Goal: Transaction & Acquisition: Purchase product/service

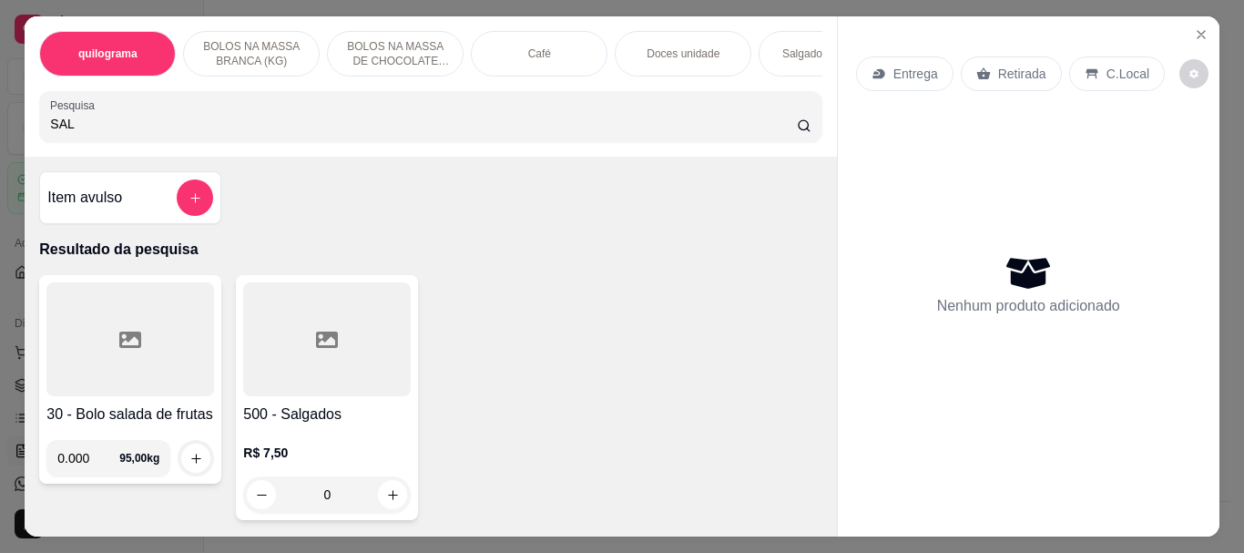
scroll to position [91, 0]
type input "SAL"
click at [247, 368] on div at bounding box center [327, 339] width 168 height 114
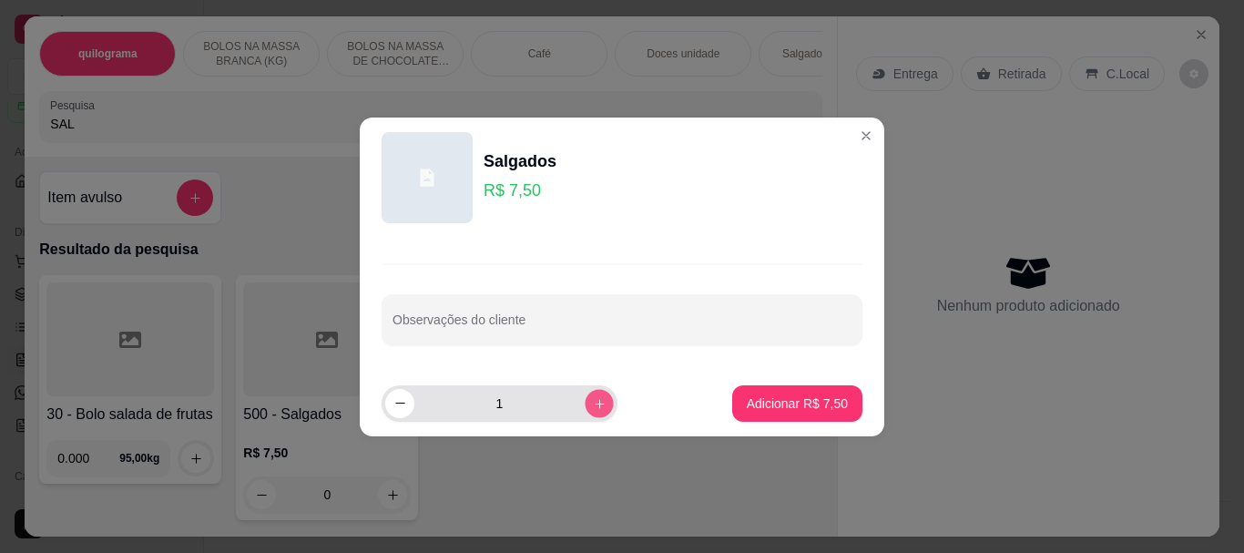
click at [585, 404] on button "increase-product-quantity" at bounding box center [599, 403] width 28 height 28
type input "3"
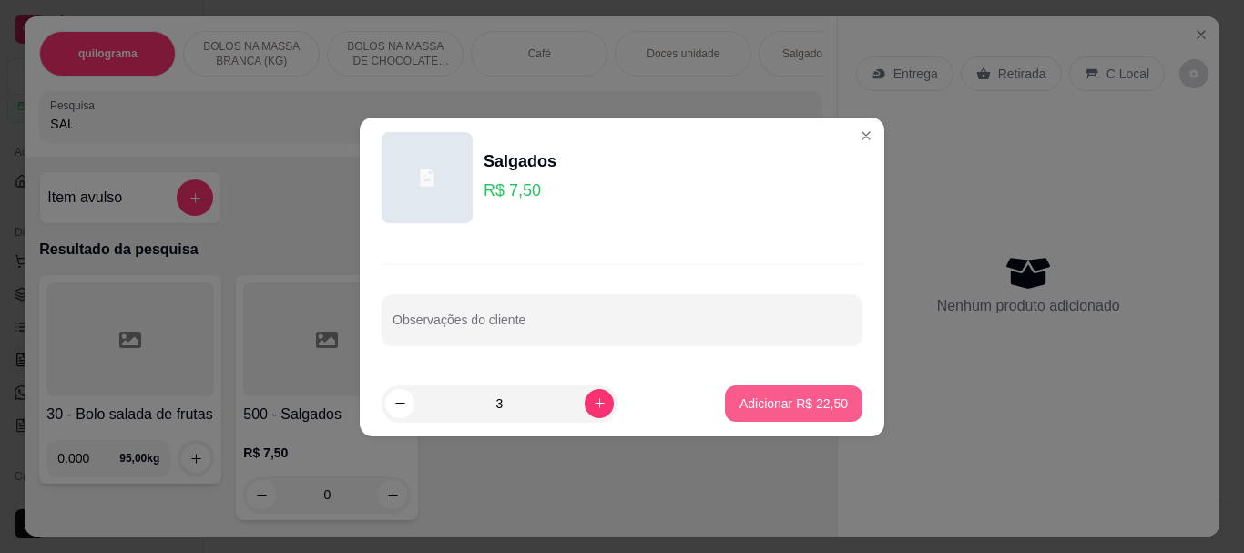
click at [744, 409] on p "Adicionar R$ 22,50" at bounding box center [794, 403] width 108 height 18
type input "3"
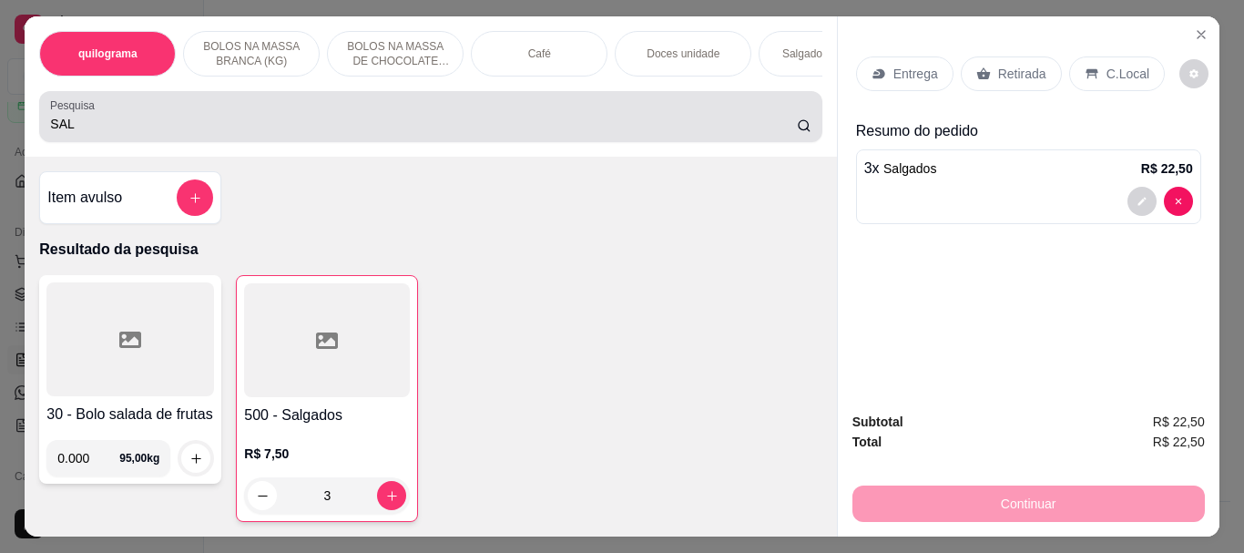
drag, startPoint x: 113, startPoint y: 129, endPoint x: 88, endPoint y: 120, distance: 26.2
click at [106, 128] on input "SAL" at bounding box center [423, 124] width 747 height 18
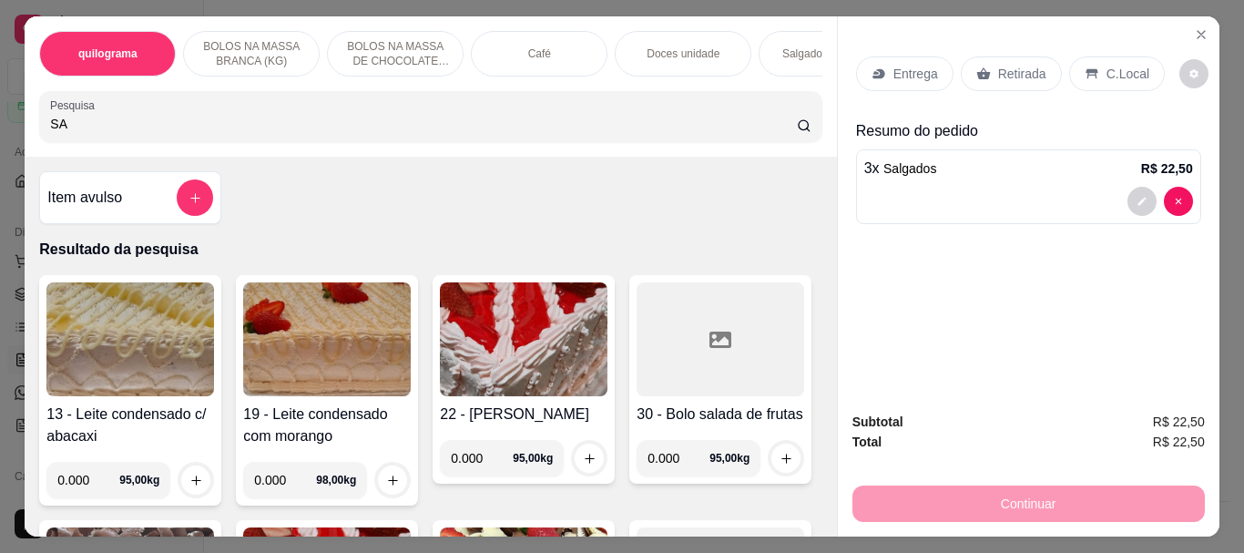
type input "S"
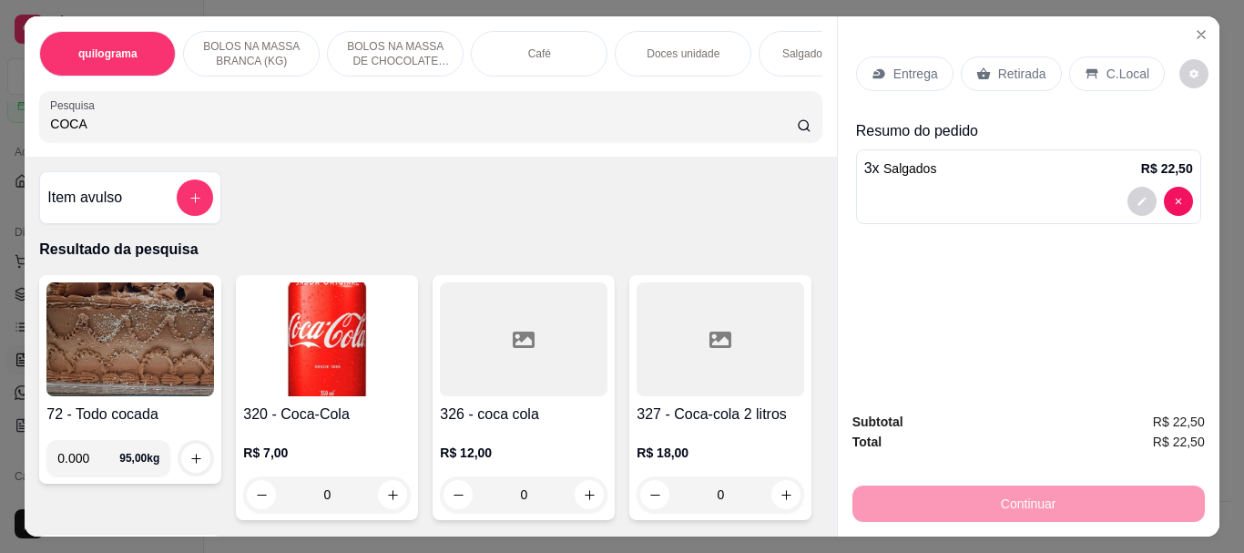
type input "COCA"
click at [353, 377] on img at bounding box center [327, 339] width 168 height 114
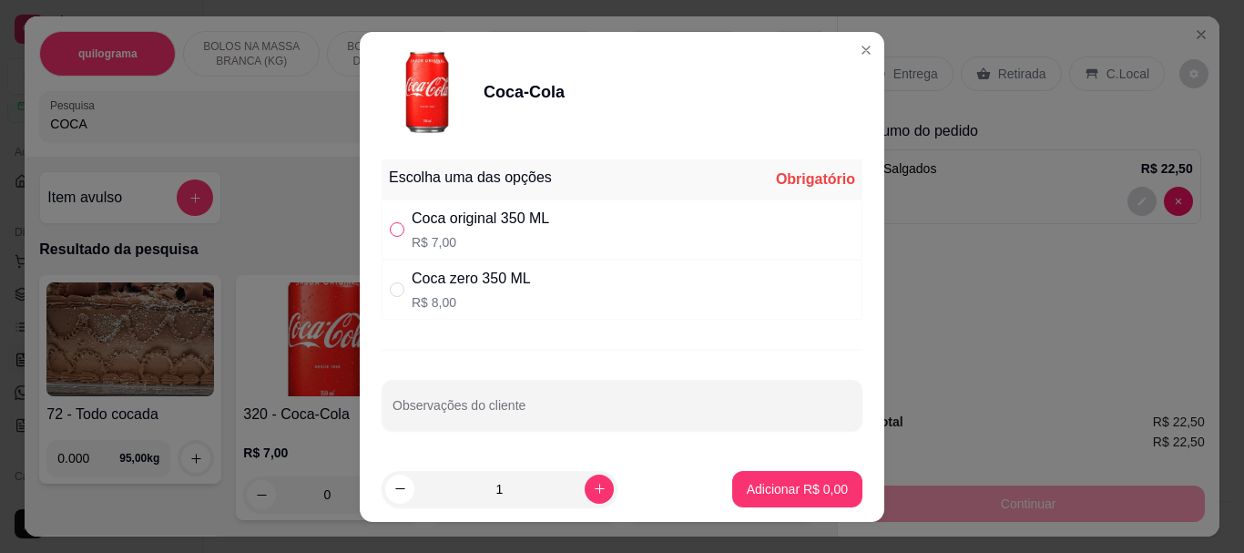
click at [390, 234] on input "" at bounding box center [397, 229] width 15 height 15
radio input "true"
click at [759, 490] on p "Adicionar R$ 7,00" at bounding box center [797, 488] width 98 height 17
type input "1"
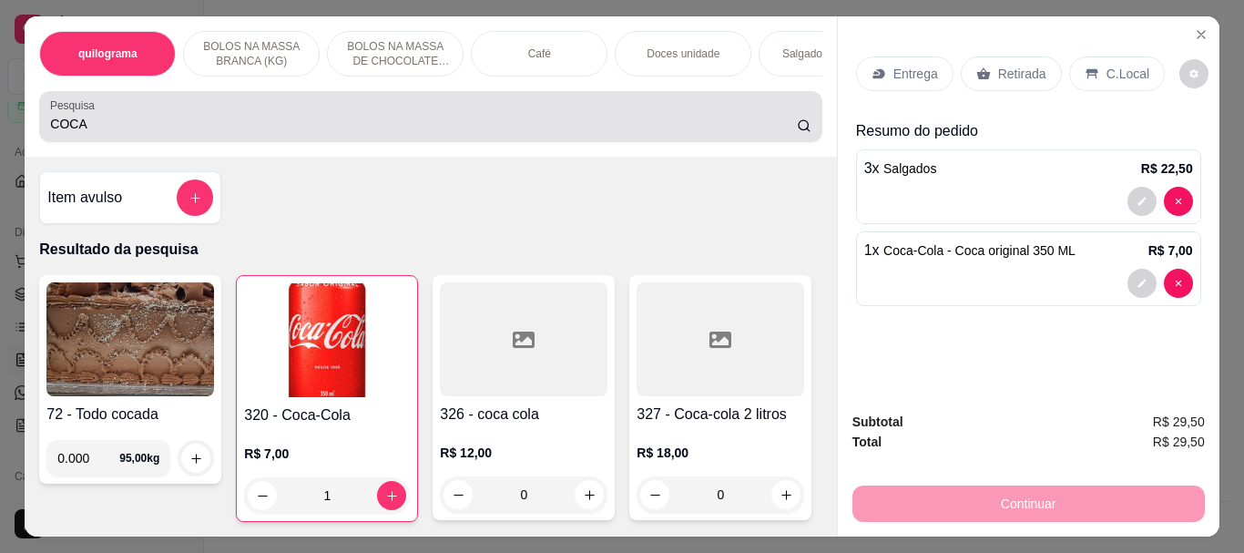
click at [219, 119] on div "COCA" at bounding box center [430, 116] width 760 height 36
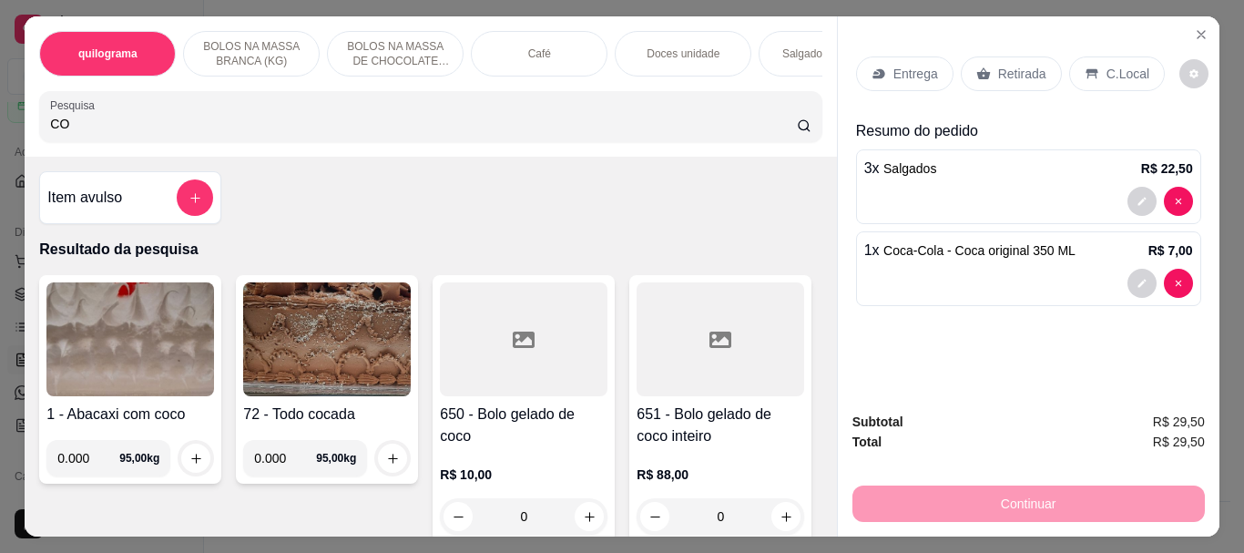
type input "C"
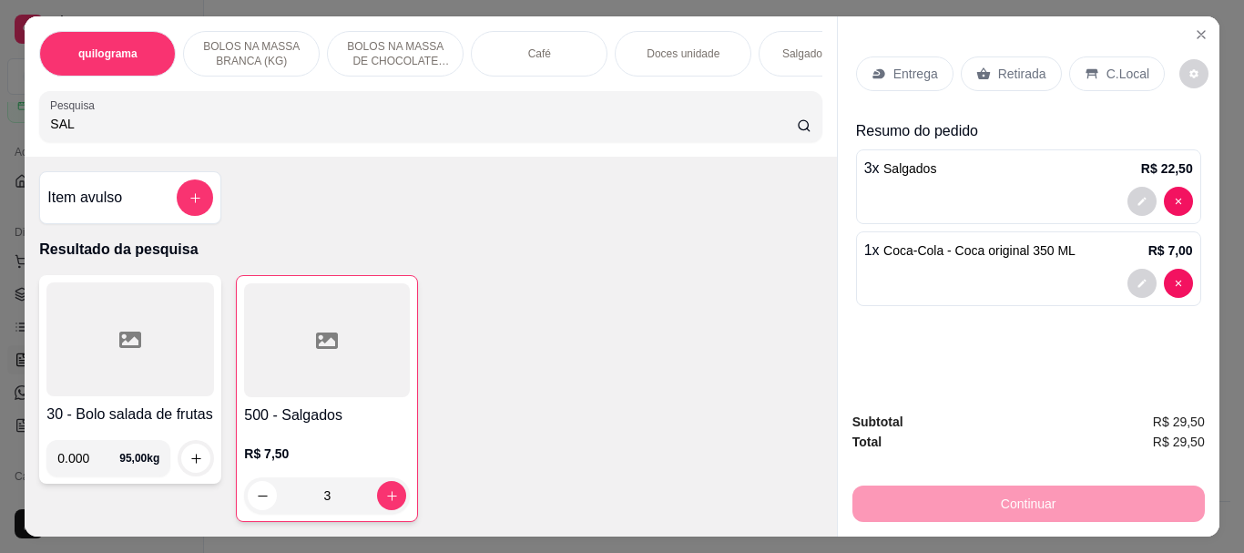
type input "SAL"
click at [376, 373] on div at bounding box center [327, 340] width 166 height 114
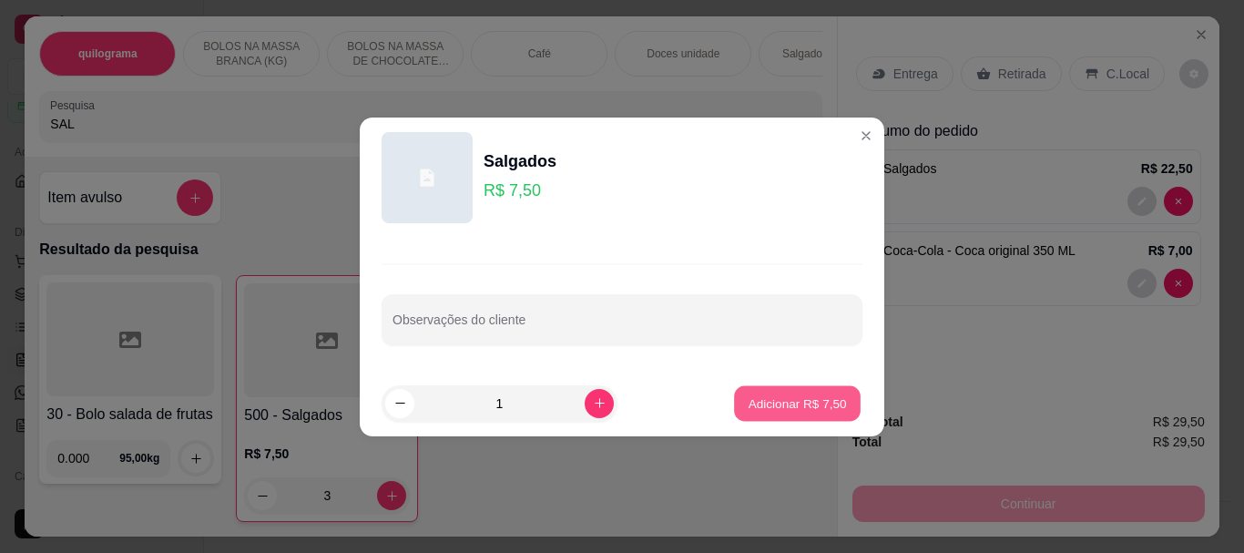
click at [777, 403] on p "Adicionar R$ 7,50" at bounding box center [797, 402] width 98 height 17
type input "4"
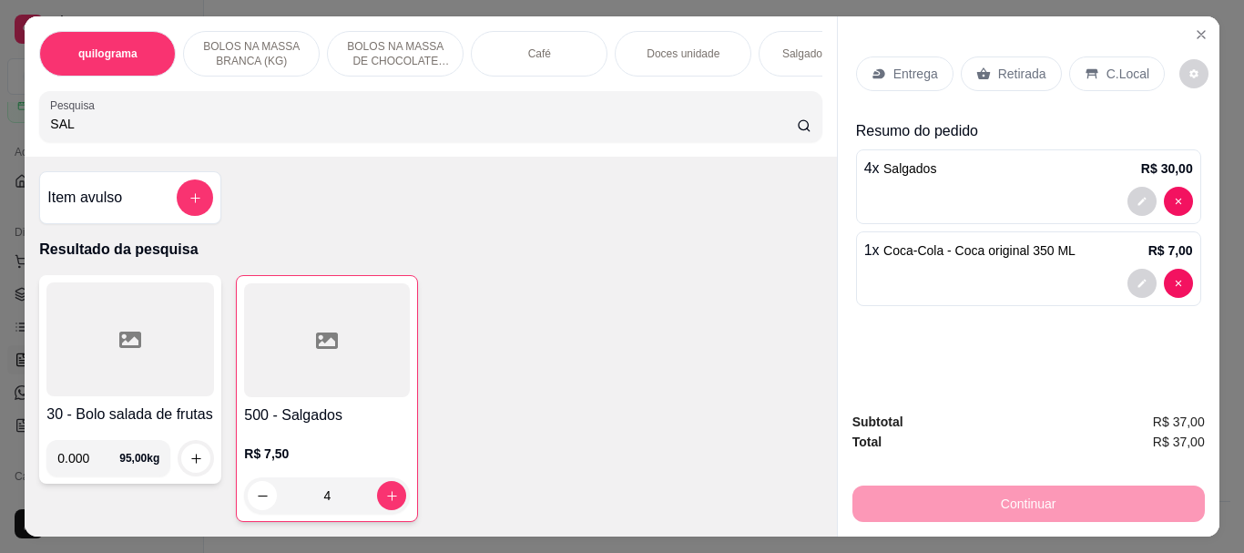
click at [75, 128] on input "SAL" at bounding box center [423, 124] width 747 height 18
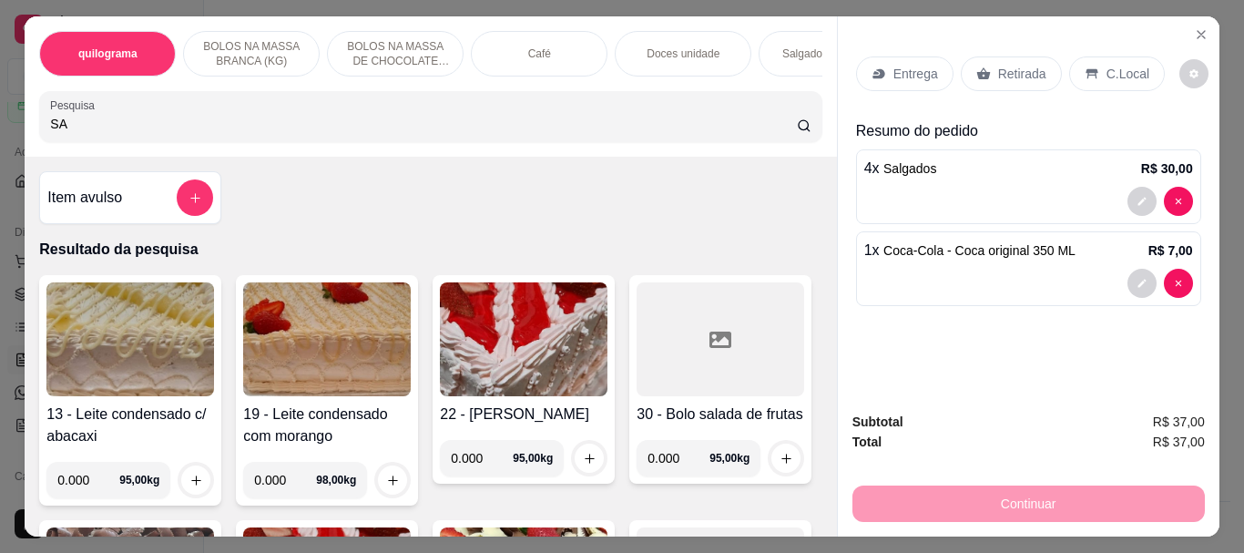
type input "S"
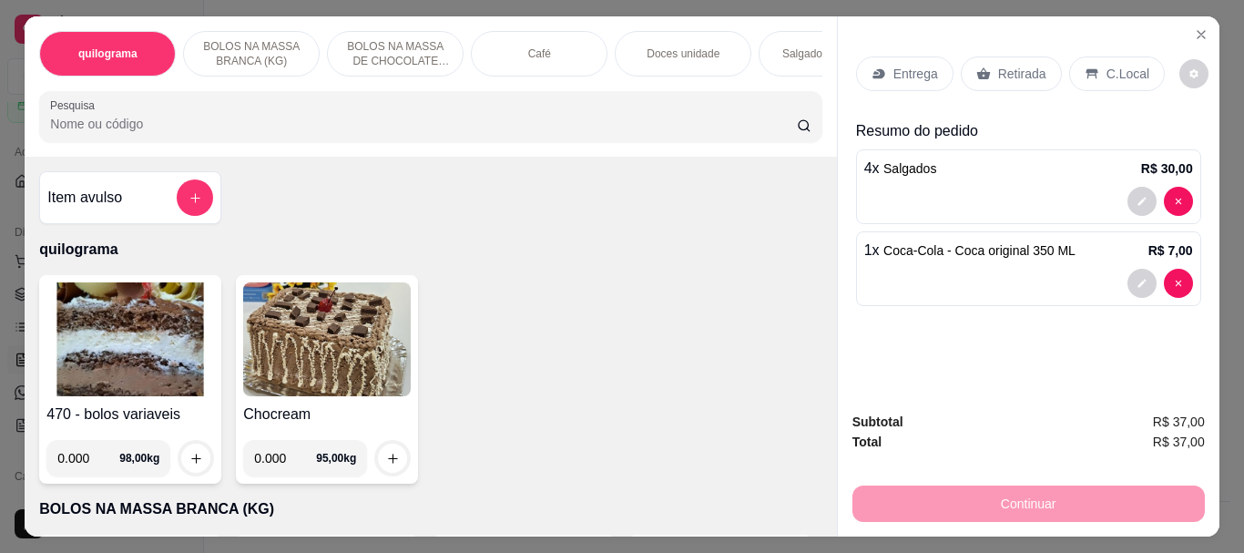
click at [986, 58] on div "Retirada" at bounding box center [1011, 73] width 101 height 35
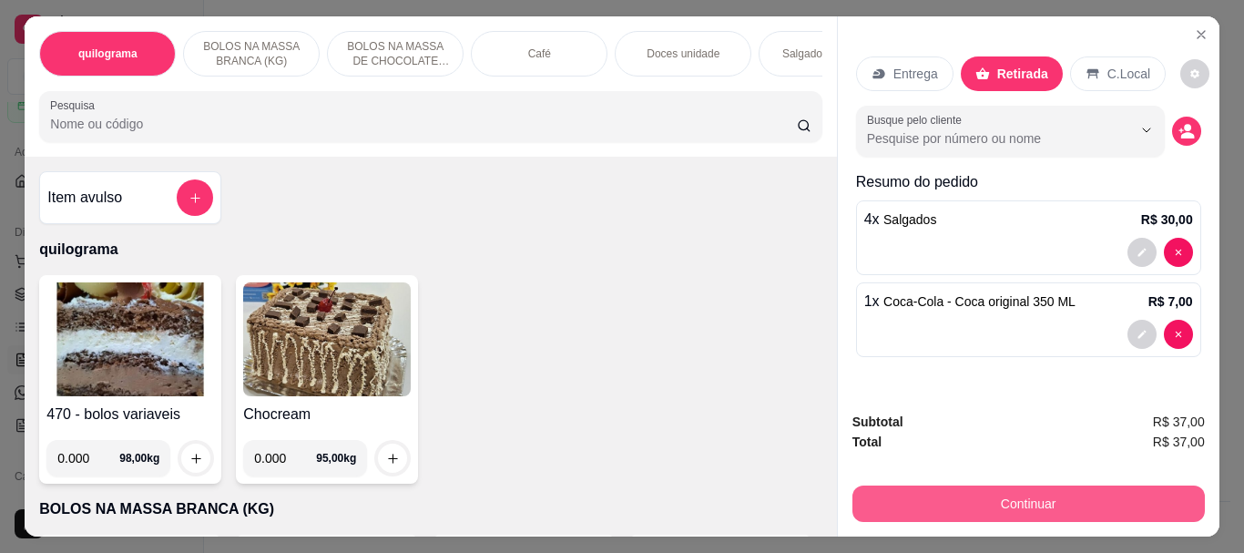
click at [1032, 496] on button "Continuar" at bounding box center [1028, 503] width 352 height 36
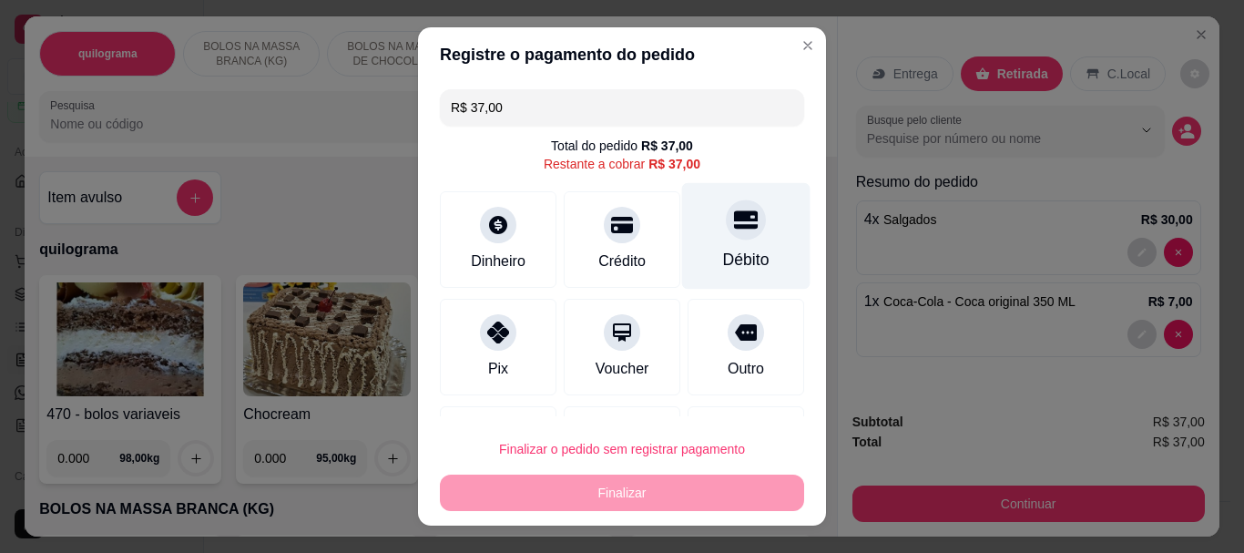
click at [723, 259] on div "Débito" at bounding box center [746, 261] width 46 height 24
type input "R$ 0,00"
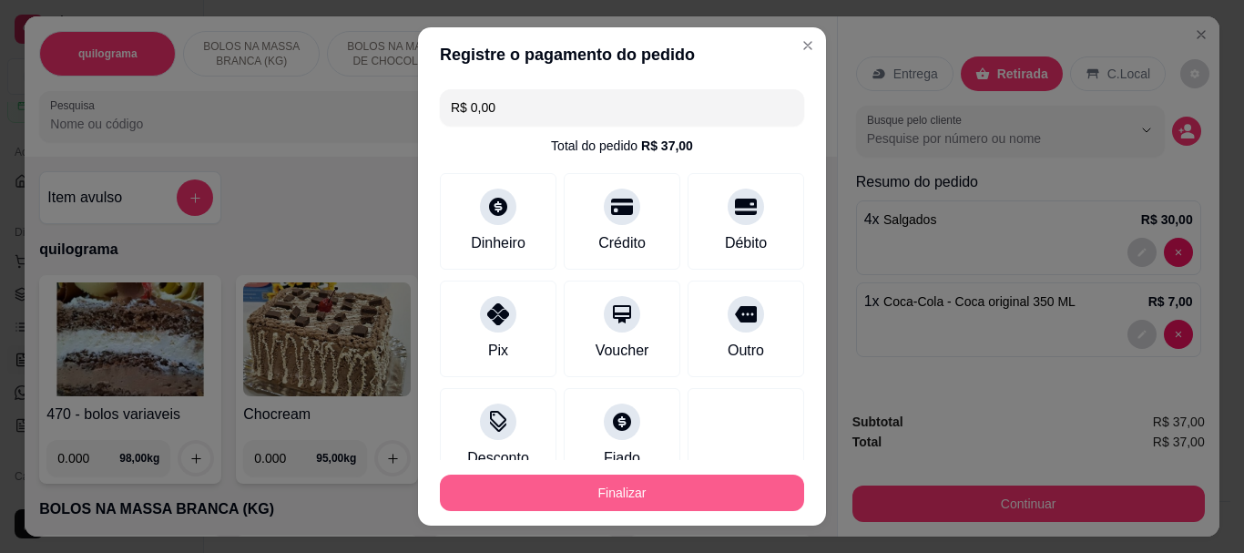
click at [596, 481] on button "Finalizar" at bounding box center [622, 493] width 364 height 36
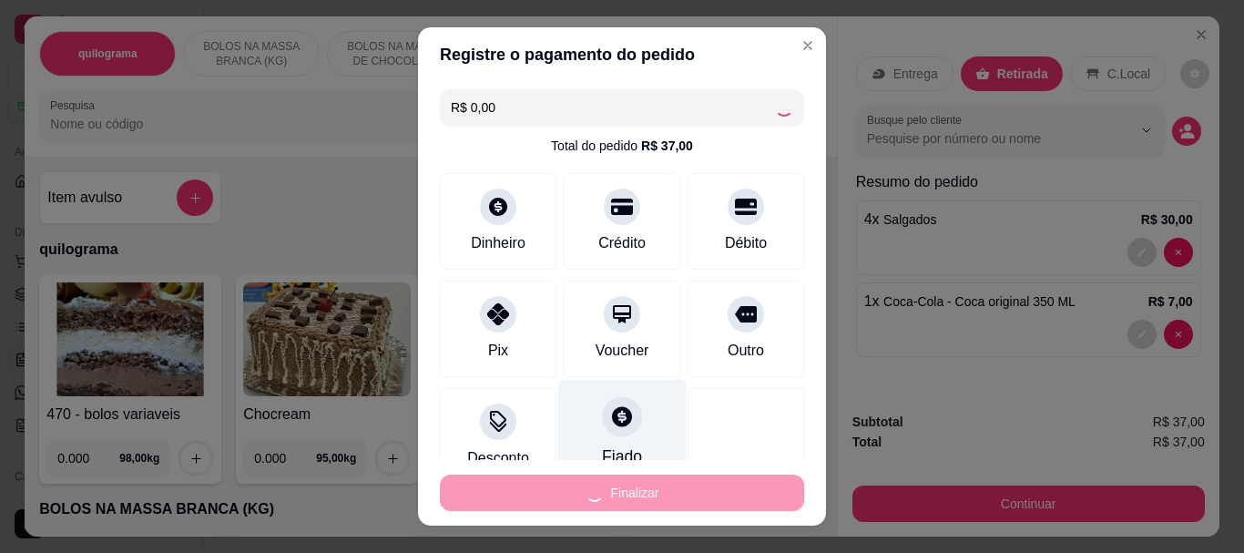
type input "0"
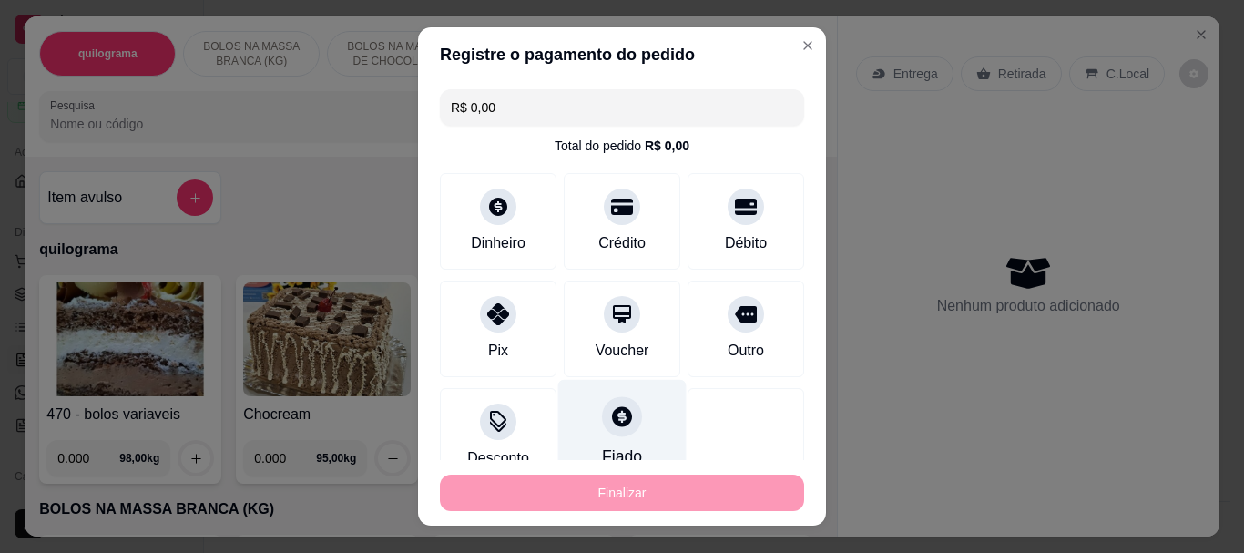
type input "-R$ 37,00"
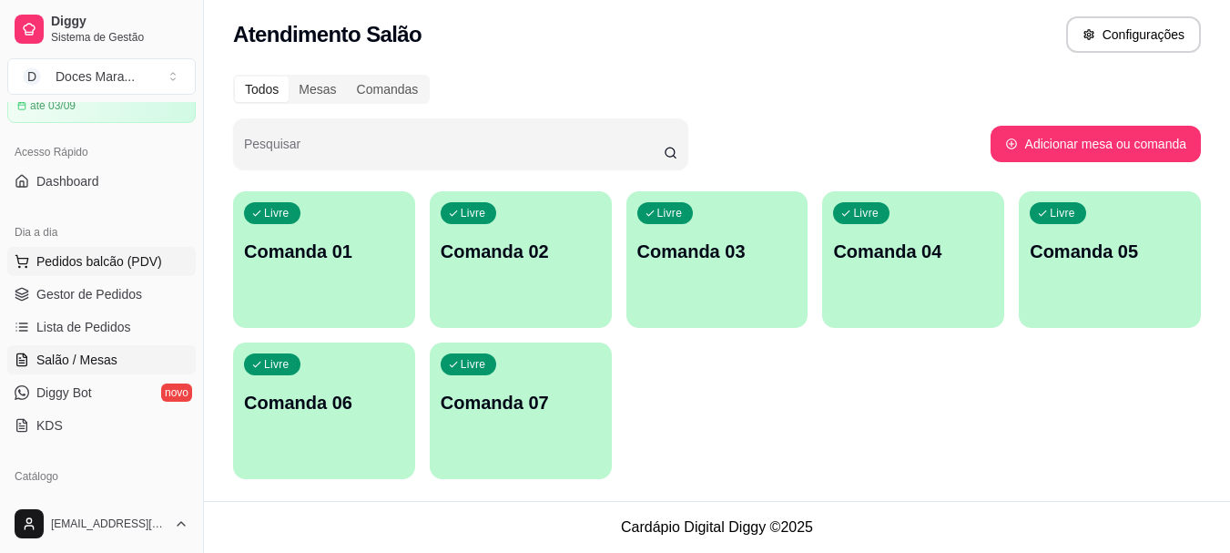
click at [98, 253] on span "Pedidos balcão (PDV)" at bounding box center [99, 261] width 126 height 18
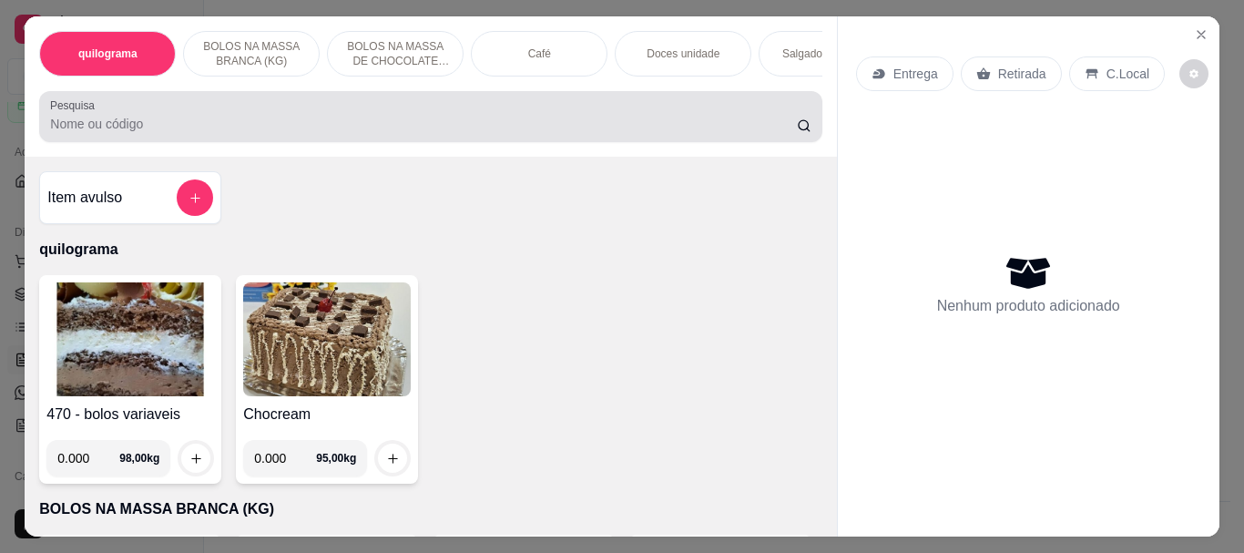
drag, startPoint x: 414, startPoint y: 133, endPoint x: 378, endPoint y: 166, distance: 49.0
click at [380, 165] on div "quilograma BOLOS NA MASSA BRANCA (KG) BOLOS NA MASSA DE CHOCOLATE preço por (KG…" at bounding box center [431, 276] width 812 height 520
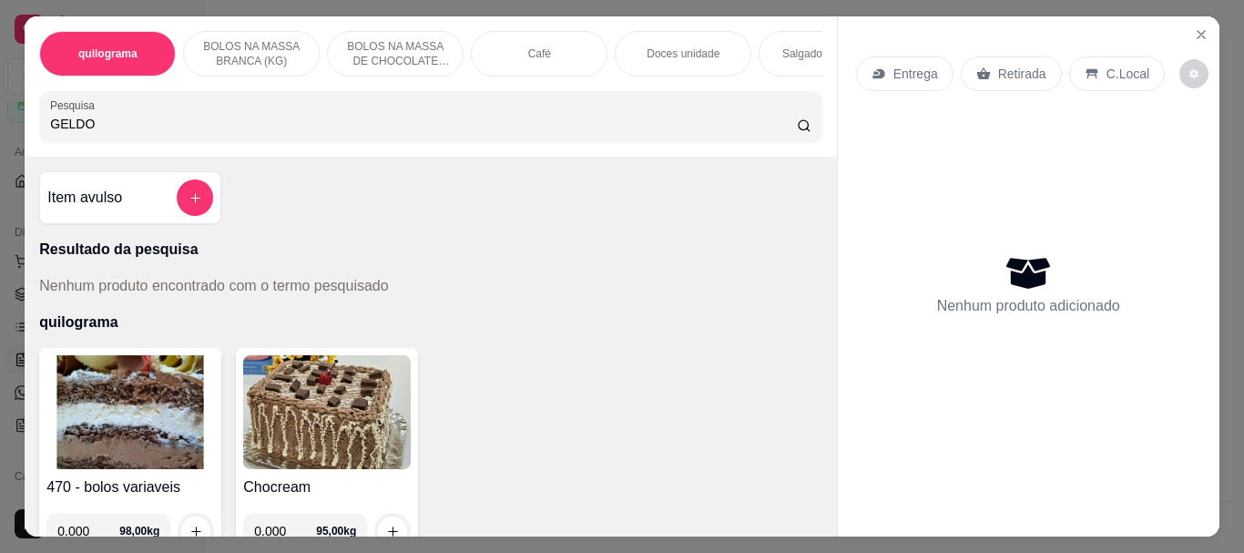
click at [64, 126] on input "GELDO" at bounding box center [423, 124] width 747 height 18
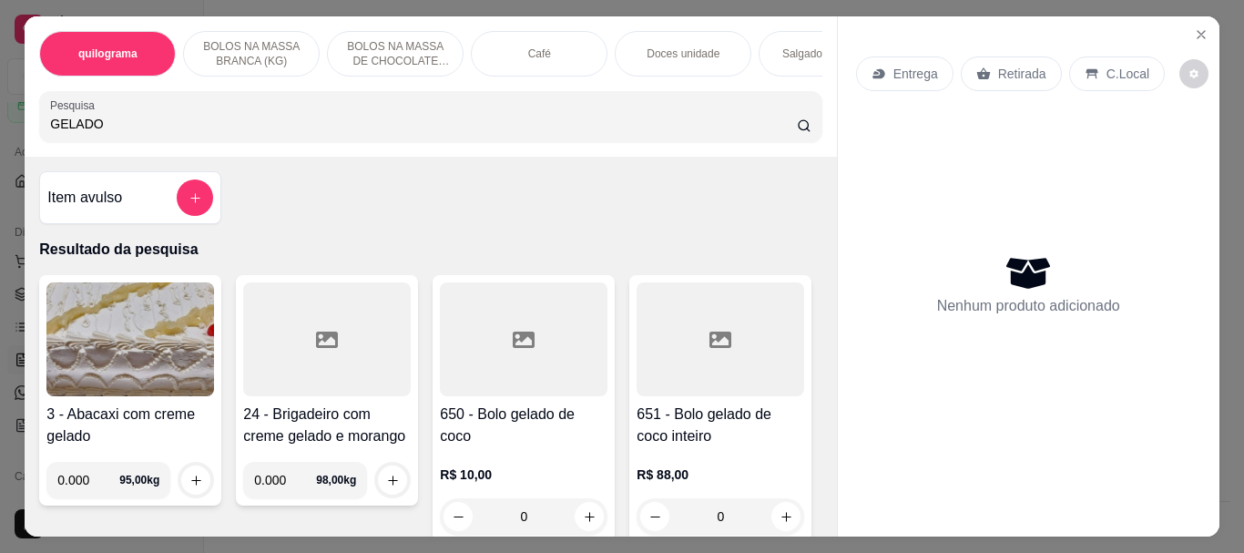
type input "GELADO"
click at [483, 390] on div at bounding box center [524, 339] width 168 height 114
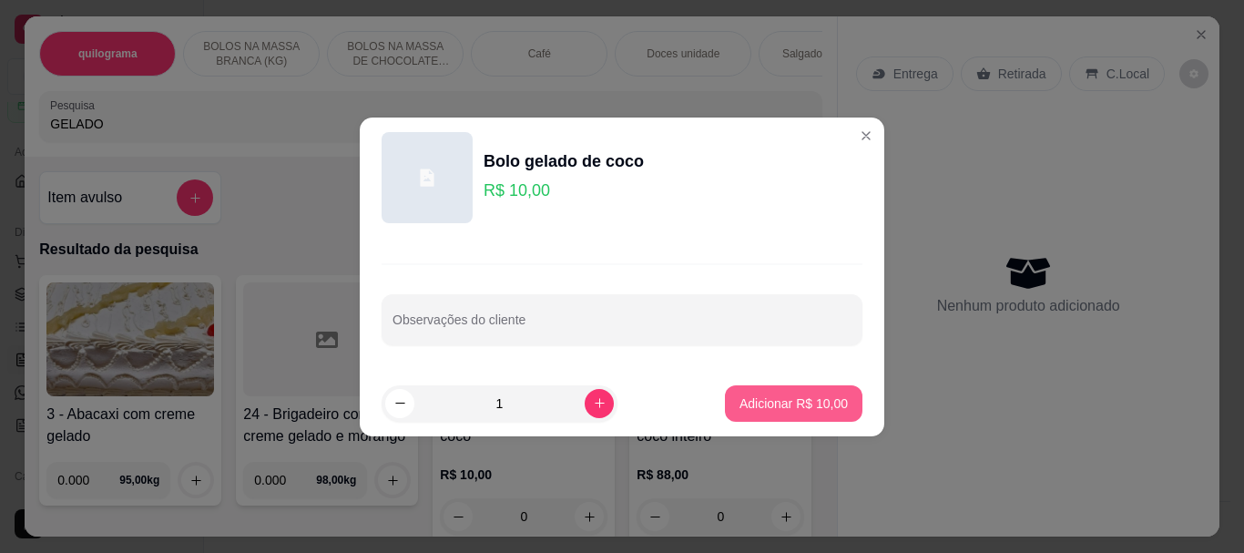
click at [765, 409] on p "Adicionar R$ 10,00" at bounding box center [794, 403] width 108 height 18
type input "1"
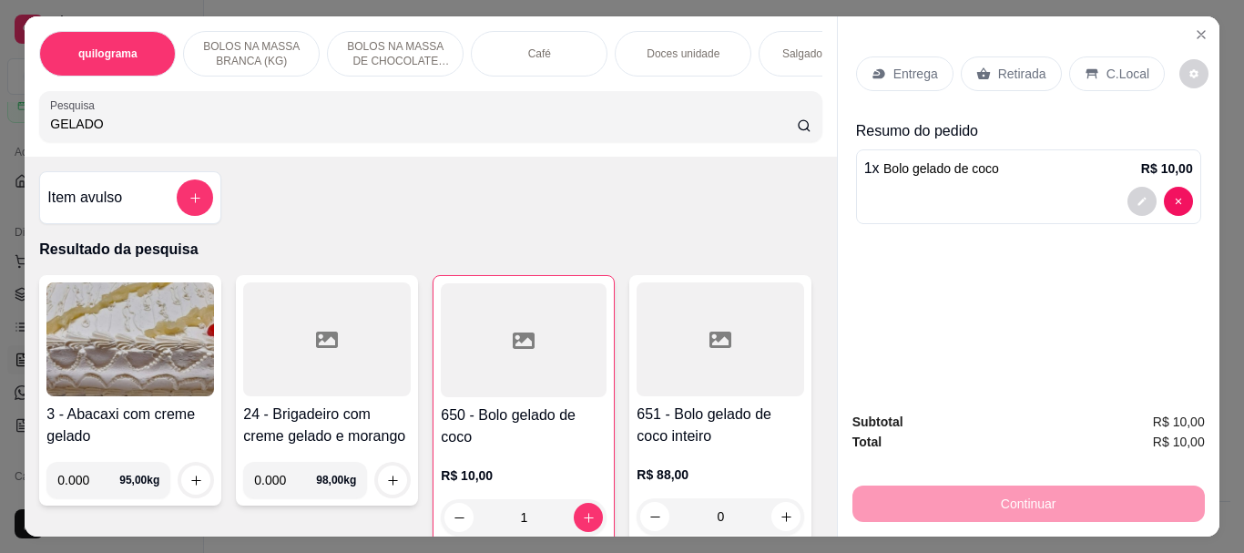
click at [113, 125] on input "GELADO" at bounding box center [423, 124] width 747 height 18
type input "G"
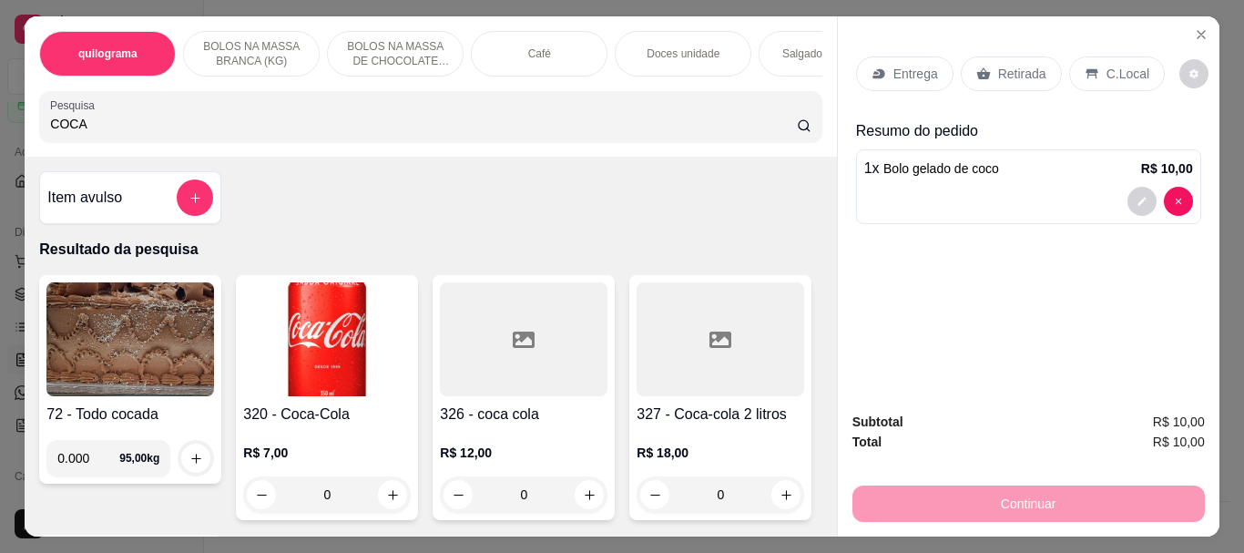
type input "COCA"
click at [317, 354] on img at bounding box center [327, 339] width 168 height 114
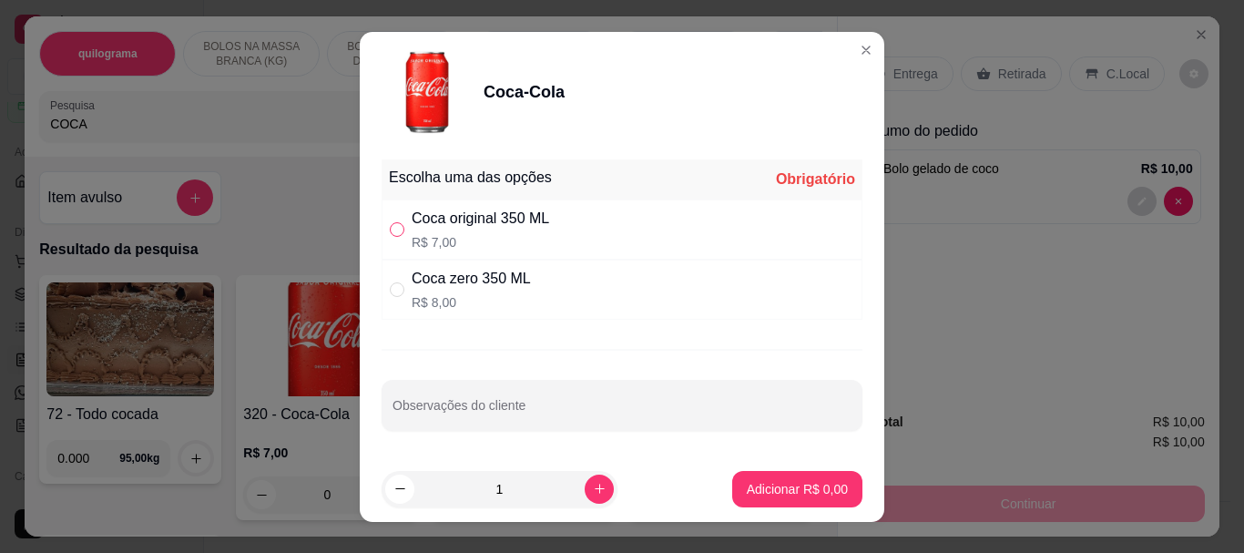
click at [390, 222] on input "" at bounding box center [397, 229] width 15 height 15
radio input "true"
click at [773, 487] on p "Adicionar R$ 7,00" at bounding box center [797, 489] width 101 height 18
type input "1"
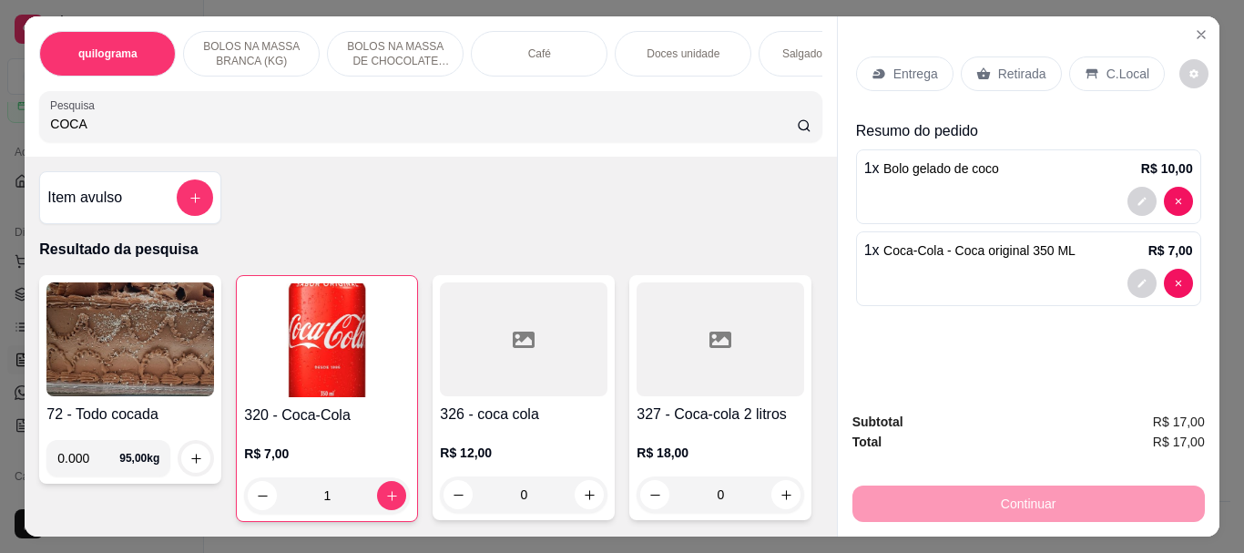
click at [91, 133] on input "COCA" at bounding box center [423, 124] width 747 height 18
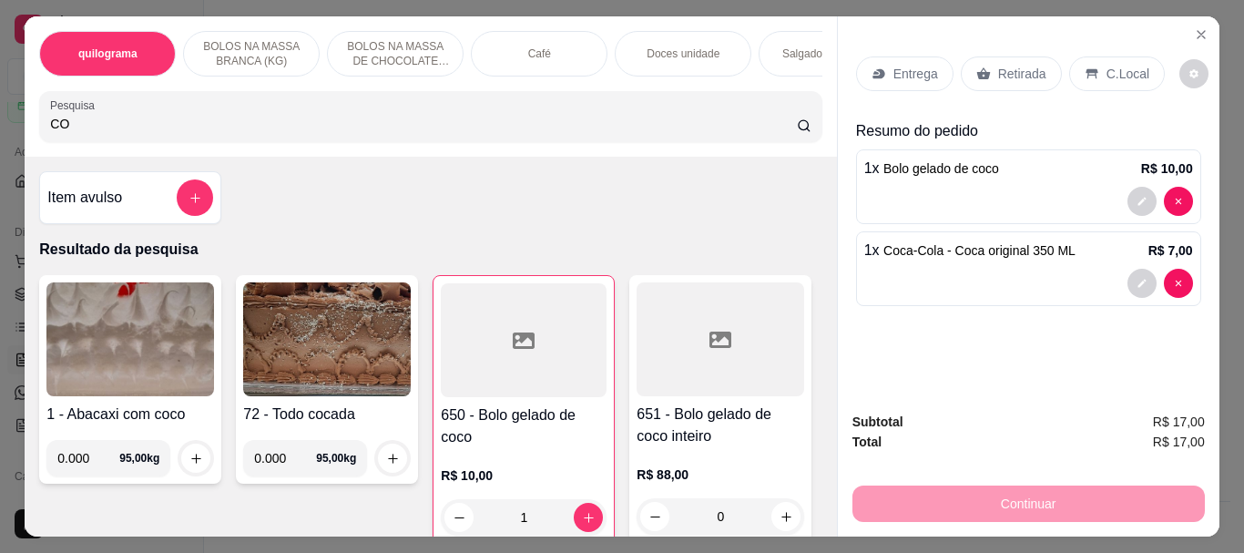
type input "C"
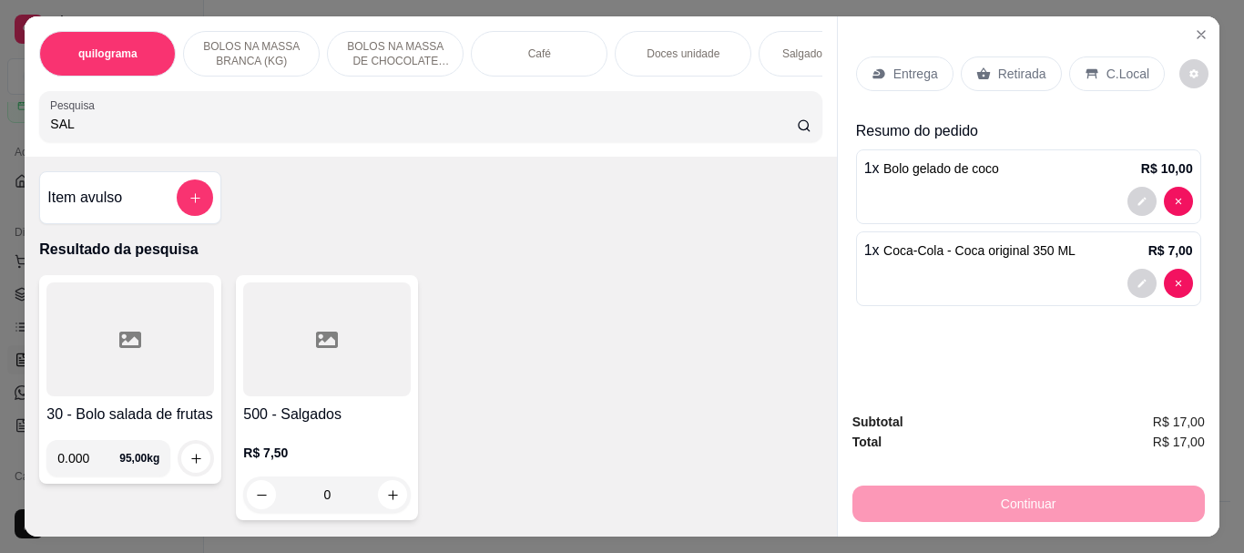
type input "SAL"
click at [272, 309] on div at bounding box center [327, 339] width 168 height 114
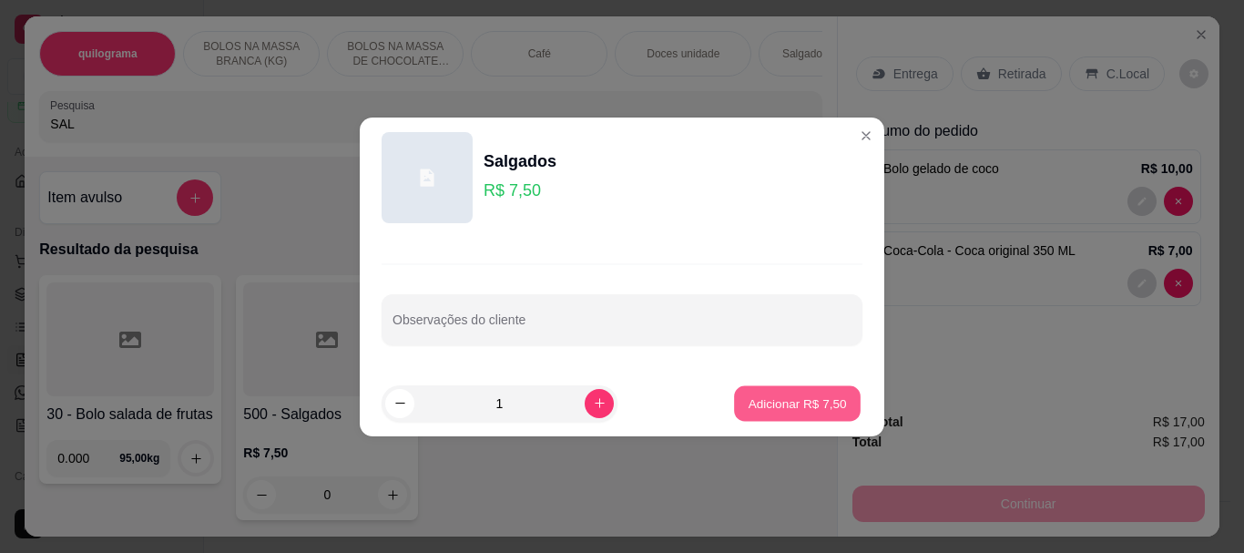
click at [817, 412] on p "Adicionar R$ 7,50" at bounding box center [797, 402] width 98 height 17
type input "1"
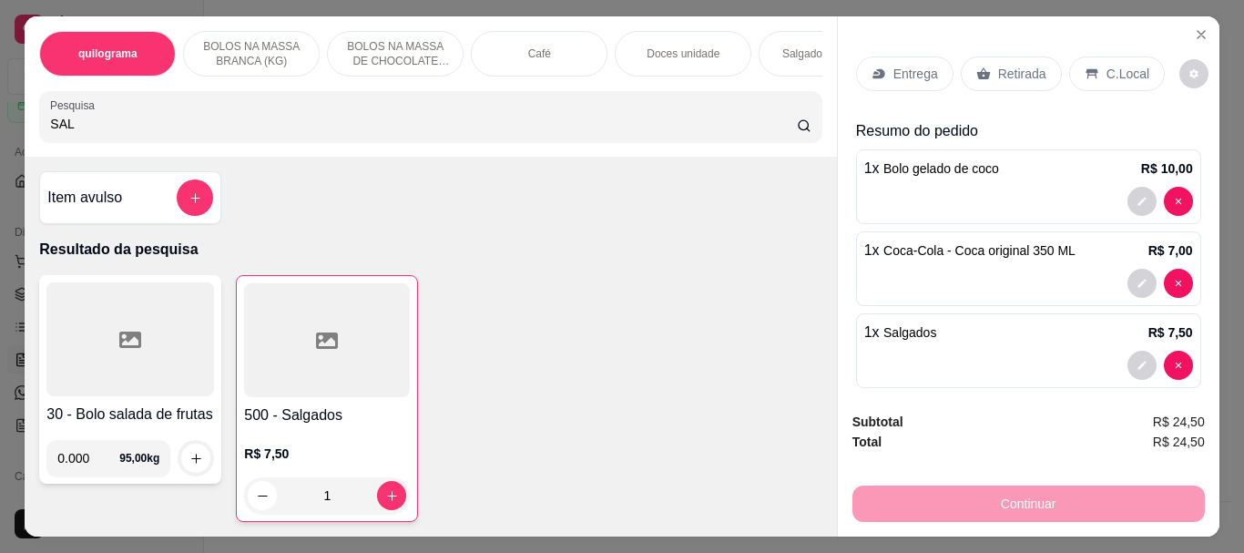
click at [1009, 65] on p "Retirada" at bounding box center [1022, 74] width 48 height 18
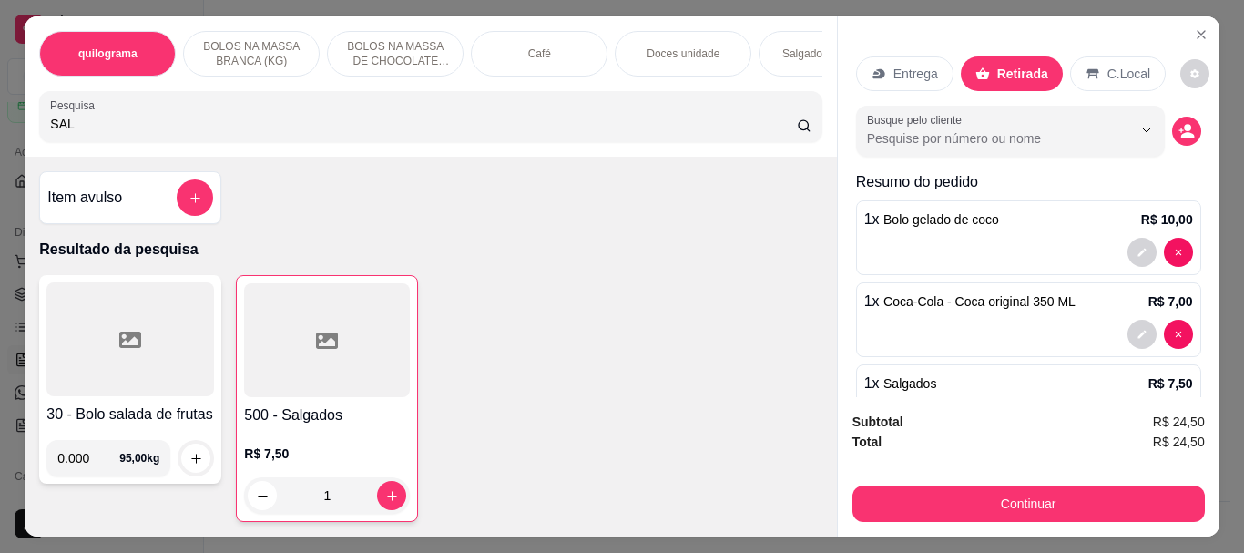
click at [1108, 65] on p "C.Local" at bounding box center [1129, 74] width 43 height 18
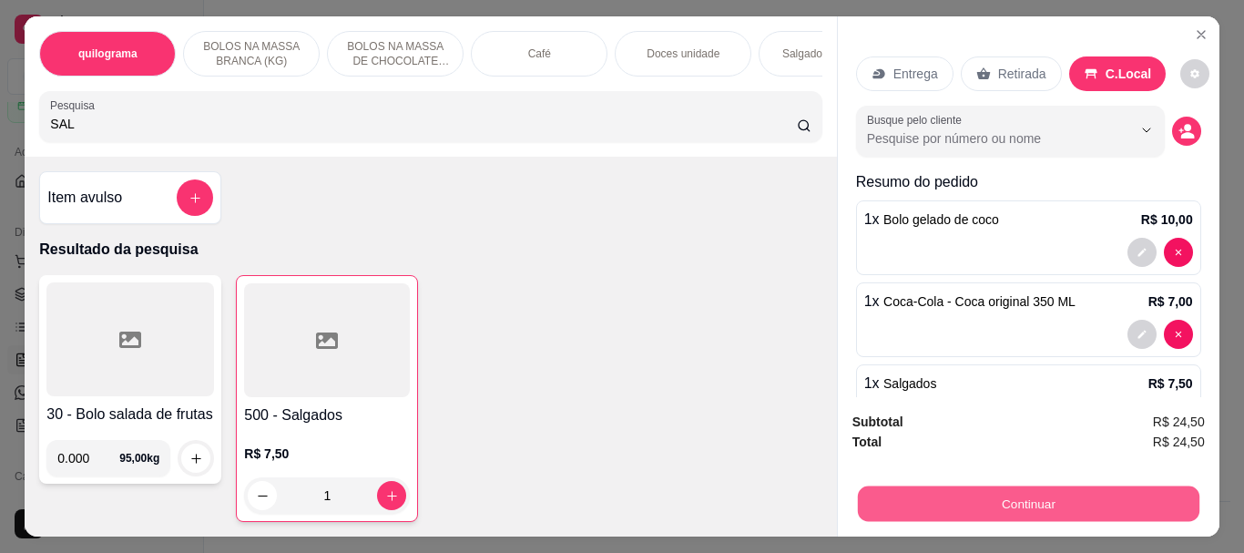
click at [1042, 492] on button "Continuar" at bounding box center [1028, 503] width 342 height 36
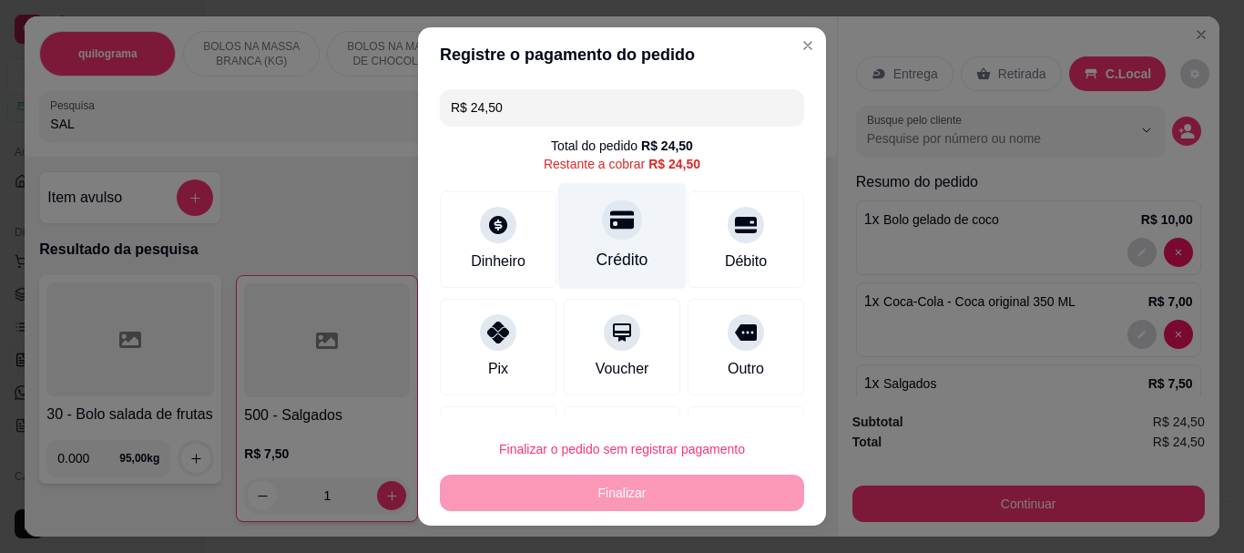
click at [610, 223] on icon at bounding box center [622, 220] width 24 height 18
type input "R$ 0,00"
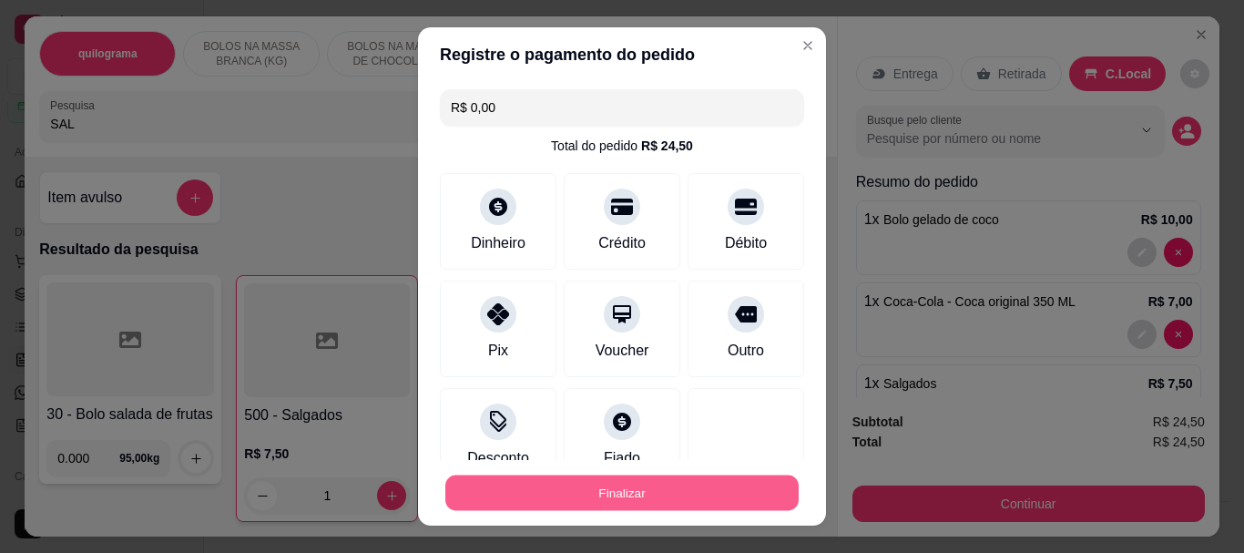
click at [697, 500] on button "Finalizar" at bounding box center [621, 493] width 353 height 36
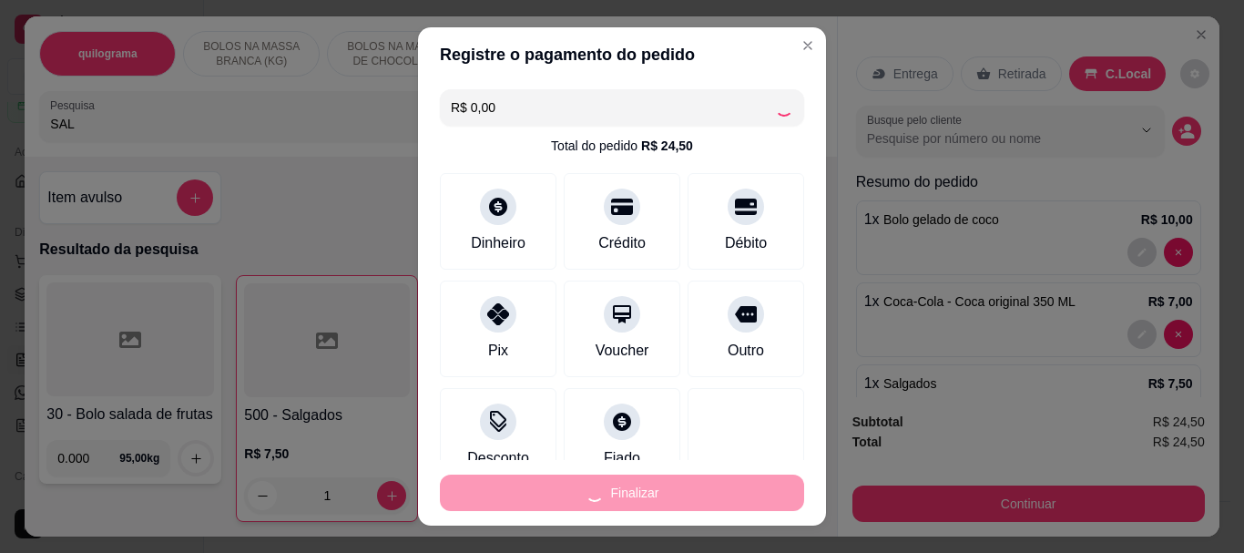
type input "0"
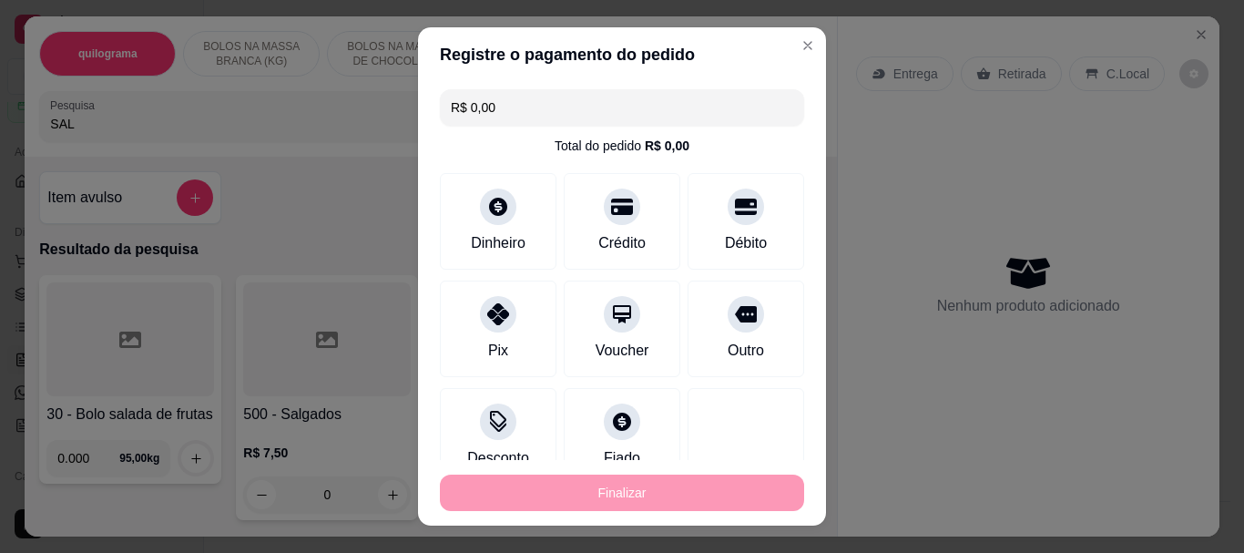
type input "-R$ 24,50"
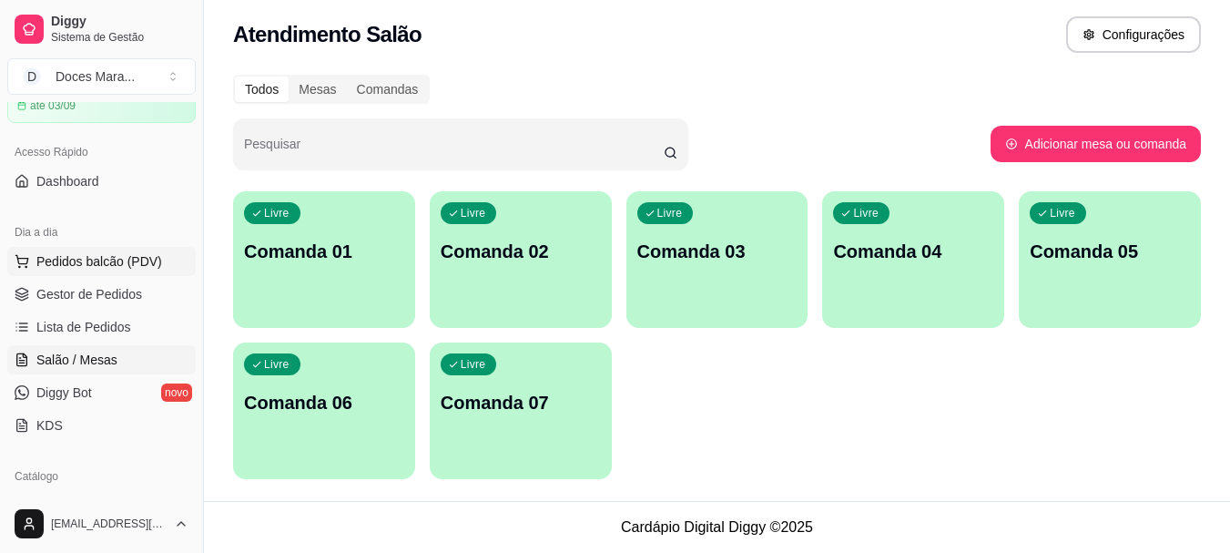
click at [92, 251] on button "Pedidos balcão (PDV)" at bounding box center [101, 261] width 189 height 29
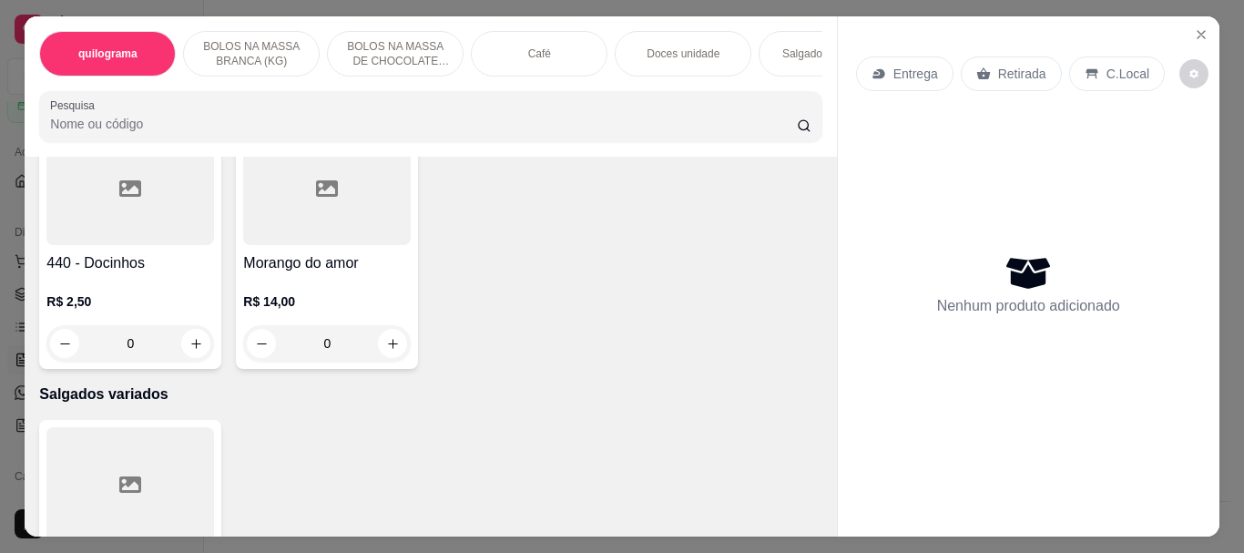
scroll to position [5191, 0]
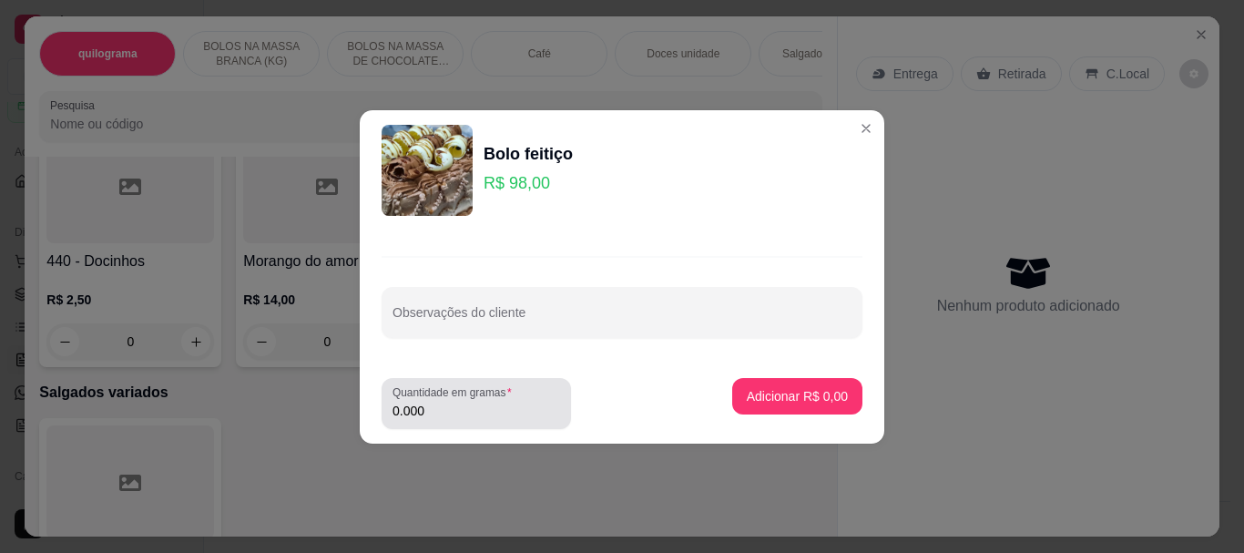
click at [450, 403] on input "0.000" at bounding box center [477, 411] width 168 height 18
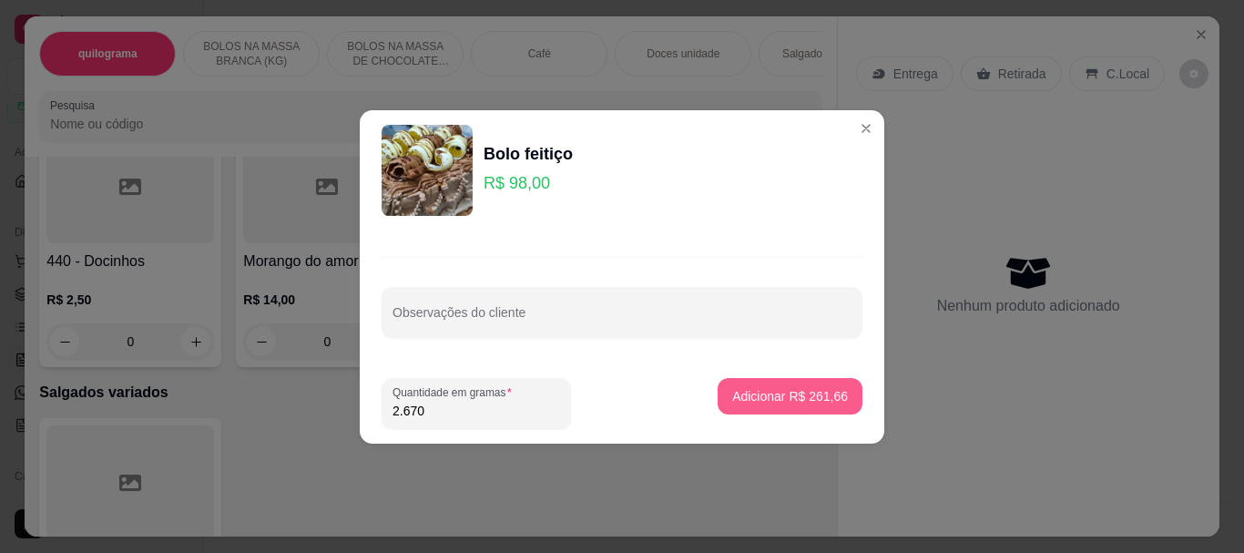
type input "2.670"
click at [819, 398] on p "Adicionar R$ 261,66" at bounding box center [790, 396] width 116 height 18
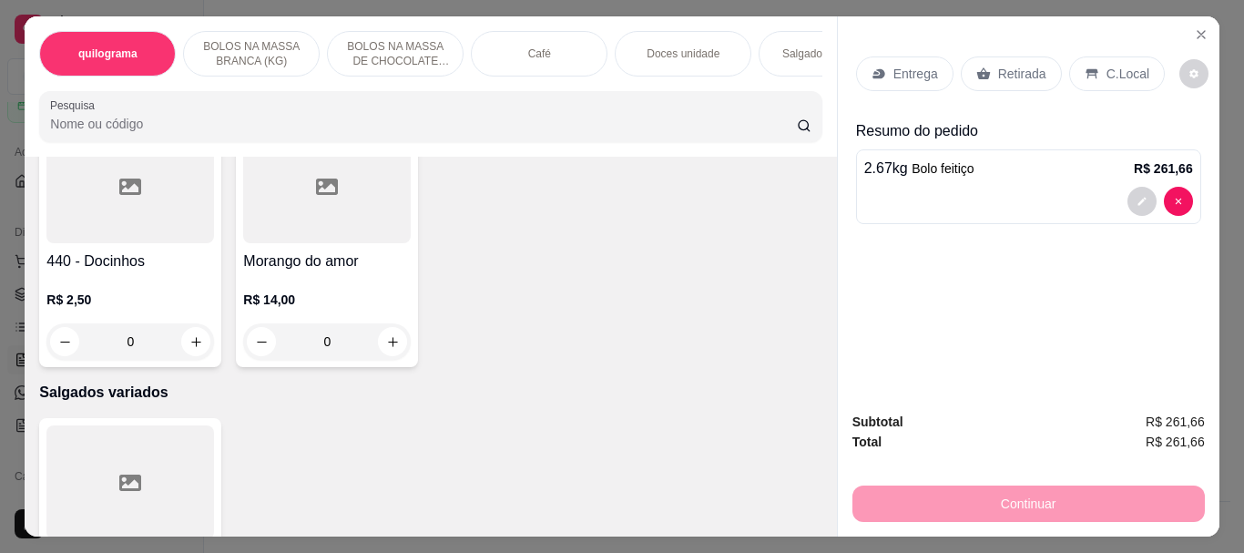
click at [134, 122] on input "Pesquisa" at bounding box center [423, 124] width 747 height 18
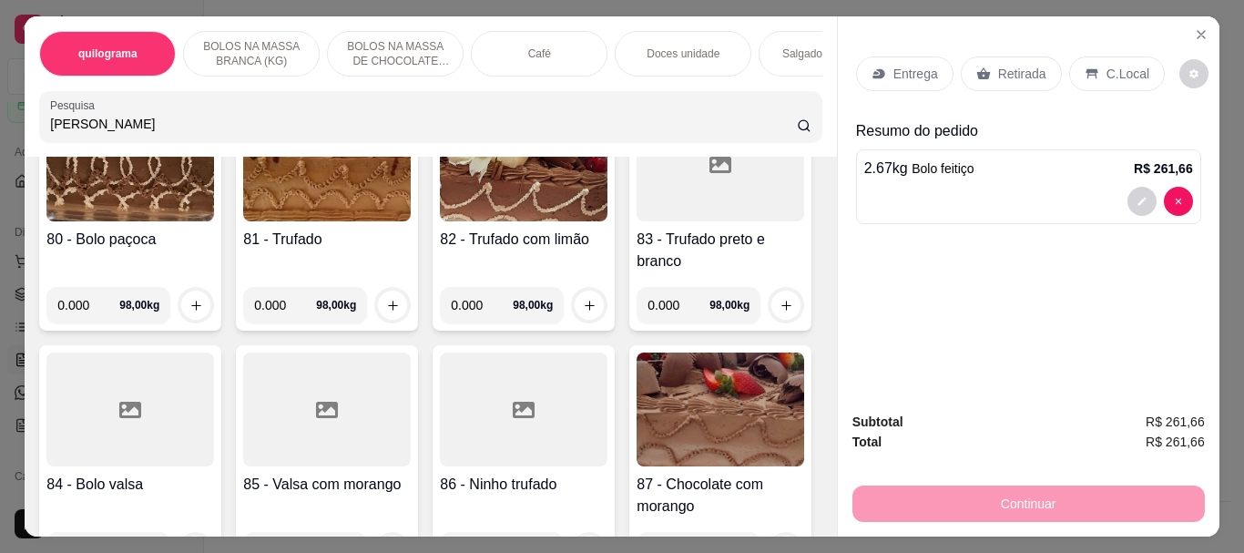
scroll to position [6482, 0]
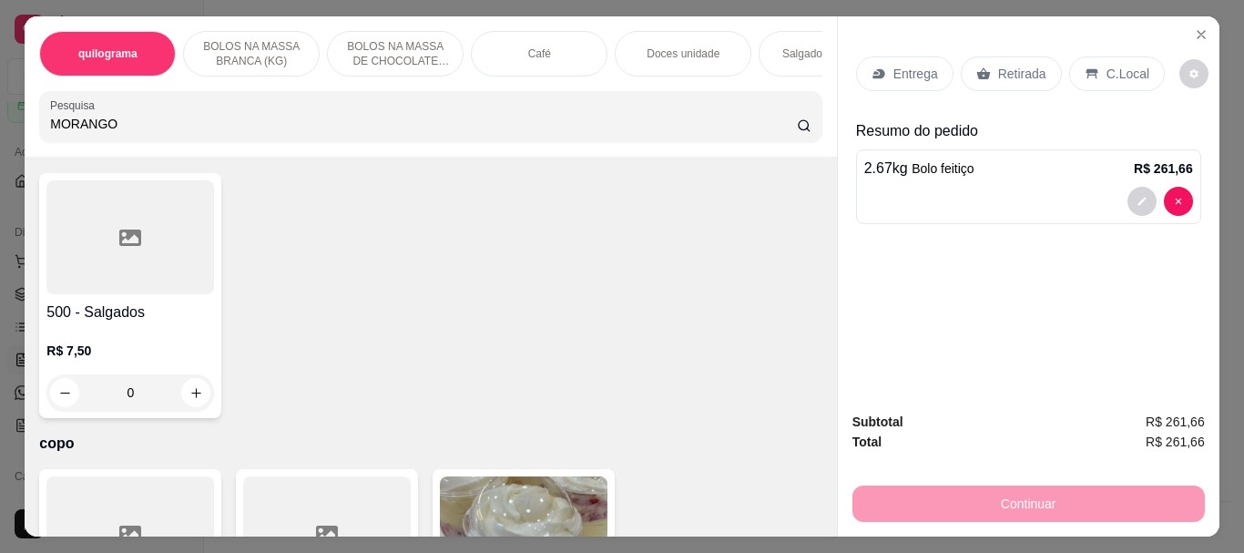
click at [134, 130] on input "MORANGO" at bounding box center [423, 124] width 747 height 18
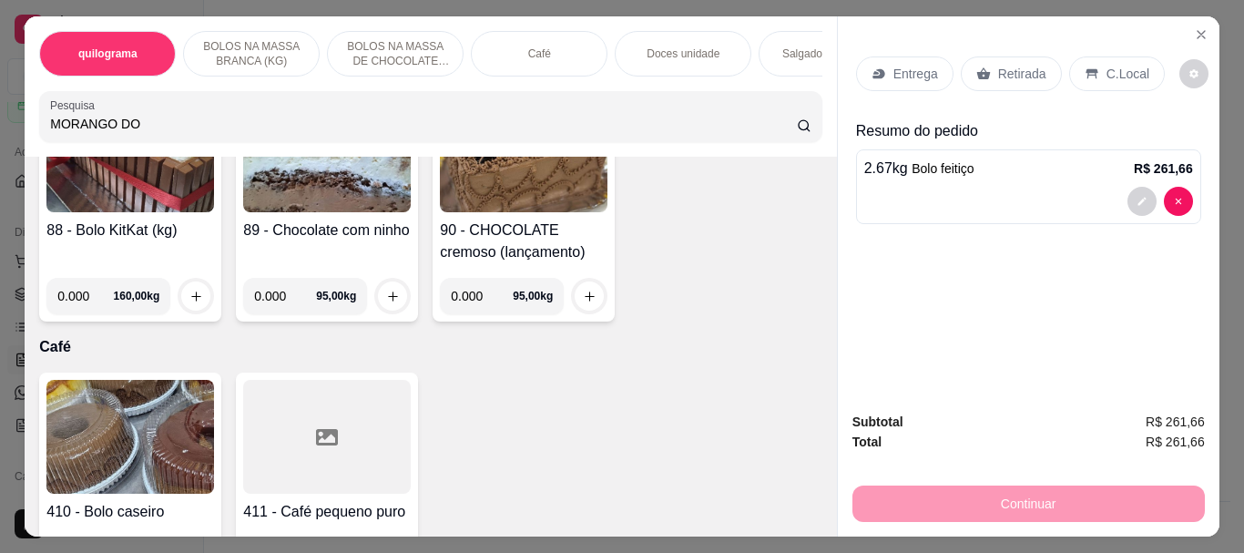
scroll to position [4394, 0]
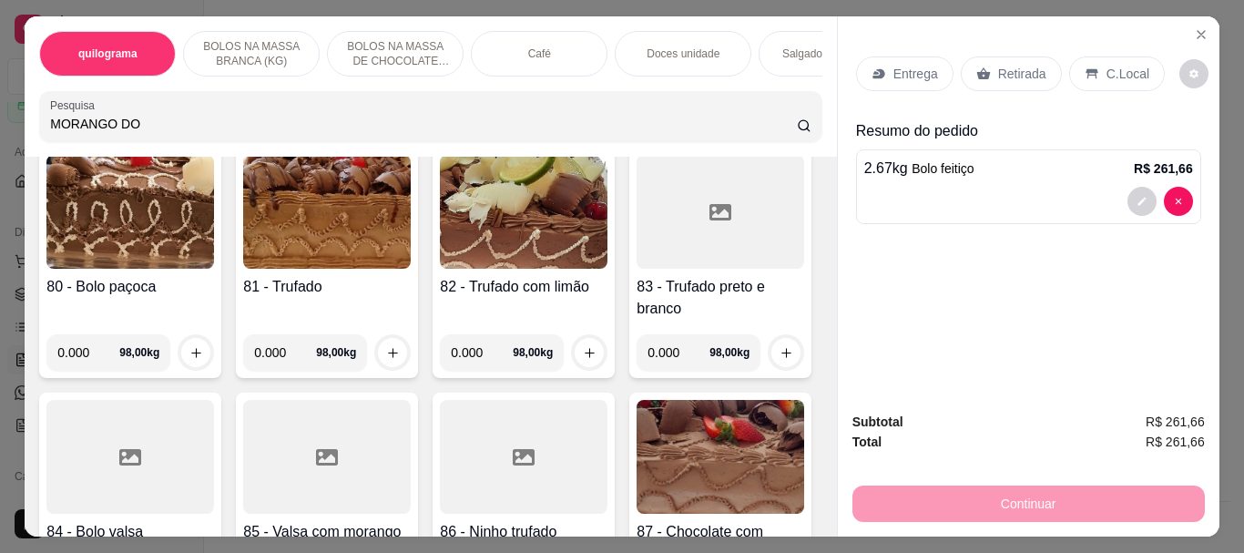
type input "MORANGO DO"
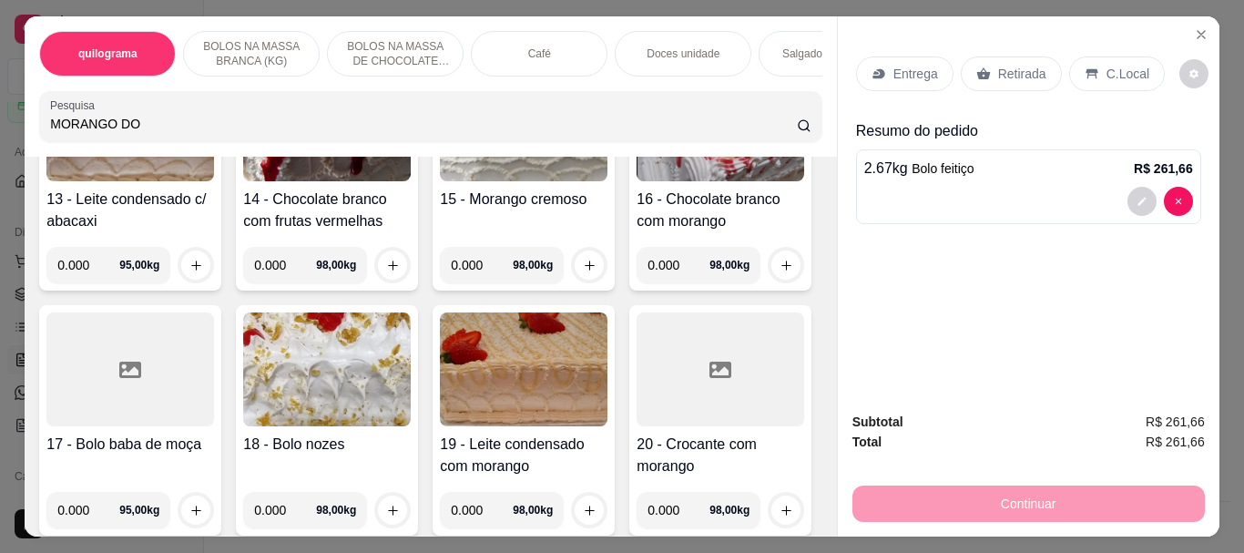
scroll to position [0, 0]
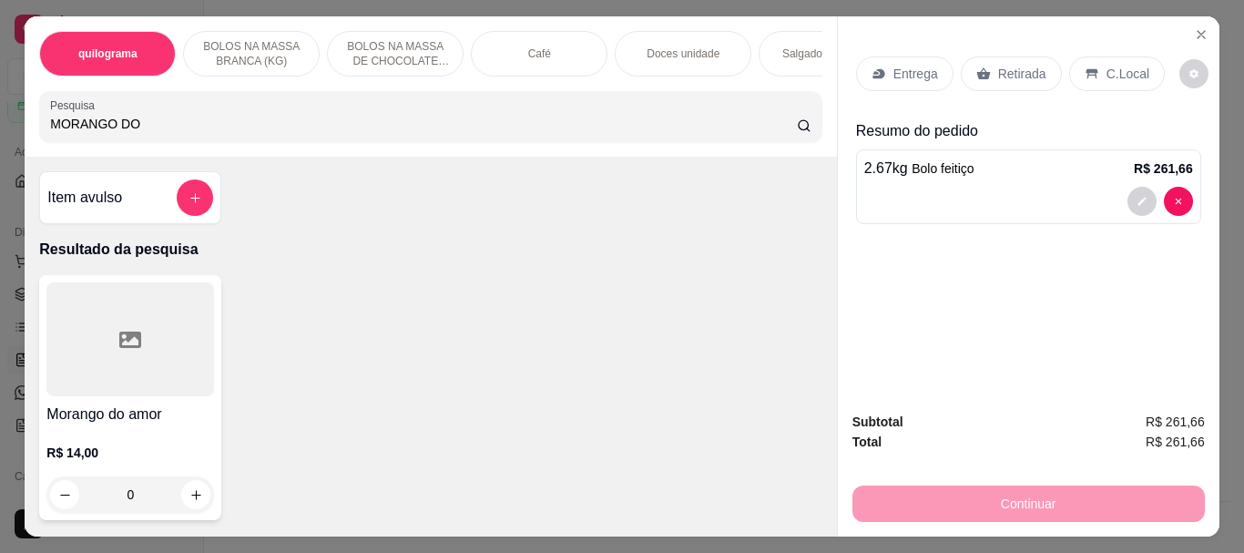
click at [172, 355] on div at bounding box center [130, 339] width 168 height 114
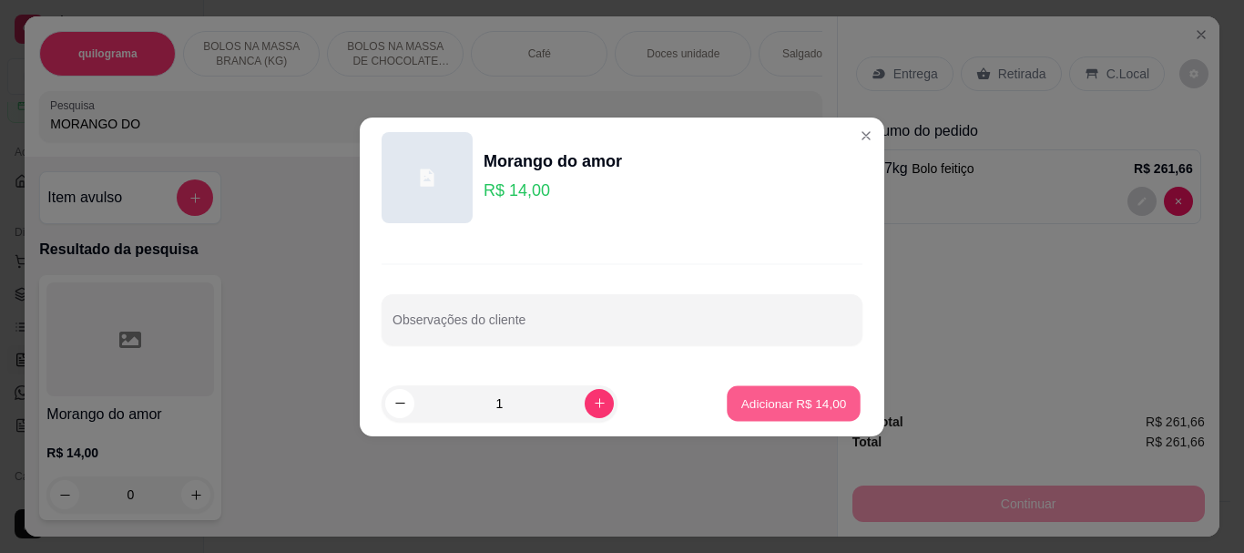
click at [760, 399] on p "Adicionar R$ 14,00" at bounding box center [794, 402] width 106 height 17
type input "1"
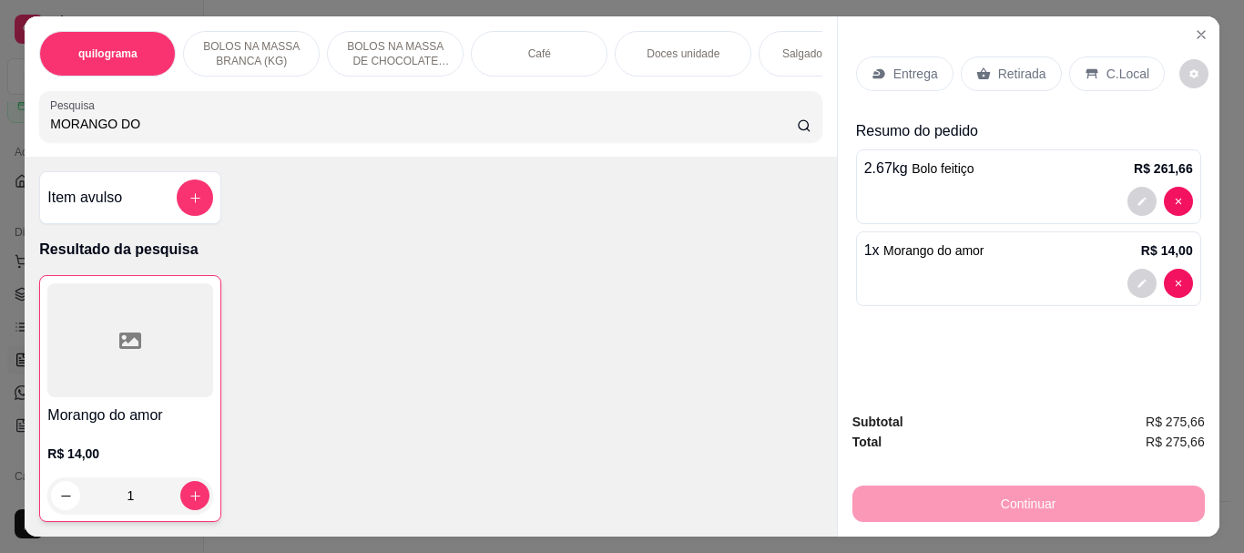
click at [1007, 73] on p "Retirada" at bounding box center [1022, 74] width 48 height 18
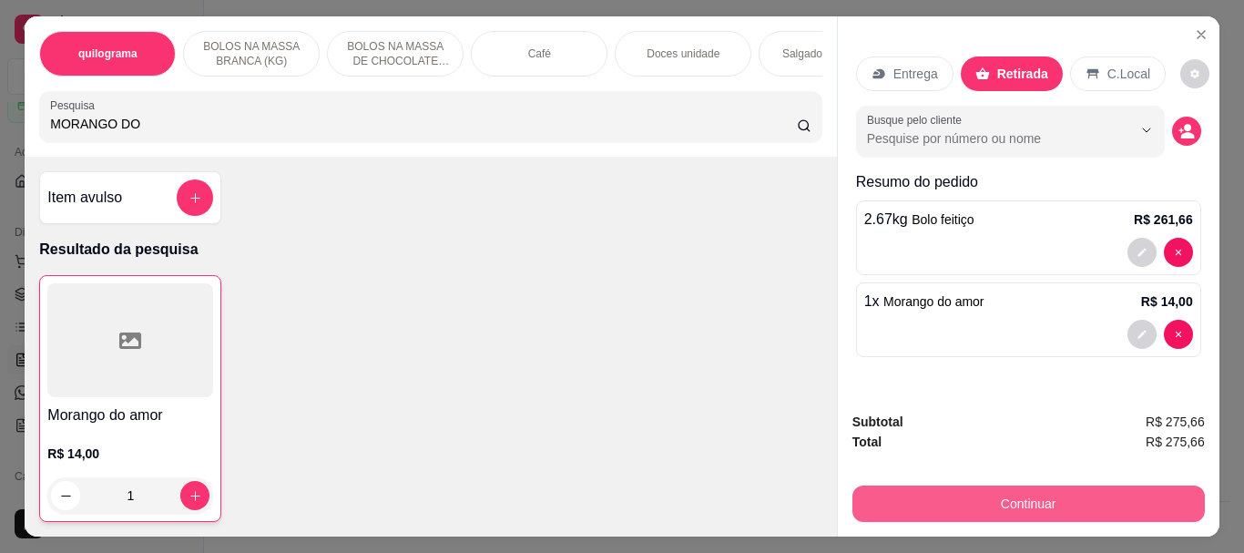
click at [1023, 499] on button "Continuar" at bounding box center [1028, 503] width 352 height 36
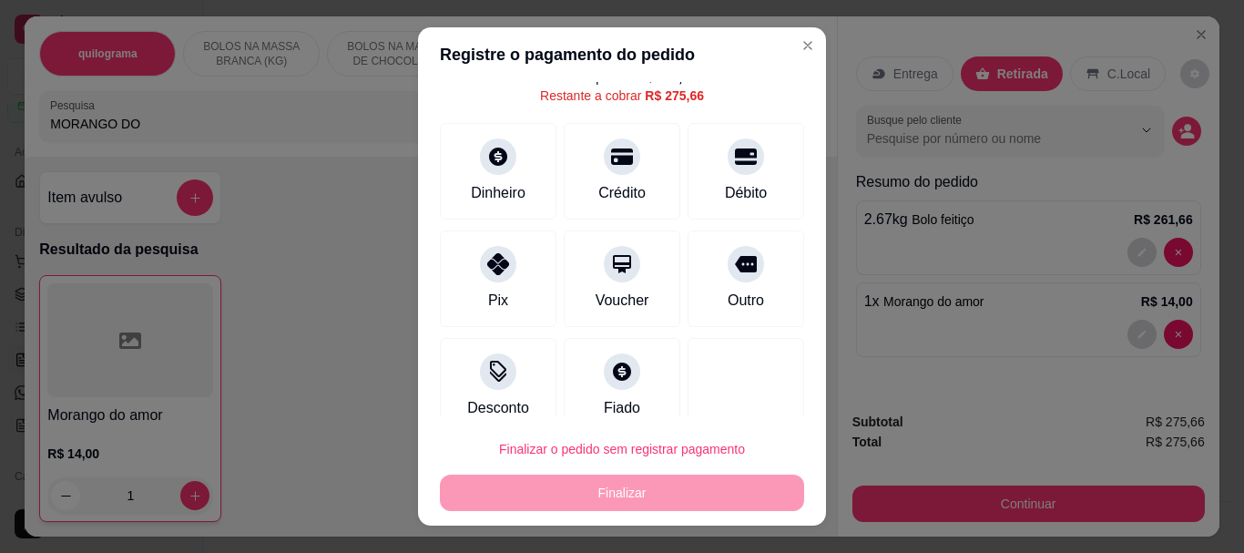
scroll to position [94, 0]
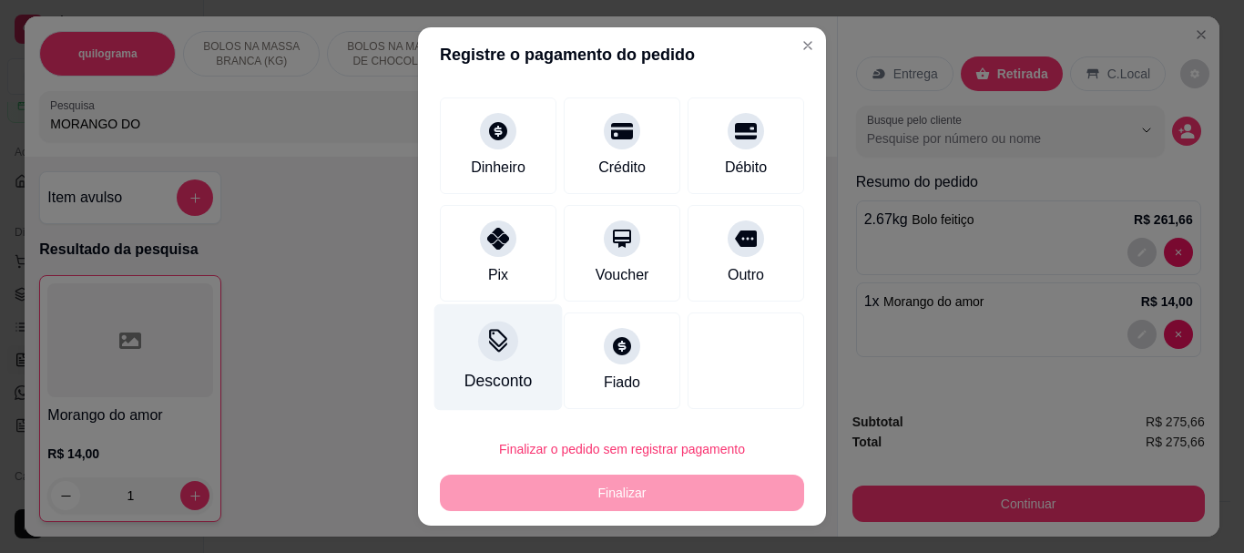
click at [489, 356] on div at bounding box center [498, 342] width 40 height 40
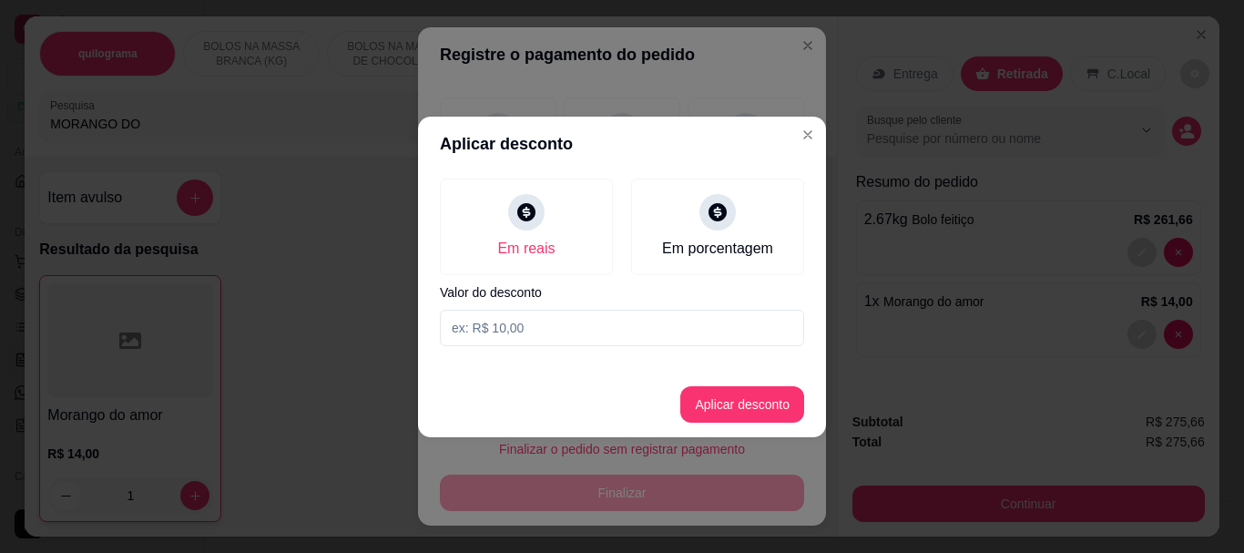
click at [485, 324] on input at bounding box center [622, 328] width 364 height 36
type input "5,66"
click at [715, 390] on button "Aplicar desconto" at bounding box center [742, 404] width 124 height 36
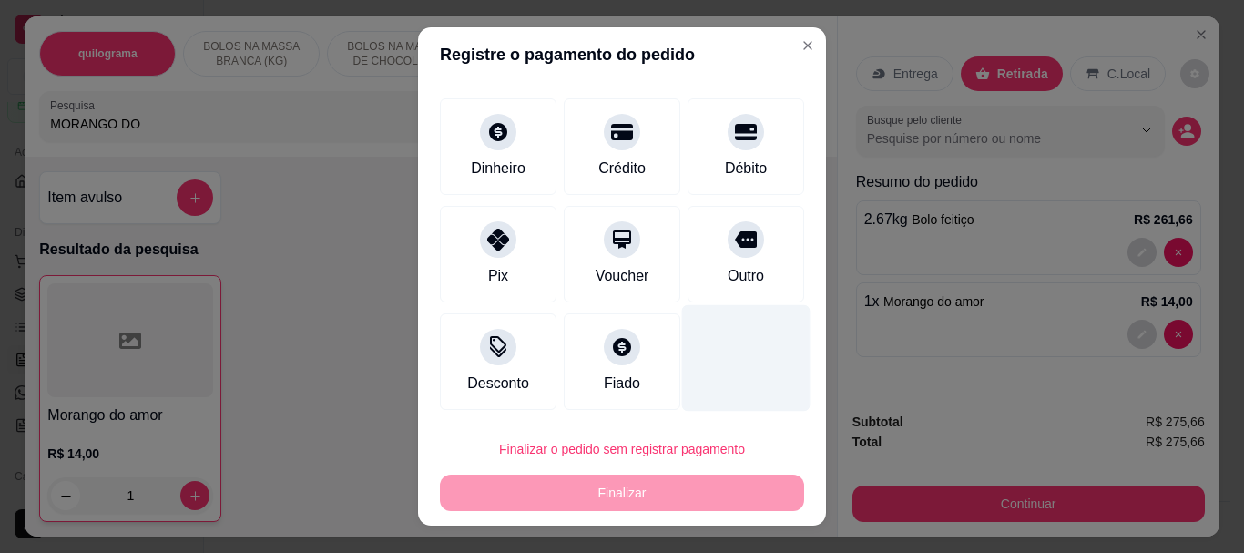
scroll to position [112, 0]
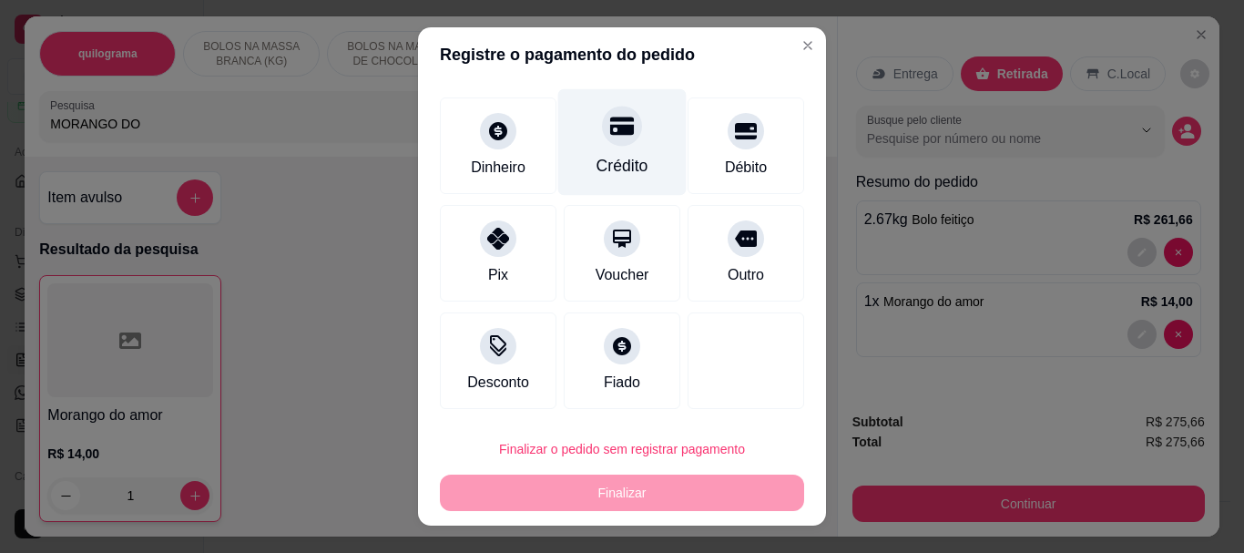
click at [597, 158] on div "Crédito" at bounding box center [623, 167] width 52 height 24
type input "R$ 0,00"
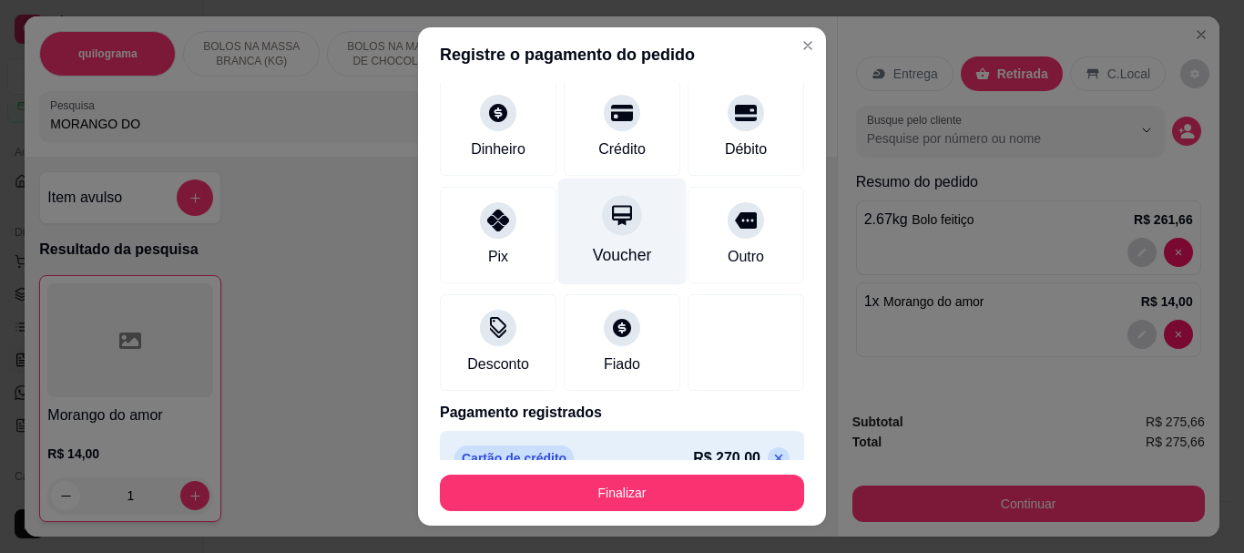
scroll to position [94, 0]
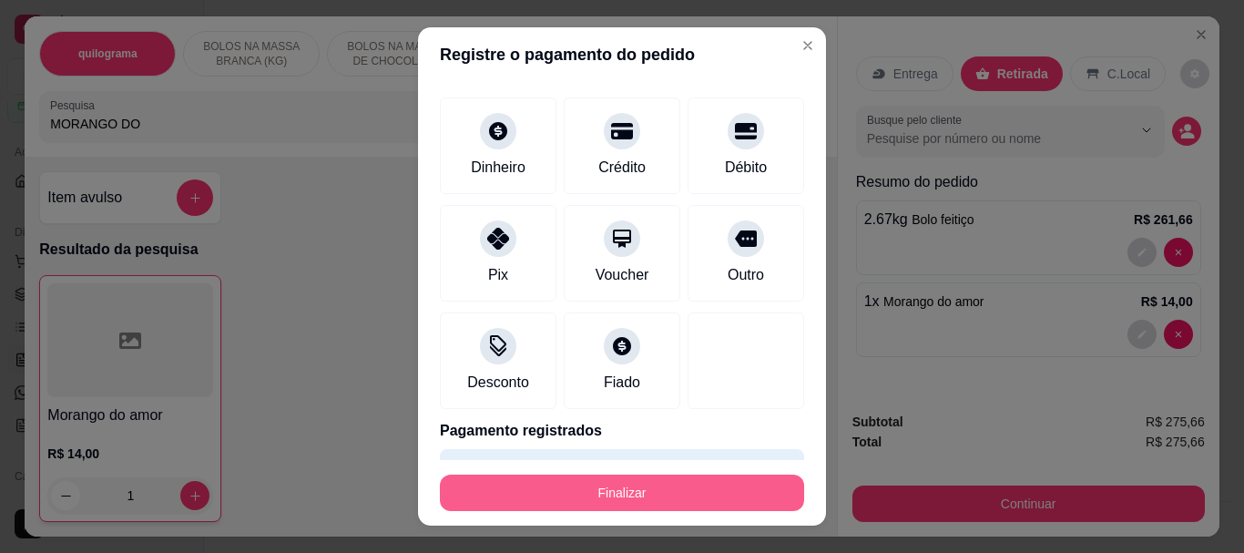
click at [625, 498] on button "Finalizar" at bounding box center [622, 493] width 364 height 36
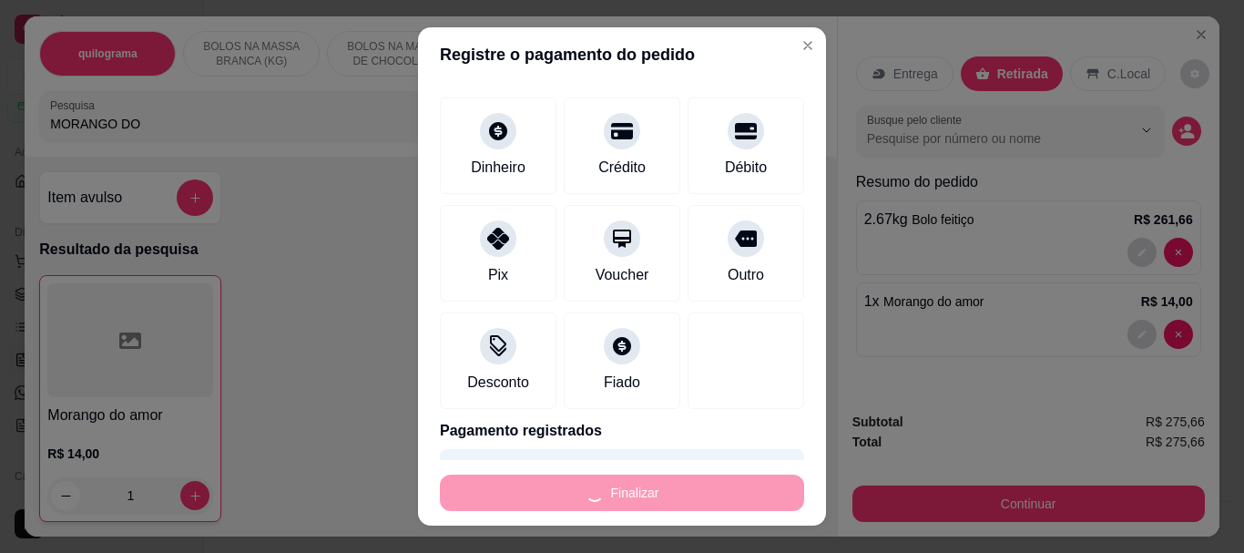
type input "0"
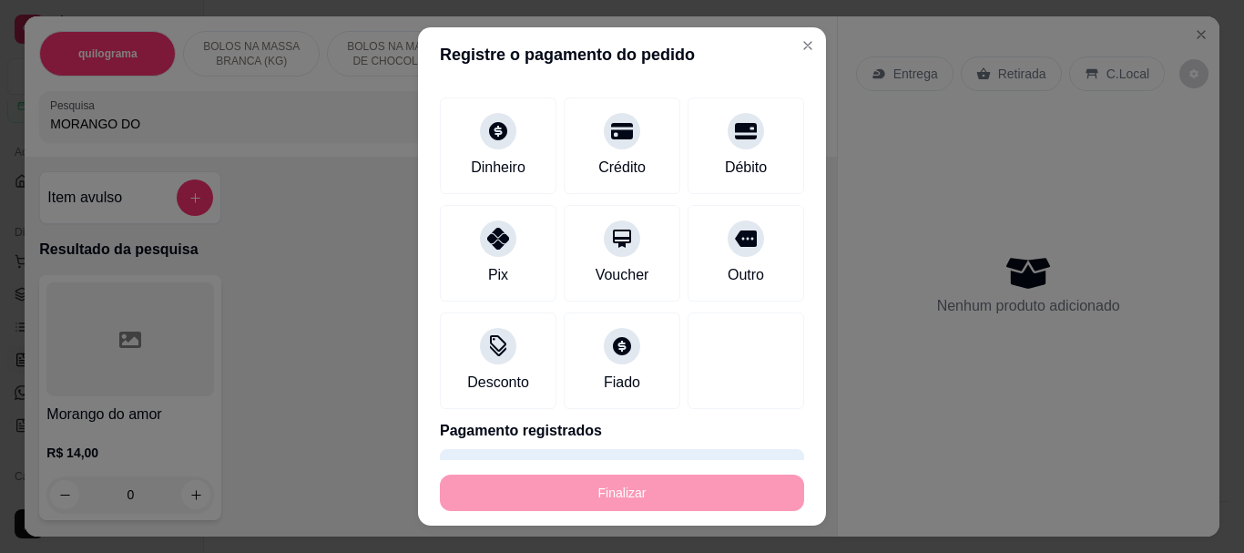
type input "-R$ 275,66"
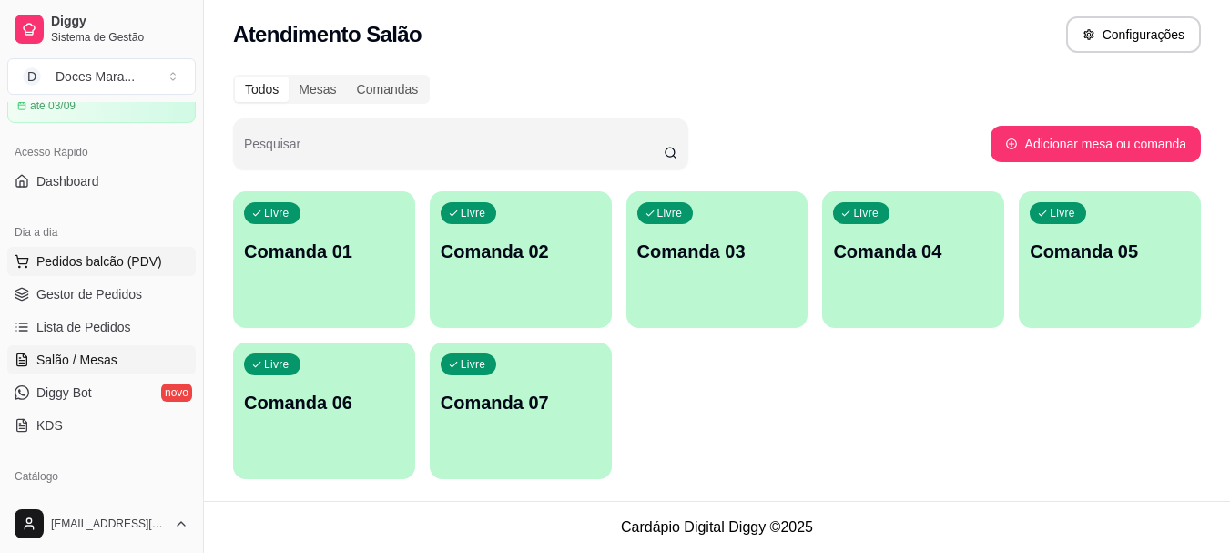
click at [70, 254] on span "Pedidos balcão (PDV)" at bounding box center [99, 261] width 126 height 18
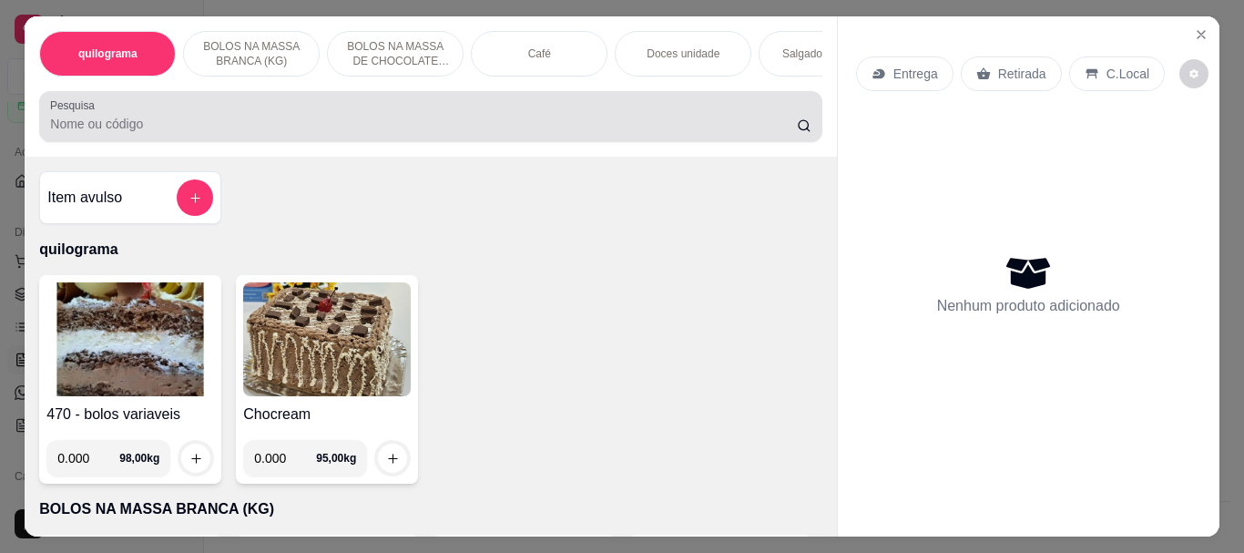
drag, startPoint x: 58, startPoint y: 123, endPoint x: 32, endPoint y: 117, distance: 27.0
click at [52, 123] on input "Pesquisa" at bounding box center [423, 124] width 747 height 18
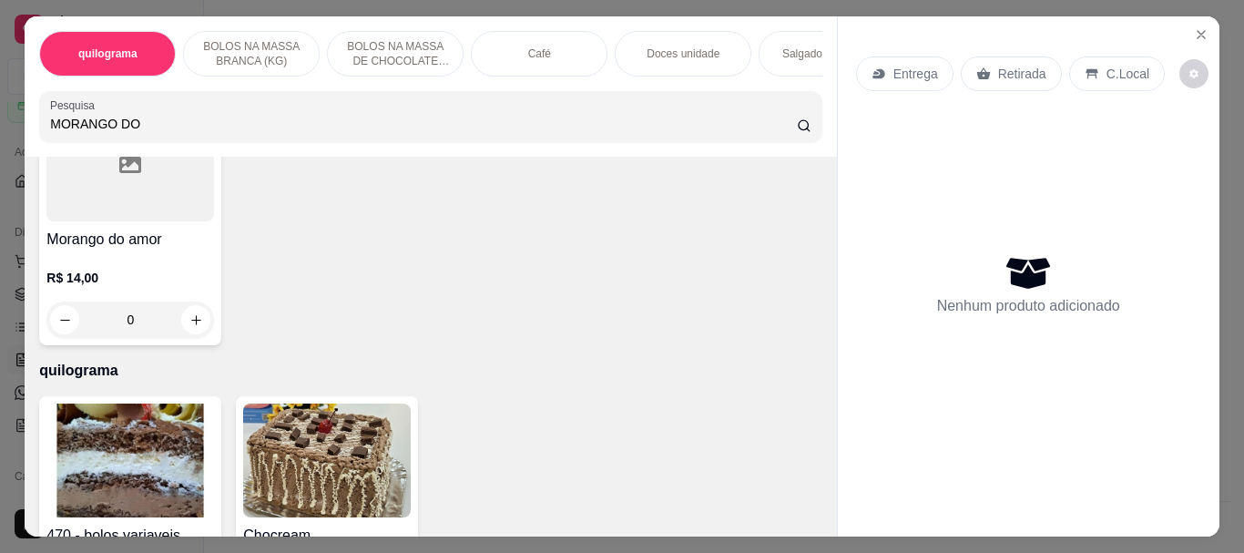
scroll to position [182, 0]
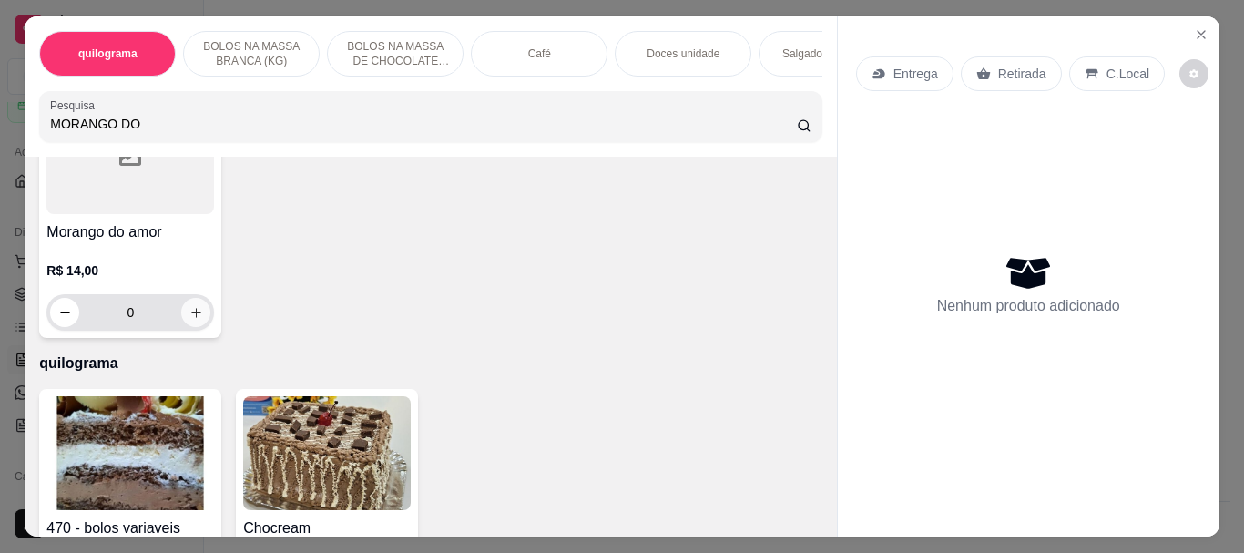
type input "MORANGO DO"
click at [189, 315] on icon "increase-product-quantity" at bounding box center [196, 313] width 14 height 14
type input "2"
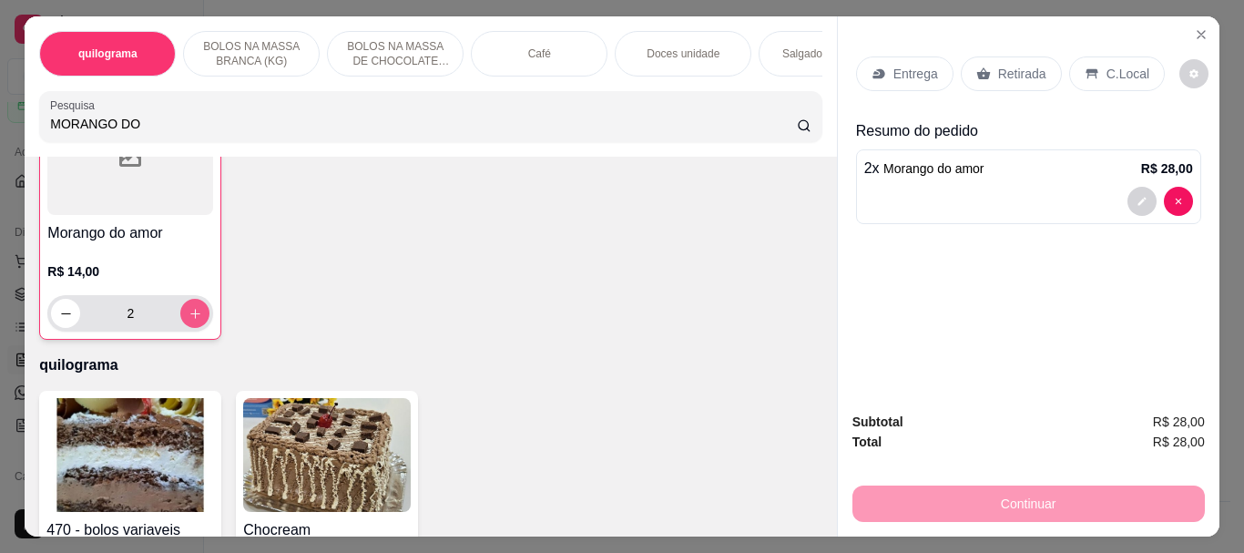
scroll to position [183, 0]
click at [189, 315] on icon "increase-product-quantity" at bounding box center [196, 313] width 14 height 14
type input "3"
click at [998, 65] on p "Retirada" at bounding box center [1022, 74] width 48 height 18
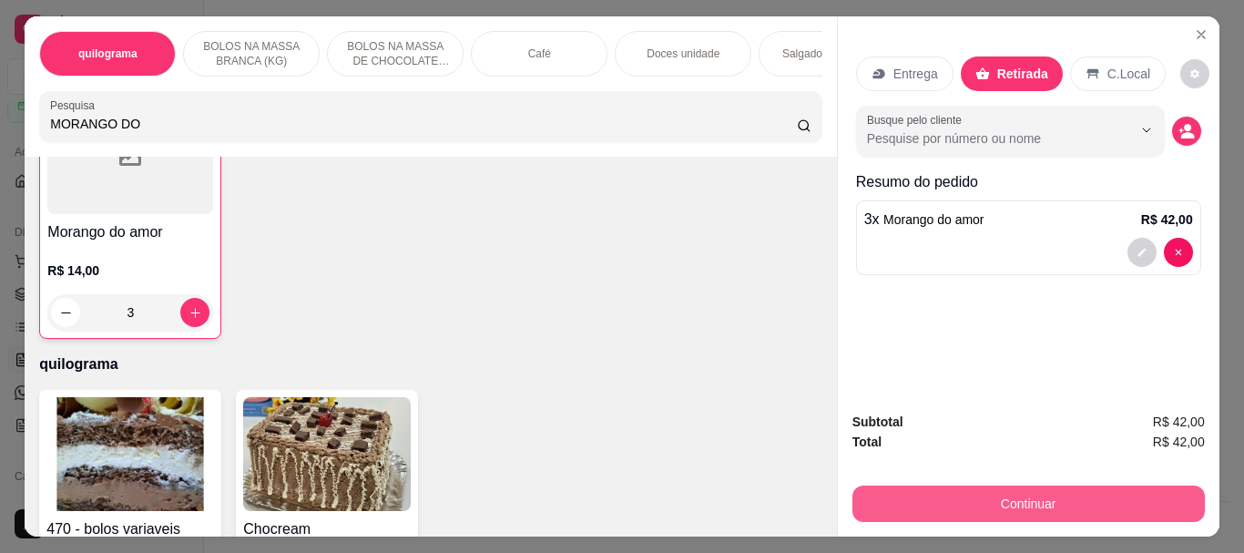
click at [1036, 486] on button "Continuar" at bounding box center [1028, 503] width 352 height 36
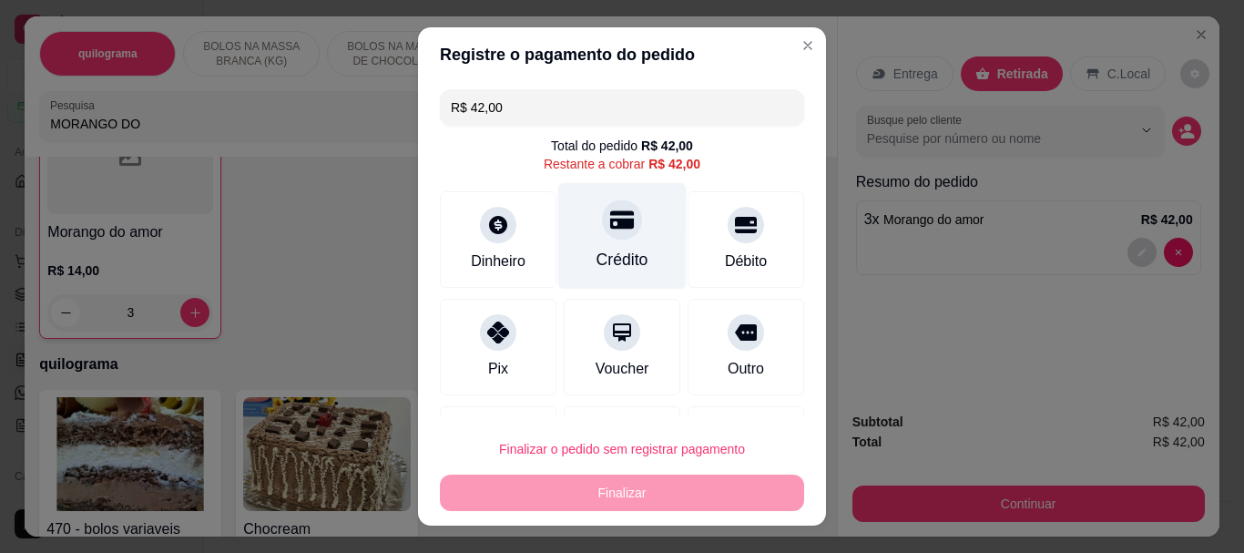
click at [612, 264] on div "Crédito" at bounding box center [623, 261] width 52 height 24
type input "R$ 0,00"
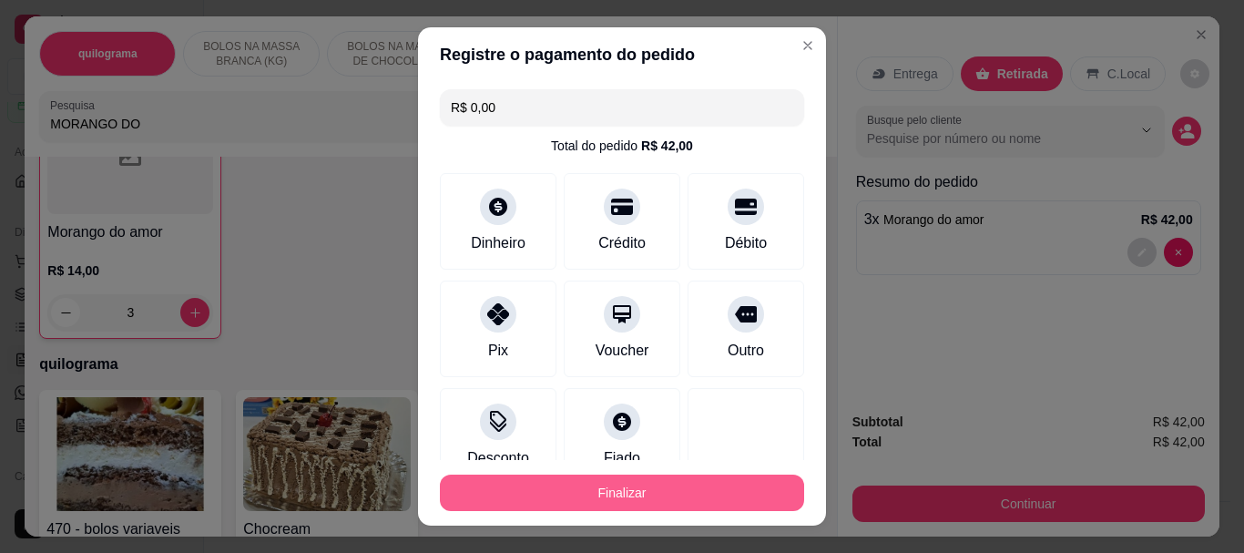
click at [617, 497] on button "Finalizar" at bounding box center [622, 493] width 364 height 36
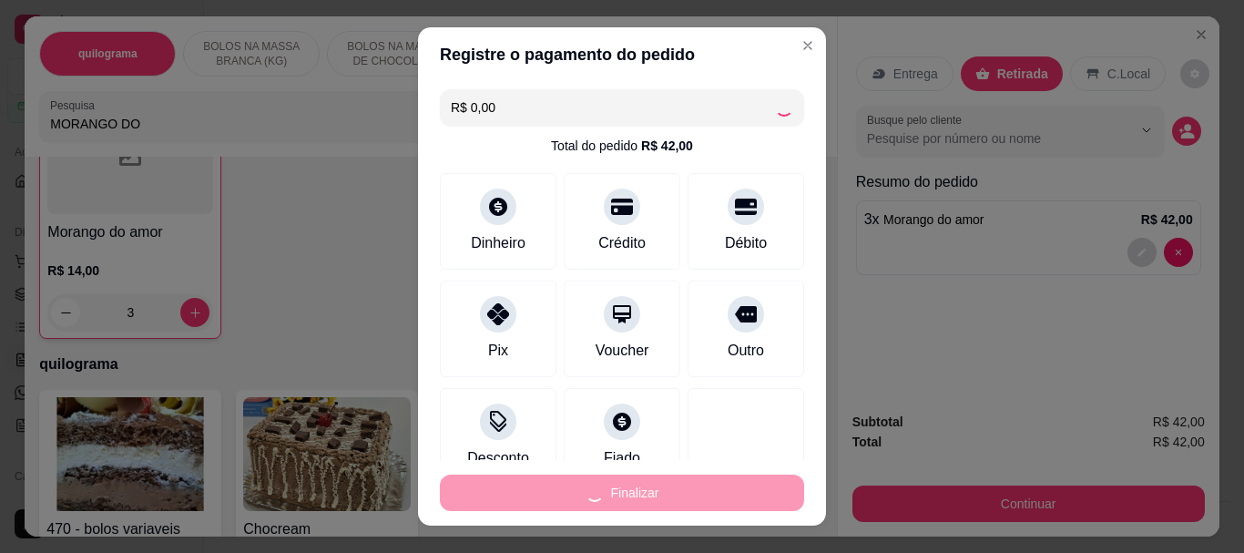
type input "0"
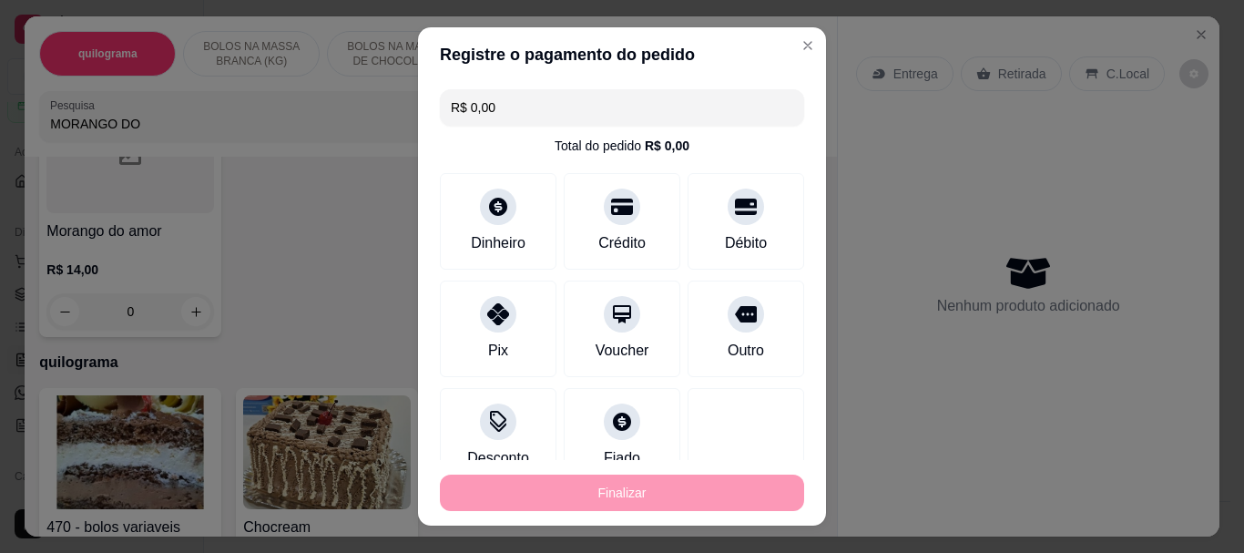
type input "-R$ 42,00"
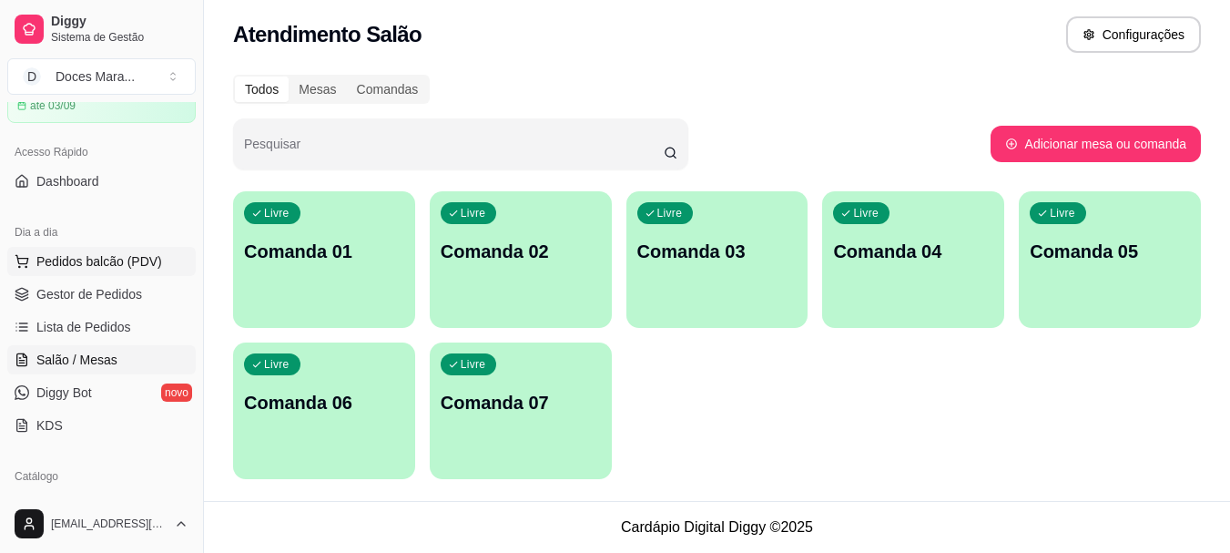
click at [85, 267] on span "Pedidos balcão (PDV)" at bounding box center [99, 261] width 126 height 18
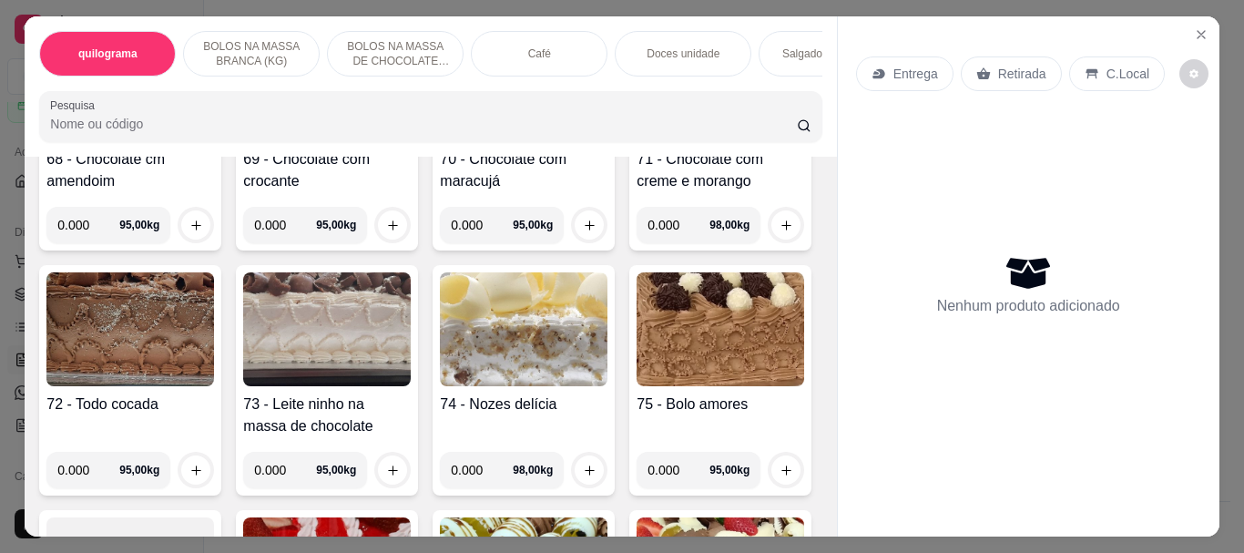
scroll to position [3552, 0]
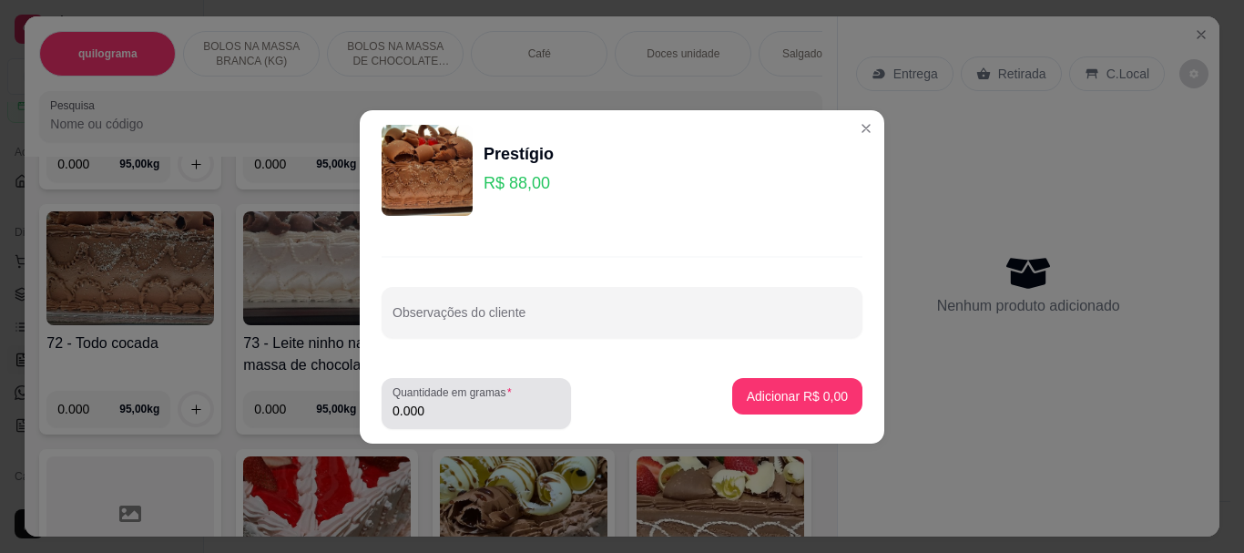
click at [421, 409] on input "0.000" at bounding box center [477, 411] width 168 height 18
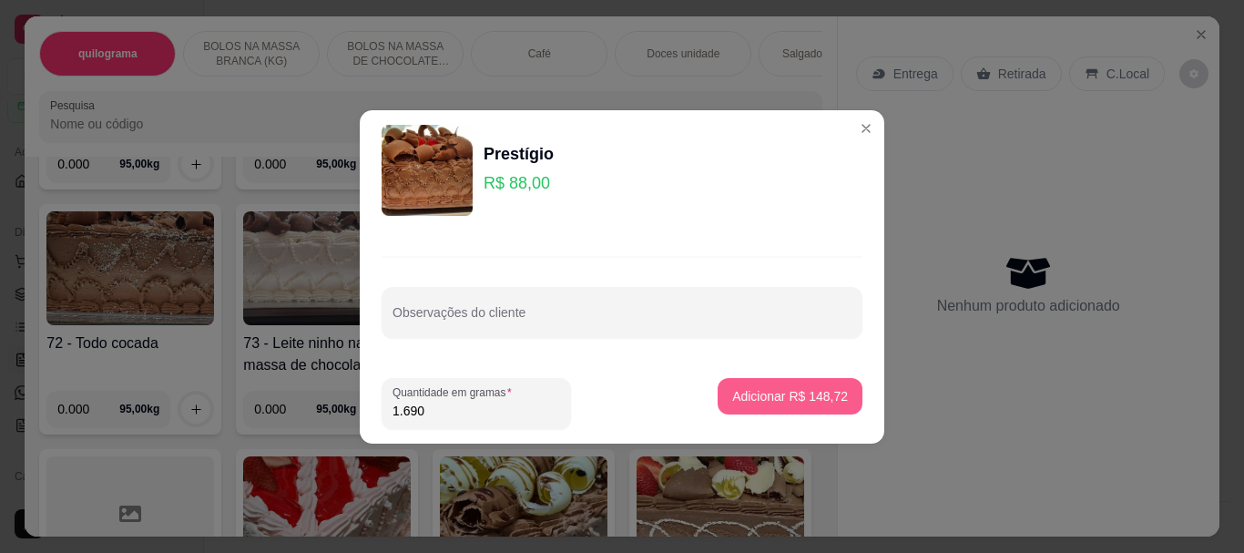
type input "1.690"
click at [739, 397] on p "Adicionar R$ 148,72" at bounding box center [790, 396] width 116 height 18
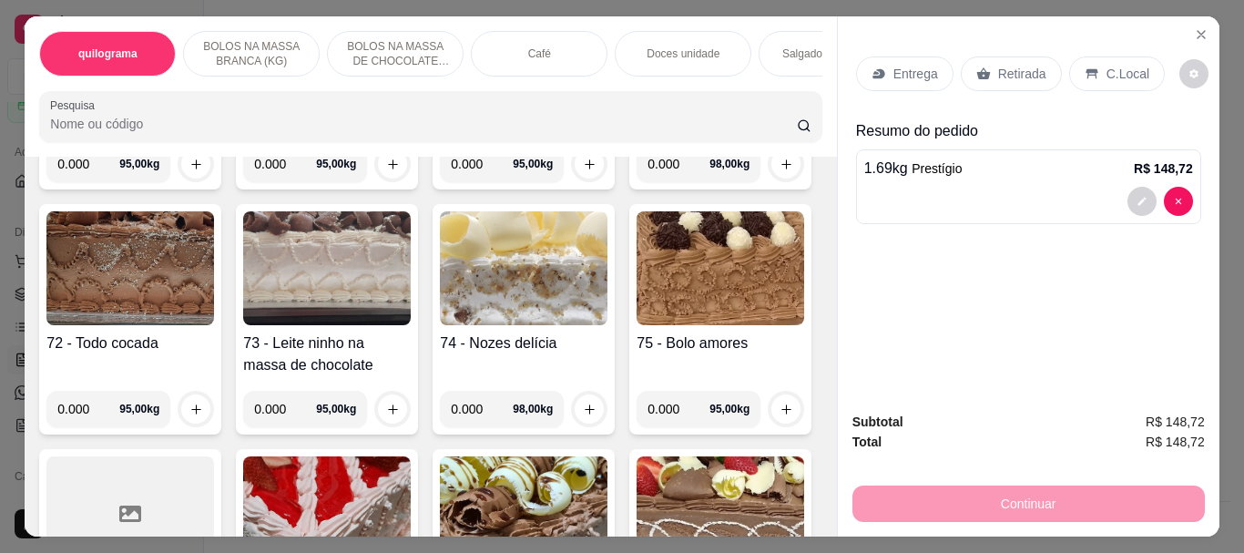
click at [1013, 56] on div "Retirada" at bounding box center [1011, 73] width 101 height 35
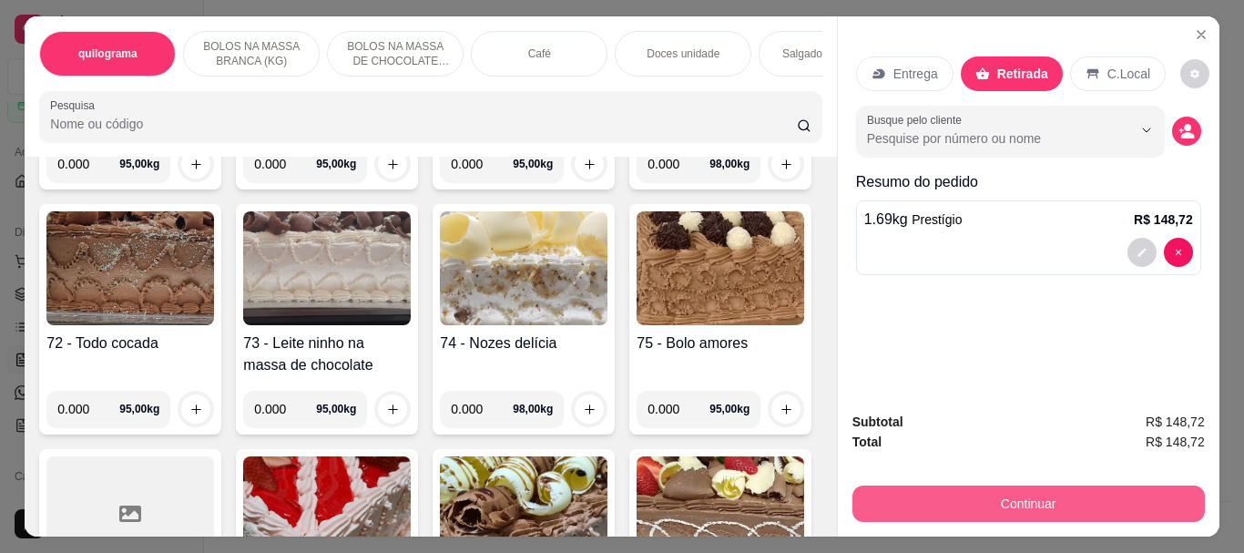
click at [1004, 488] on button "Continuar" at bounding box center [1028, 503] width 352 height 36
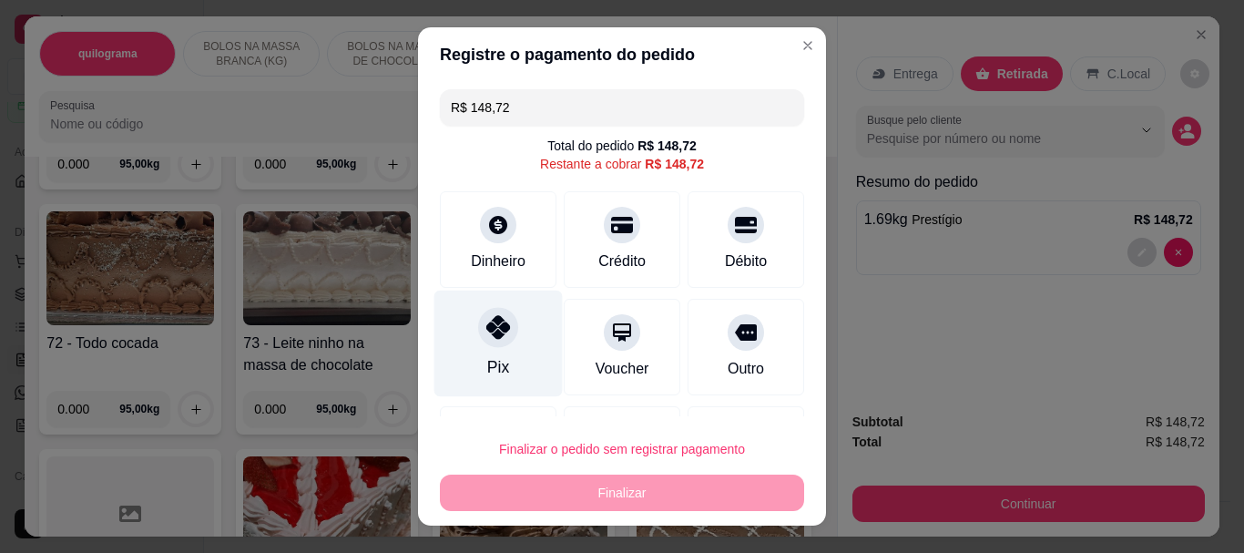
click at [486, 335] on icon at bounding box center [498, 328] width 24 height 24
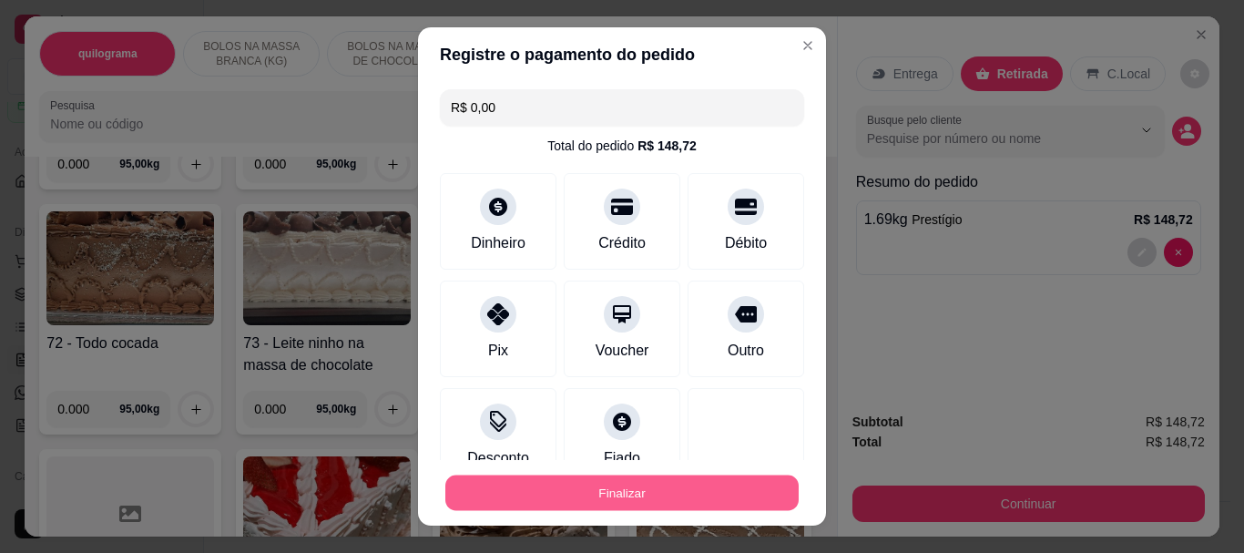
click at [578, 479] on button "Finalizar" at bounding box center [621, 493] width 353 height 36
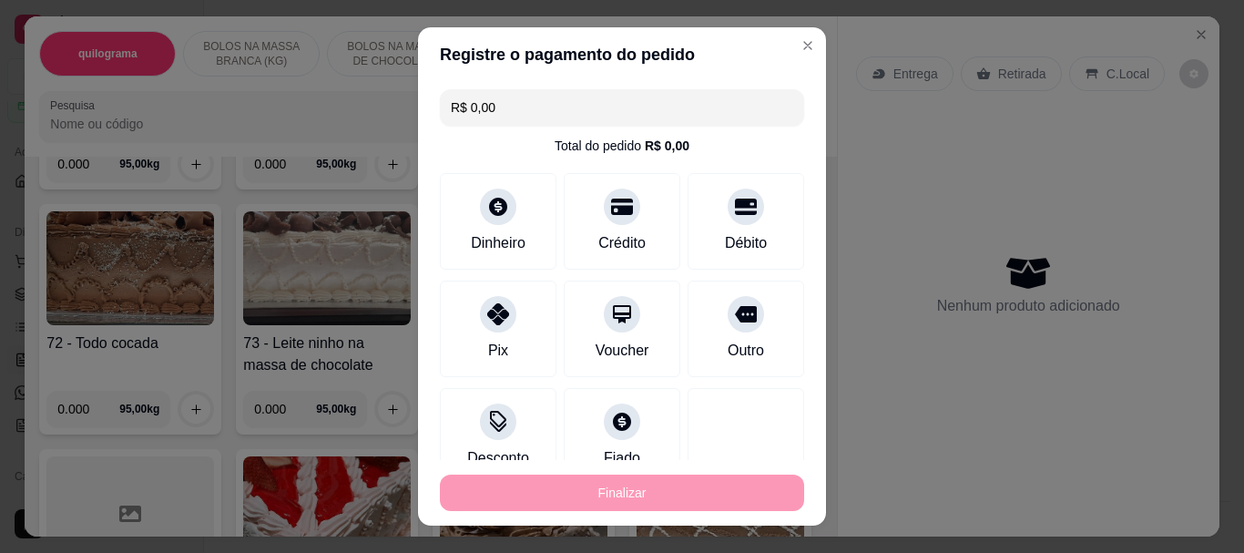
type input "-R$ 148,72"
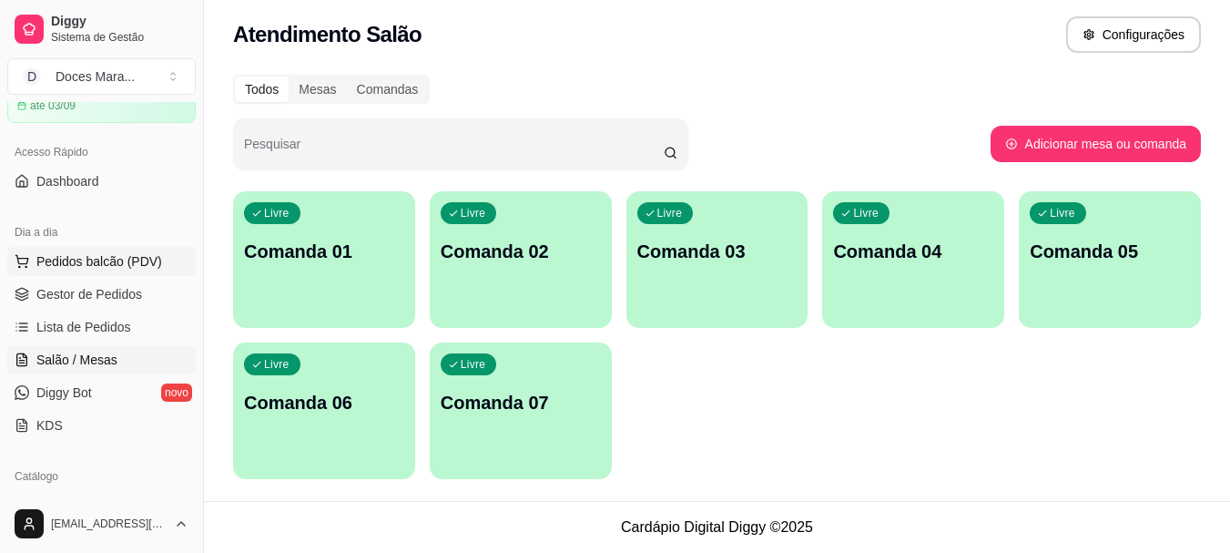
click at [82, 269] on span "Pedidos balcão (PDV)" at bounding box center [99, 261] width 126 height 18
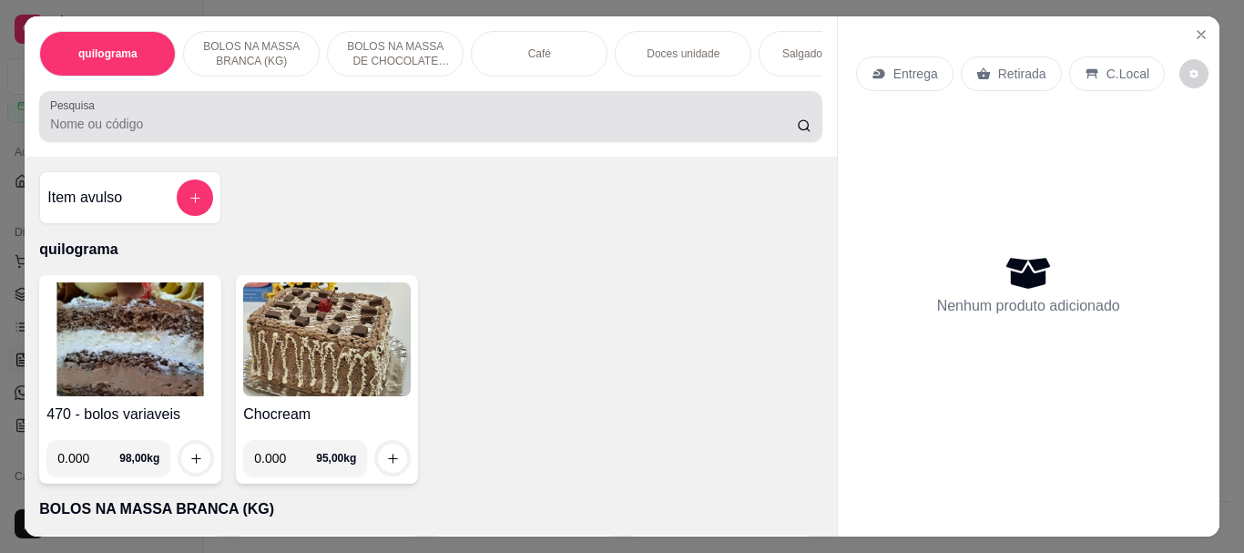
click at [218, 133] on input "Pesquisa" at bounding box center [423, 124] width 747 height 18
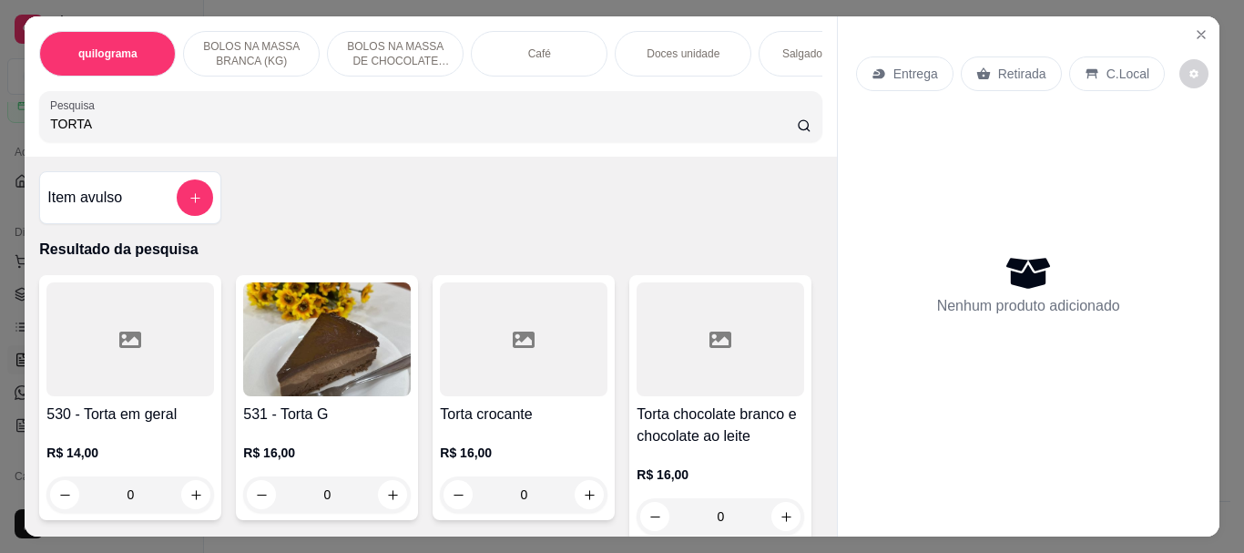
type input "TORTA"
click at [395, 323] on img at bounding box center [327, 339] width 168 height 114
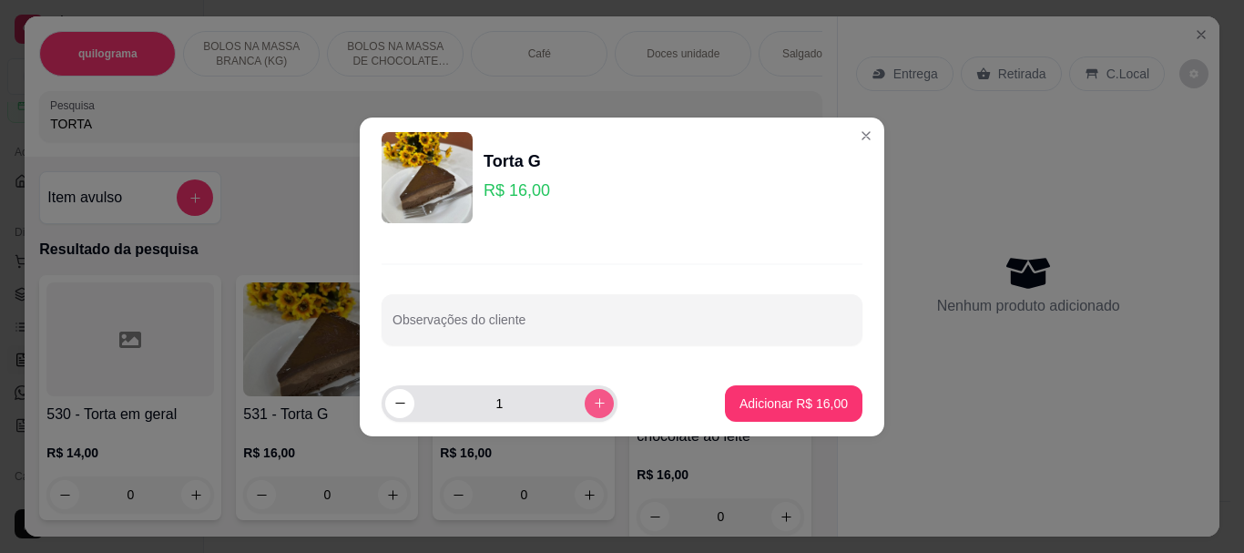
click at [593, 409] on icon "increase-product-quantity" at bounding box center [600, 403] width 14 height 14
type input "2"
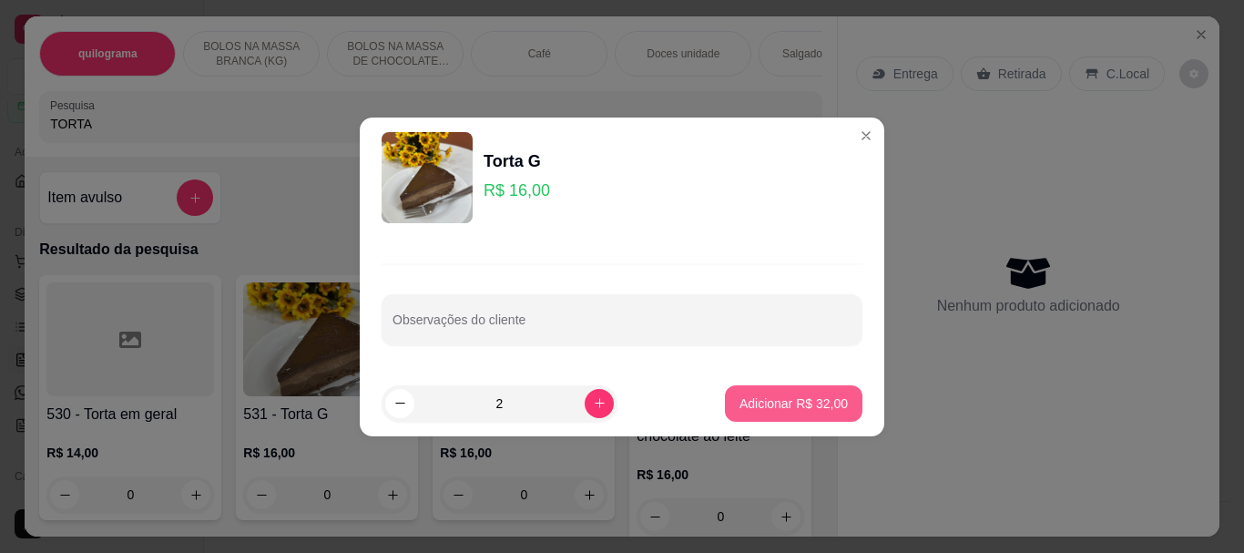
click at [773, 396] on p "Adicionar R$ 32,00" at bounding box center [794, 403] width 108 height 18
type input "2"
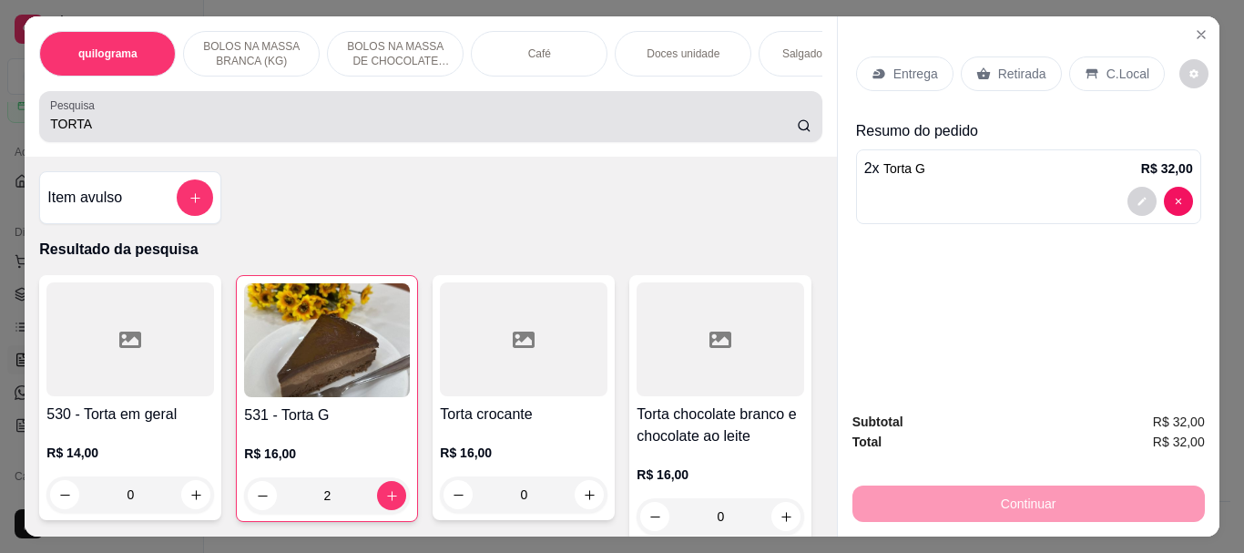
click at [132, 132] on input "TORTA" at bounding box center [423, 124] width 747 height 18
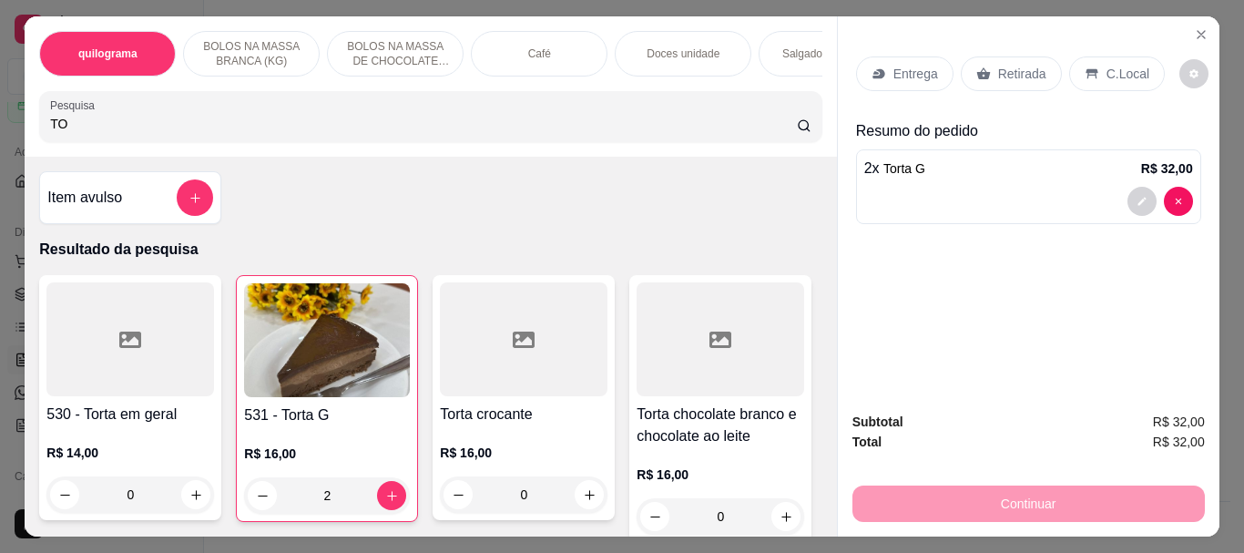
type input "T"
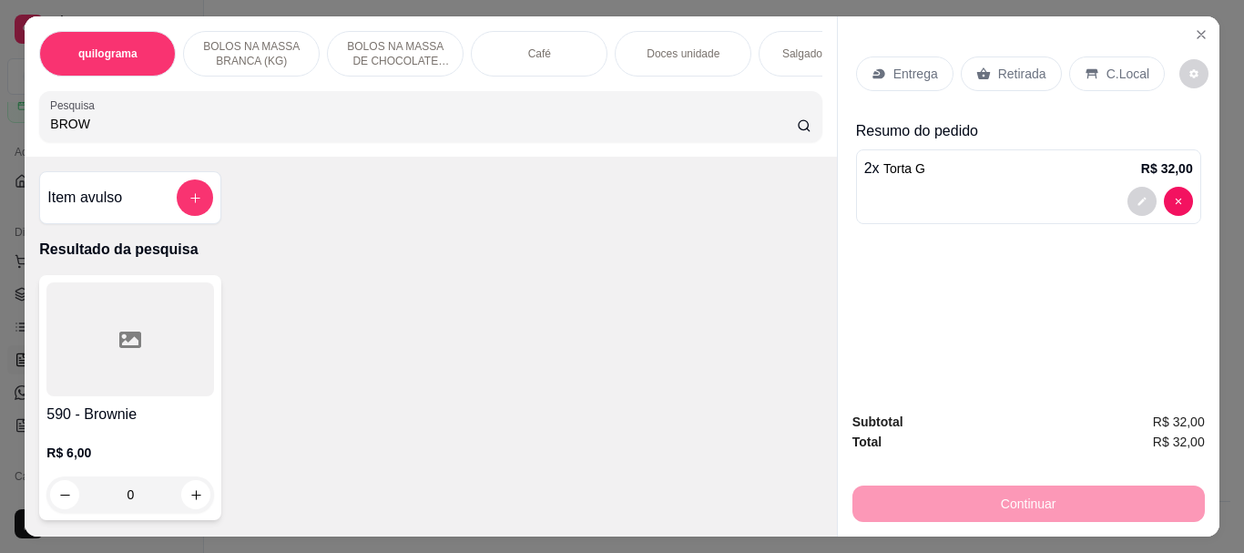
type input "BROW"
click at [143, 344] on div at bounding box center [130, 339] width 168 height 114
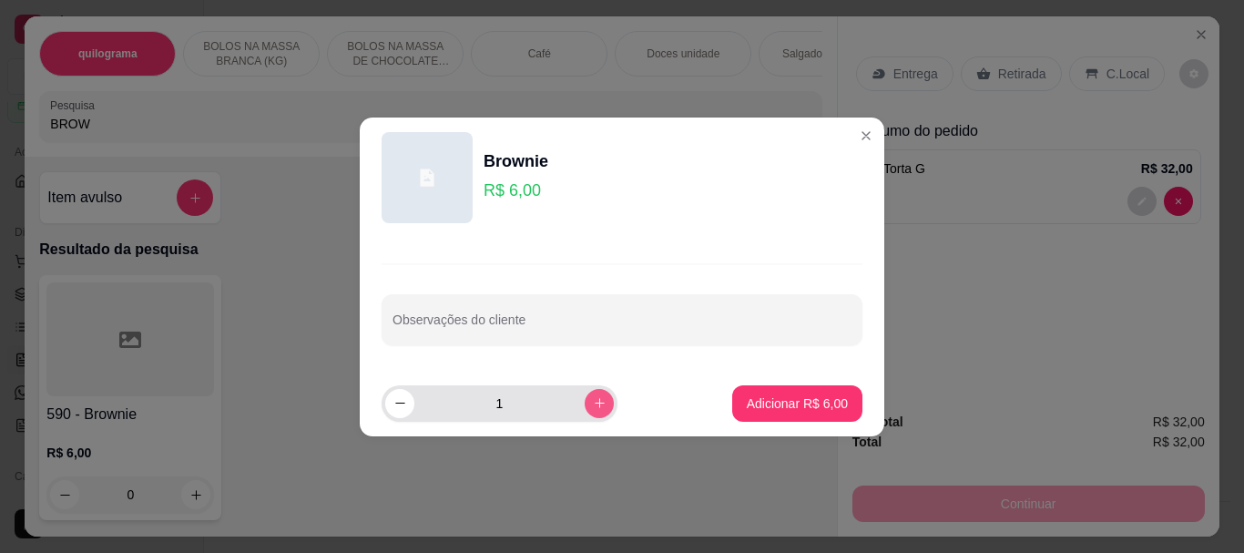
click at [585, 395] on button "increase-product-quantity" at bounding box center [599, 403] width 29 height 29
click at [585, 395] on button "increase-product-quantity" at bounding box center [599, 403] width 28 height 28
type input "4"
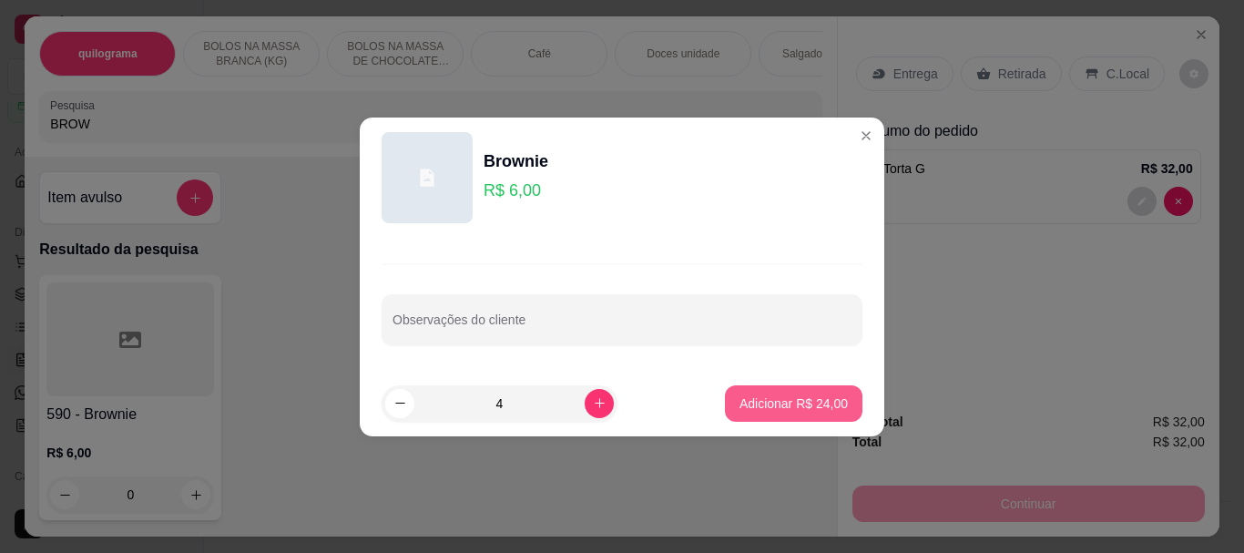
click at [765, 406] on p "Adicionar R$ 24,00" at bounding box center [794, 403] width 108 height 18
type input "4"
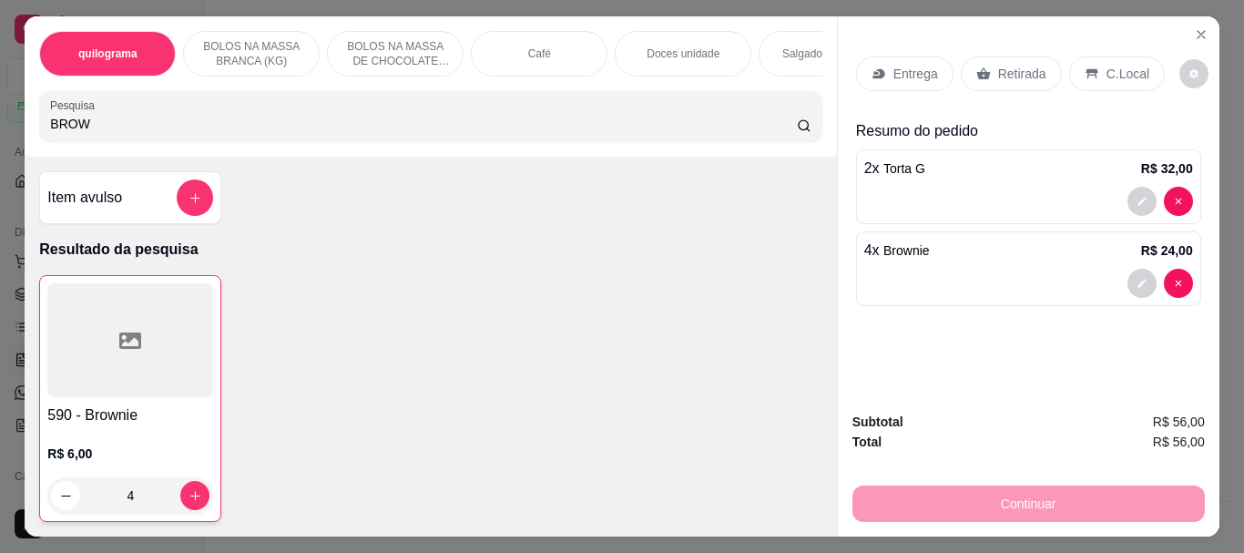
click at [1004, 66] on p "Retirada" at bounding box center [1022, 74] width 48 height 18
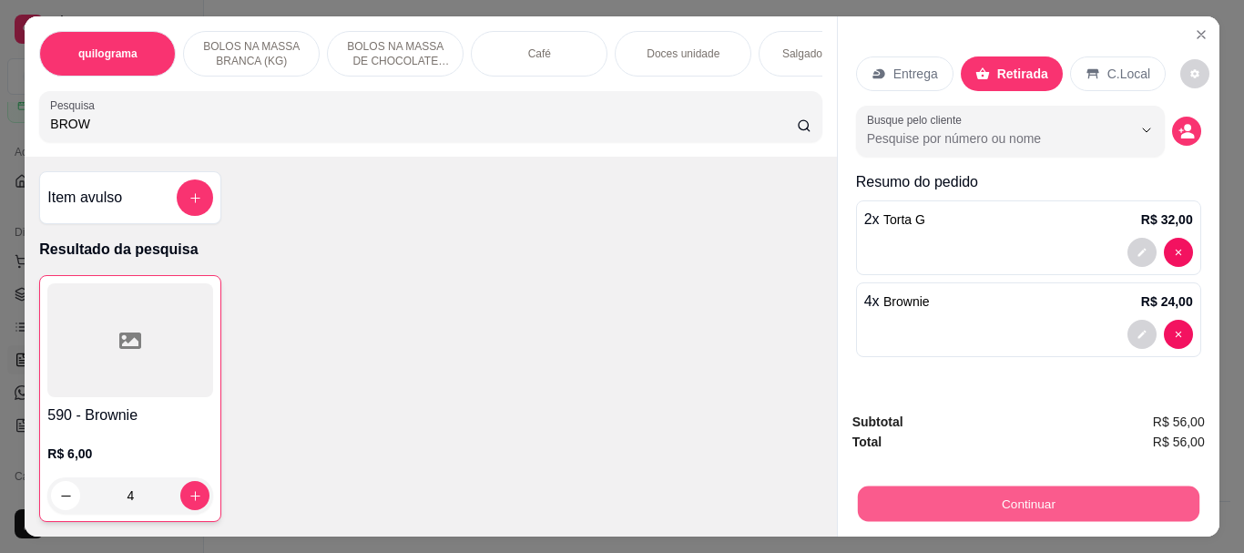
click at [971, 491] on button "Continuar" at bounding box center [1028, 503] width 342 height 36
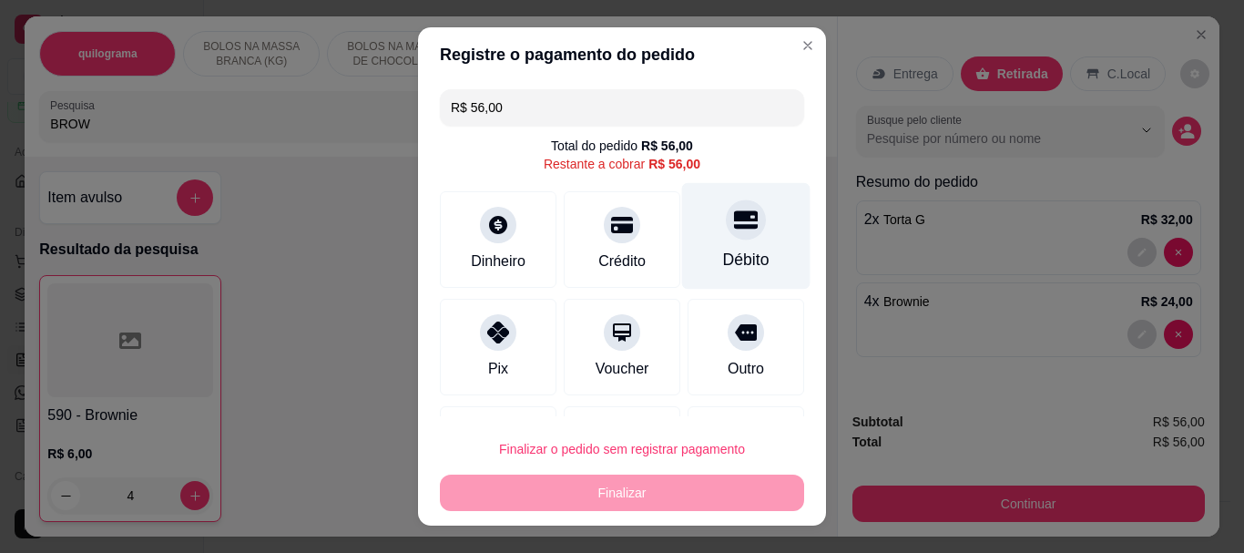
click at [731, 260] on div "Débito" at bounding box center [746, 261] width 46 height 24
type input "R$ 0,00"
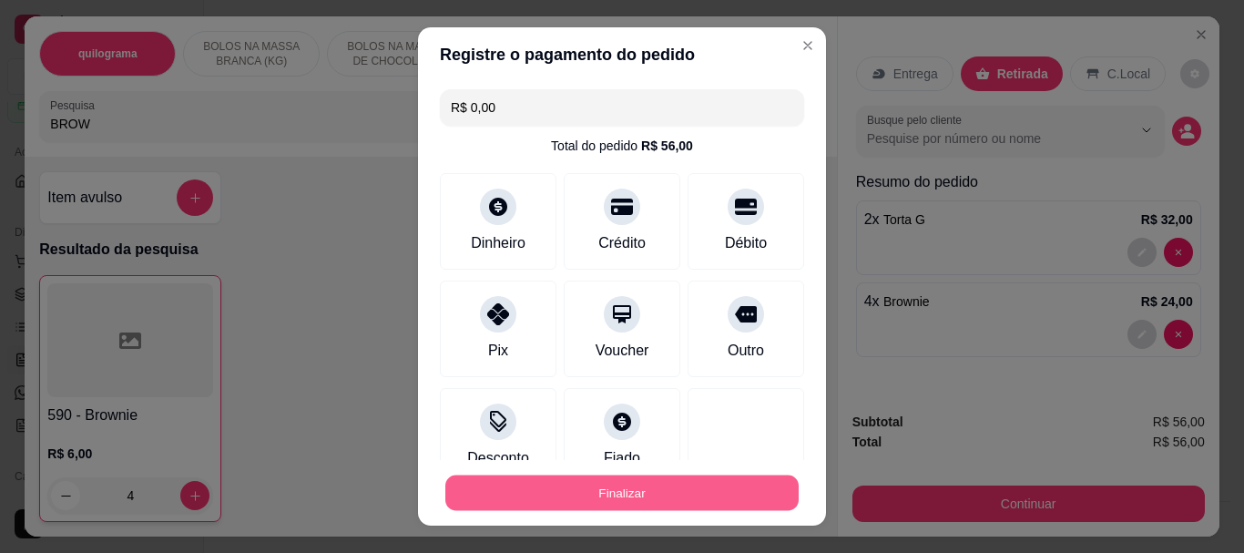
click at [654, 482] on button "Finalizar" at bounding box center [621, 493] width 353 height 36
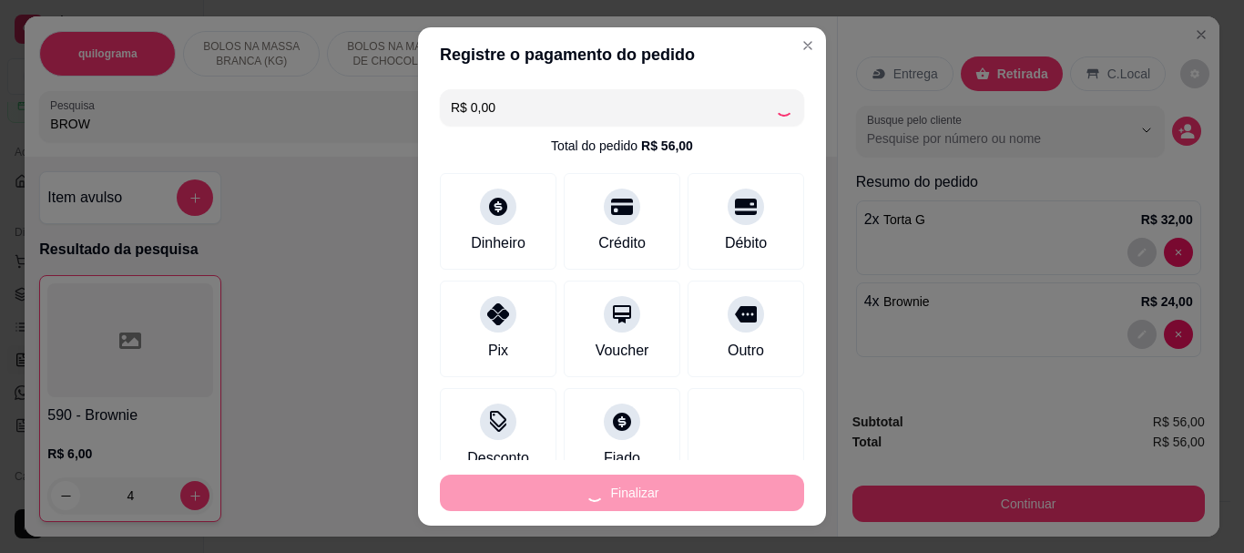
type input "0"
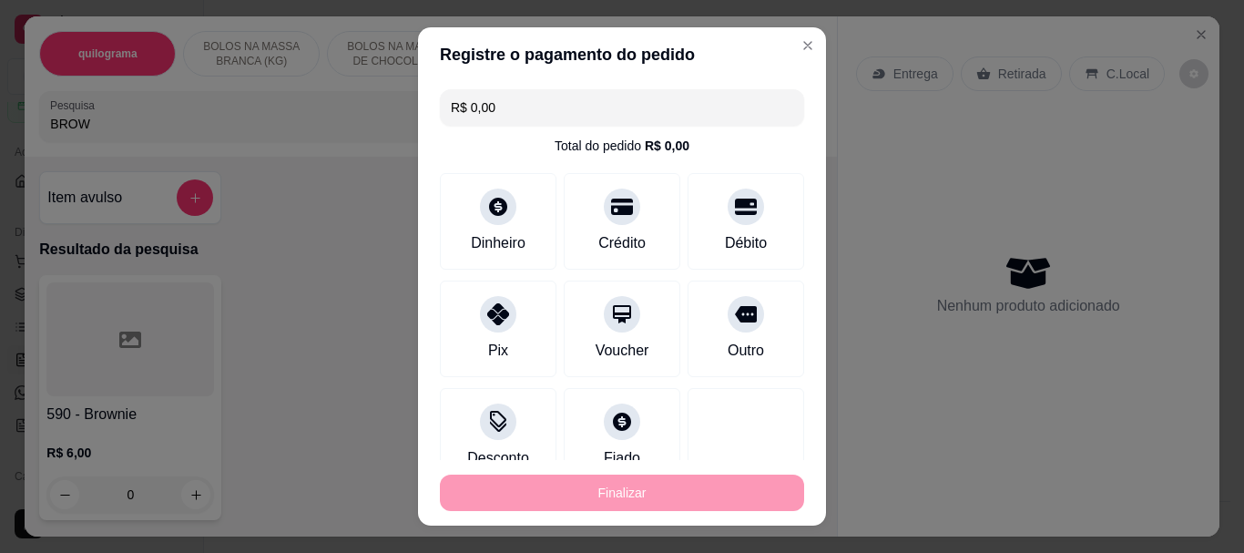
type input "-R$ 56,00"
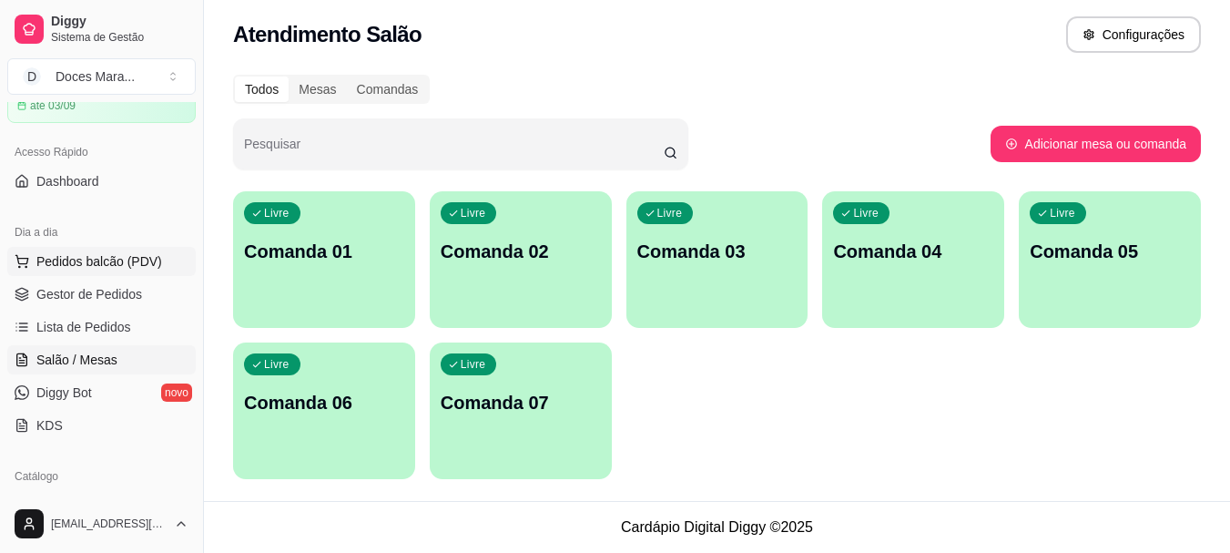
click at [97, 270] on span "Pedidos balcão (PDV)" at bounding box center [99, 261] width 126 height 18
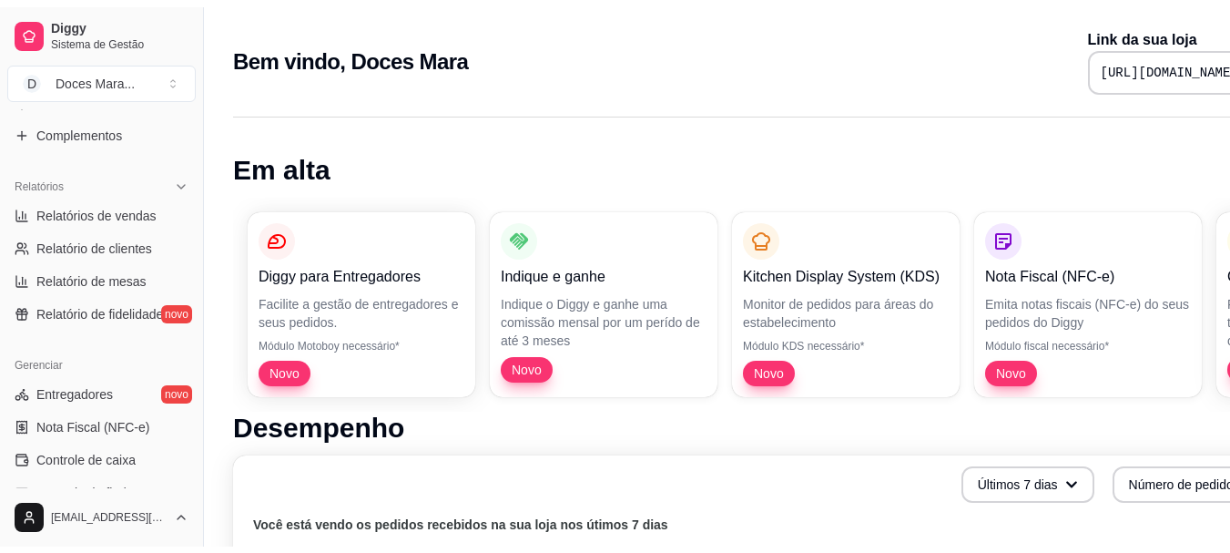
scroll to position [546, 0]
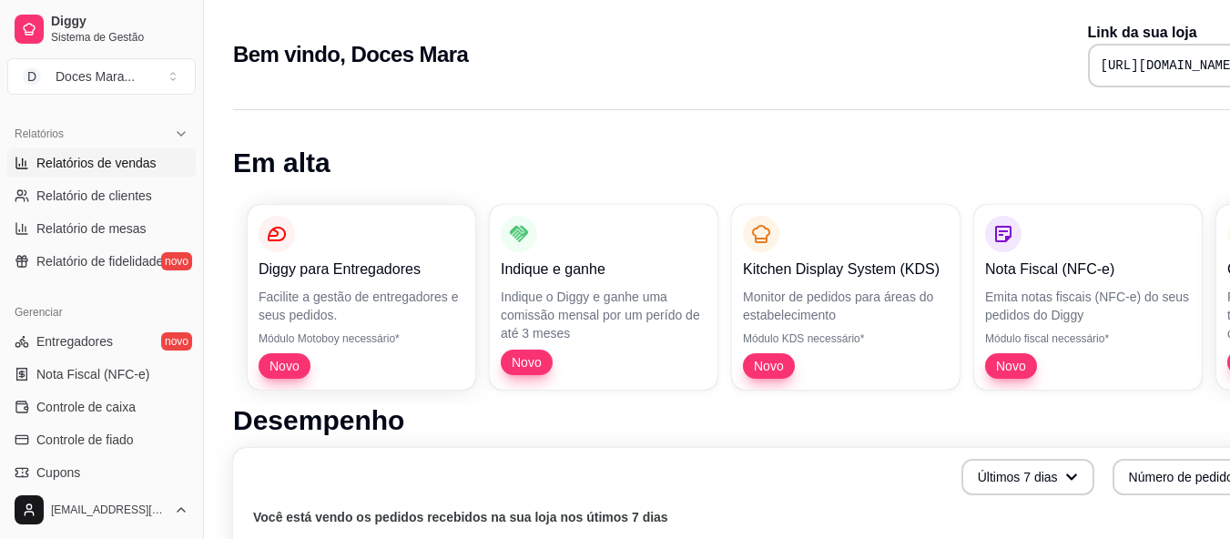
click at [90, 159] on span "Relatórios de vendas" at bounding box center [96, 163] width 120 height 18
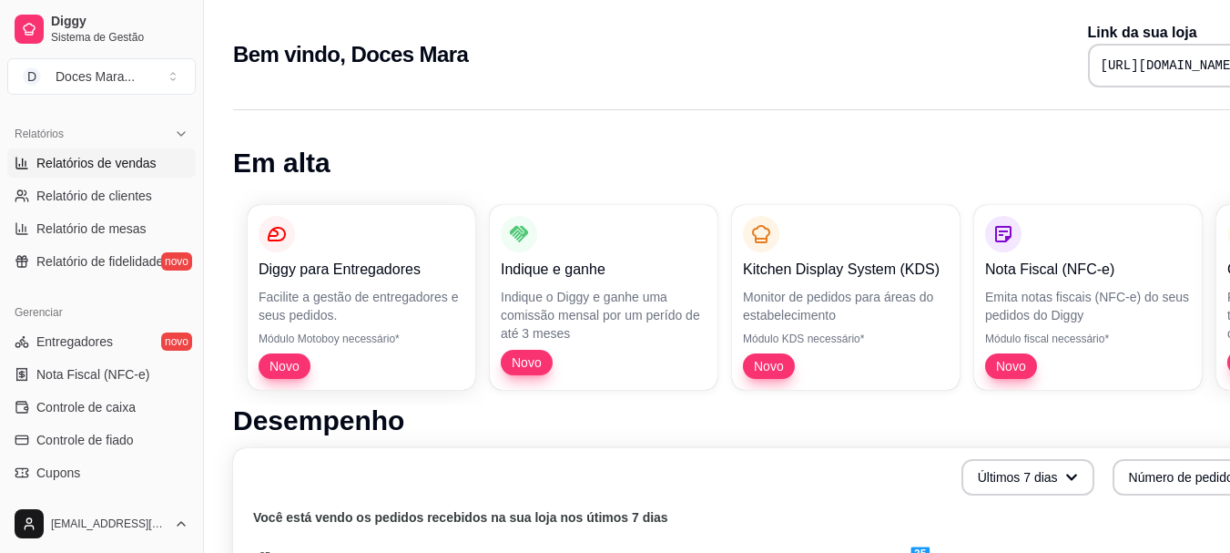
select select "ALL"
select select "0"
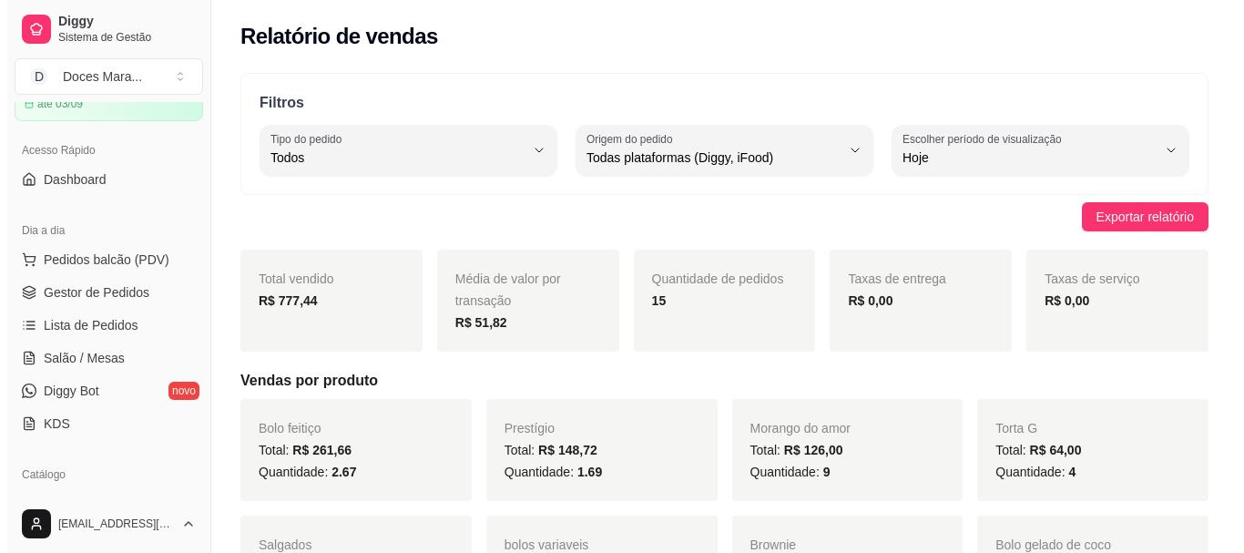
scroll to position [91, 0]
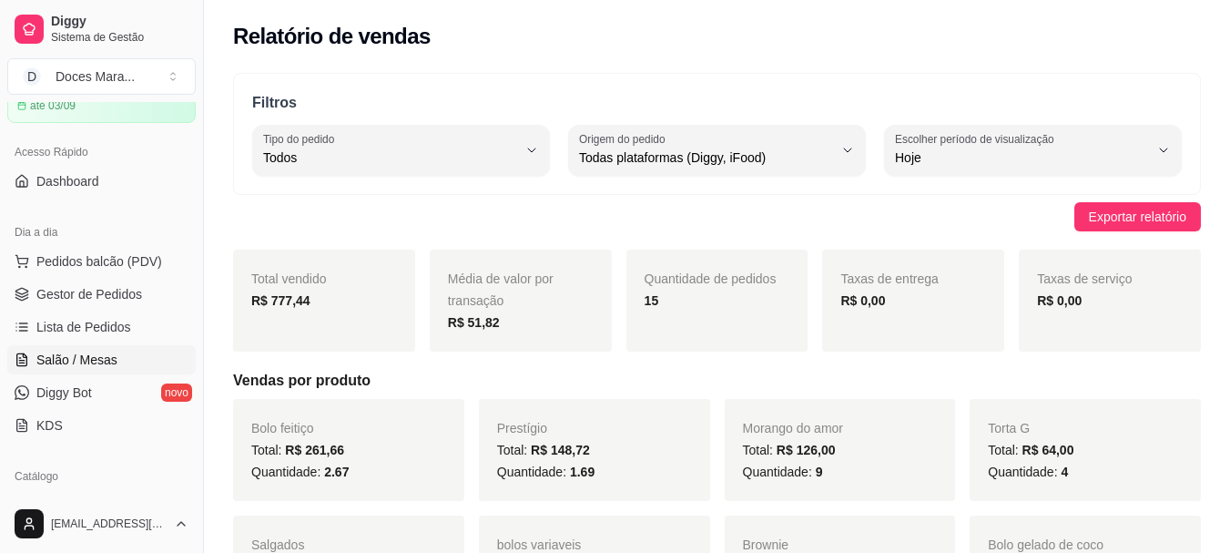
click at [89, 354] on span "Salão / Mesas" at bounding box center [76, 360] width 81 height 18
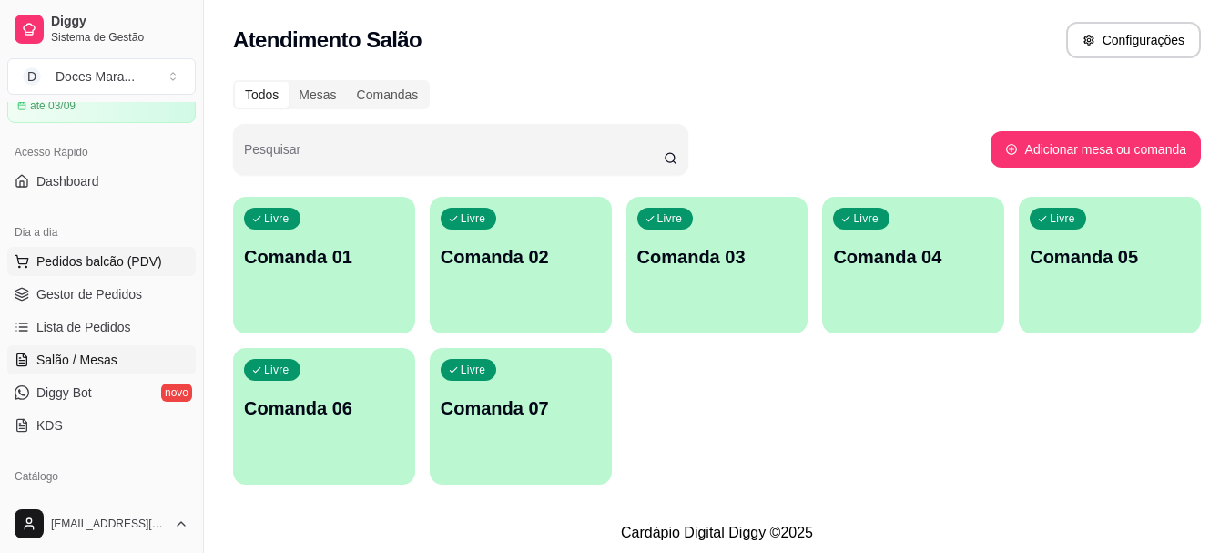
click at [86, 256] on span "Pedidos balcão (PDV)" at bounding box center [99, 261] width 126 height 18
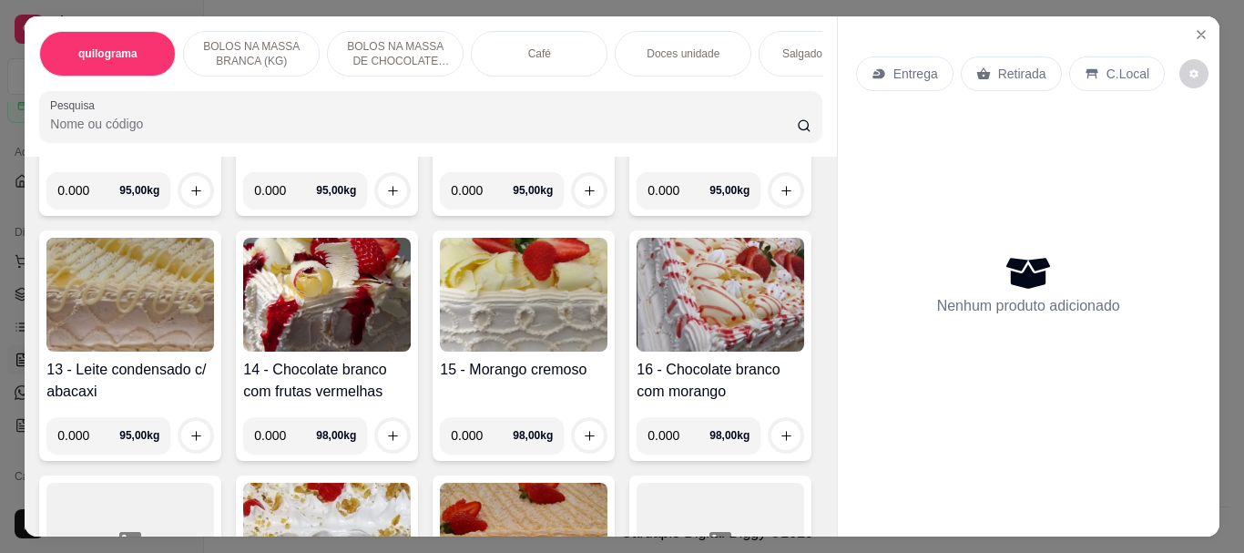
scroll to position [1093, 0]
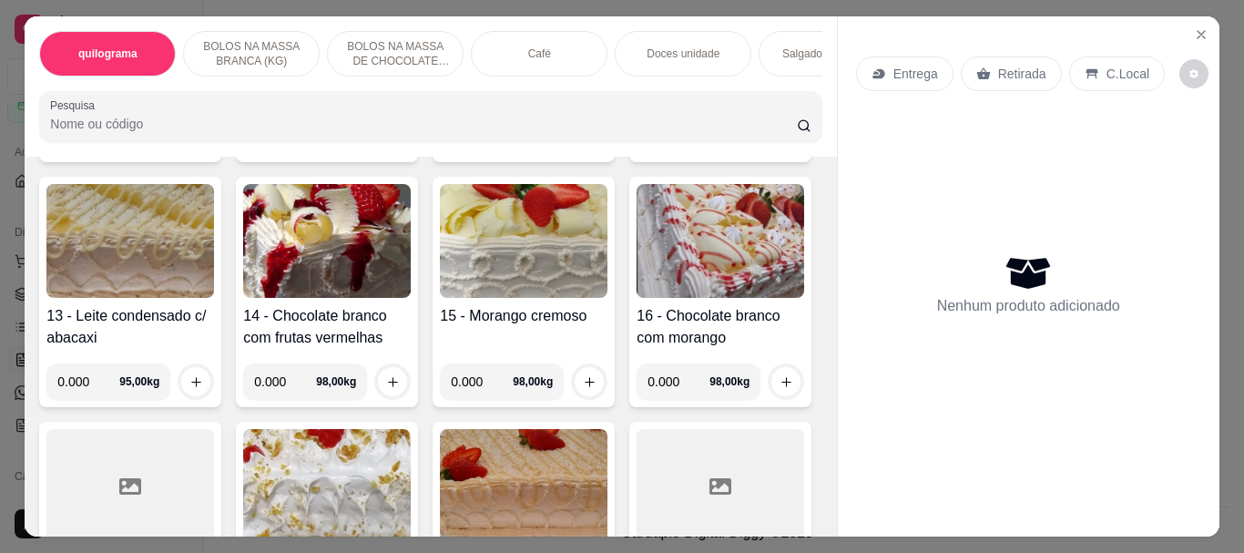
click at [59, 133] on input "Pesquisa" at bounding box center [423, 124] width 747 height 18
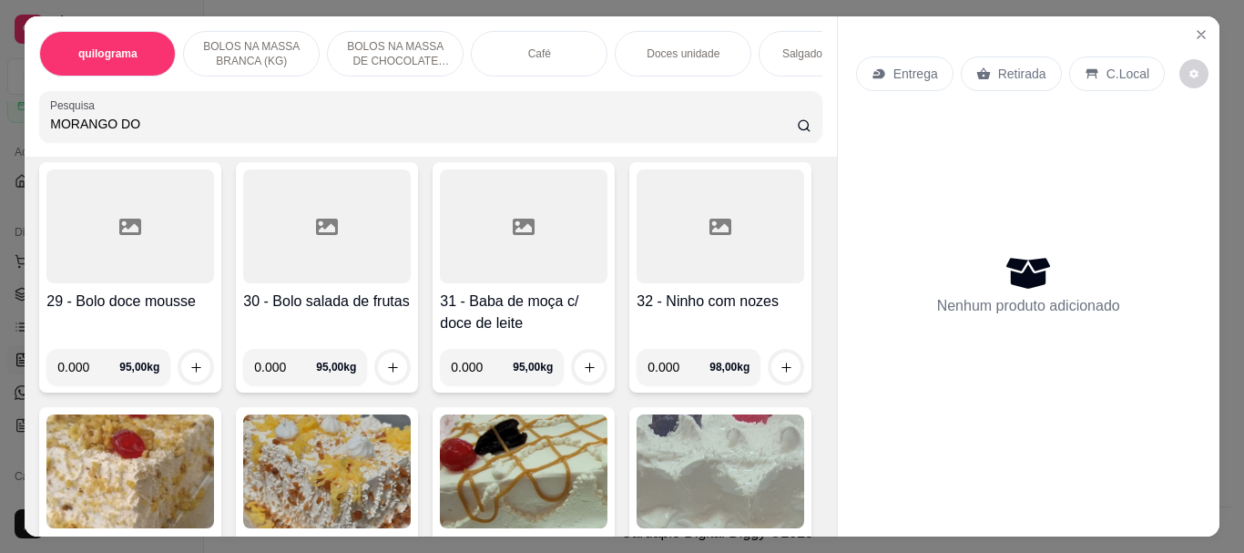
scroll to position [1389, 0]
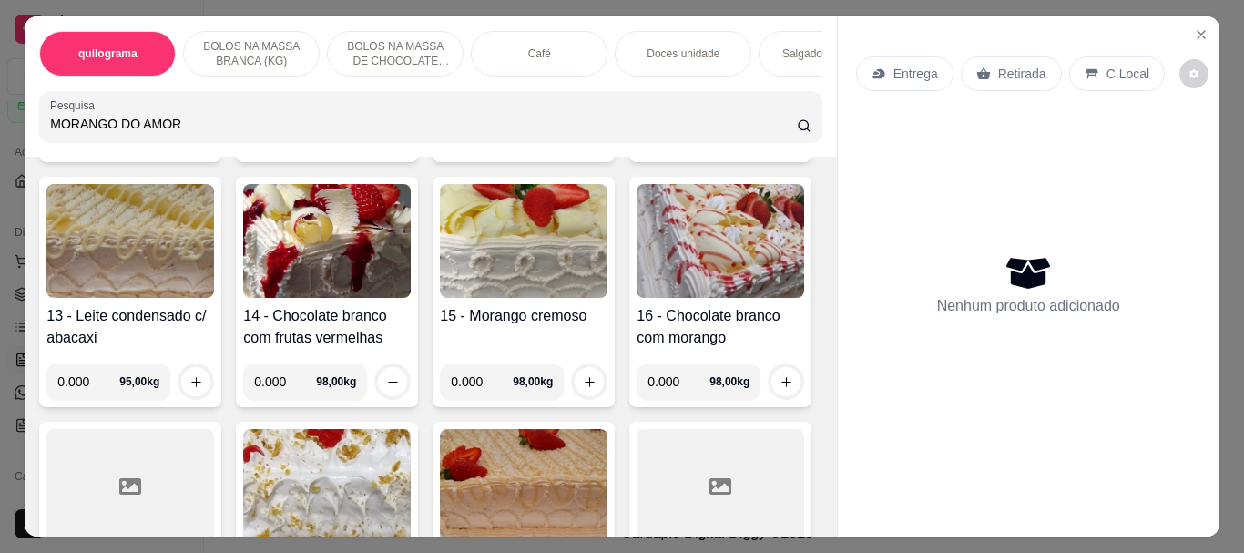
type input "MORANGO DO AMOR"
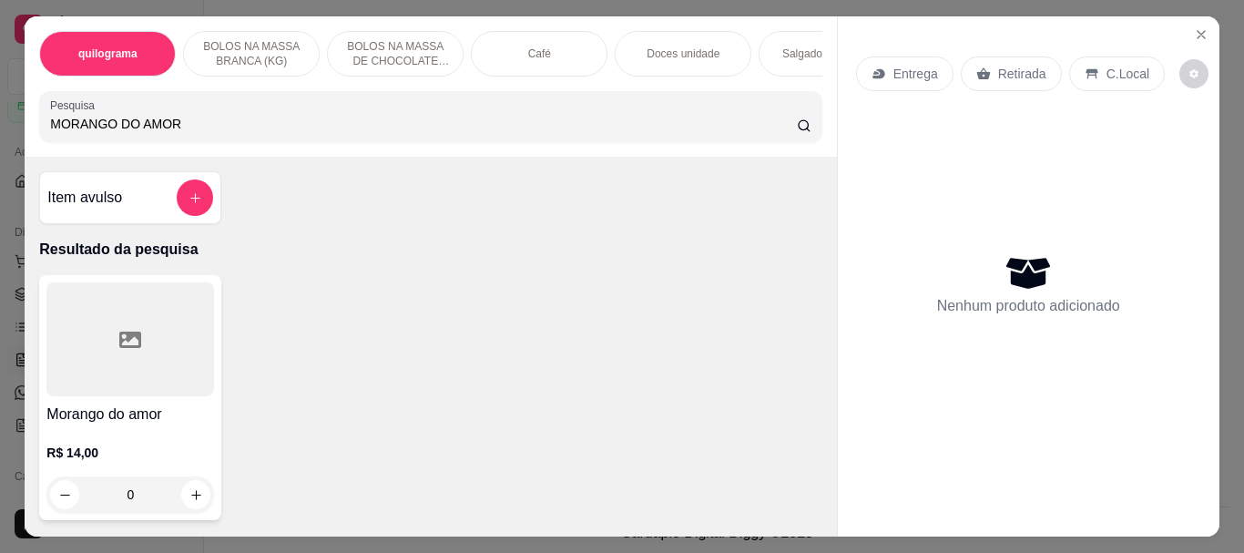
click at [119, 361] on div at bounding box center [130, 339] width 168 height 114
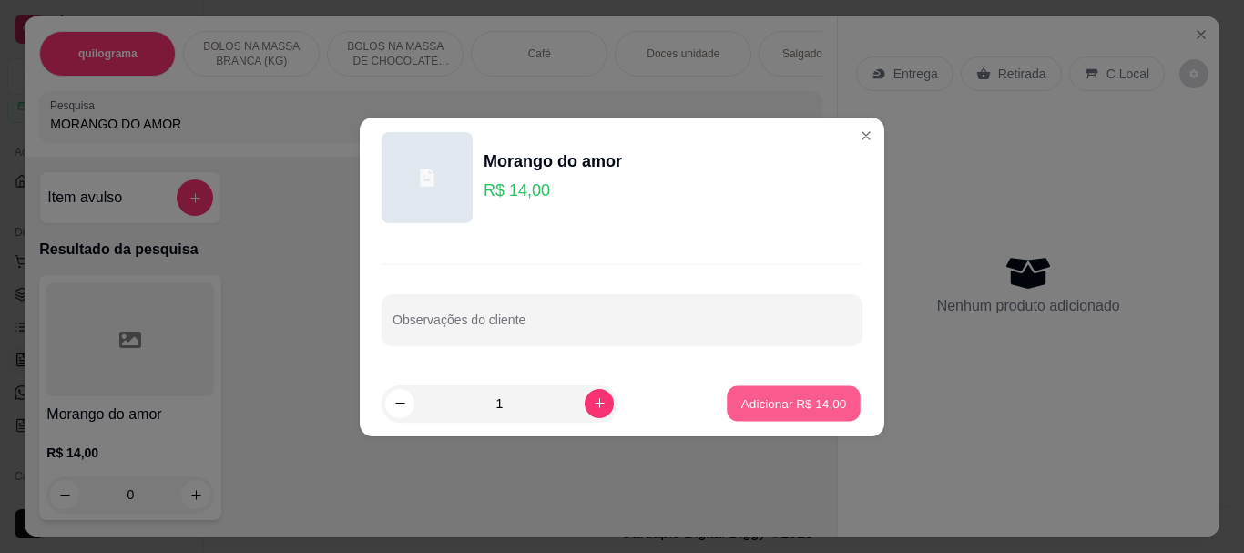
click at [728, 399] on button "Adicionar R$ 14,00" at bounding box center [794, 403] width 134 height 36
type input "1"
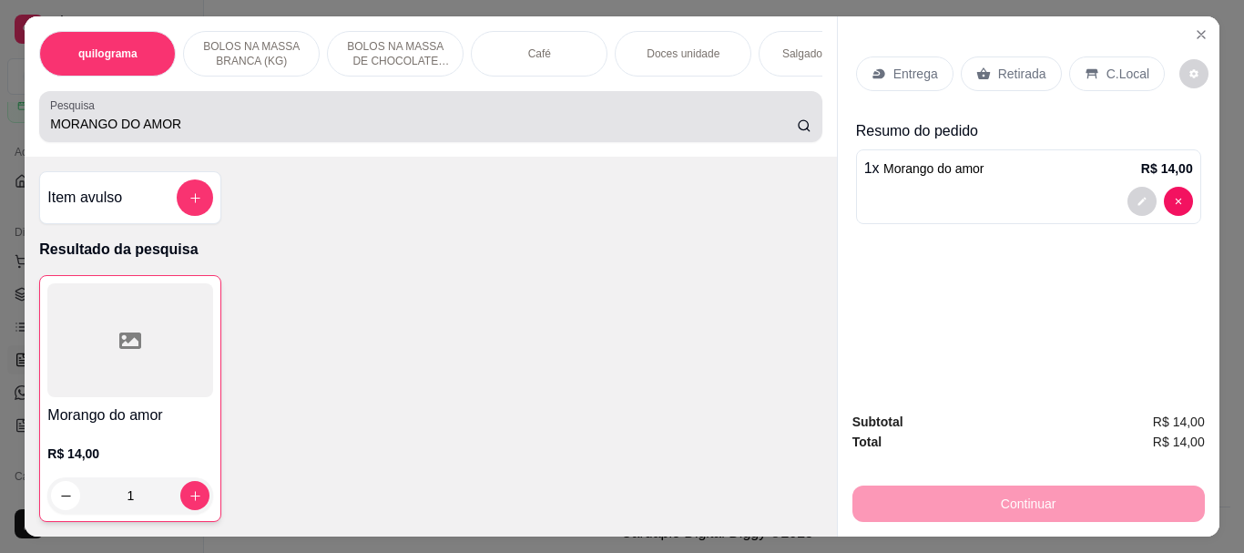
click at [246, 118] on div "MORANGO DO AMOR" at bounding box center [430, 116] width 760 height 36
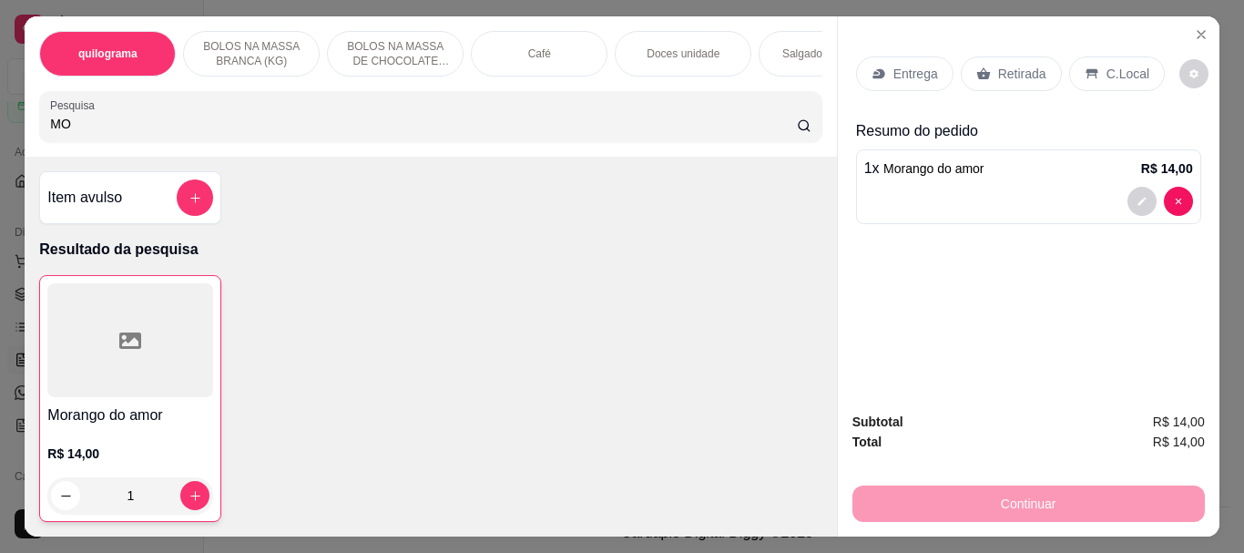
type input "M"
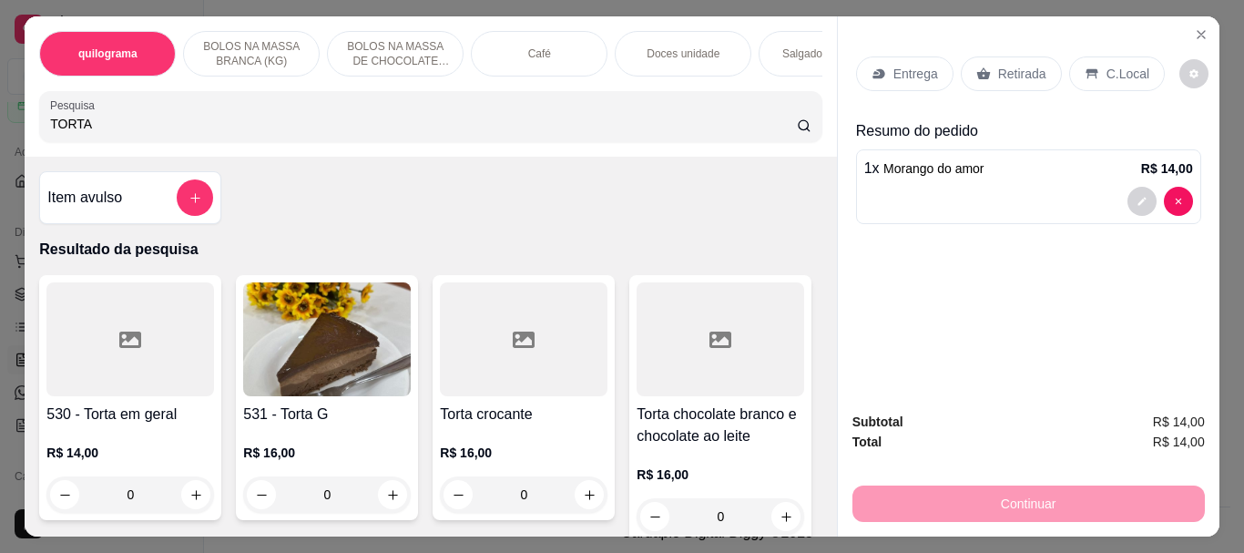
type input "TORTA"
click at [271, 343] on img at bounding box center [327, 339] width 168 height 114
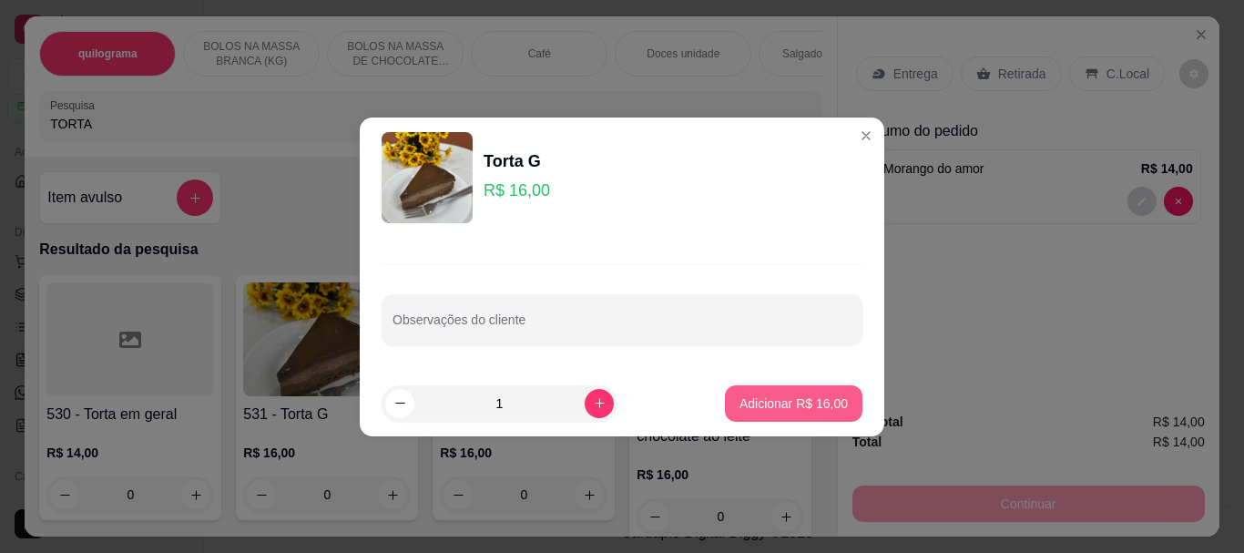
click at [749, 400] on p "Adicionar R$ 16,00" at bounding box center [794, 403] width 108 height 18
type input "1"
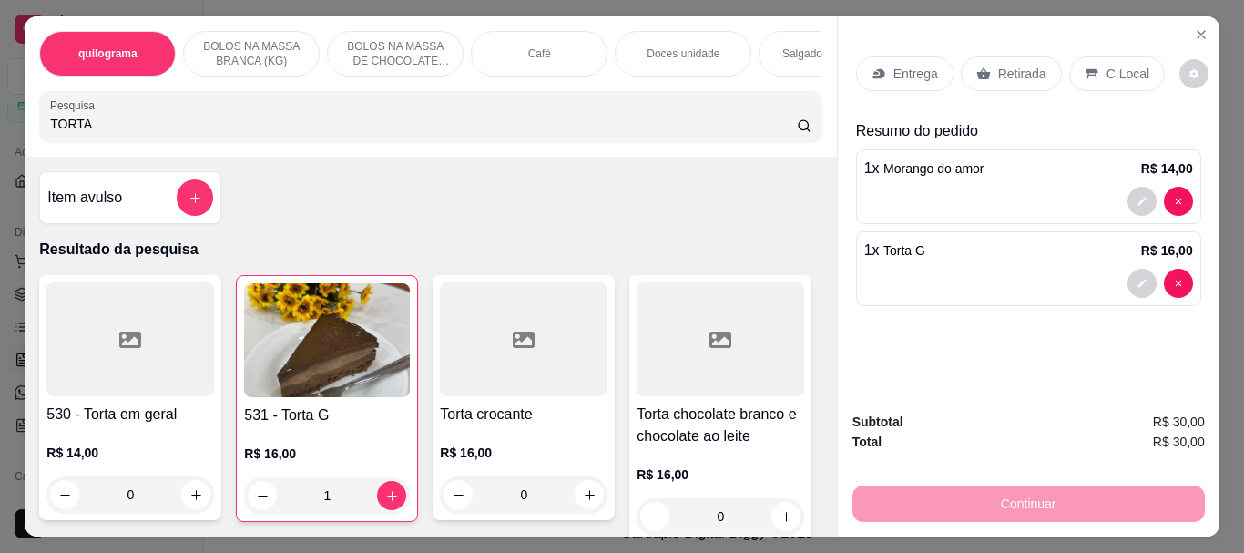
click at [132, 131] on input "TORTA" at bounding box center [423, 124] width 747 height 18
click at [482, 37] on div "Café" at bounding box center [539, 54] width 137 height 46
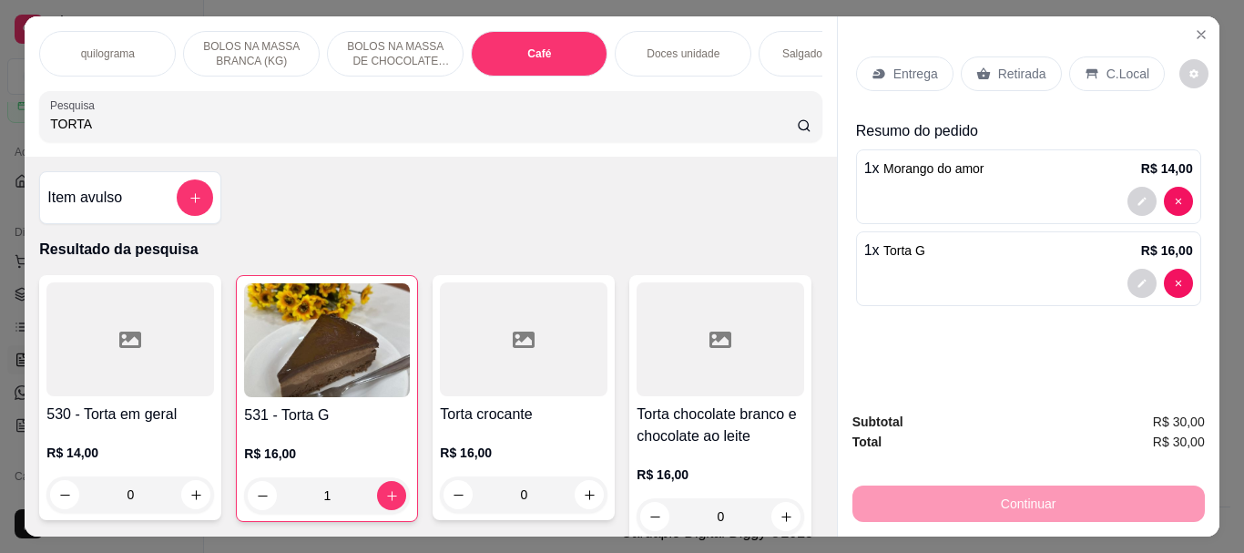
scroll to position [48, 0]
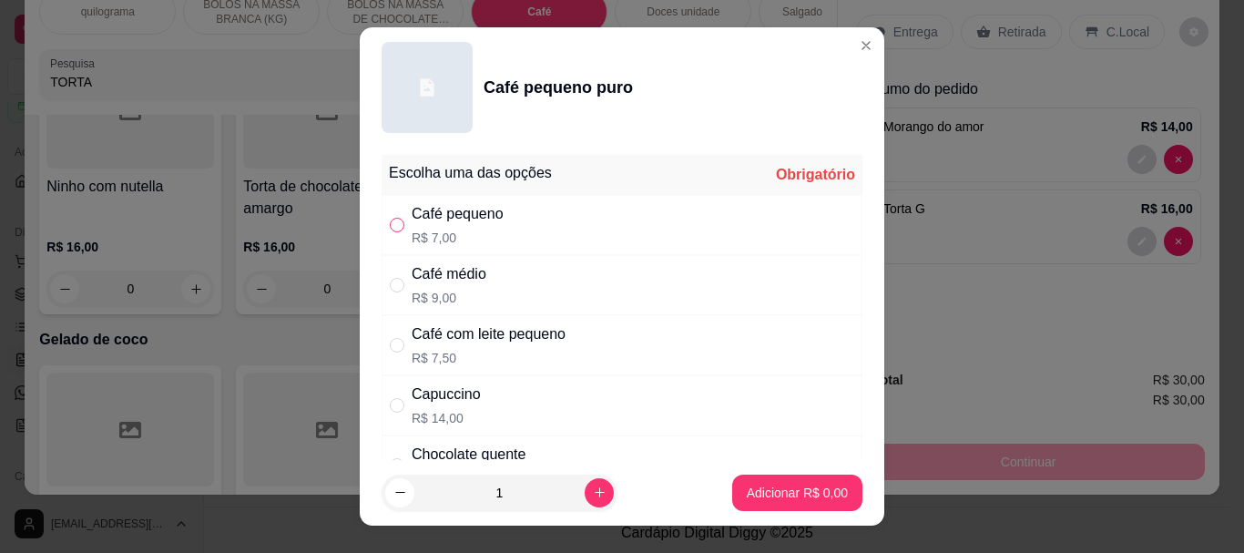
click at [390, 219] on input "" at bounding box center [397, 225] width 15 height 15
radio input "true"
click at [764, 502] on button "Adicionar R$ 7,00" at bounding box center [797, 493] width 130 height 36
type input "1"
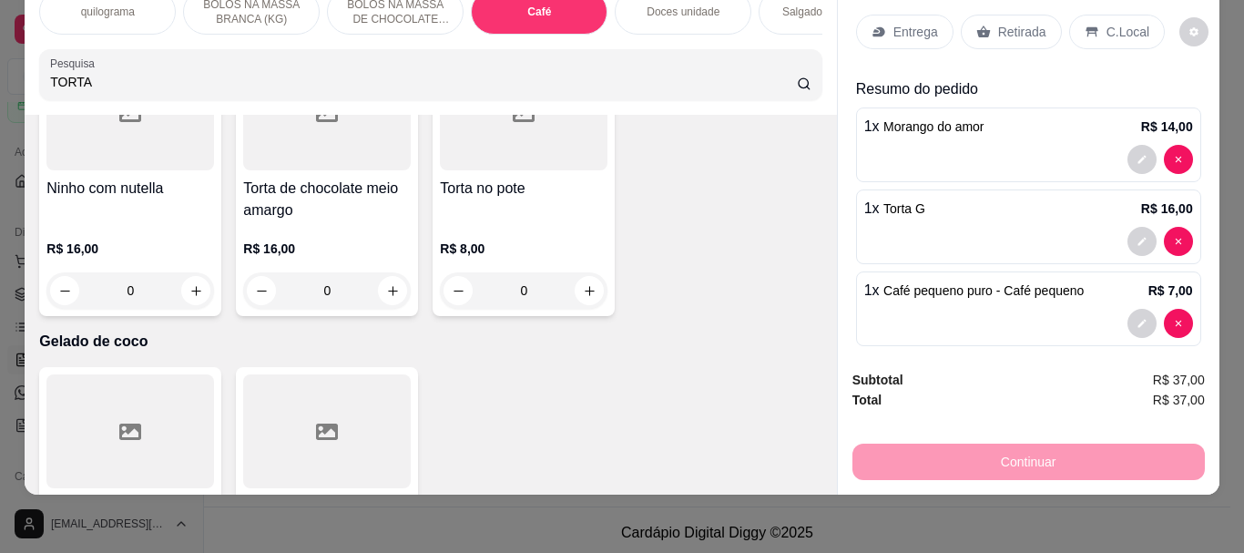
click at [764, 500] on div "quilograma BOLOS NA MASSA BRANCA (KG) BOLOS NA MASSA DE CHOCOLATE preço por (KG…" at bounding box center [622, 276] width 1244 height 553
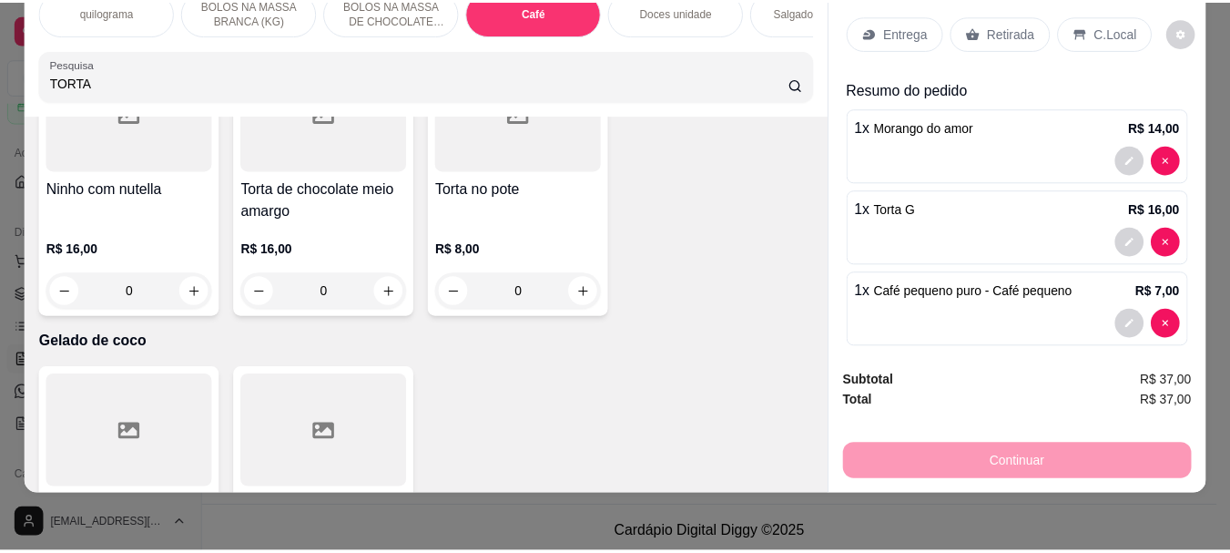
scroll to position [0, 0]
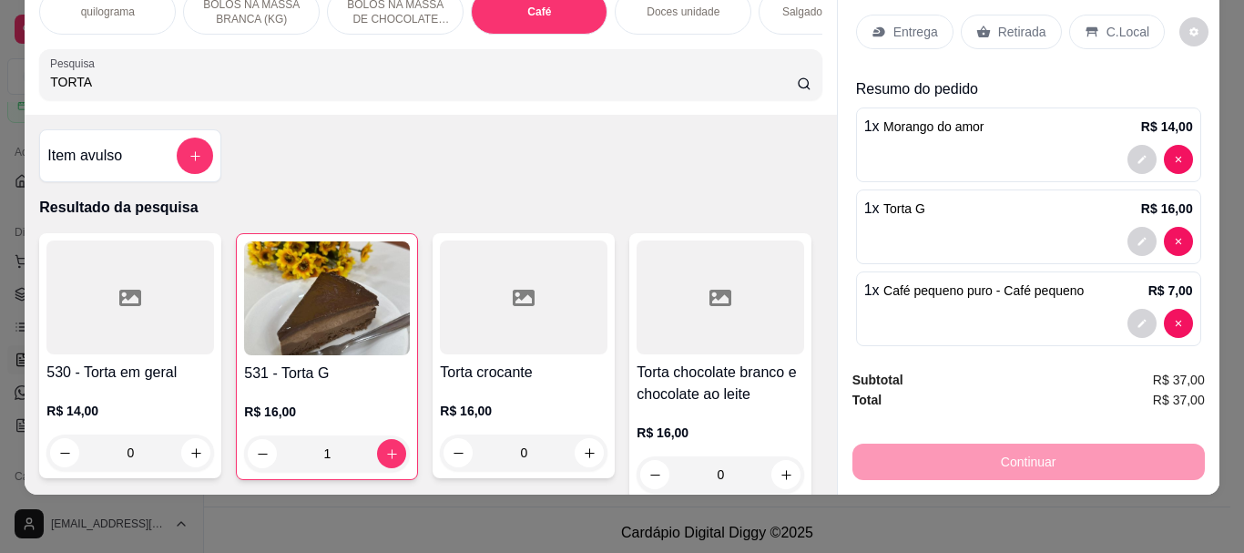
click at [303, 279] on img at bounding box center [327, 298] width 166 height 114
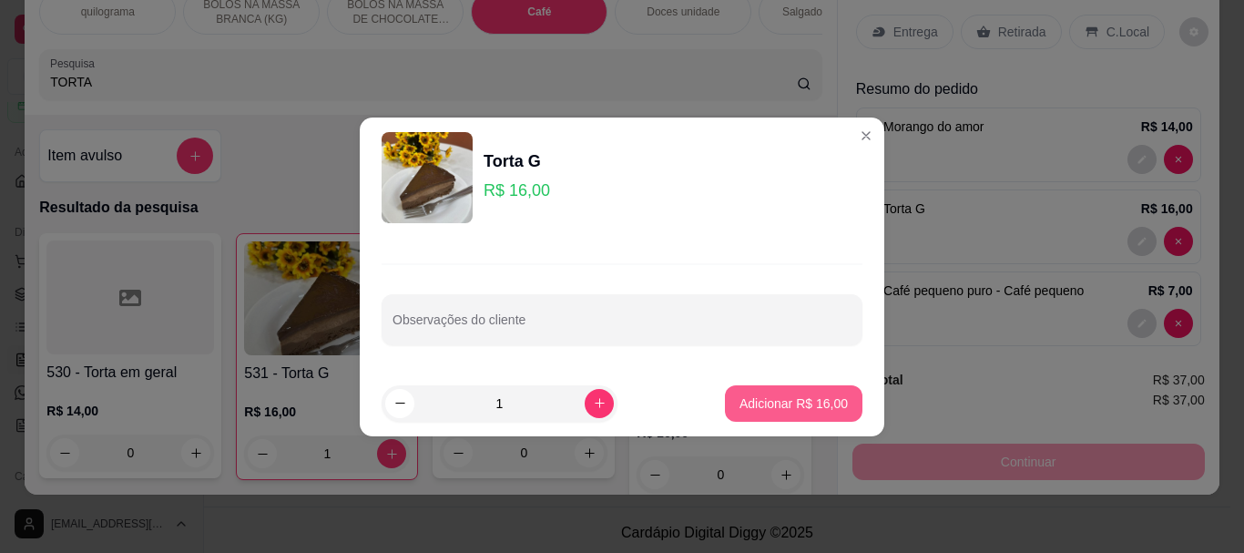
click at [777, 410] on p "Adicionar R$ 16,00" at bounding box center [794, 403] width 108 height 18
type input "2"
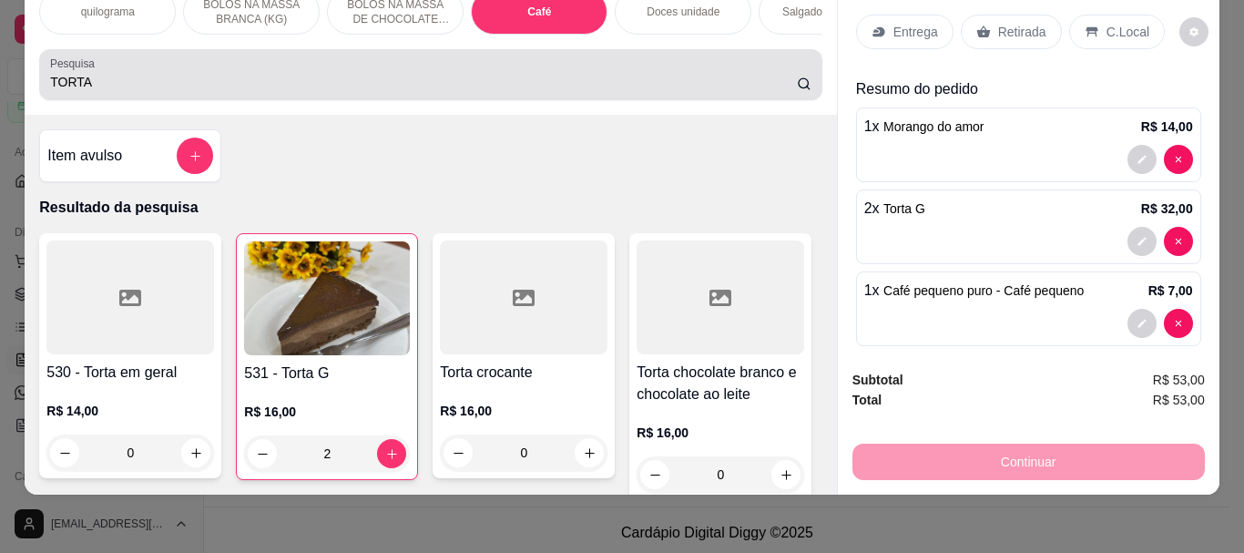
click at [85, 85] on input "TORTA" at bounding box center [423, 82] width 747 height 18
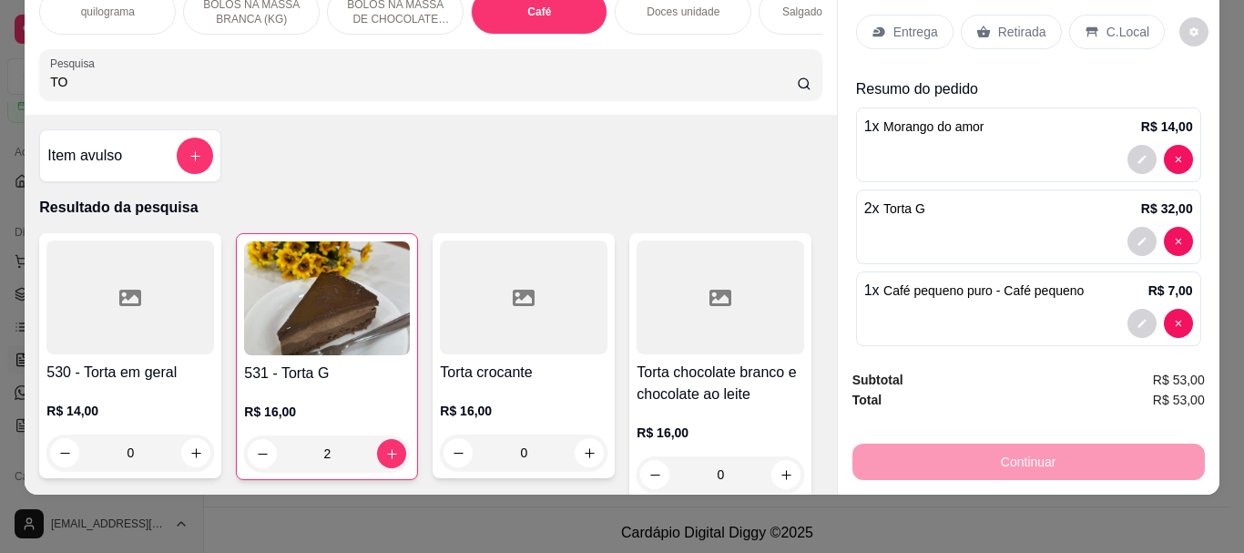
type input "T"
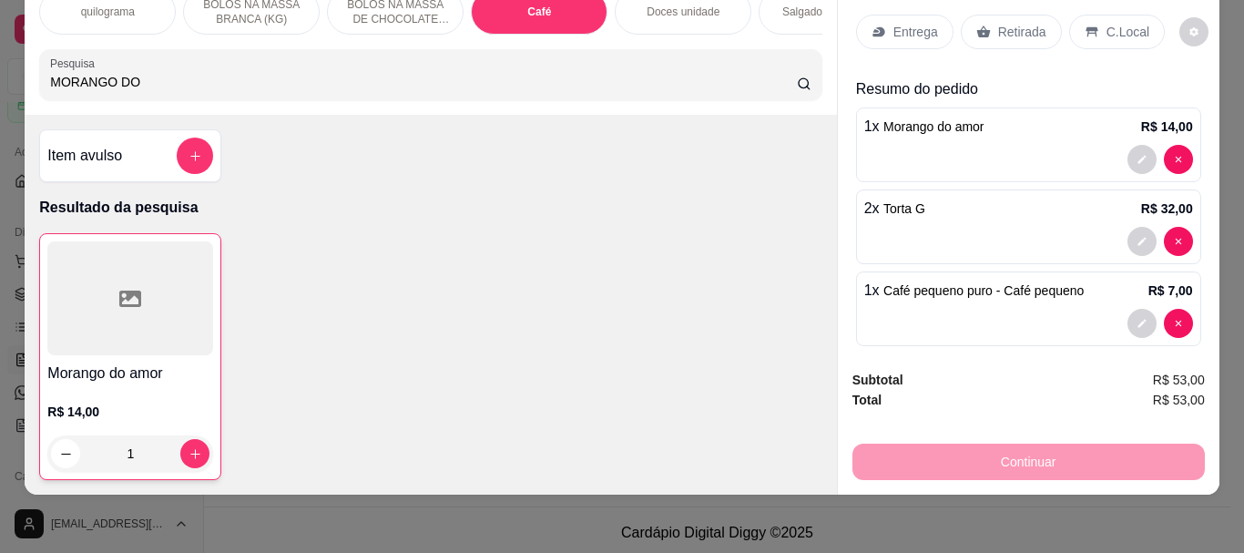
type input "MORANGO DO"
click at [61, 328] on div at bounding box center [130, 298] width 166 height 114
click at [174, 348] on div at bounding box center [130, 298] width 166 height 114
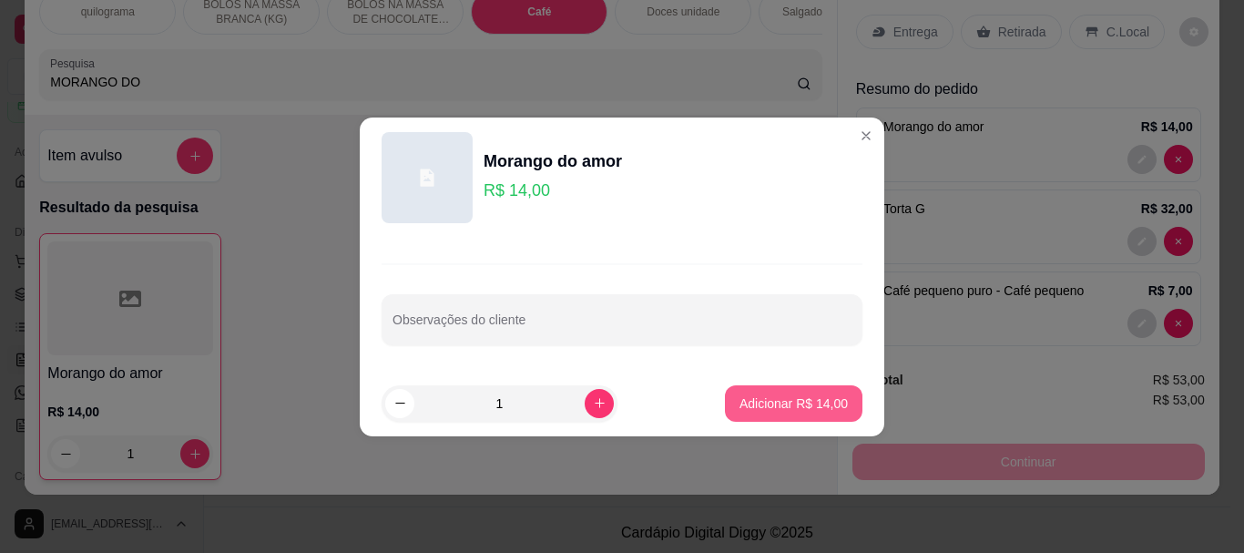
click at [781, 399] on p "Adicionar R$ 14,00" at bounding box center [794, 403] width 108 height 18
type input "2"
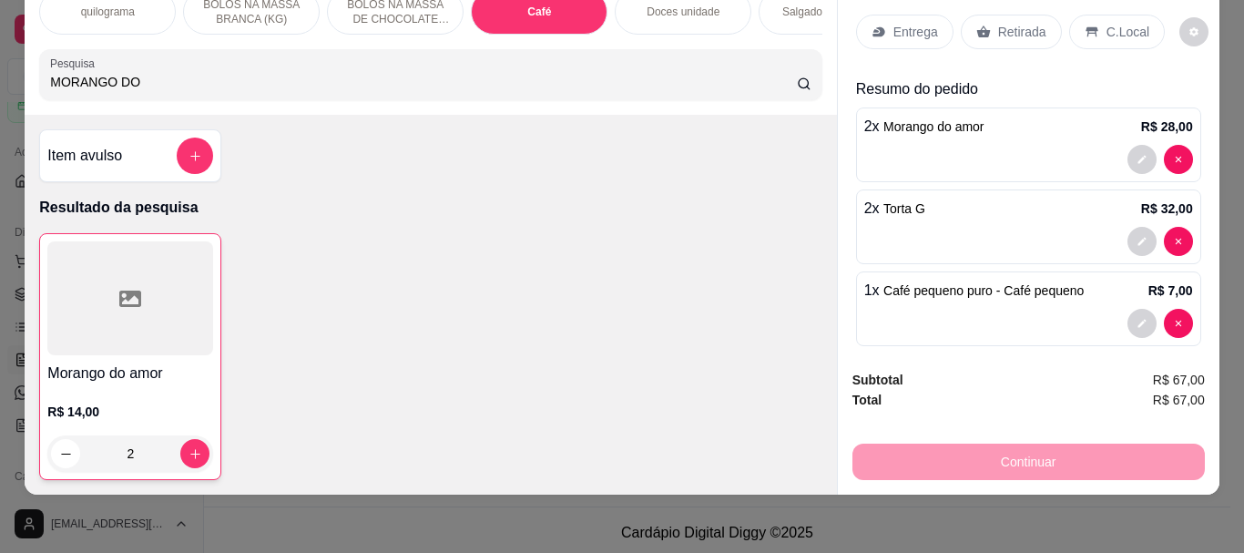
click at [1004, 23] on p "Retirada" at bounding box center [1022, 32] width 48 height 18
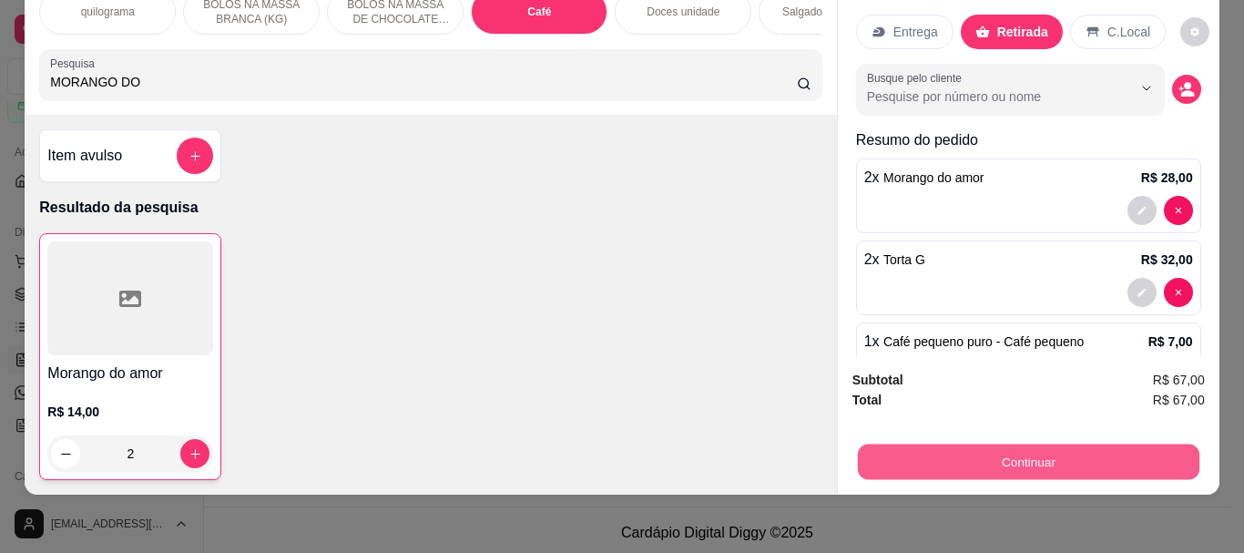
click at [1029, 444] on button "Continuar" at bounding box center [1028, 462] width 342 height 36
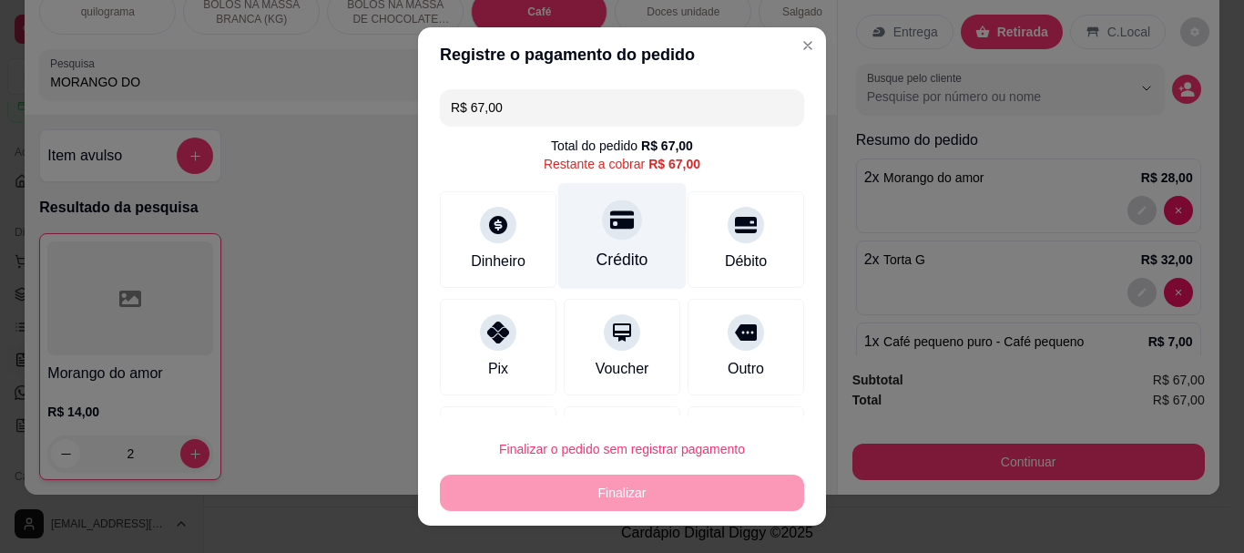
click at [609, 240] on div "Crédito" at bounding box center [622, 236] width 128 height 107
type input "R$ 0,00"
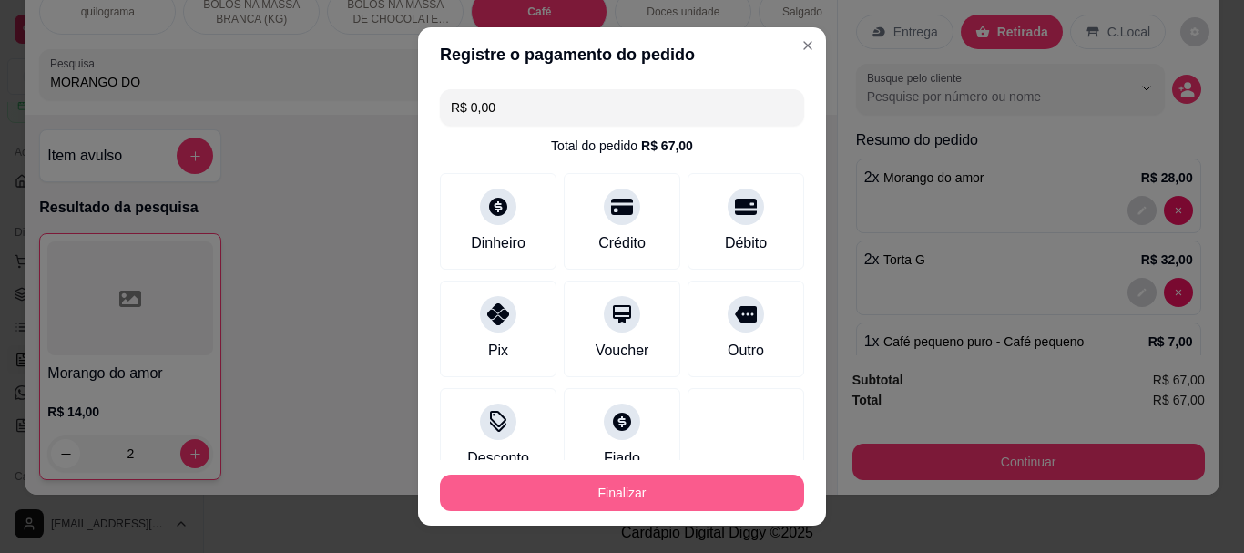
click at [614, 497] on button "Finalizar" at bounding box center [622, 493] width 364 height 36
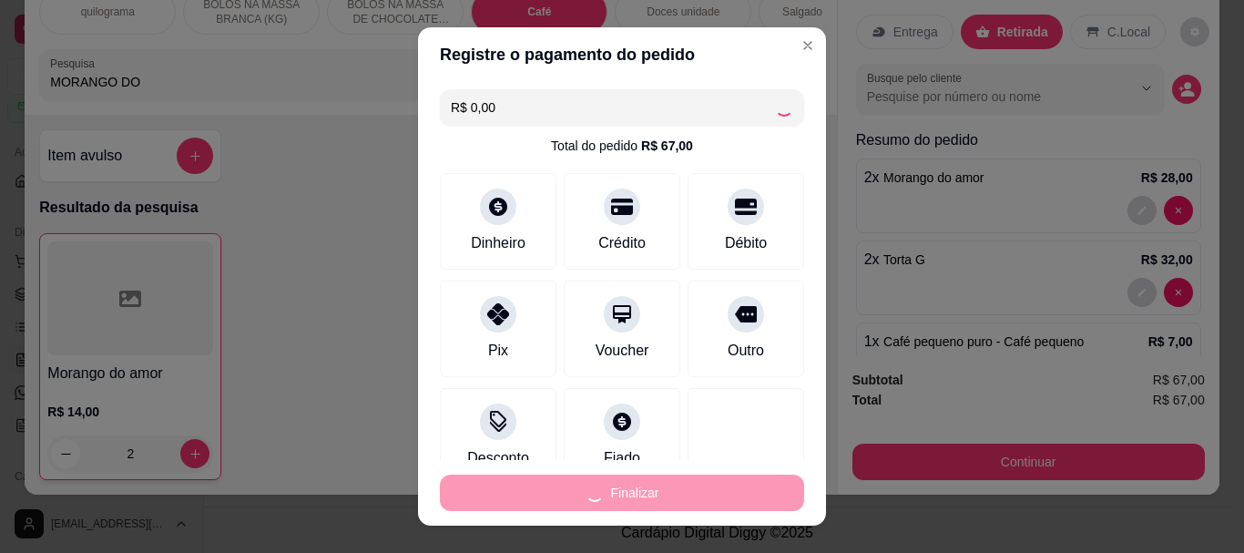
type input "0"
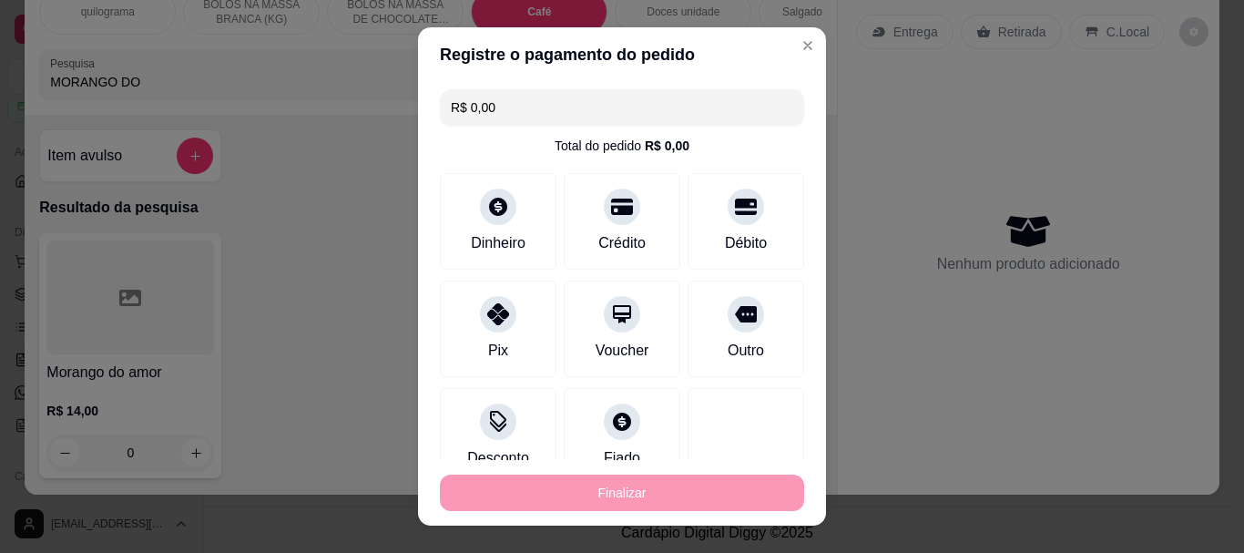
type input "-R$ 67,00"
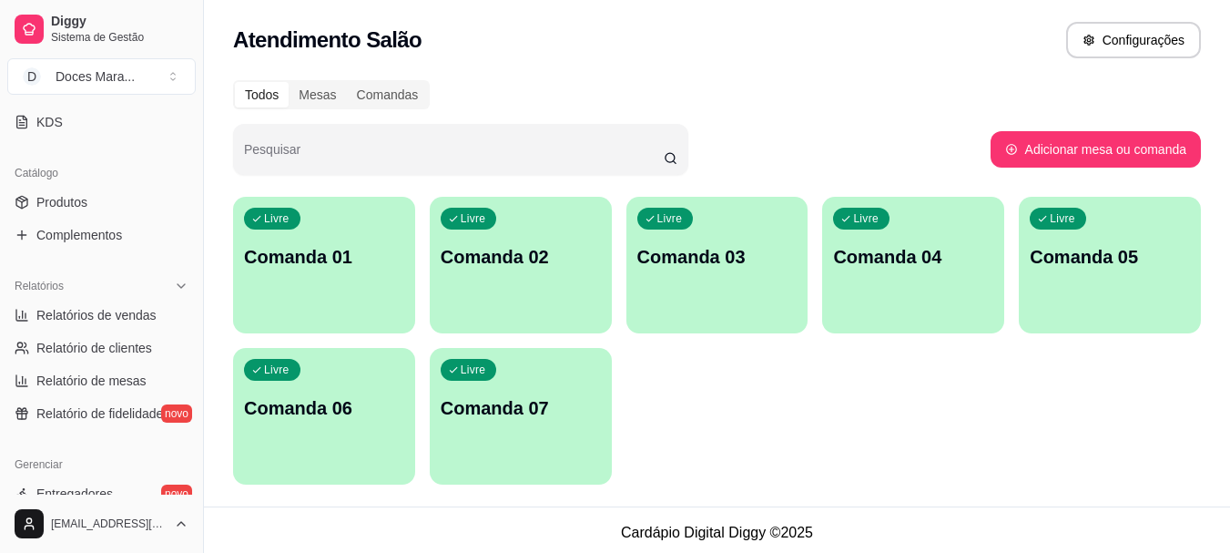
scroll to position [546, 0]
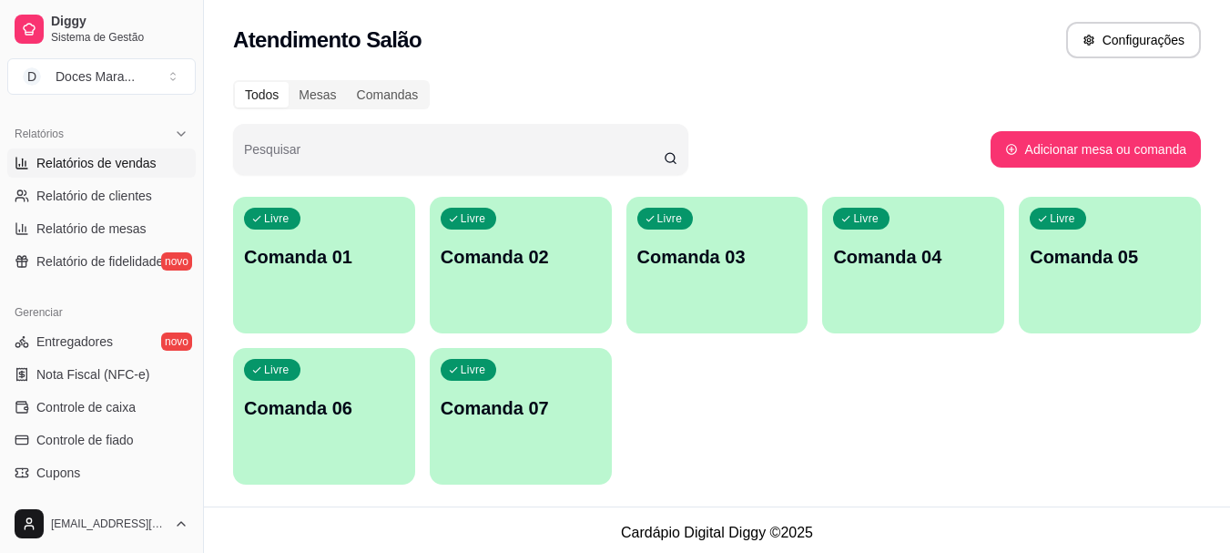
click at [84, 160] on span "Relatórios de vendas" at bounding box center [96, 163] width 120 height 18
select select "ALL"
select select "0"
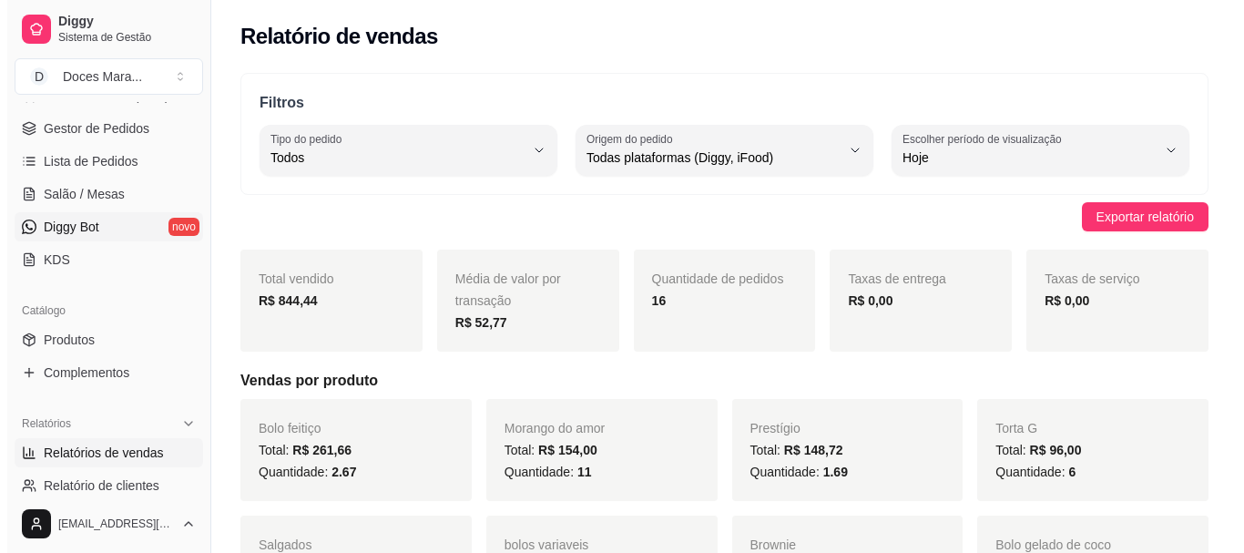
scroll to position [182, 0]
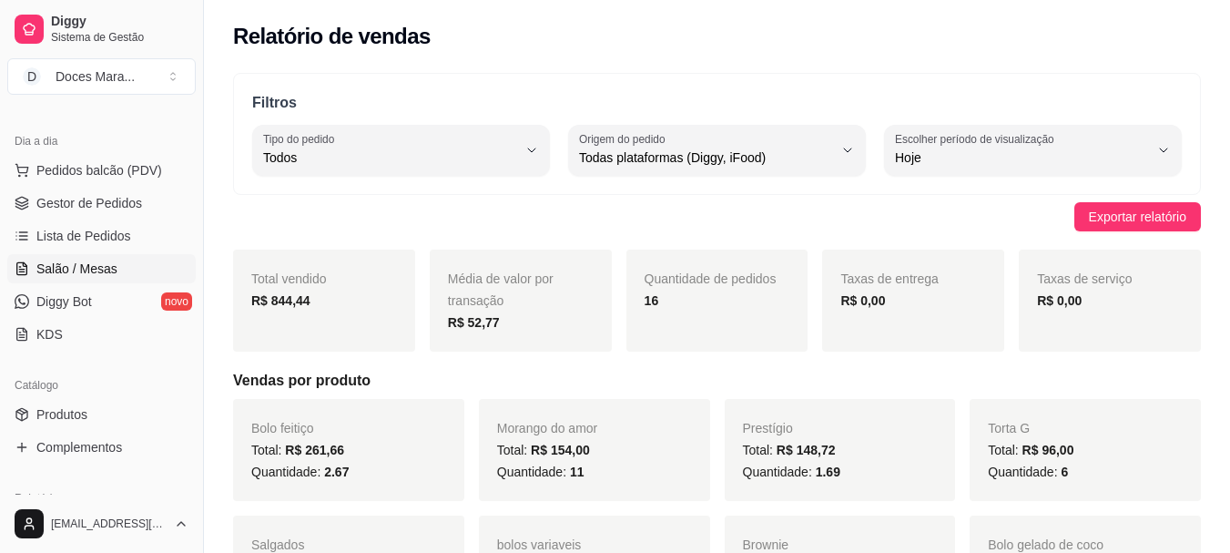
click at [89, 272] on span "Salão / Mesas" at bounding box center [76, 269] width 81 height 18
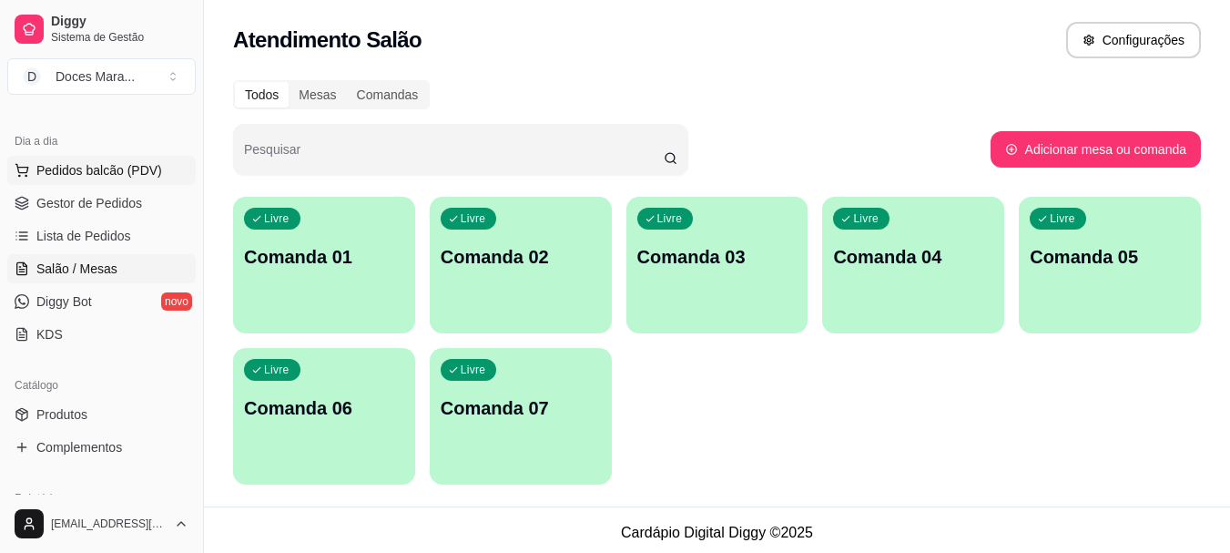
click at [112, 164] on span "Pedidos balcão (PDV)" at bounding box center [99, 170] width 126 height 18
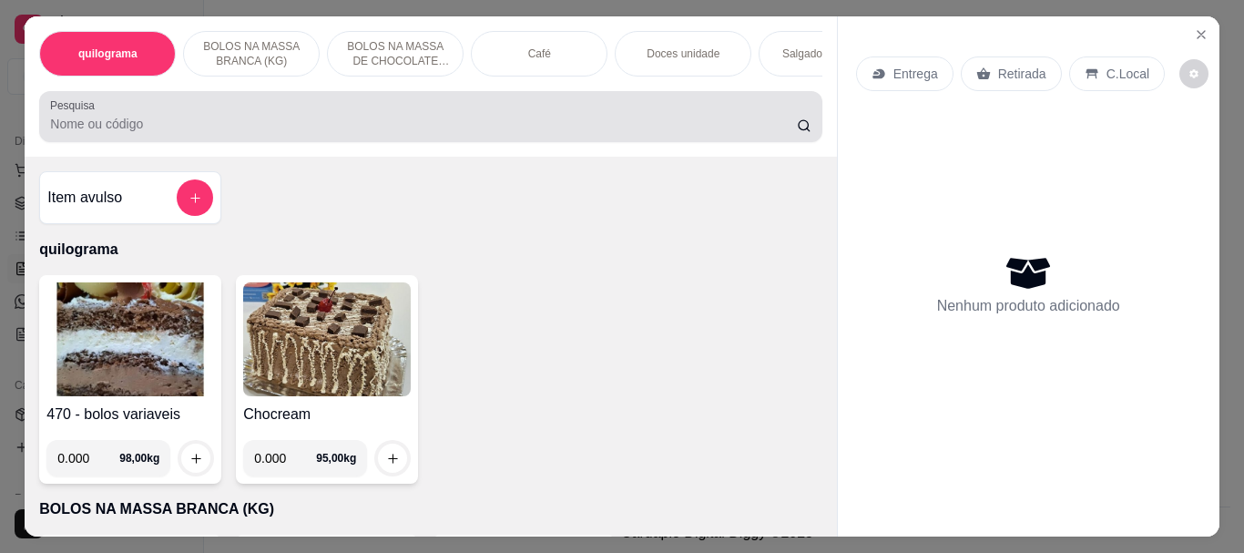
click at [130, 142] on div "Pesquisa" at bounding box center [430, 116] width 782 height 51
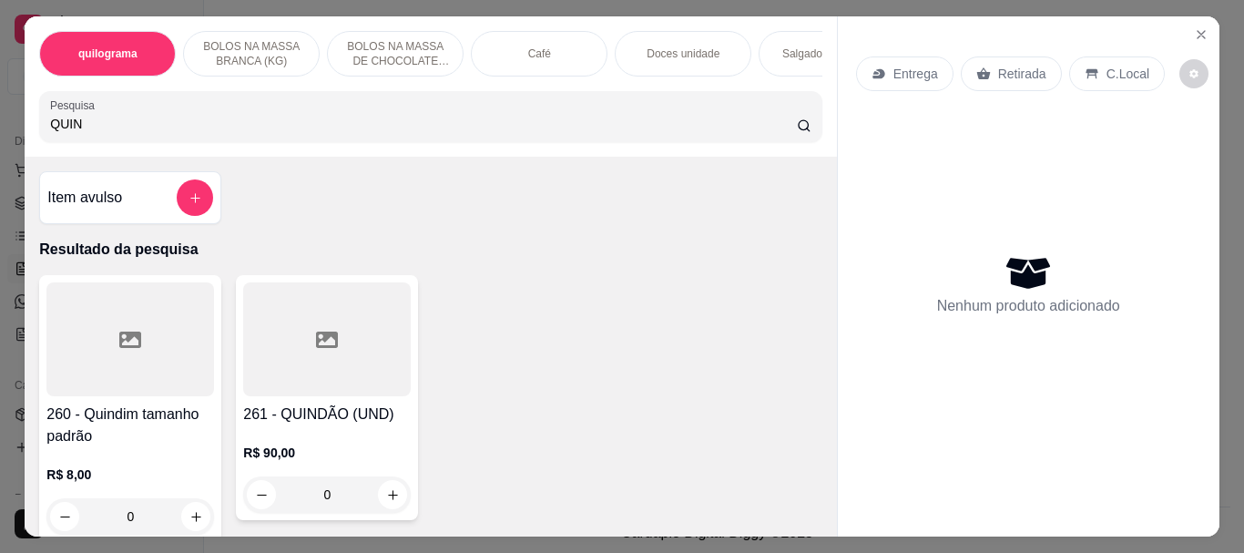
type input "QUIN"
click at [138, 345] on div at bounding box center [130, 339] width 168 height 114
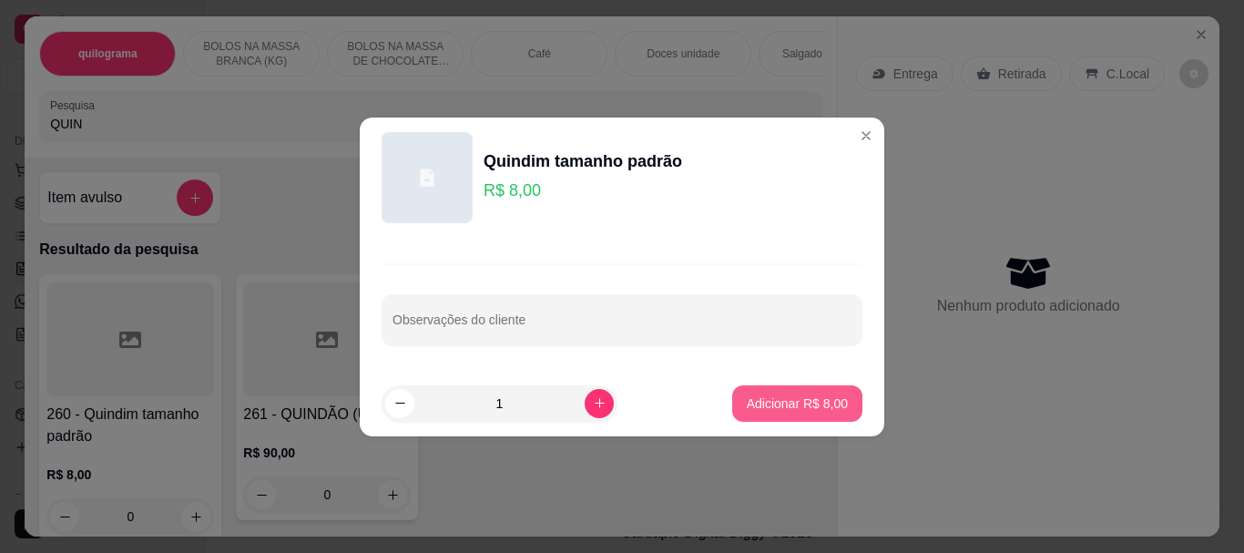
click at [791, 398] on p "Adicionar R$ 8,00" at bounding box center [797, 403] width 101 height 18
type input "1"
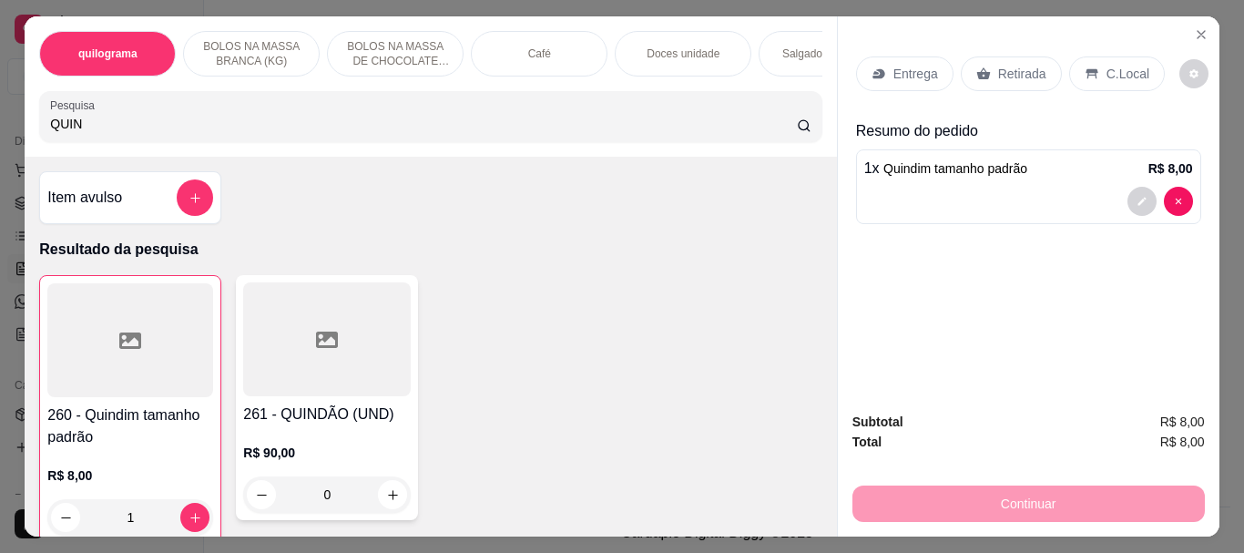
click at [184, 374] on div at bounding box center [130, 340] width 166 height 114
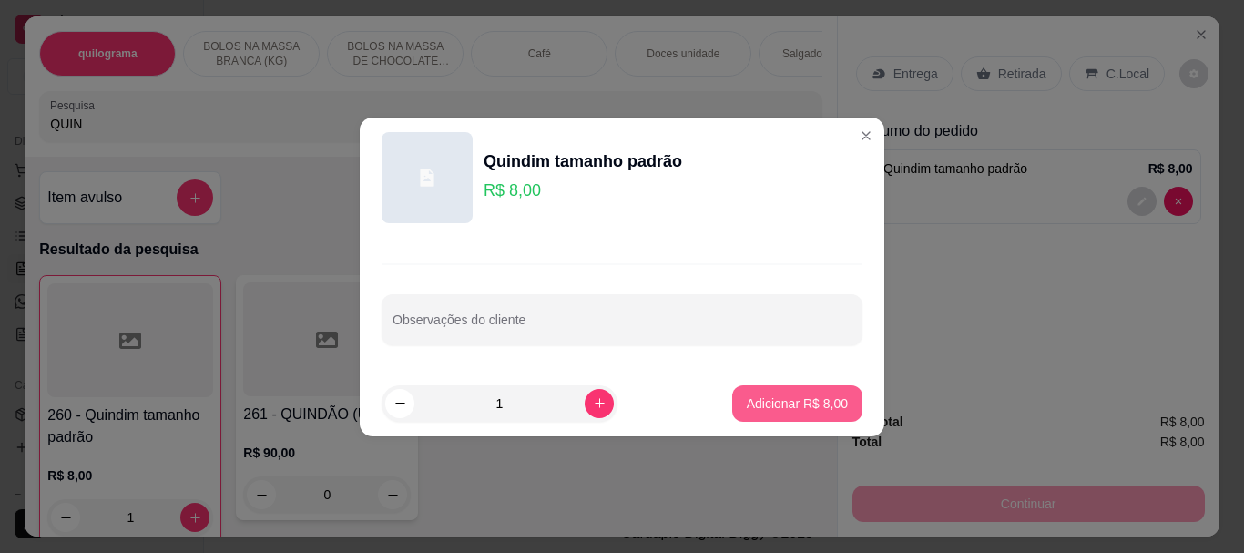
click at [747, 399] on p "Adicionar R$ 8,00" at bounding box center [797, 403] width 101 height 18
type input "2"
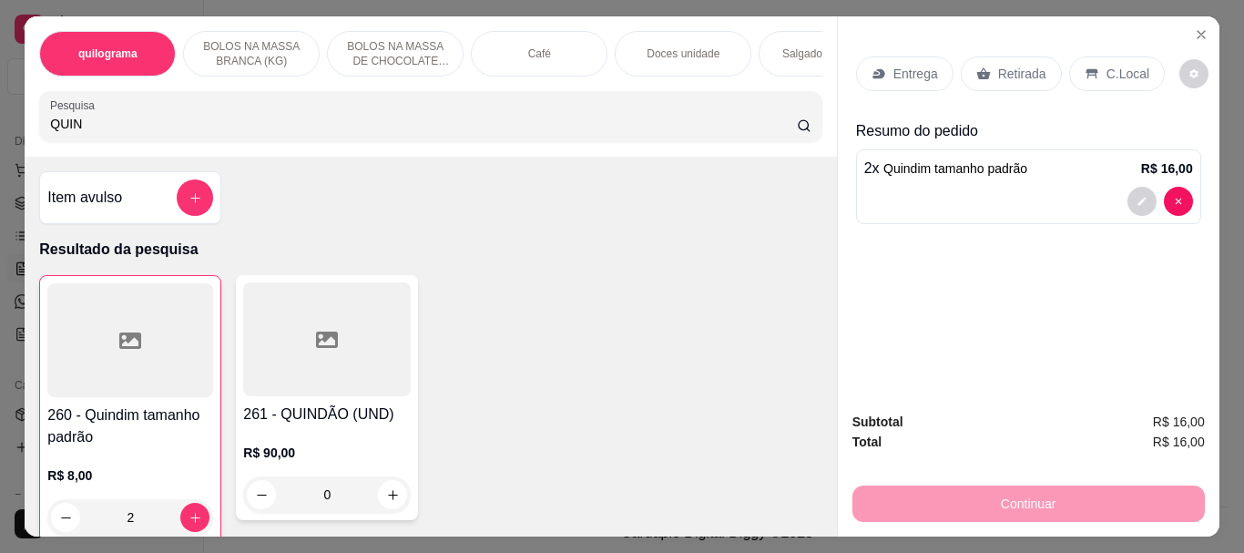
click at [87, 131] on input "QUIN" at bounding box center [423, 124] width 747 height 18
type input "Q"
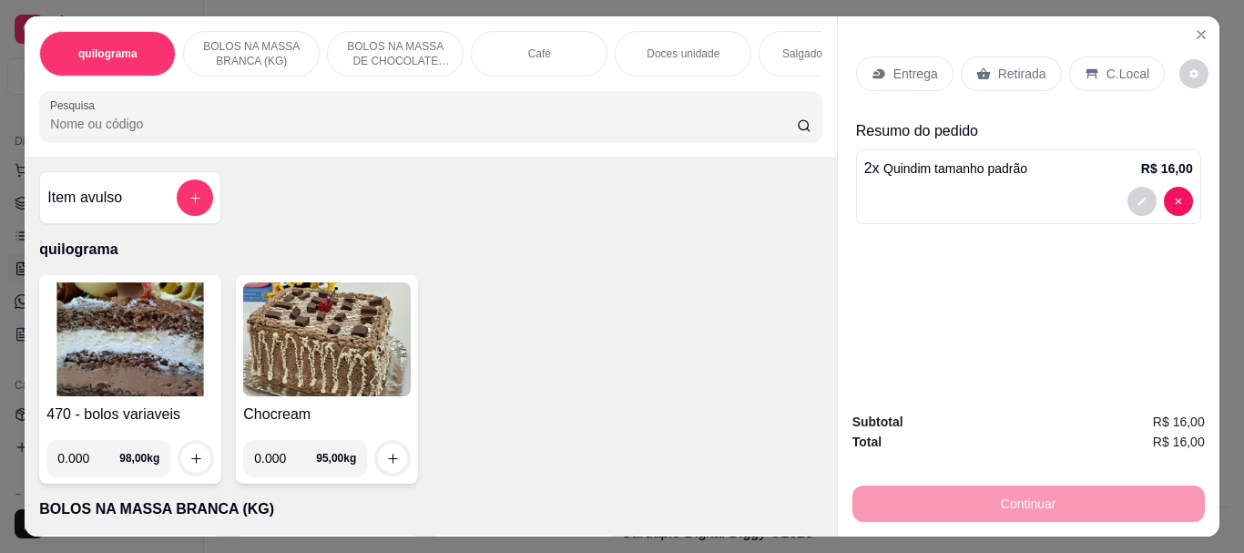
click at [534, 59] on div "Café" at bounding box center [539, 54] width 137 height 46
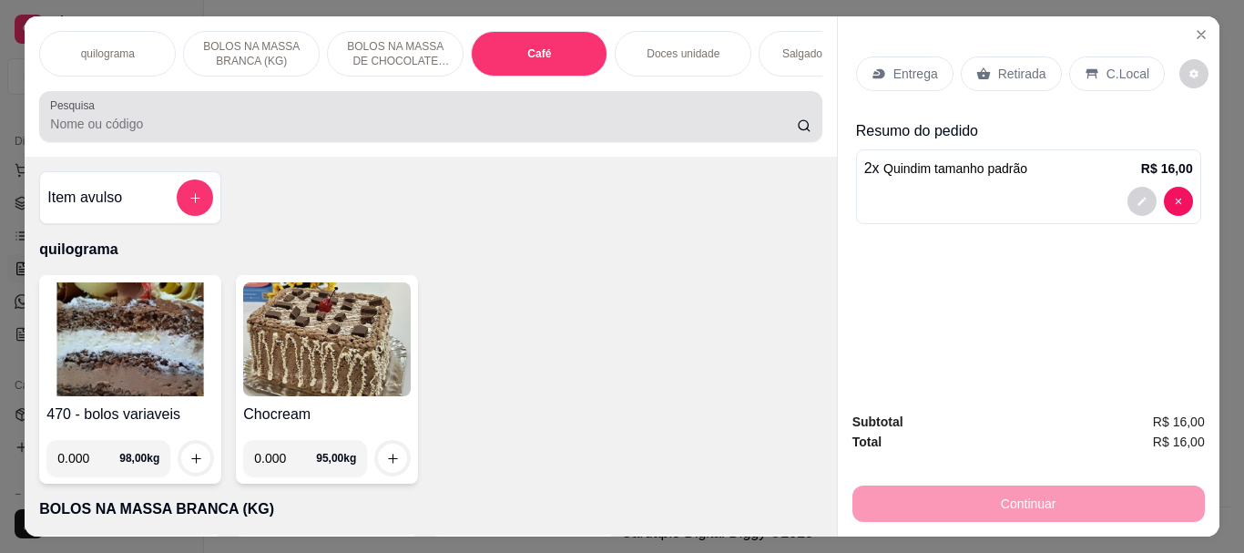
scroll to position [48, 0]
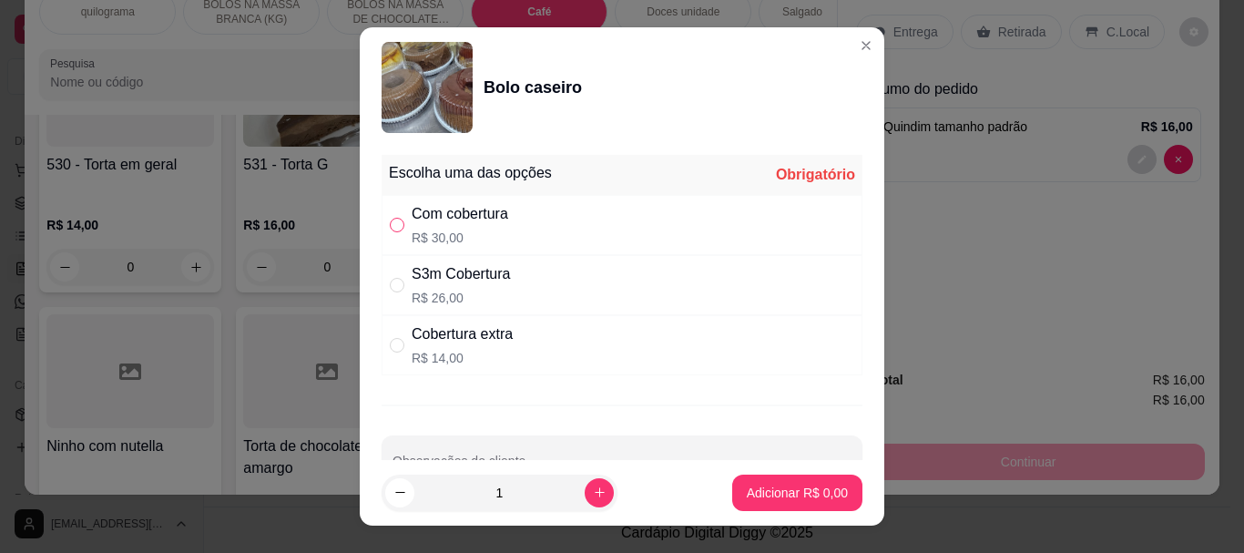
click at [391, 222] on input "" at bounding box center [397, 225] width 15 height 15
radio input "true"
click at [755, 500] on p "Adicionar R$ 30,00" at bounding box center [794, 493] width 108 height 18
type input "1"
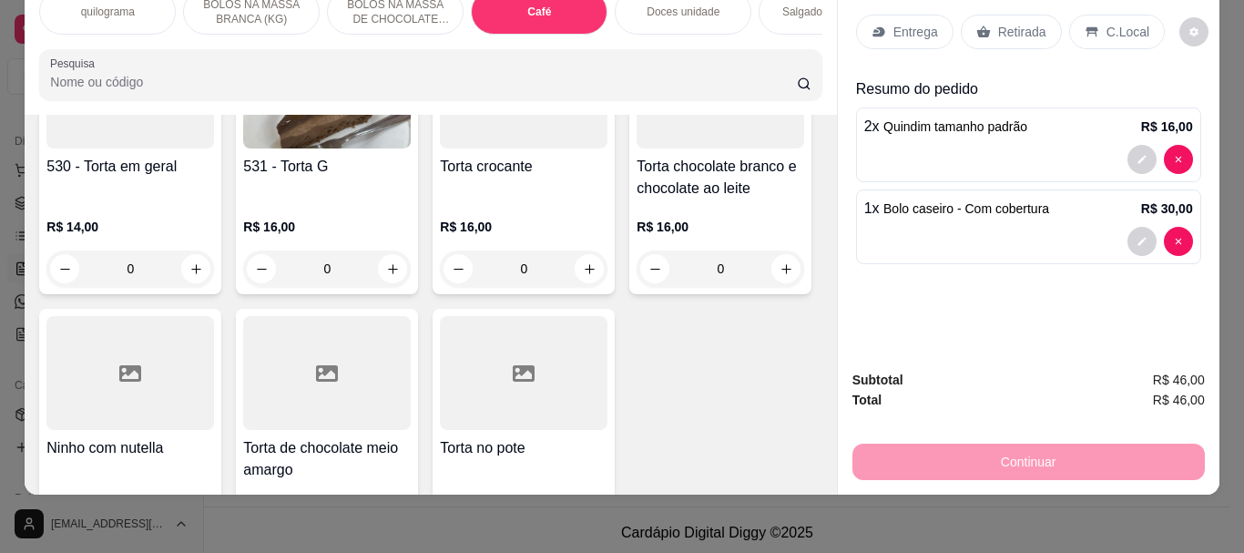
click at [113, 87] on input "Pesquisa" at bounding box center [423, 82] width 747 height 18
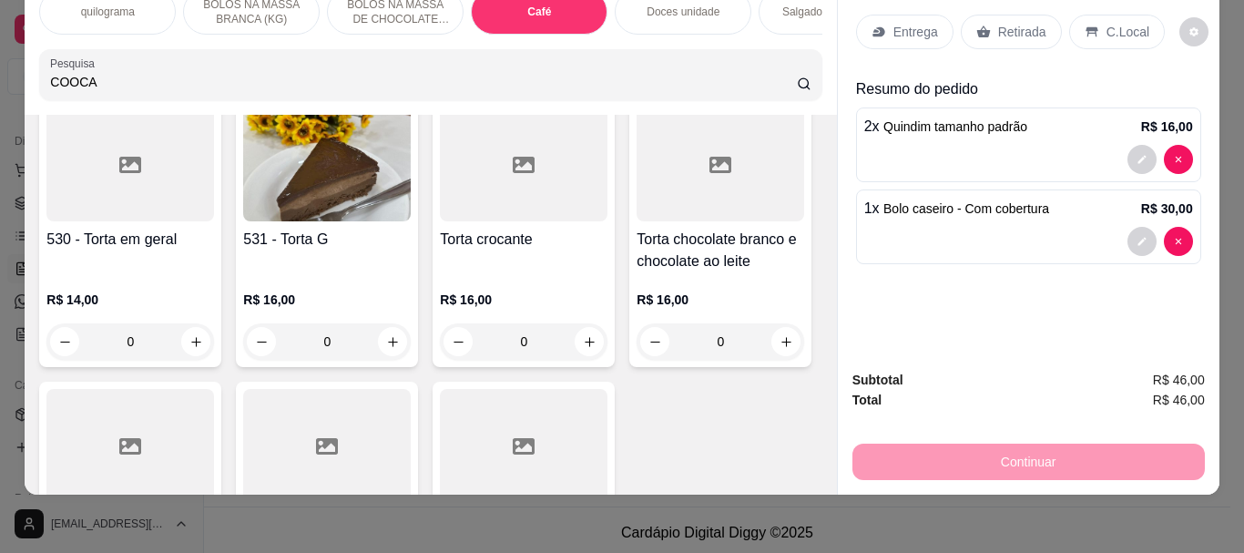
scroll to position [6525, 0]
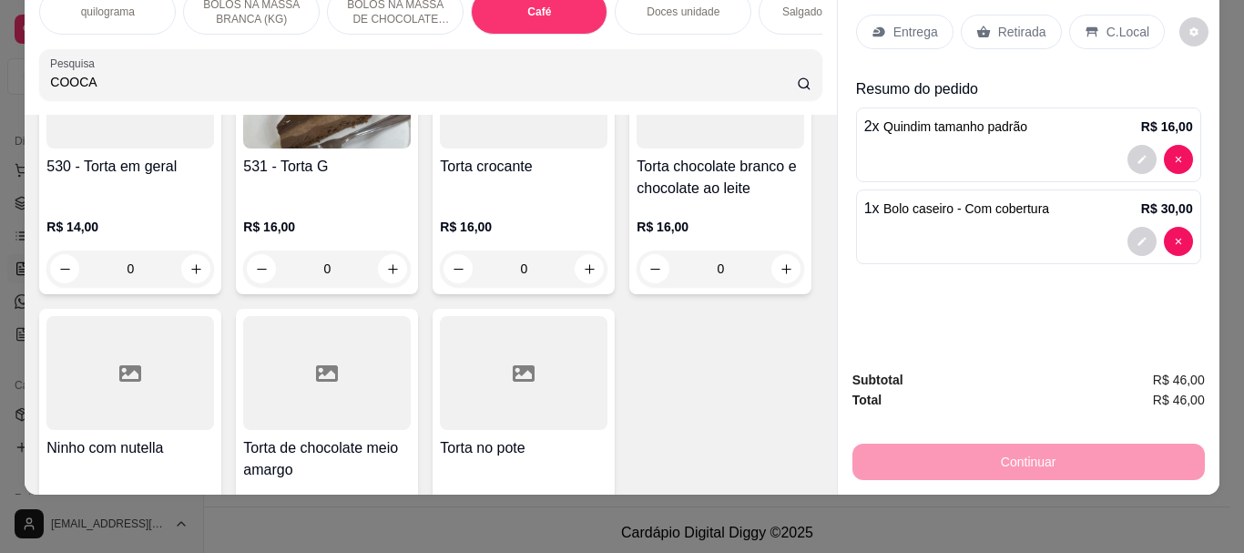
click at [64, 81] on input "COOCA" at bounding box center [423, 82] width 747 height 18
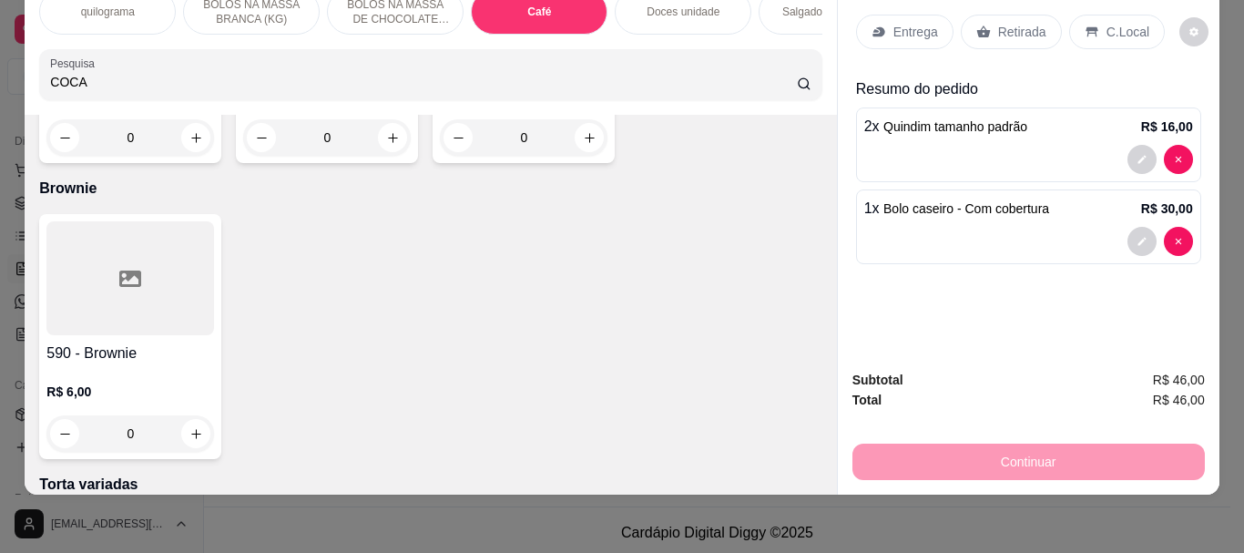
scroll to position [7008, 0]
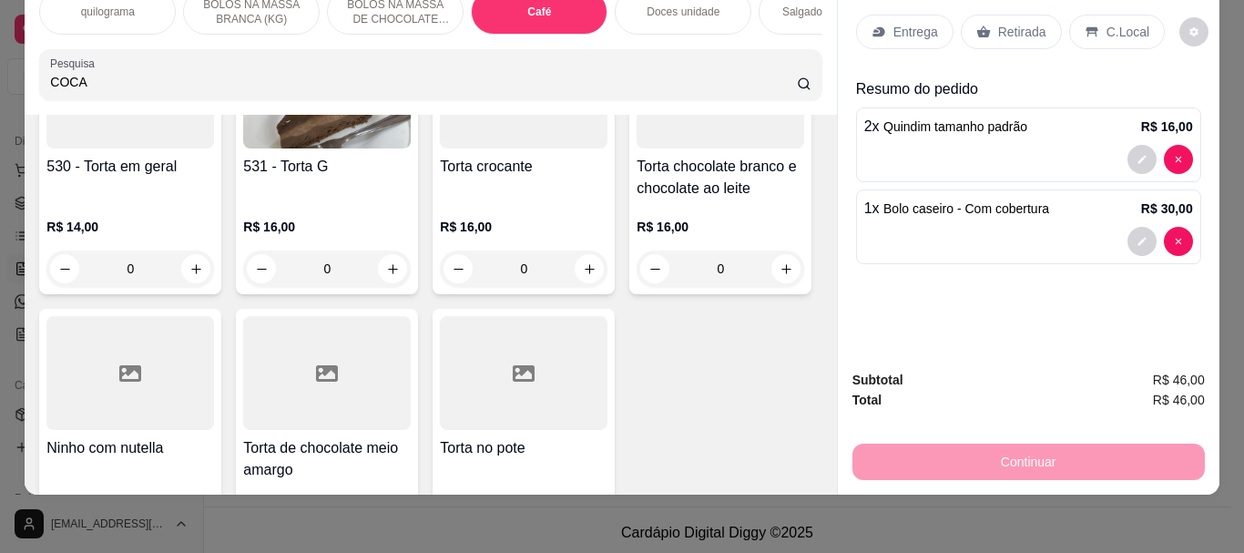
type input "COCA"
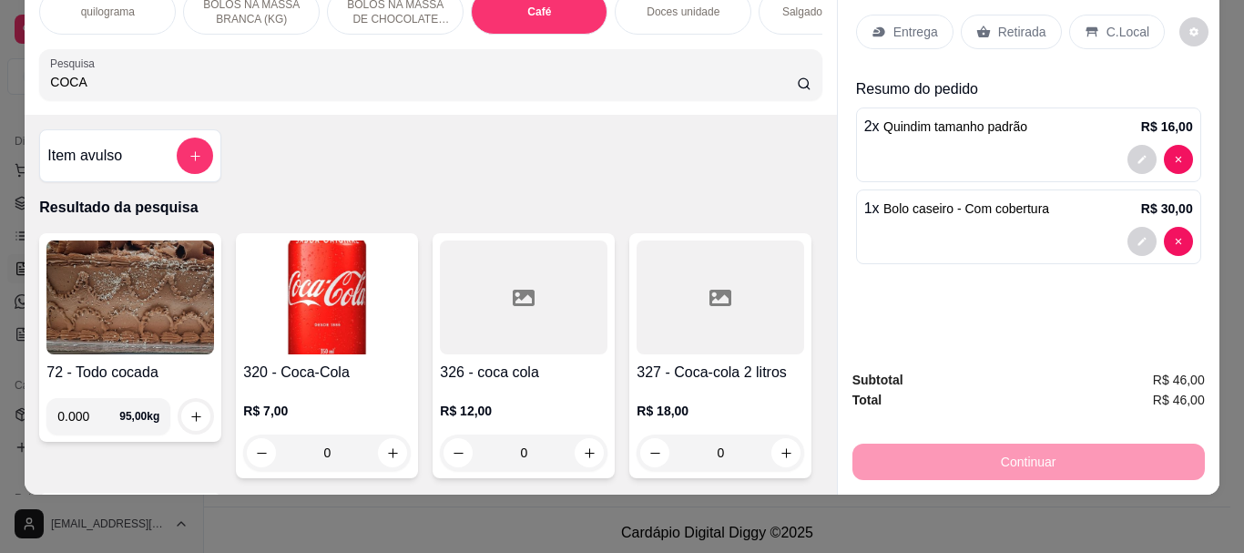
click at [291, 303] on img at bounding box center [327, 297] width 168 height 114
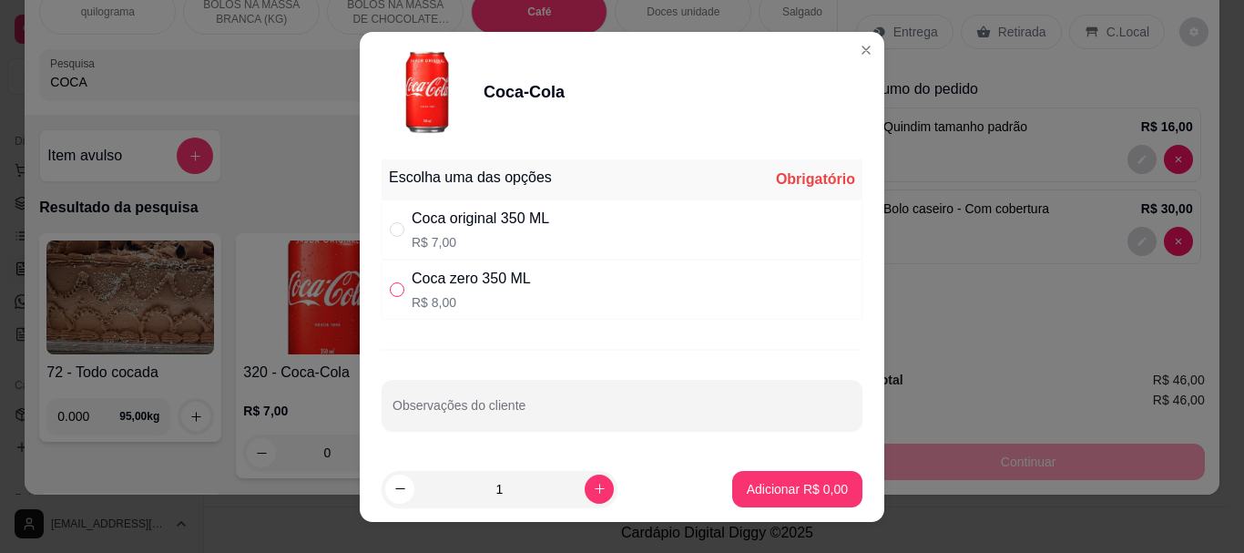
click at [393, 286] on input "" at bounding box center [397, 289] width 15 height 15
radio input "true"
click at [766, 478] on button "Adicionar R$ 8,00" at bounding box center [797, 489] width 130 height 36
type input "1"
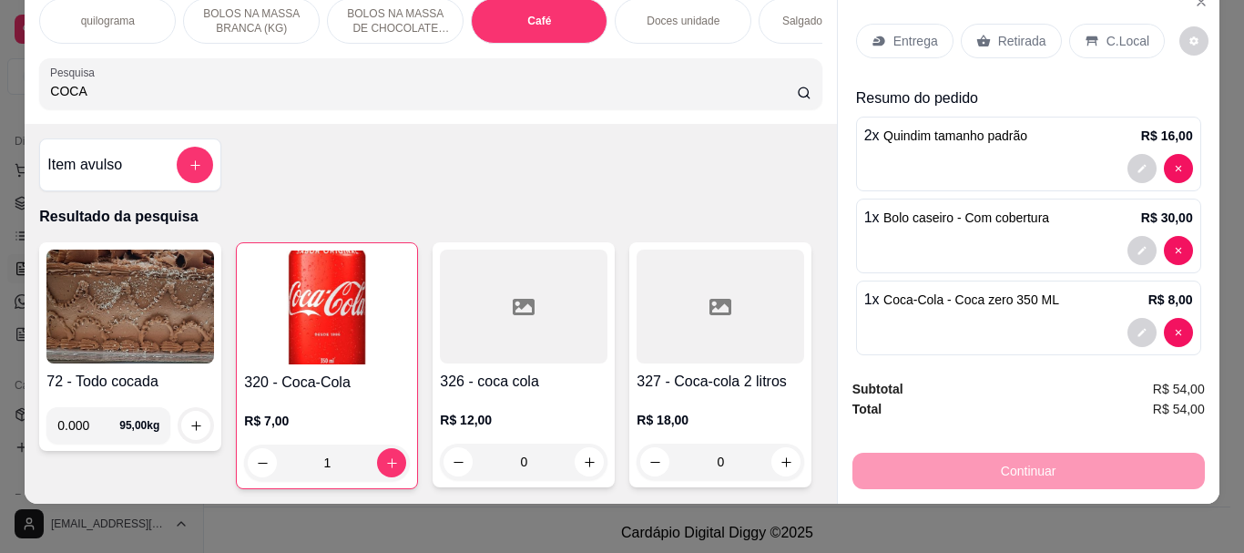
scroll to position [48, 0]
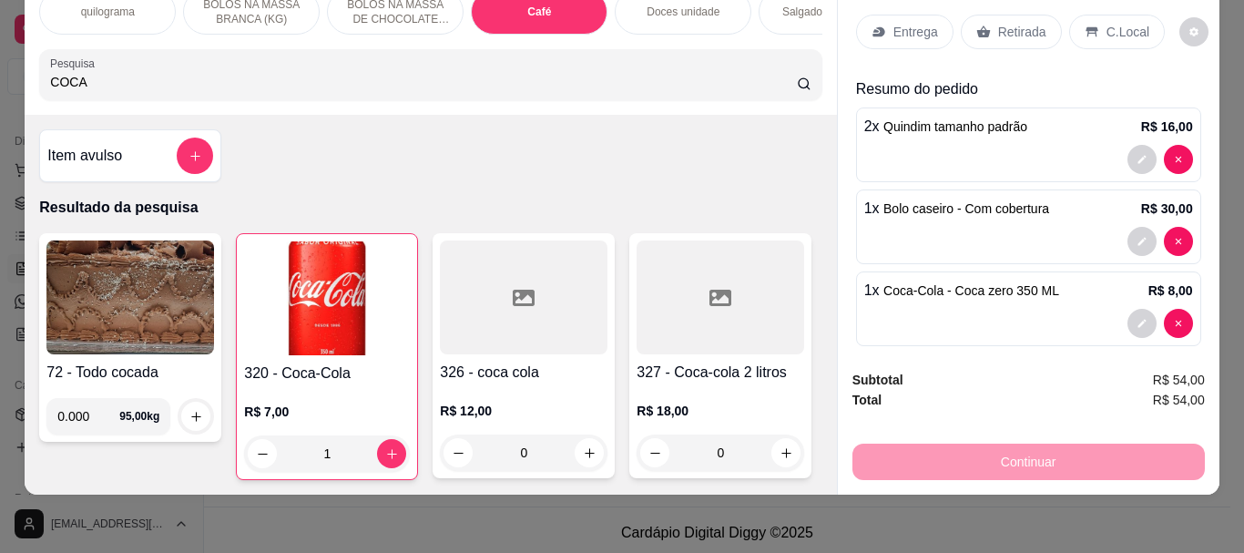
click at [1107, 24] on p "C.Local" at bounding box center [1128, 32] width 43 height 18
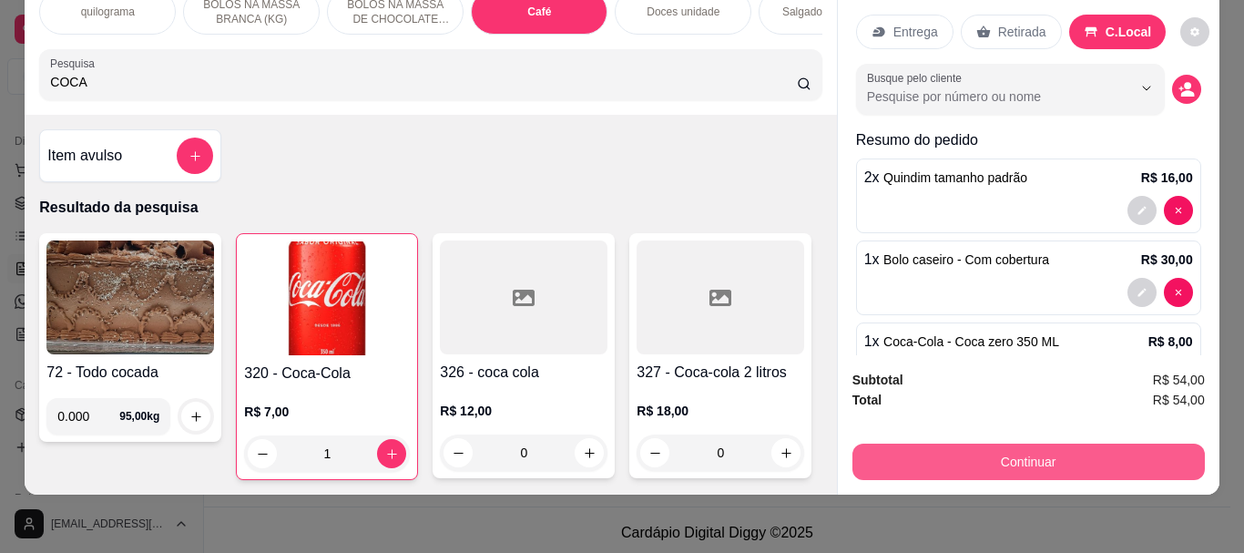
click at [992, 446] on button "Continuar" at bounding box center [1028, 462] width 352 height 36
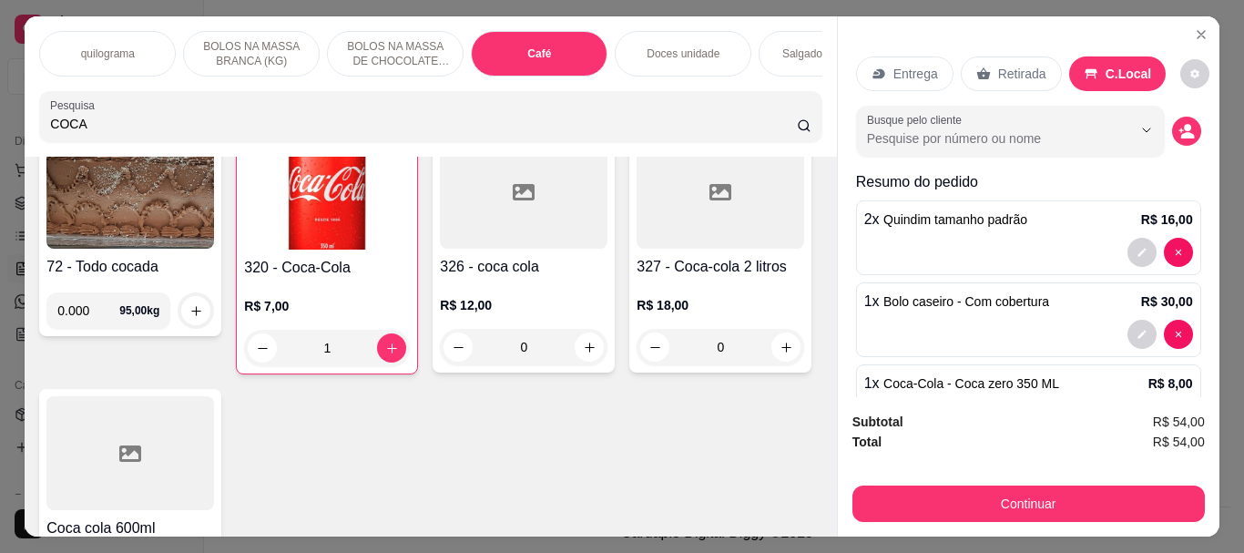
scroll to position [91, 0]
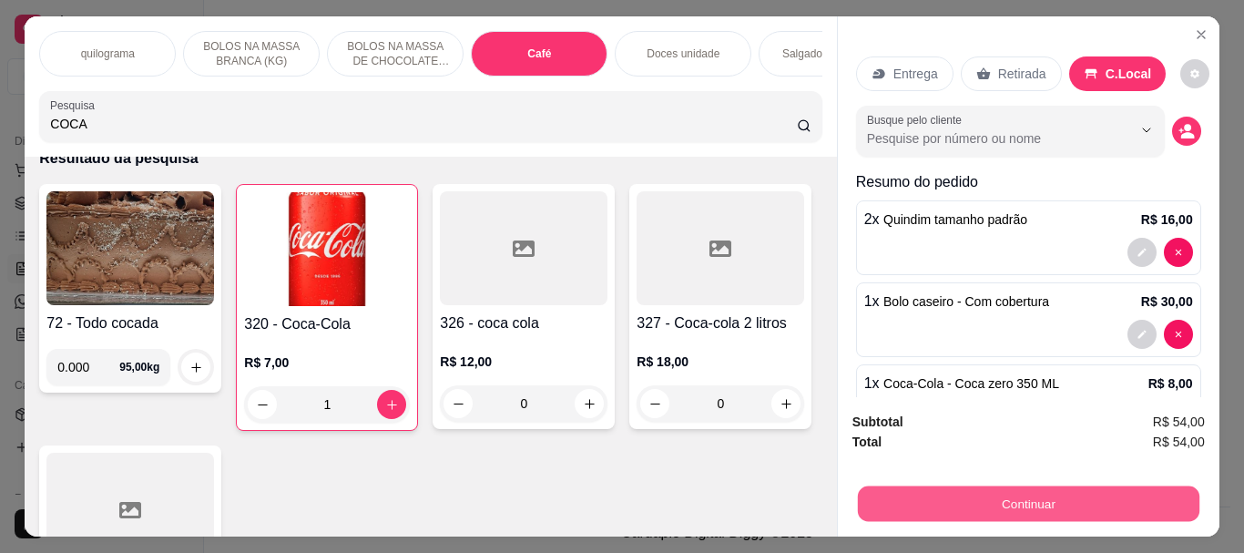
click at [1019, 489] on button "Continuar" at bounding box center [1028, 503] width 342 height 36
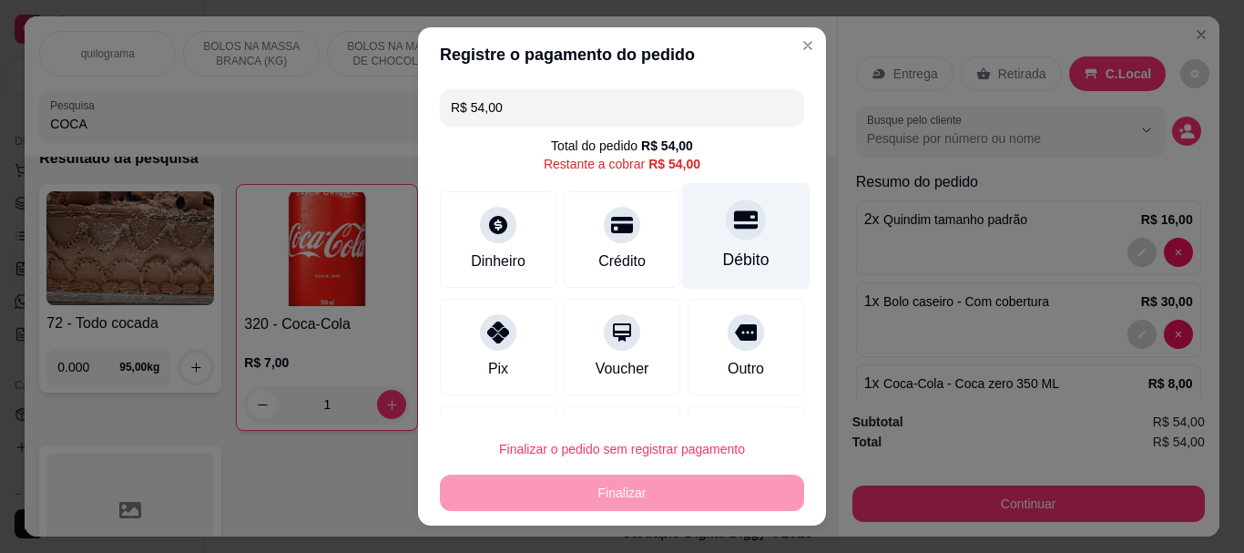
click at [738, 243] on div "Débito" at bounding box center [746, 236] width 128 height 107
type input "R$ 0,00"
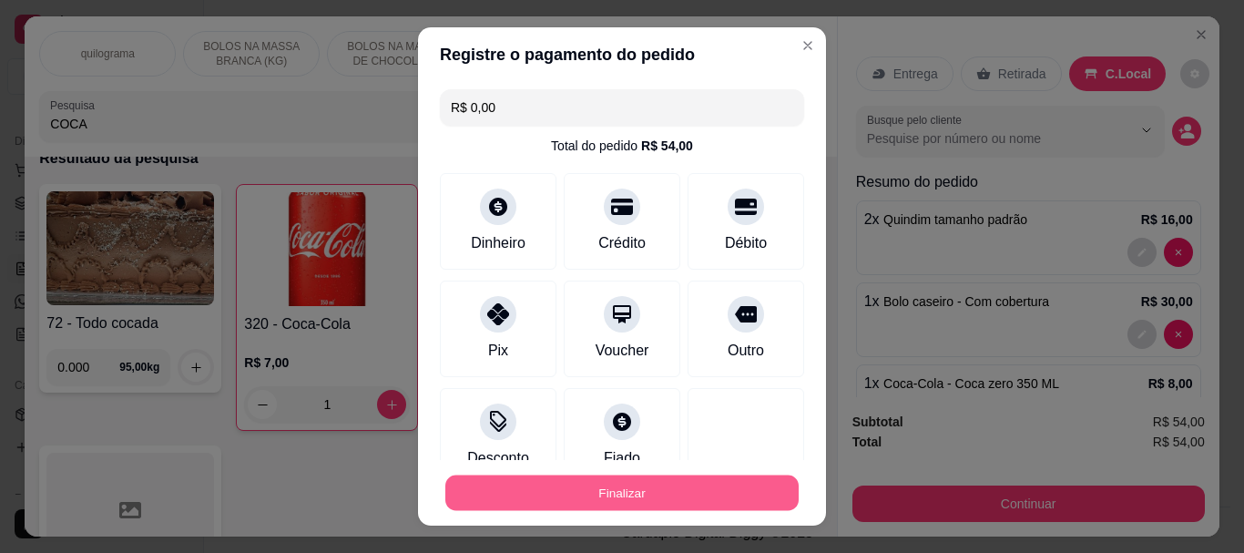
click at [643, 504] on button "Finalizar" at bounding box center [621, 493] width 353 height 36
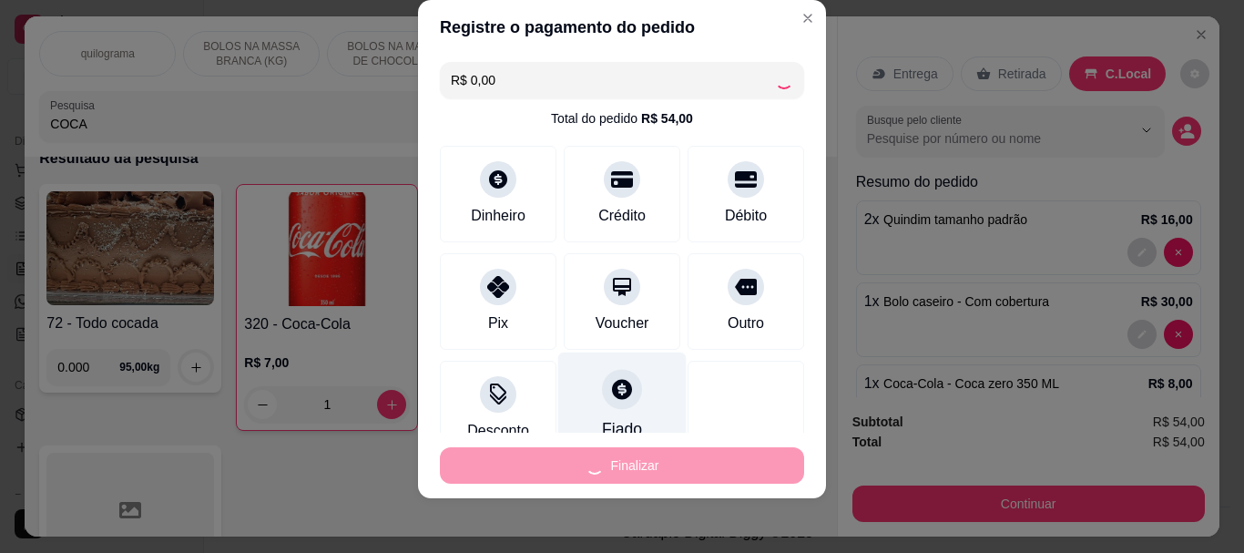
scroll to position [31, 0]
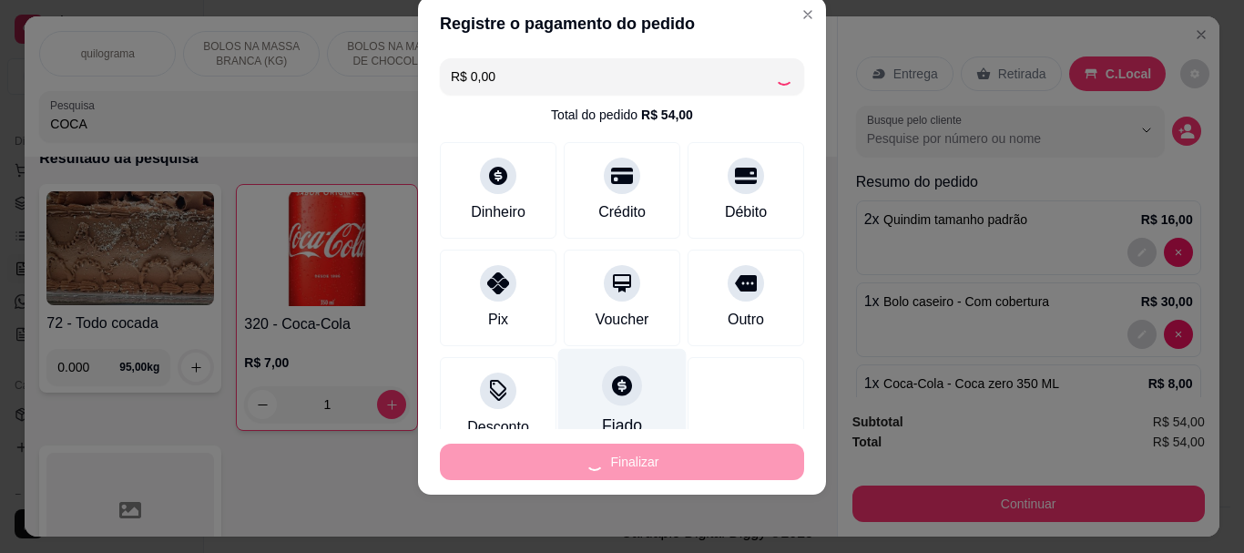
type input "0"
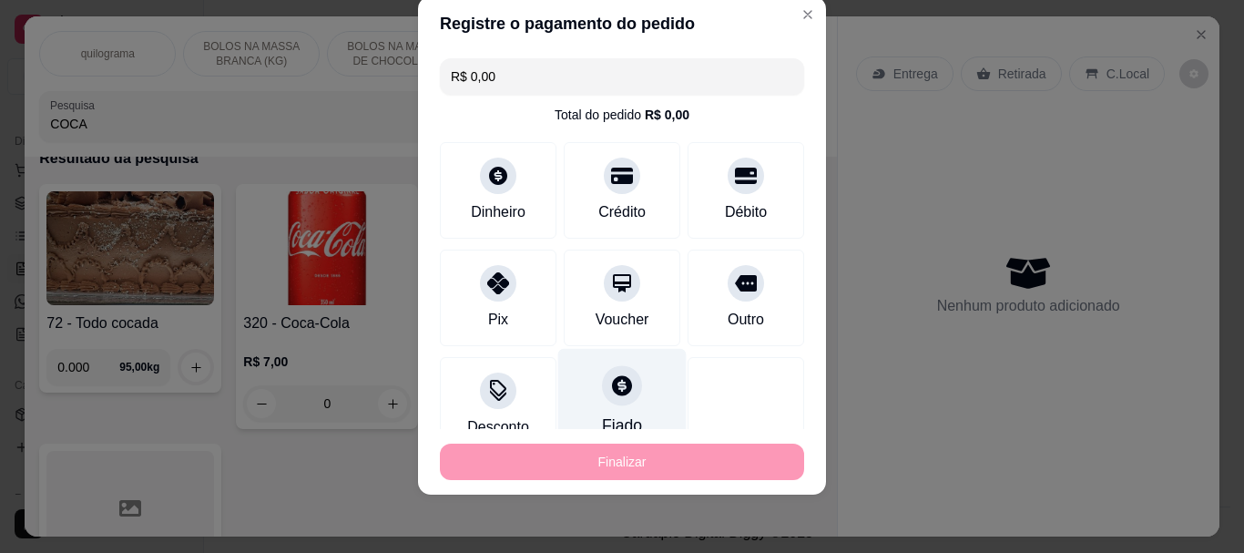
type input "-R$ 54,00"
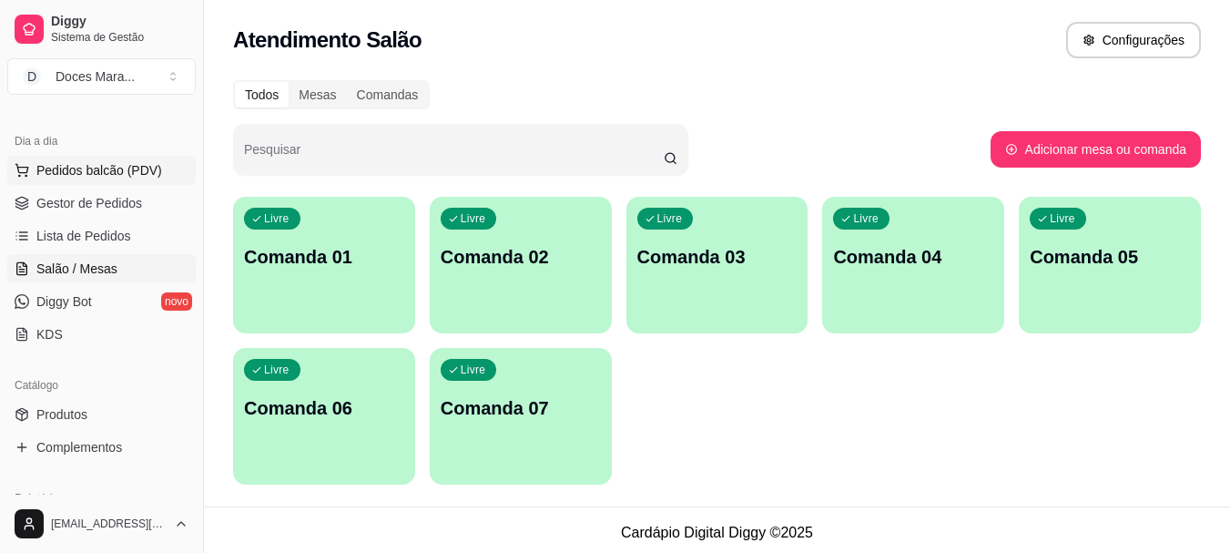
click at [98, 168] on span "Pedidos balcão (PDV)" at bounding box center [99, 170] width 126 height 18
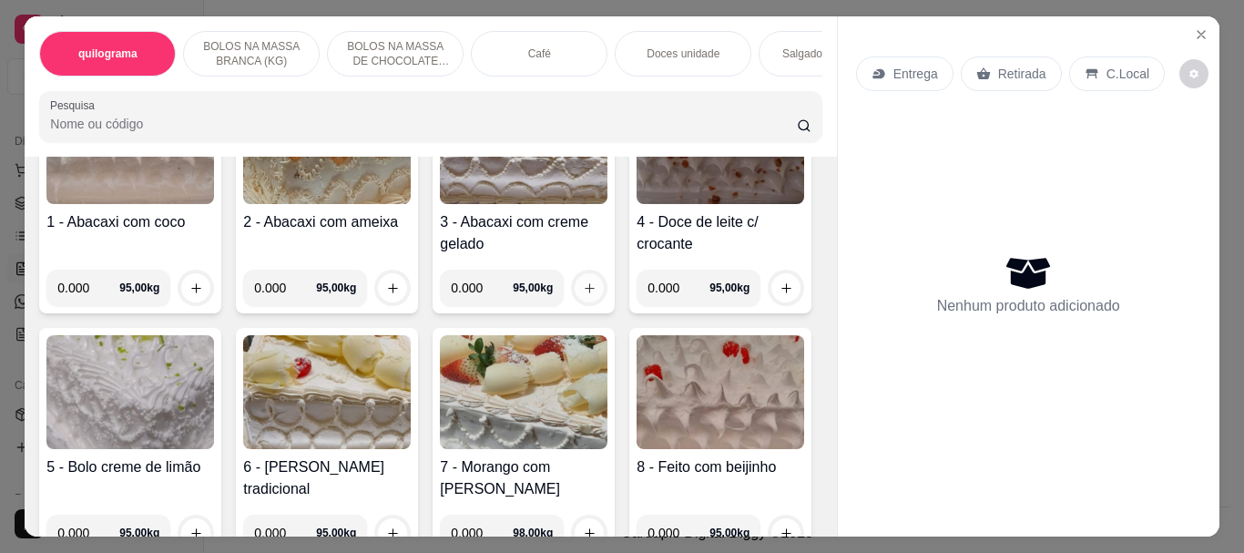
scroll to position [455, 0]
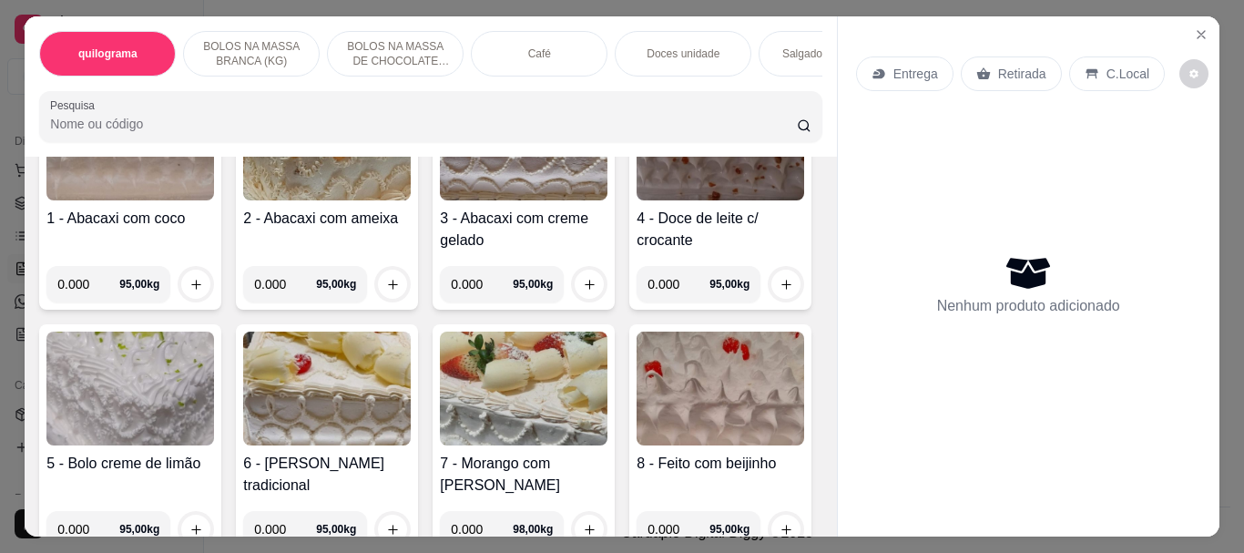
click at [214, 391] on img at bounding box center [130, 389] width 168 height 114
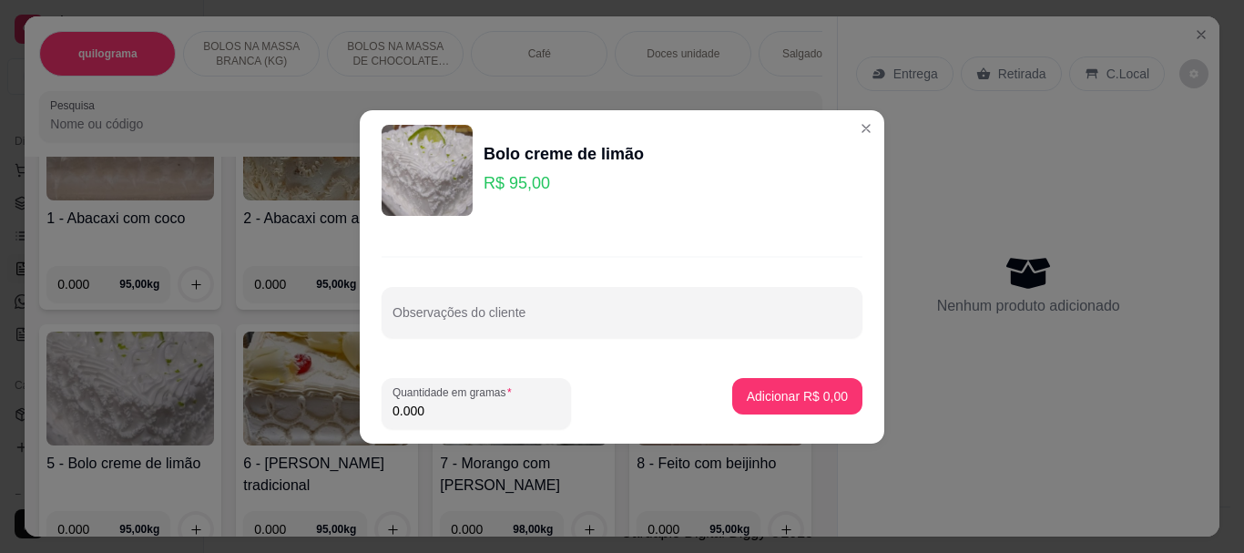
click at [475, 409] on input "0.000" at bounding box center [477, 411] width 168 height 18
type input "0.550"
click at [783, 396] on p "Adicionar R$ 52,25" at bounding box center [794, 395] width 106 height 17
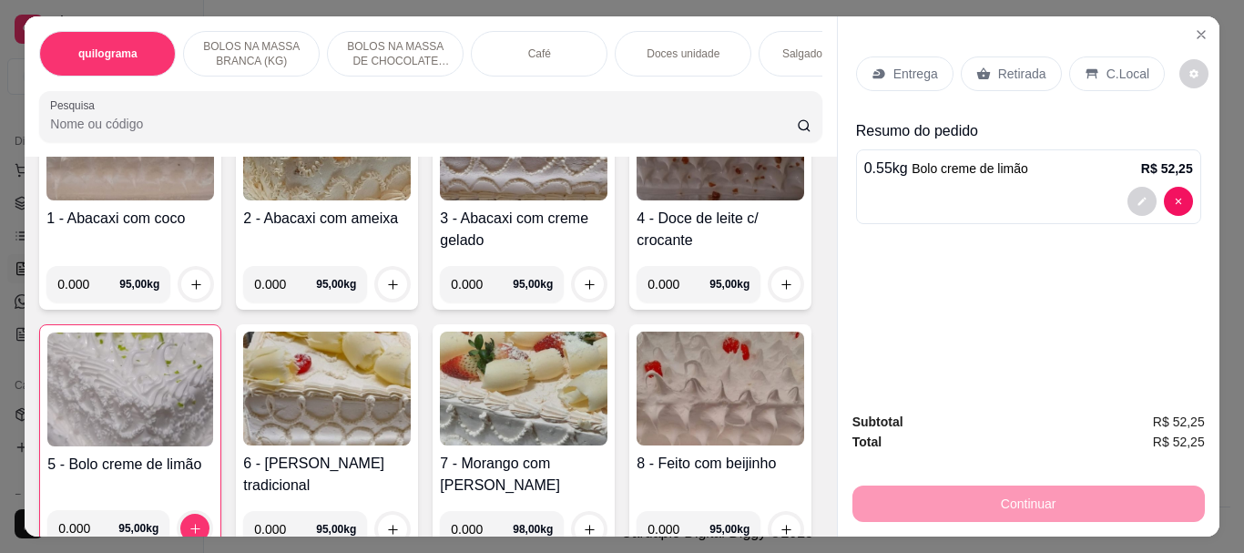
scroll to position [0, 0]
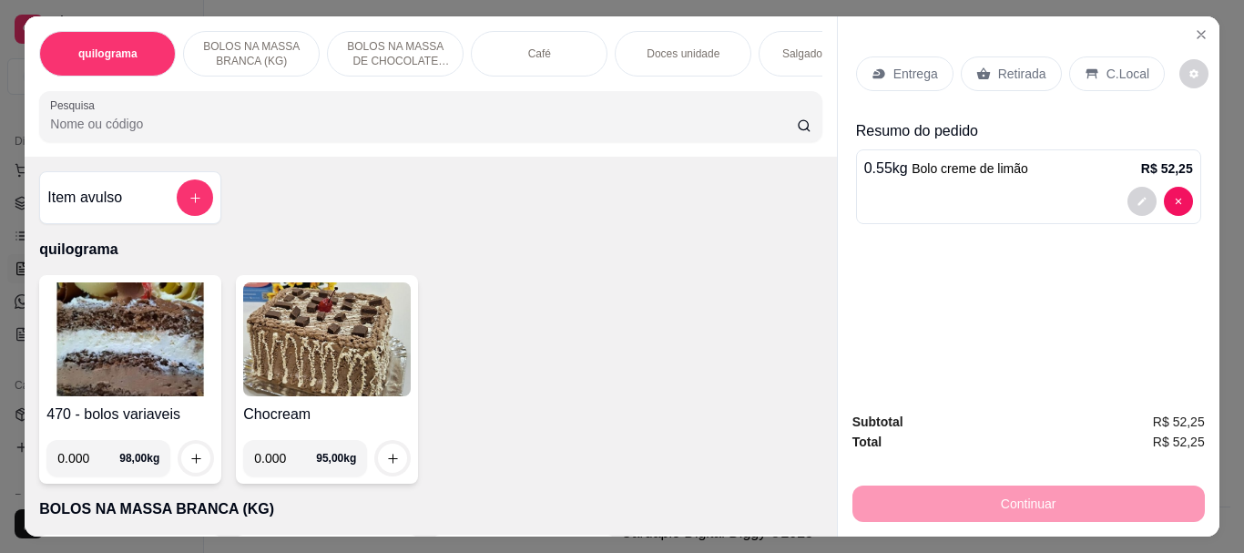
click at [109, 131] on input "Pesquisa" at bounding box center [423, 124] width 747 height 18
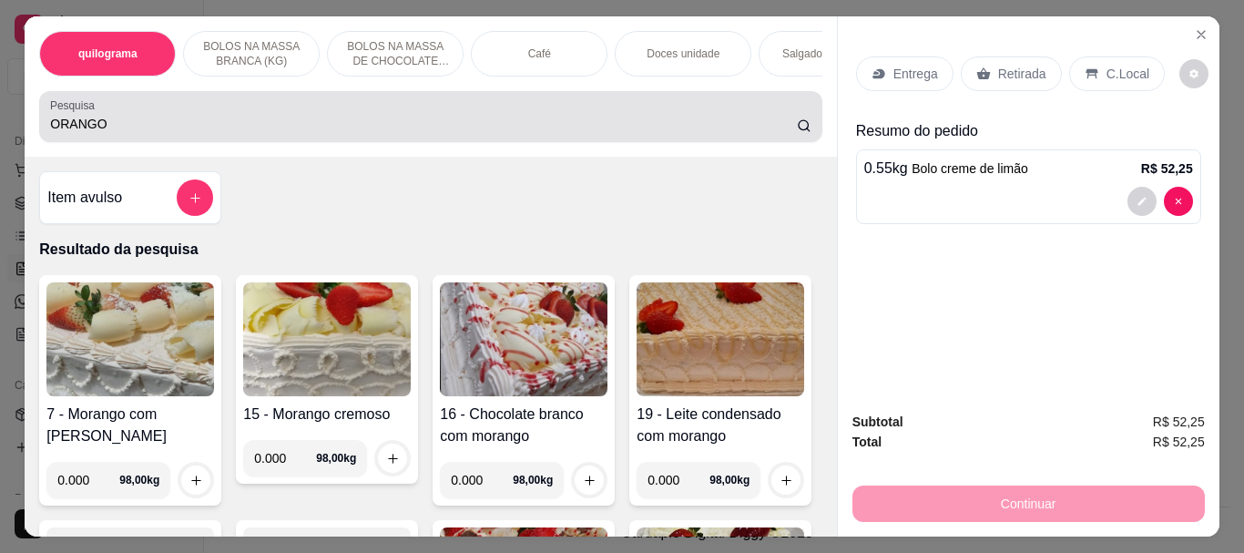
click at [39, 131] on div "Pesquisa ORANGO" at bounding box center [430, 116] width 782 height 51
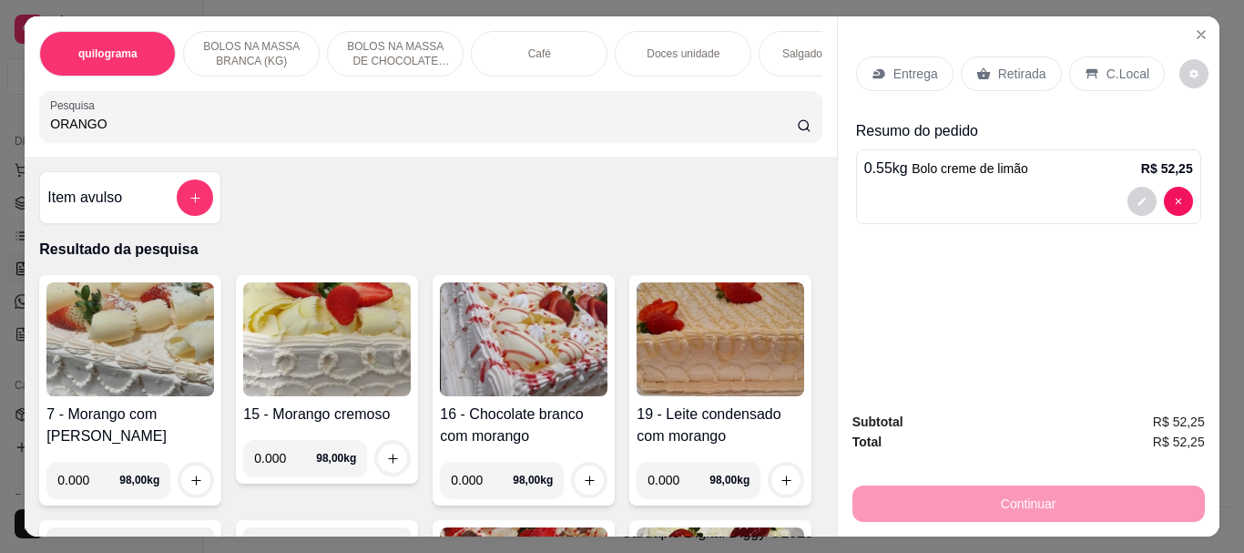
click at [39, 129] on div "Pesquisa ORANGO" at bounding box center [430, 116] width 782 height 51
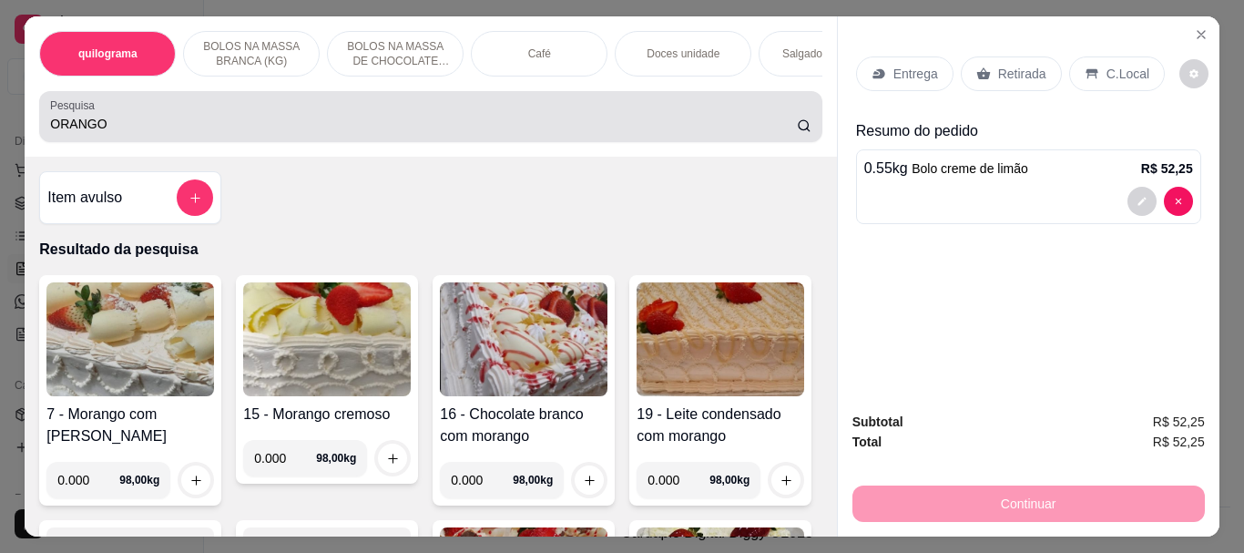
click at [39, 129] on div "Pesquisa ORANGO" at bounding box center [430, 116] width 782 height 51
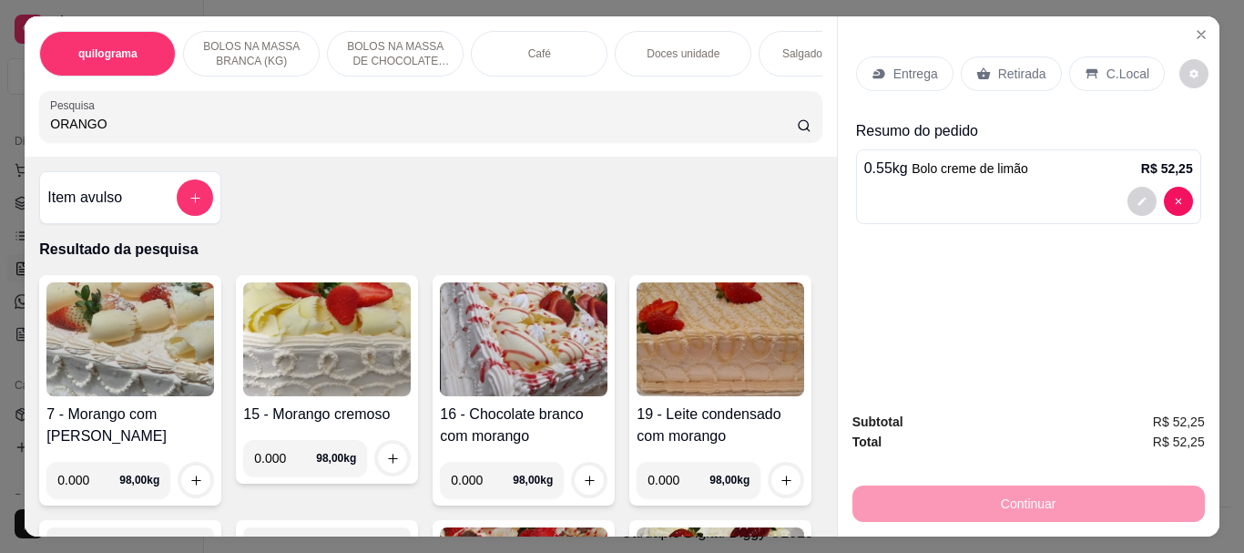
drag, startPoint x: 96, startPoint y: 130, endPoint x: 128, endPoint y: 121, distance: 34.0
click at [89, 123] on input "ORANGO" at bounding box center [423, 124] width 747 height 18
type input "O"
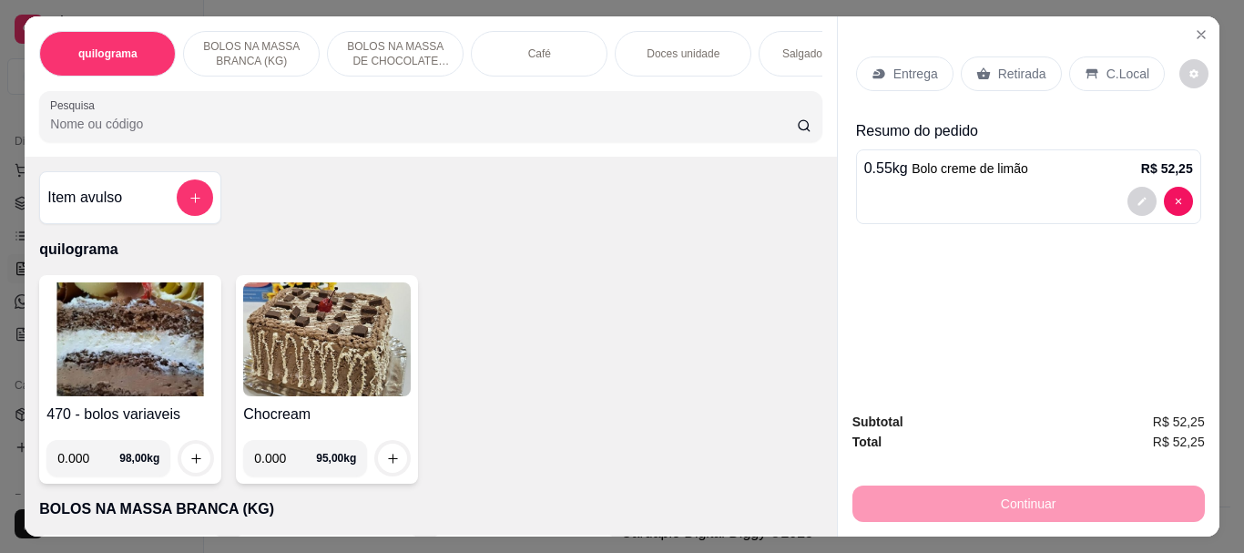
click at [142, 128] on input "Pesquisa" at bounding box center [423, 124] width 747 height 18
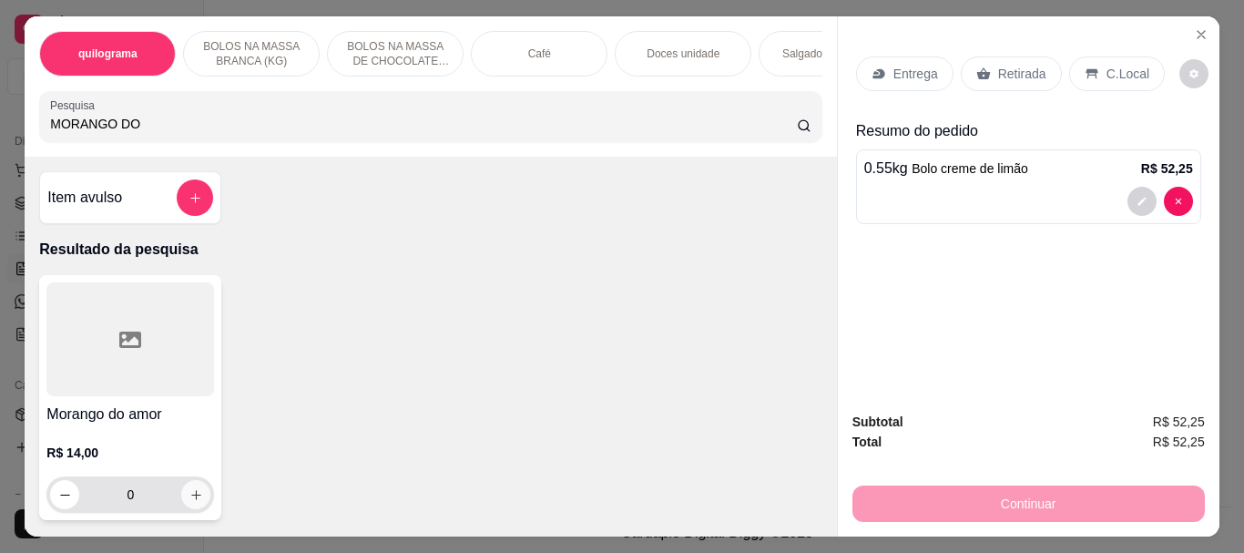
type input "MORANGO DO"
click at [189, 500] on icon "increase-product-quantity" at bounding box center [196, 495] width 14 height 14
type input "1"
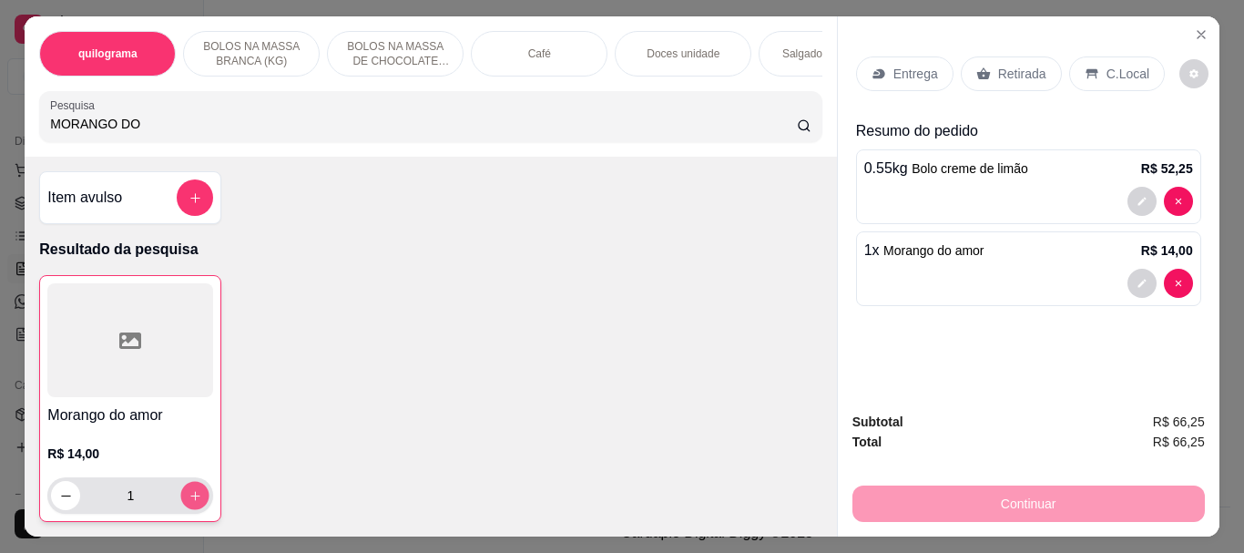
click at [189, 500] on icon "increase-product-quantity" at bounding box center [196, 496] width 14 height 14
type input "2"
click at [1036, 496] on div "Continuar" at bounding box center [1028, 501] width 352 height 41
click at [1022, 65] on p "Retirada" at bounding box center [1022, 74] width 48 height 18
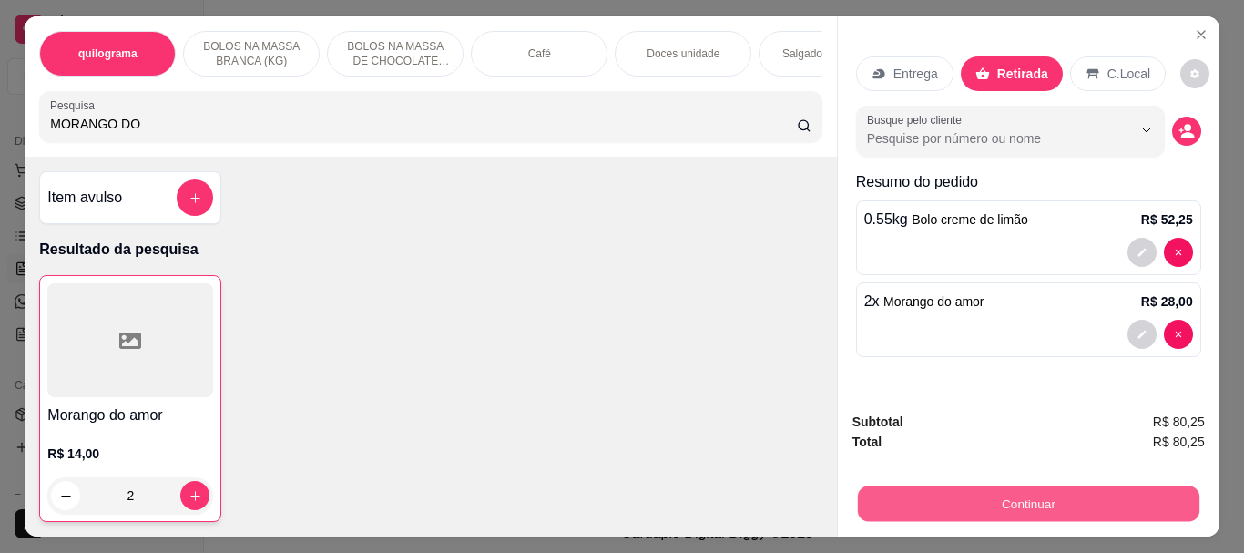
click at [1036, 485] on button "Continuar" at bounding box center [1028, 503] width 342 height 36
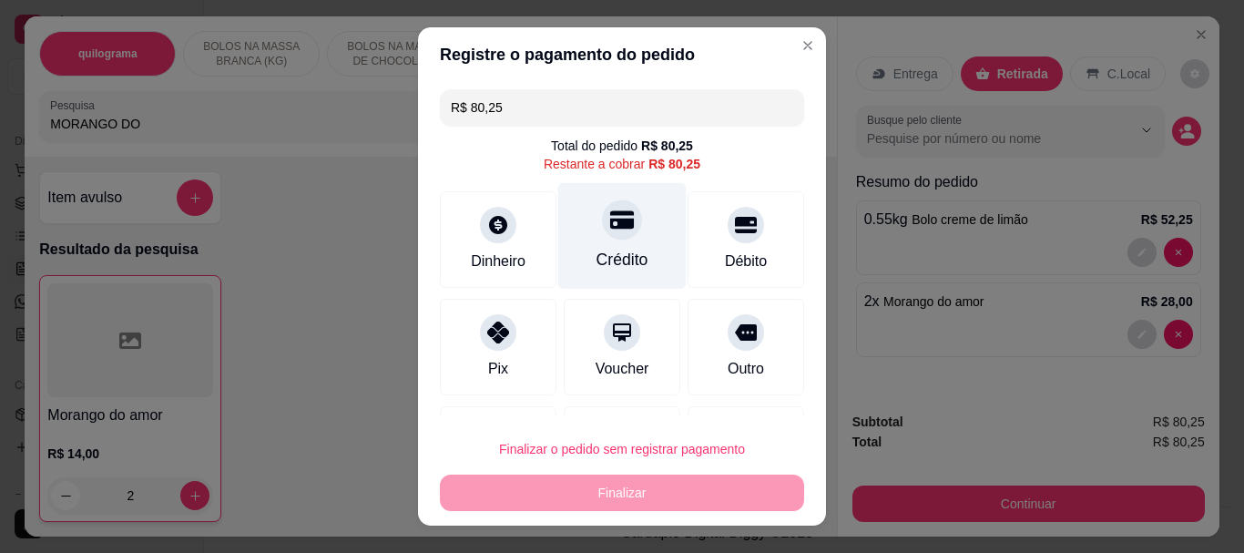
click at [597, 259] on div "Crédito" at bounding box center [623, 261] width 52 height 24
type input "R$ 0,00"
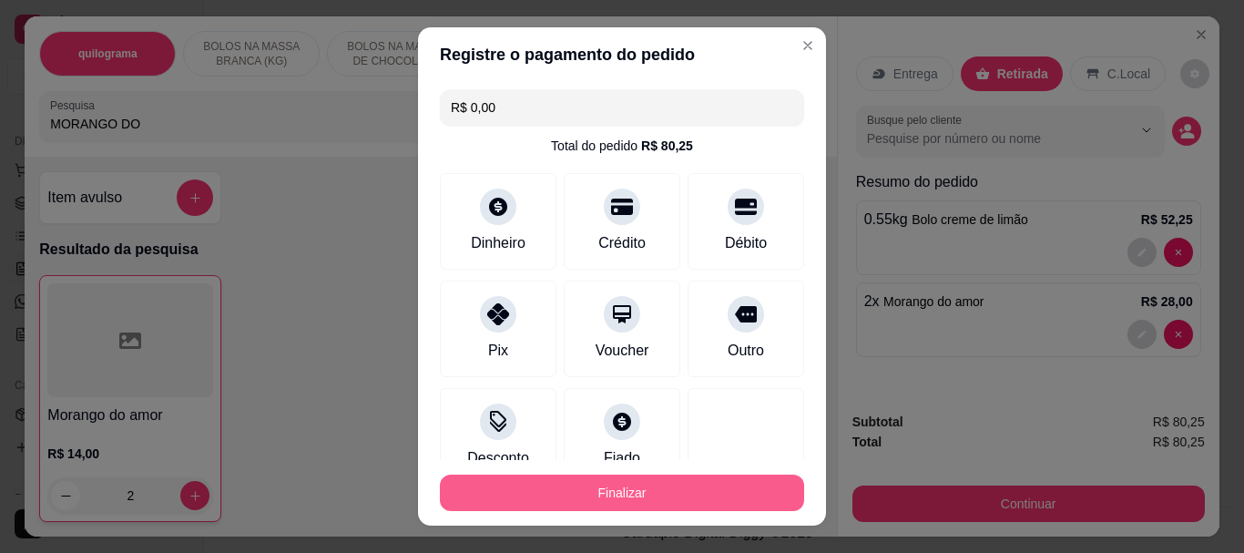
click at [590, 494] on button "Finalizar" at bounding box center [622, 493] width 364 height 36
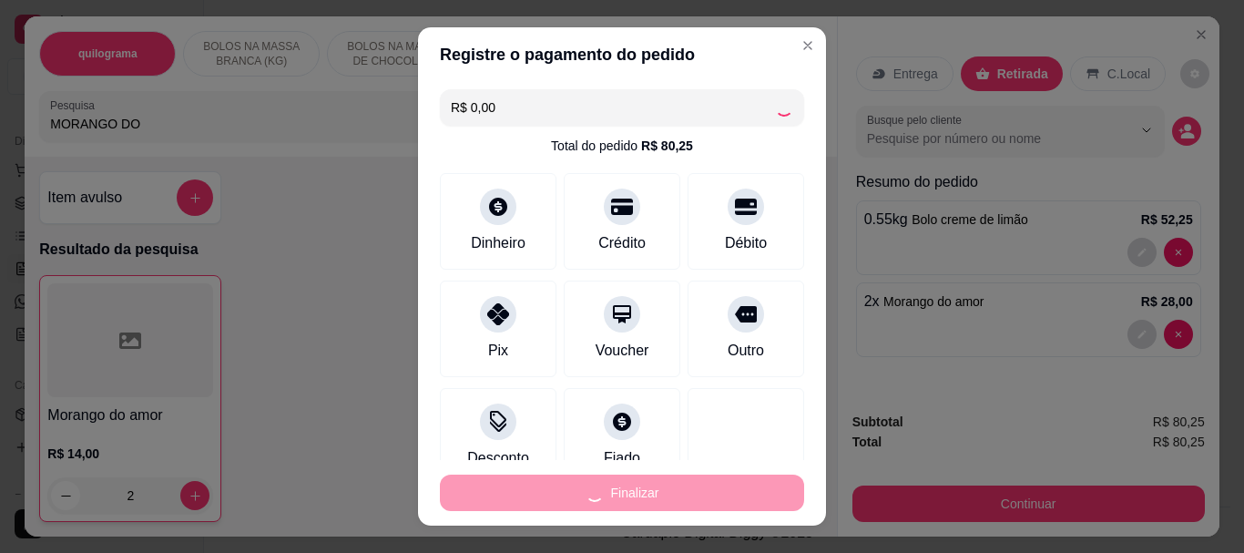
type input "0"
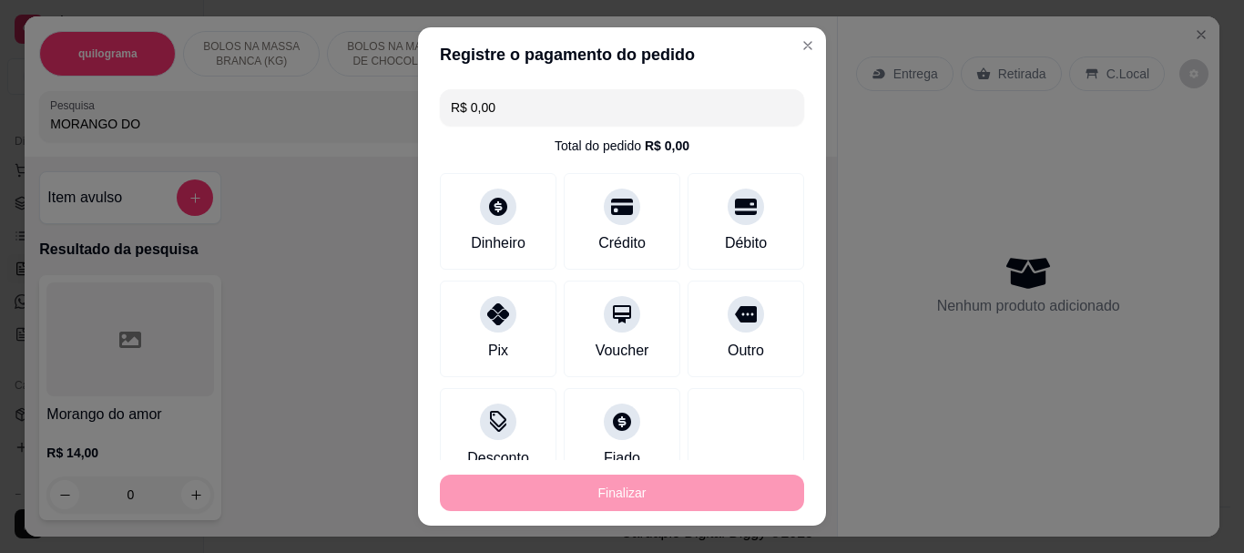
type input "-R$ 80,25"
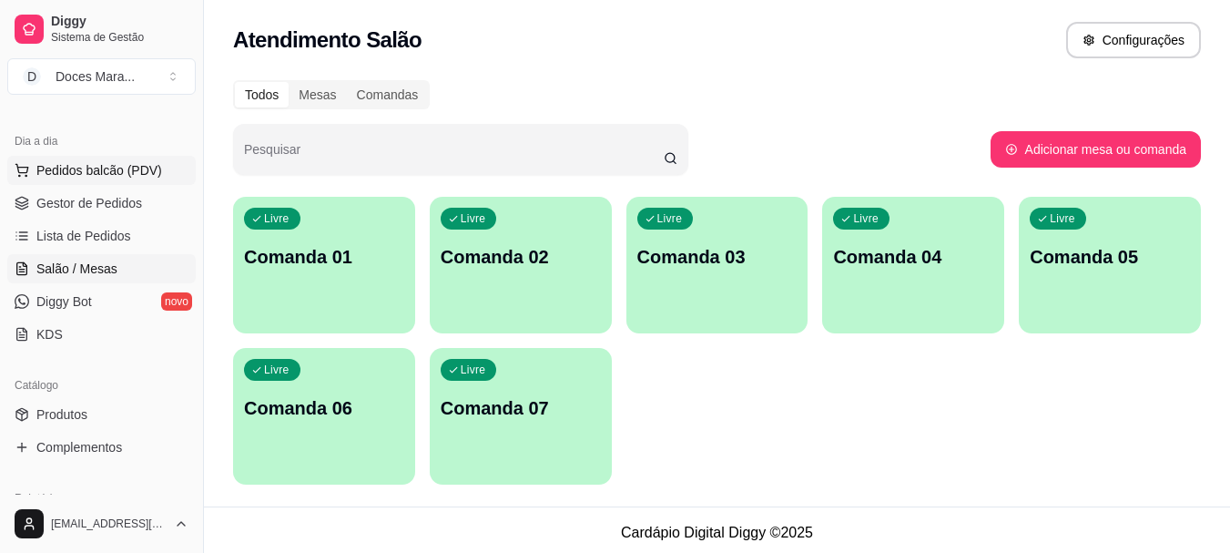
click at [86, 176] on span "Pedidos balcão (PDV)" at bounding box center [99, 170] width 126 height 18
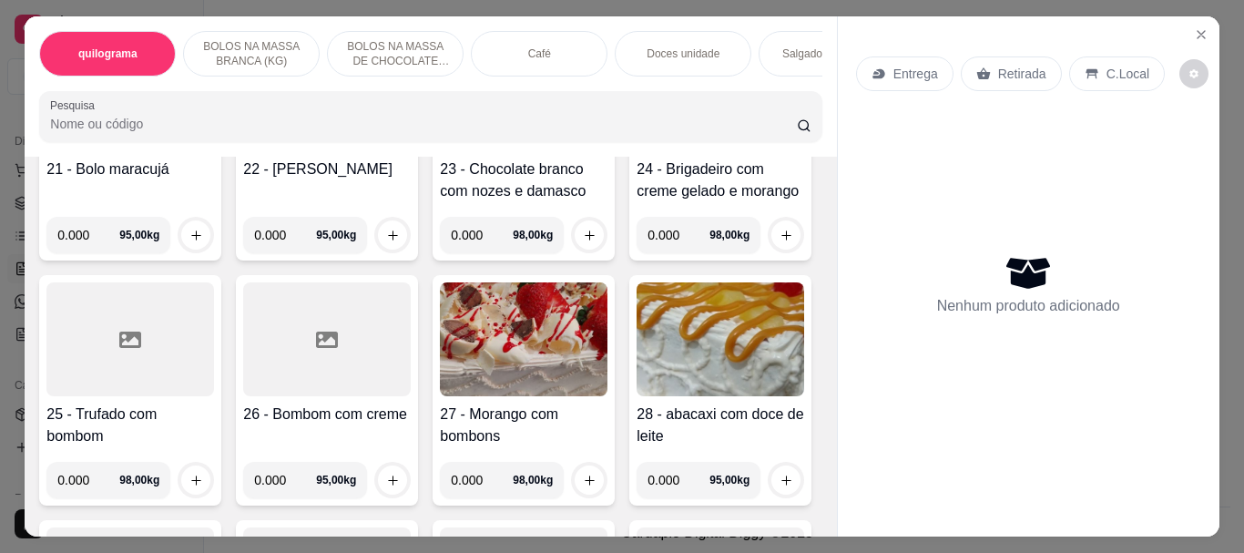
scroll to position [1730, 0]
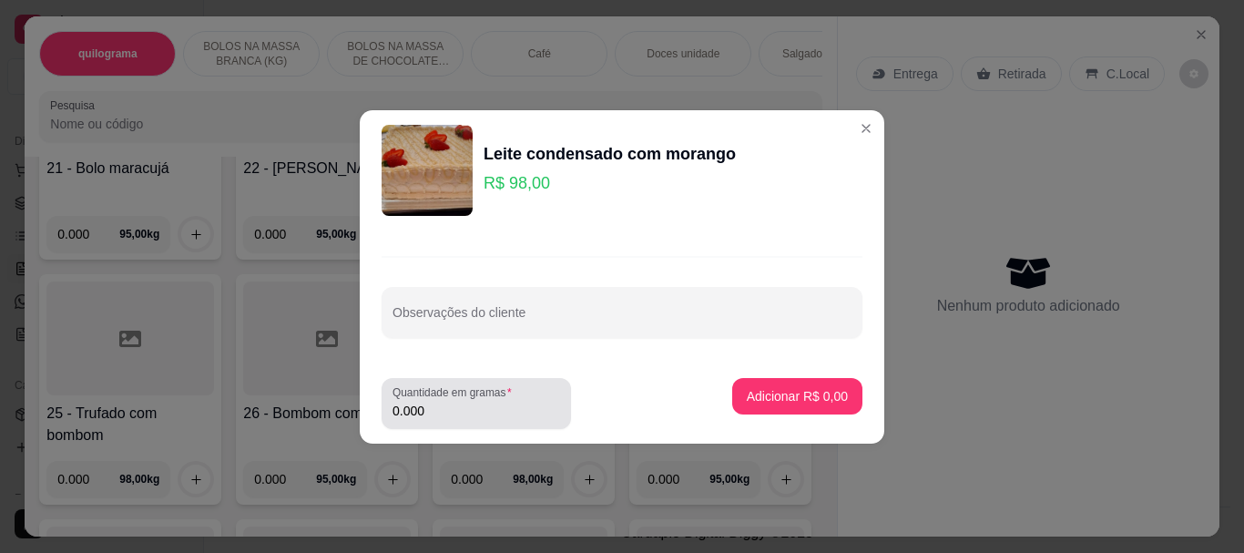
click at [455, 406] on input "0.000" at bounding box center [477, 411] width 168 height 18
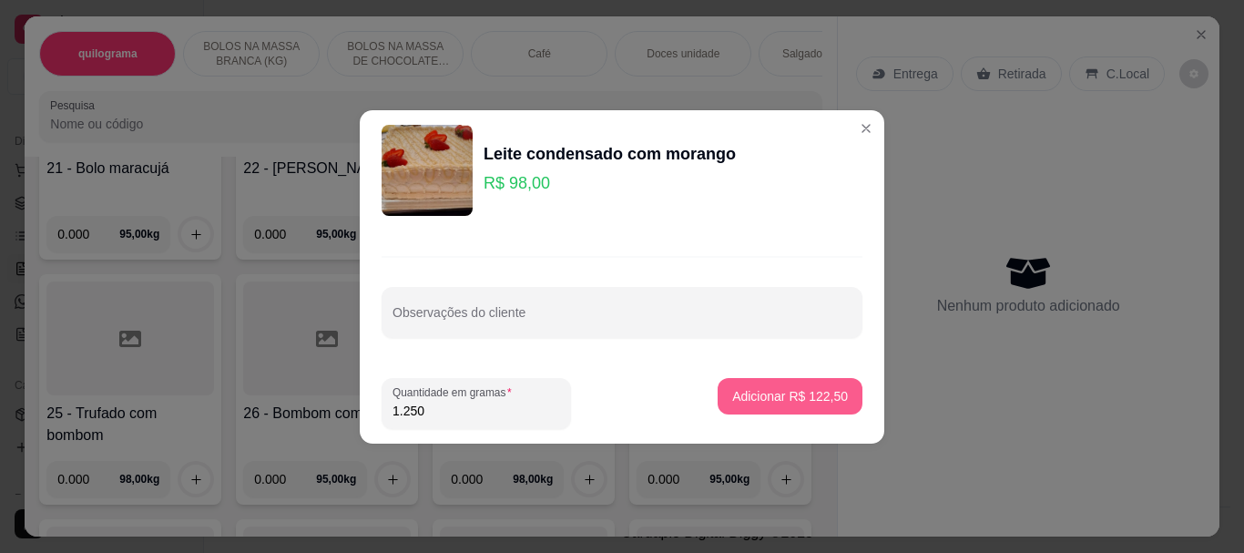
type input "1.250"
click at [750, 392] on p "Adicionar R$ 122,50" at bounding box center [790, 396] width 116 height 18
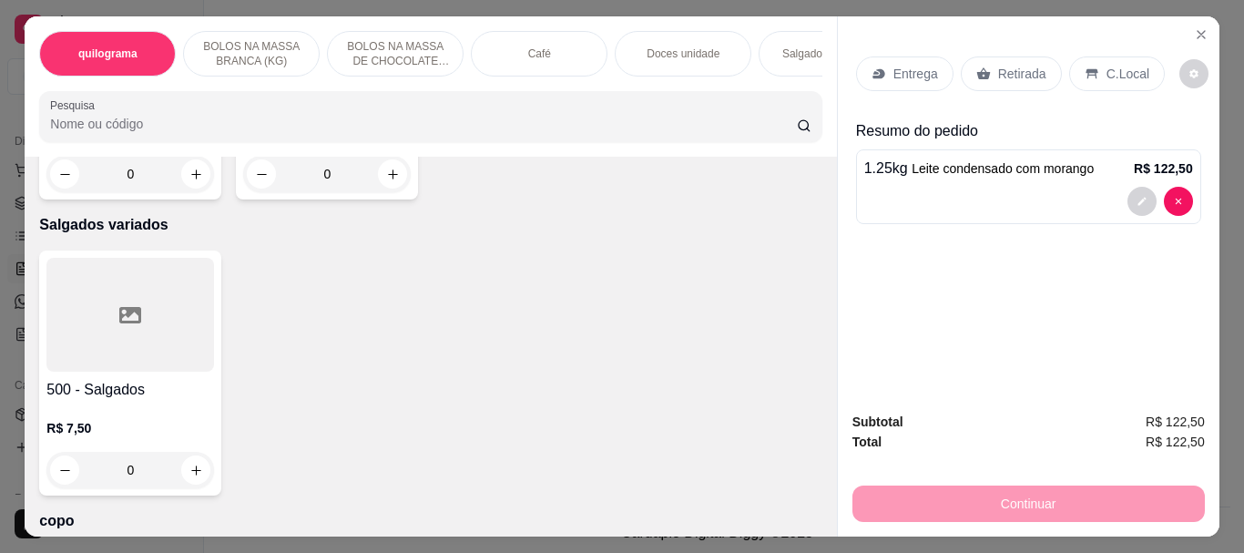
scroll to position [5374, 0]
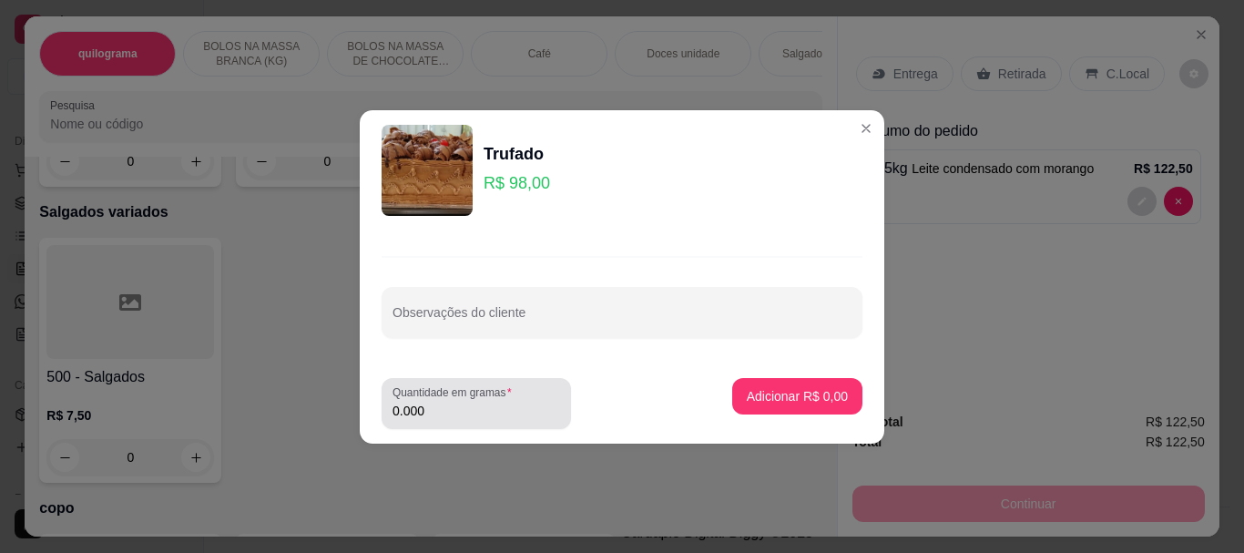
click at [510, 407] on input "0.000" at bounding box center [477, 411] width 168 height 18
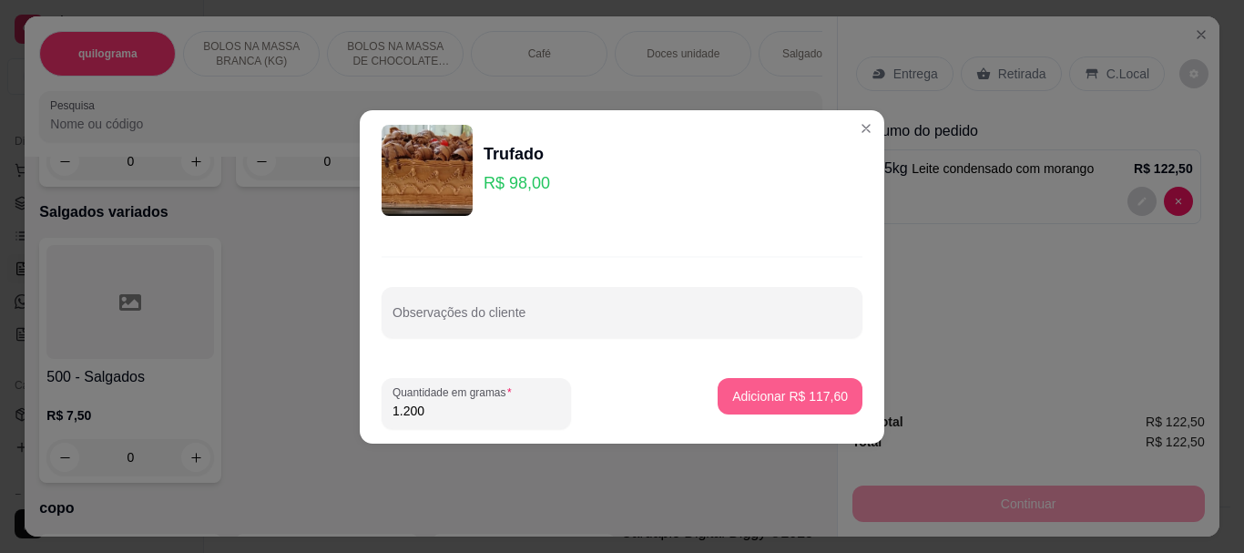
type input "1.200"
click at [747, 393] on p "Adicionar R$ 117,60" at bounding box center [790, 395] width 112 height 17
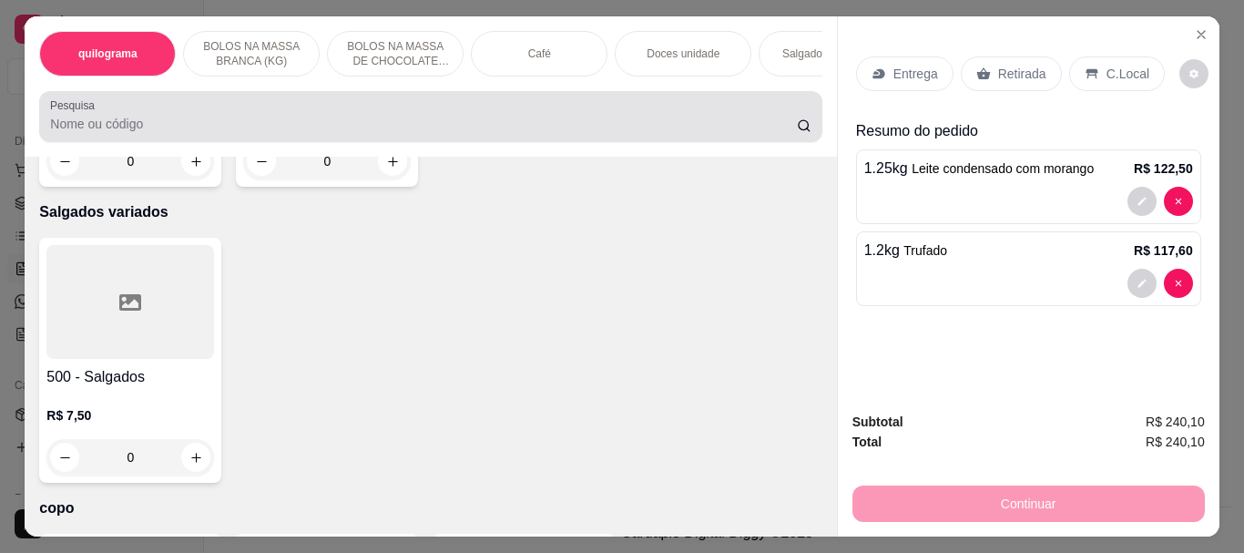
click at [64, 128] on input "Pesquisa" at bounding box center [423, 124] width 747 height 18
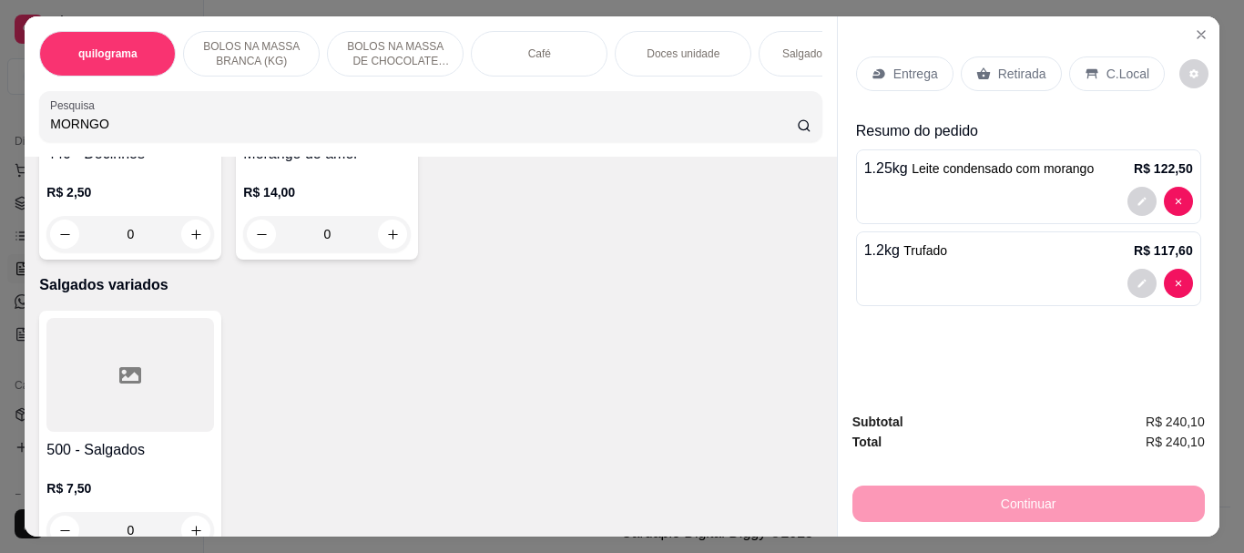
scroll to position [5446, 0]
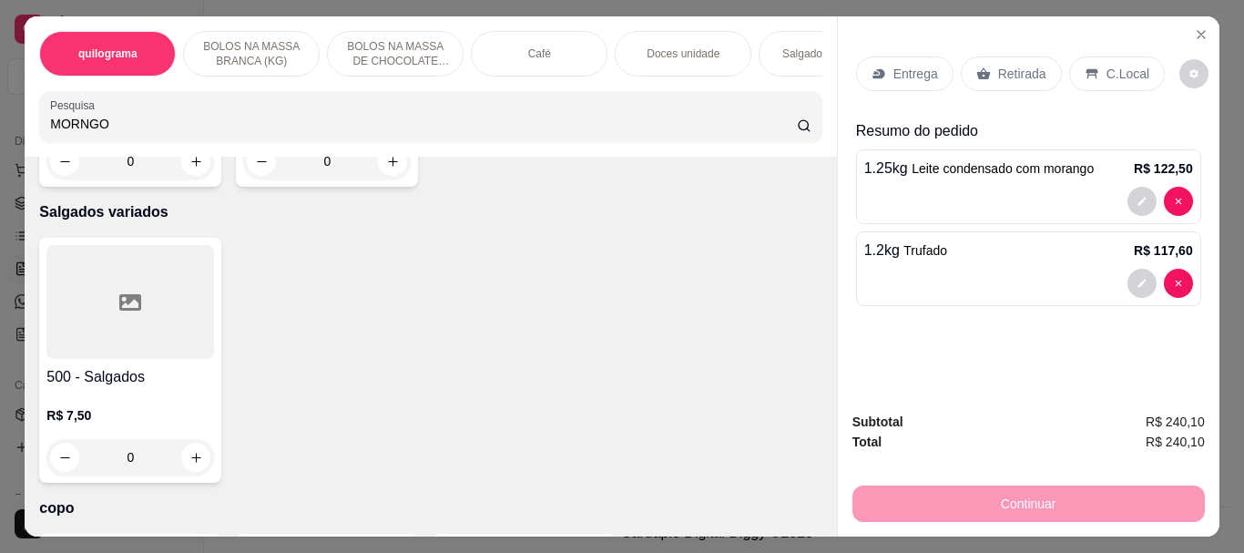
click at [71, 130] on input "MORNGO" at bounding box center [423, 124] width 747 height 18
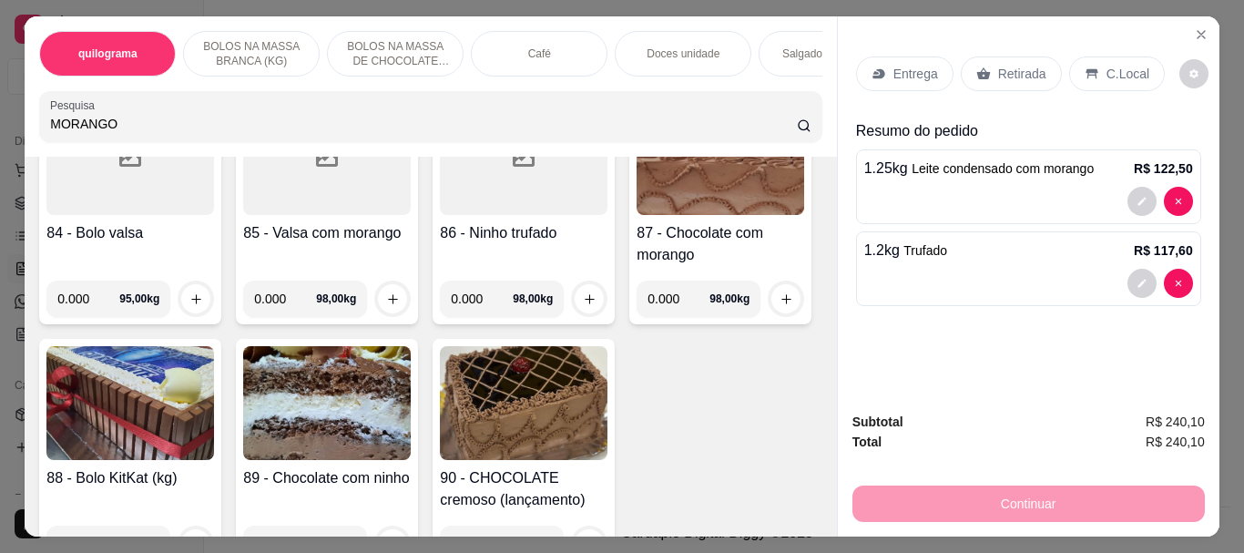
scroll to position [6666, 0]
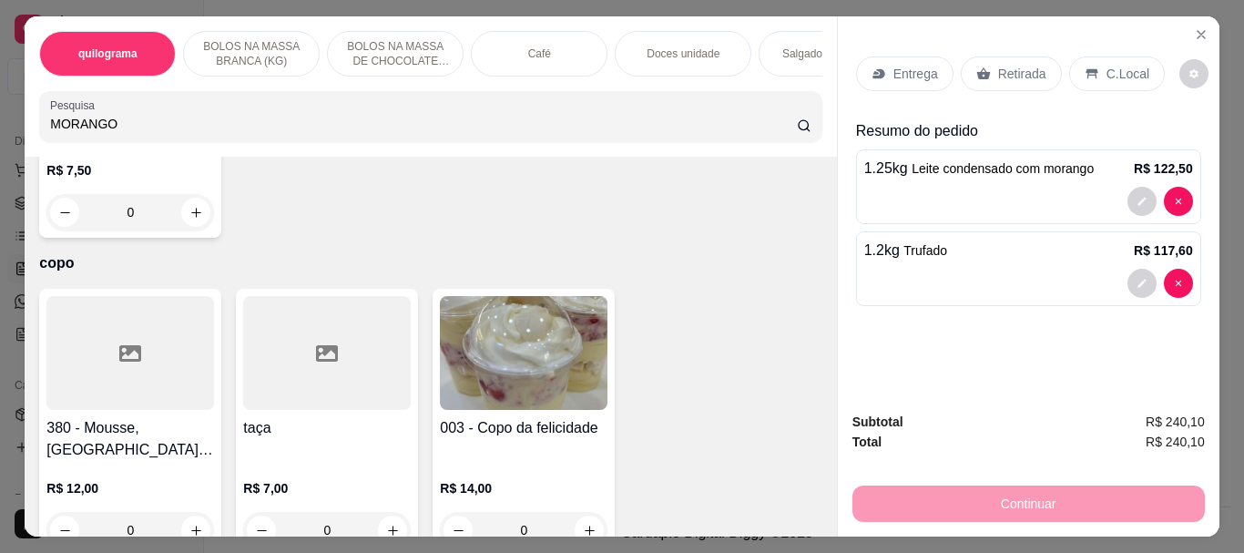
click at [181, 118] on div "MORANGO" at bounding box center [430, 116] width 760 height 36
click at [181, 119] on div "MORANGO" at bounding box center [430, 116] width 760 height 36
drag, startPoint x: 79, startPoint y: 128, endPoint x: 151, endPoint y: 124, distance: 72.0
click at [153, 125] on input "MORANGO" at bounding box center [423, 124] width 747 height 18
click at [148, 124] on input "MORANGO" at bounding box center [423, 124] width 747 height 18
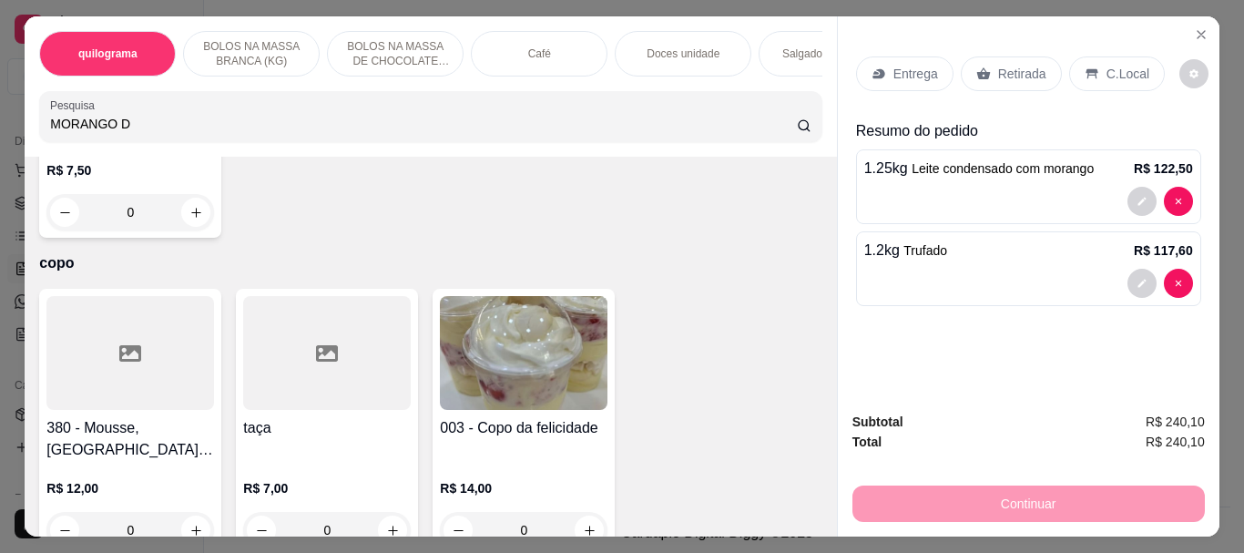
scroll to position [5670, 0]
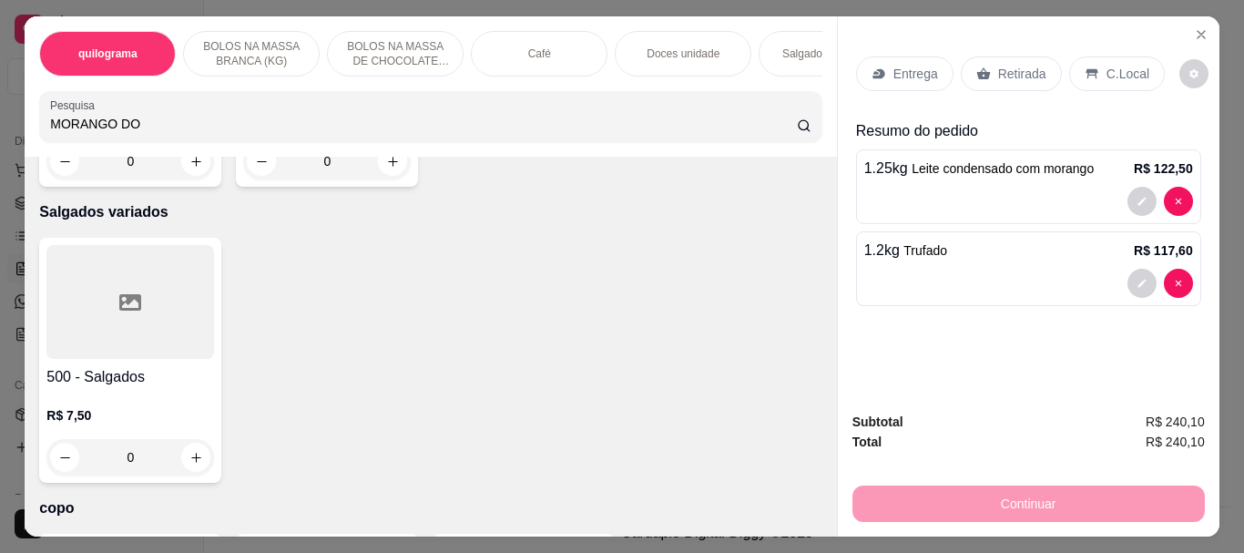
type input "MORANGO DO"
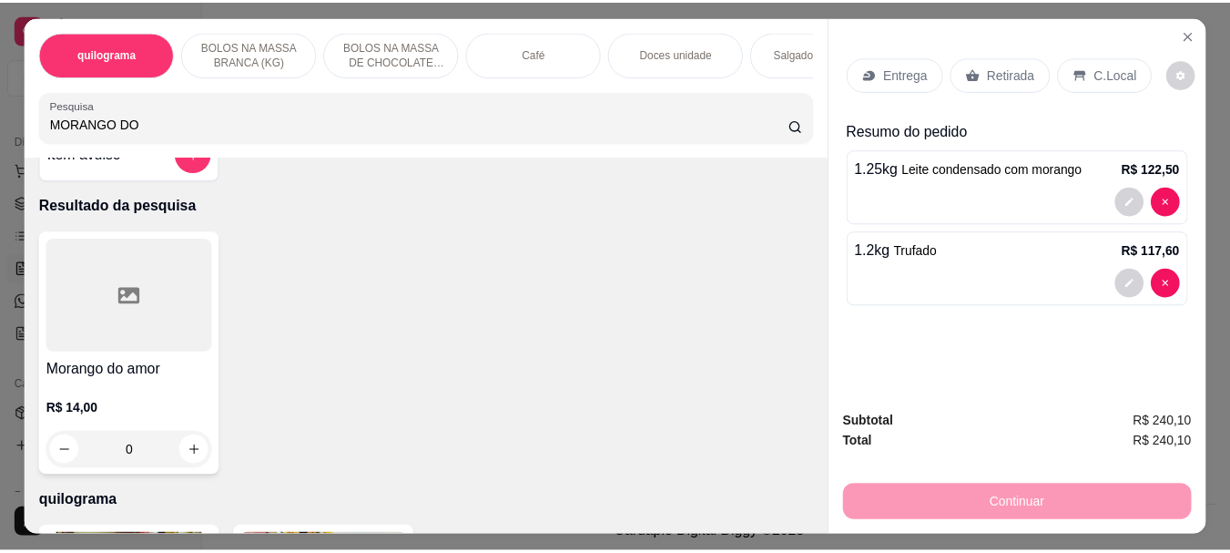
scroll to position [0, 0]
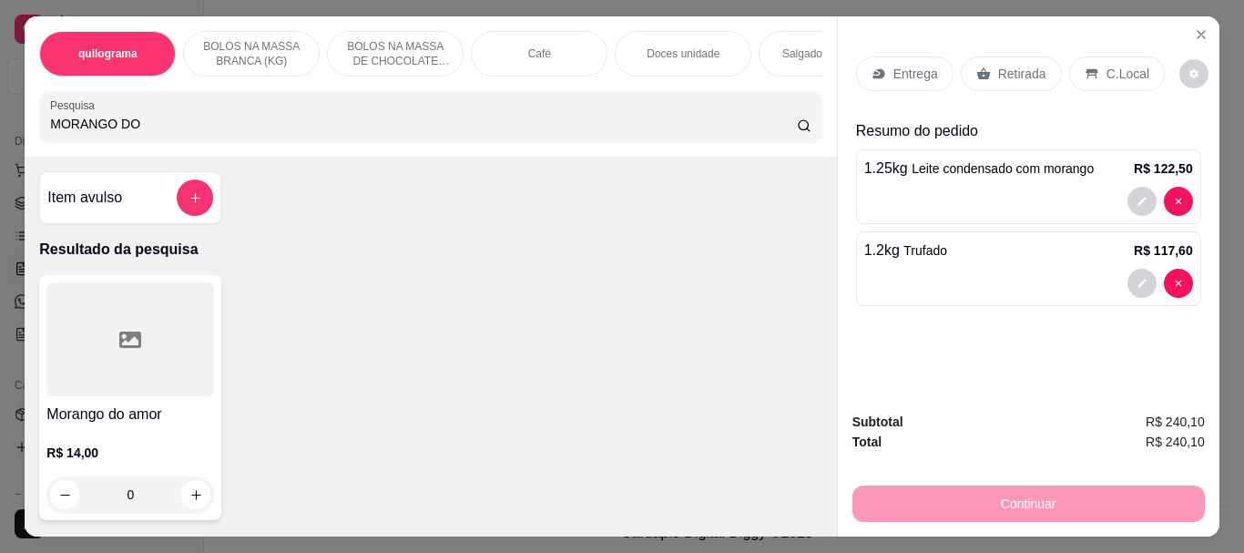
click at [92, 387] on div at bounding box center [130, 339] width 168 height 114
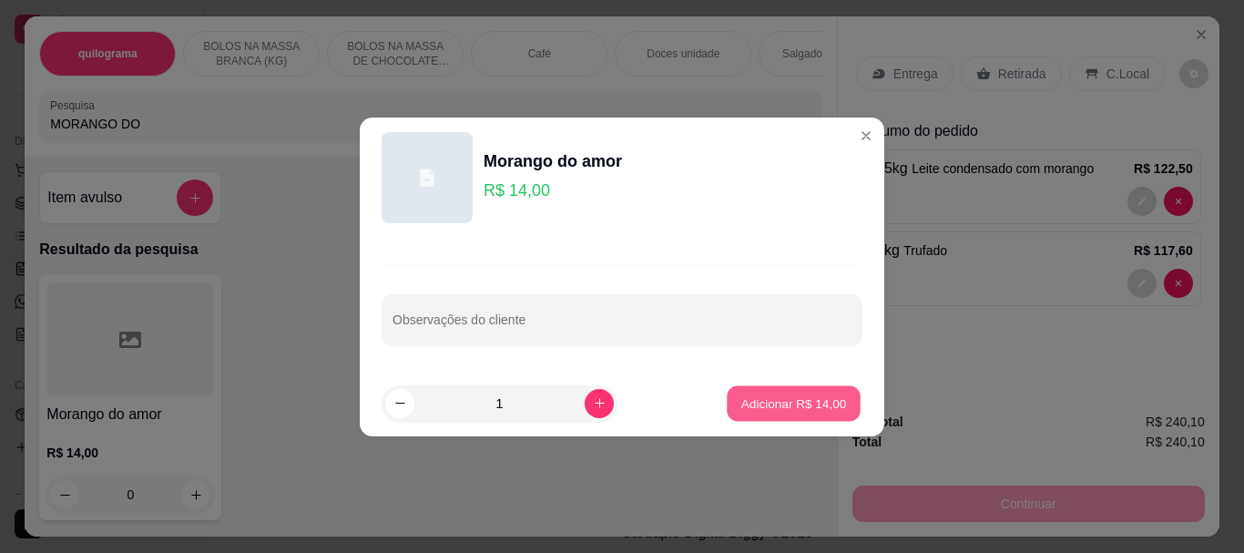
click at [771, 407] on p "Adicionar R$ 14,00" at bounding box center [794, 402] width 106 height 17
type input "1"
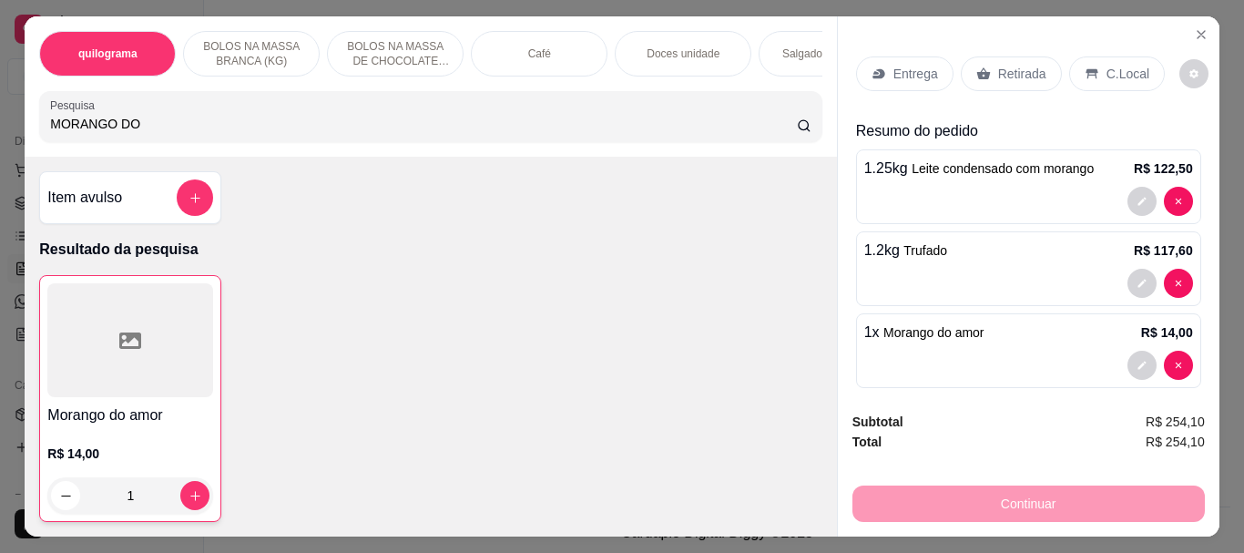
click at [163, 132] on input "MORANGO DO" at bounding box center [423, 124] width 747 height 18
type input "M"
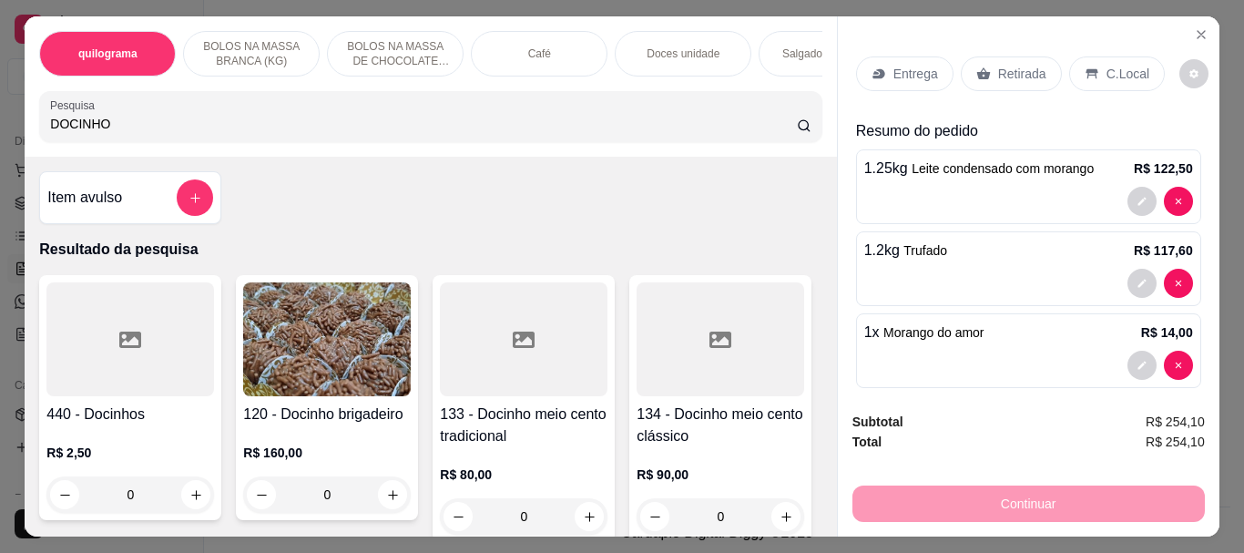
type input "DOCINHO"
click at [138, 323] on div at bounding box center [130, 339] width 168 height 114
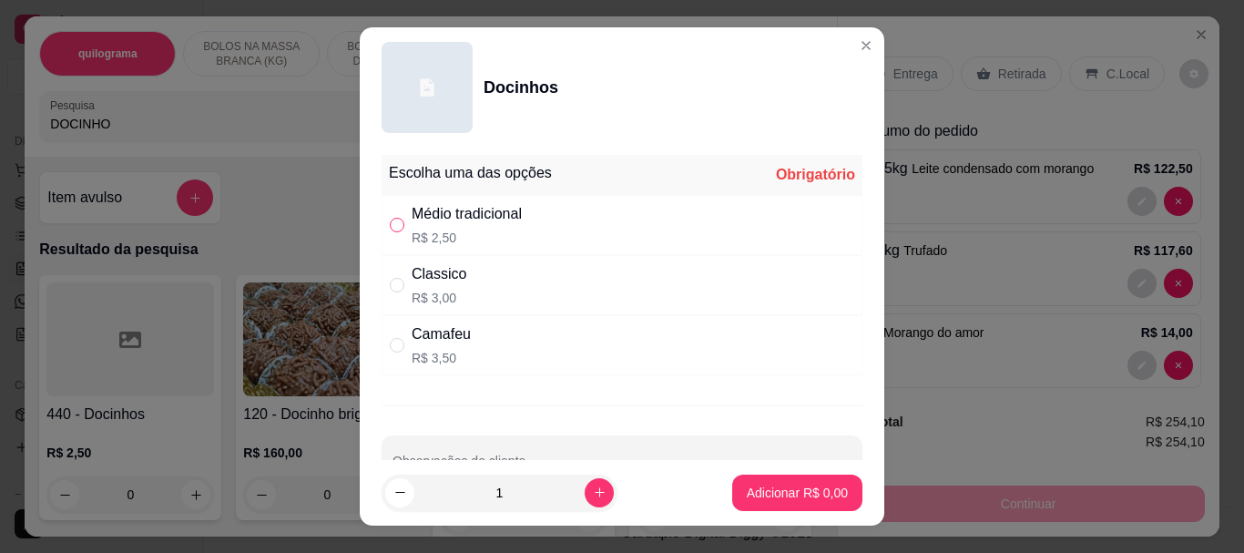
click at [390, 223] on input "" at bounding box center [397, 225] width 15 height 15
radio input "true"
click at [775, 493] on p "Adicionar R$ 2,50" at bounding box center [797, 493] width 101 height 18
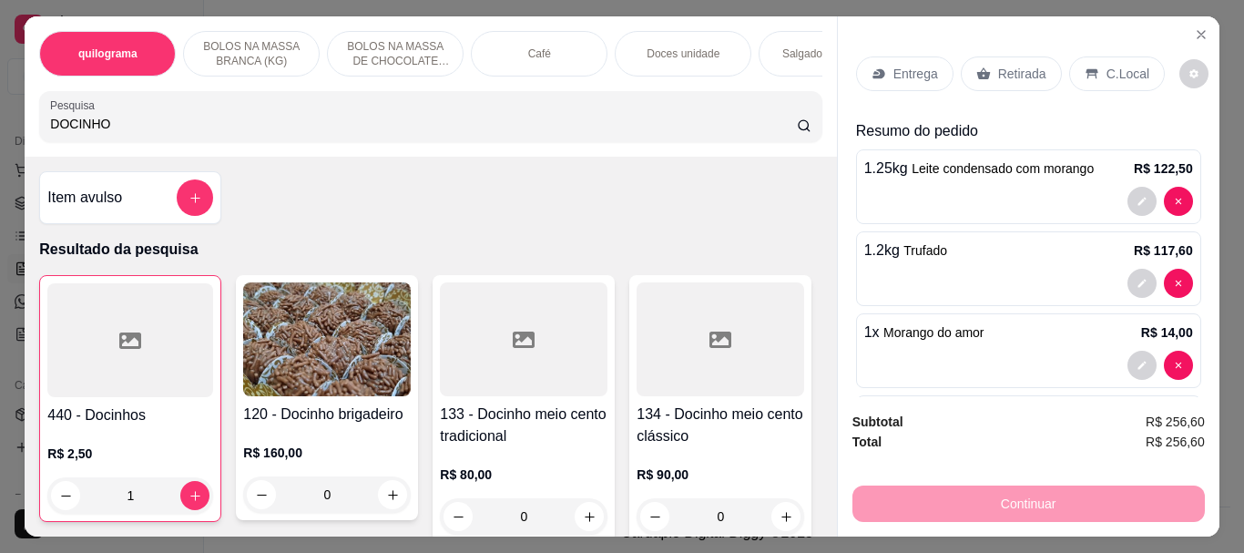
type input "1"
click at [116, 392] on div at bounding box center [130, 340] width 166 height 114
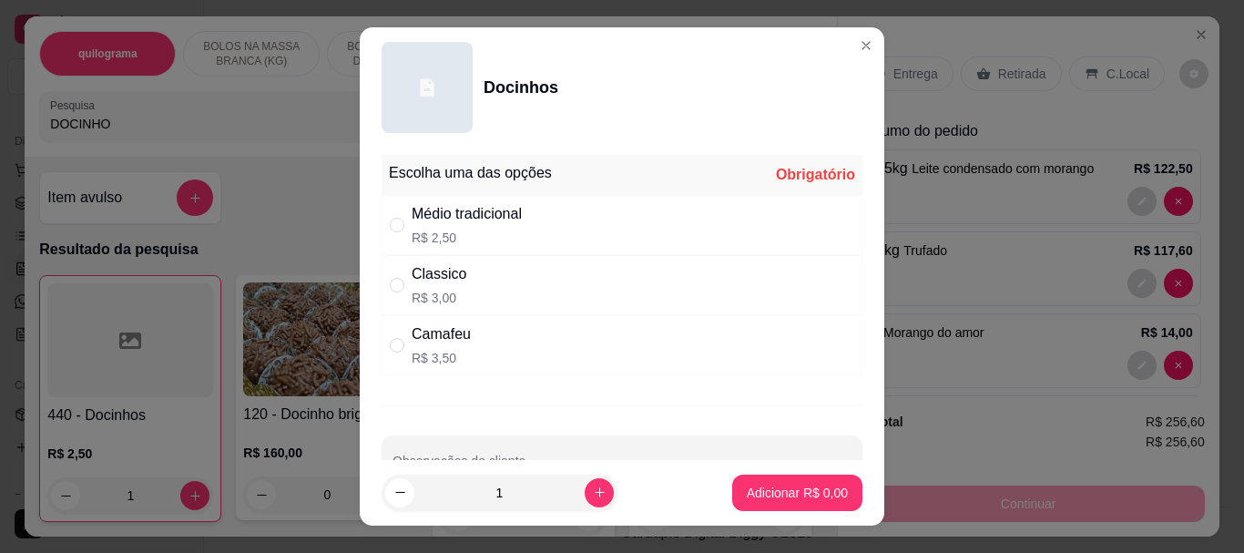
click at [394, 221] on input "" at bounding box center [397, 225] width 15 height 15
radio input "true"
click at [749, 478] on button "Adicionar R$ 2,50" at bounding box center [797, 493] width 130 height 36
type input "2"
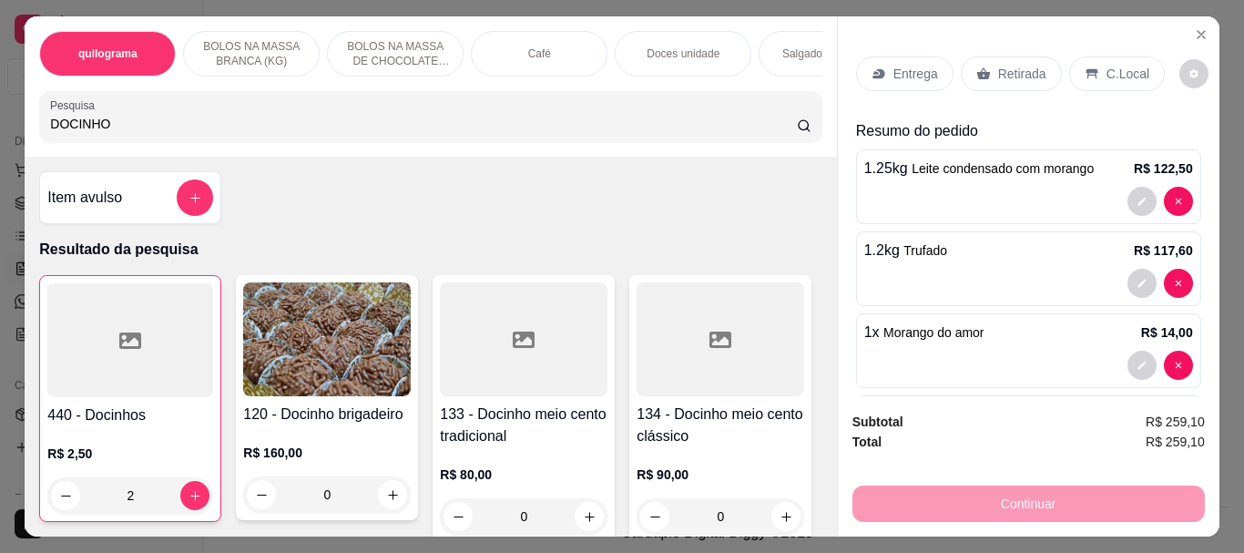
click at [195, 346] on div at bounding box center [130, 340] width 166 height 114
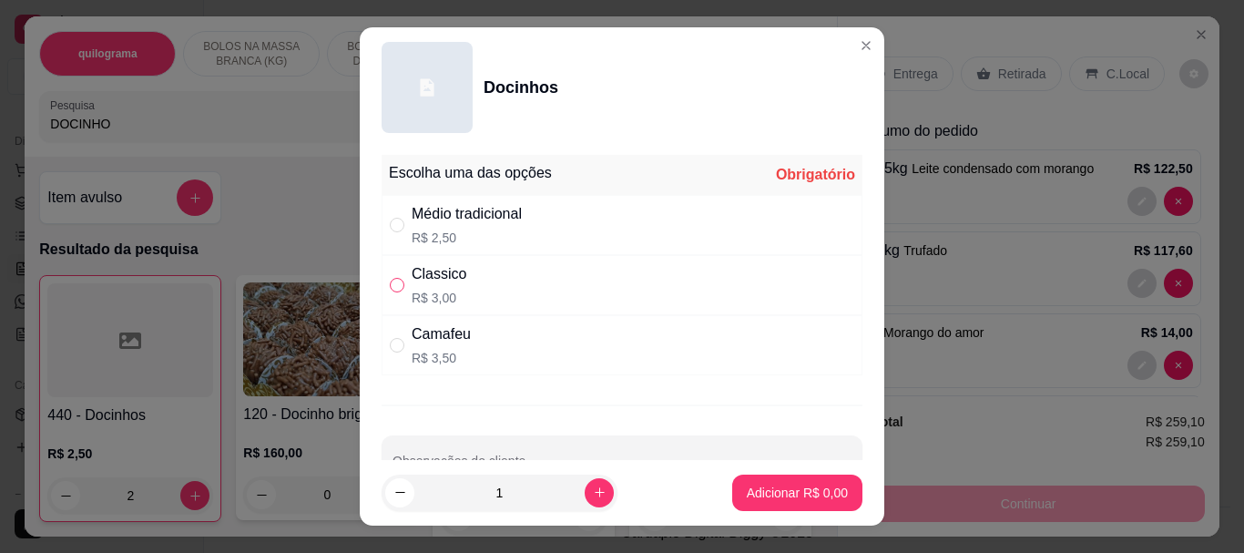
click at [393, 290] on input "" at bounding box center [397, 285] width 15 height 15
radio input "true"
click at [796, 484] on p "Adicionar R$ 3,00" at bounding box center [797, 492] width 98 height 17
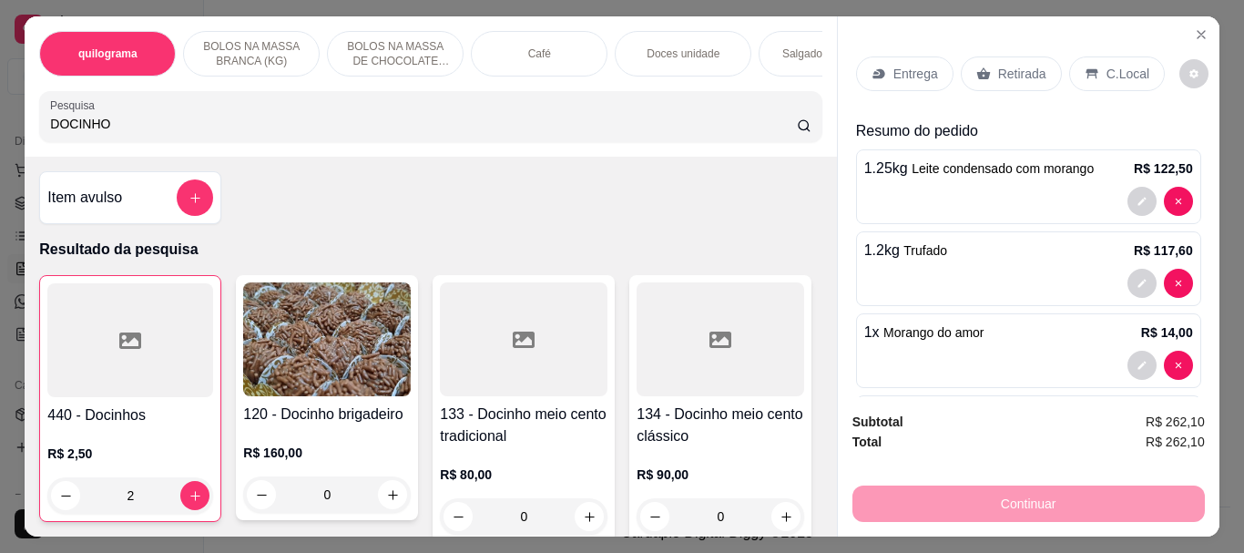
click at [998, 66] on p "Retirada" at bounding box center [1022, 74] width 48 height 18
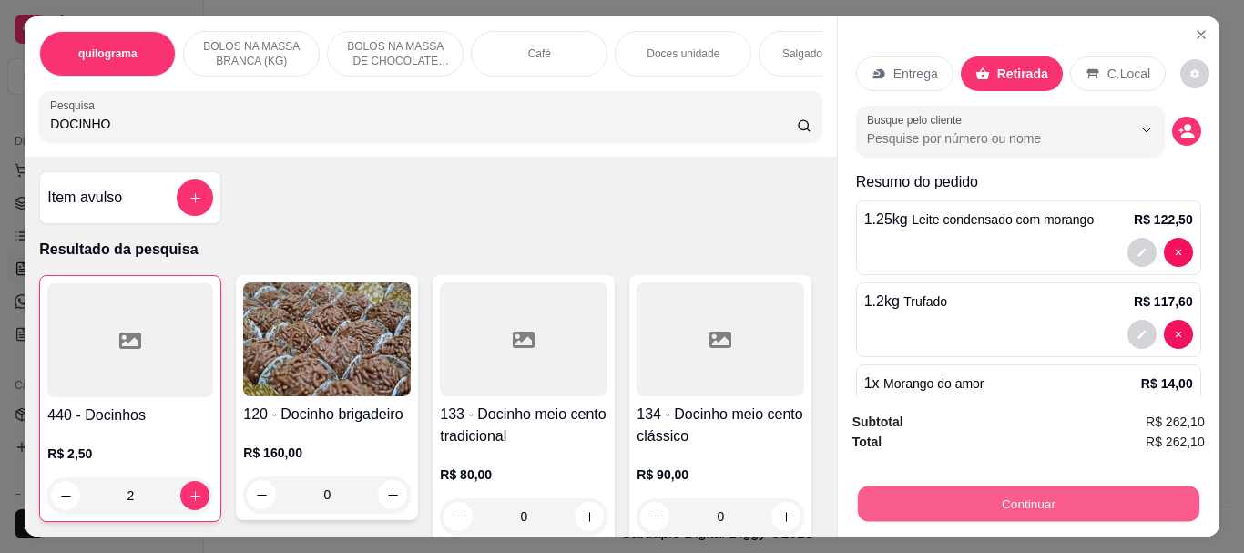
click at [983, 491] on button "Continuar" at bounding box center [1028, 503] width 342 height 36
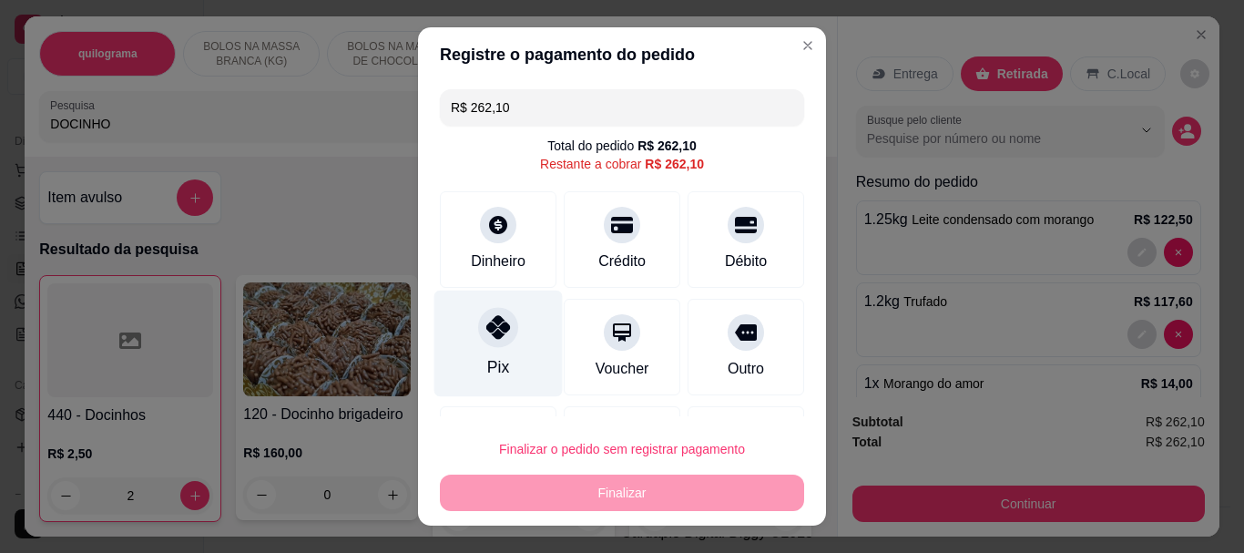
click at [491, 327] on icon at bounding box center [498, 328] width 24 height 24
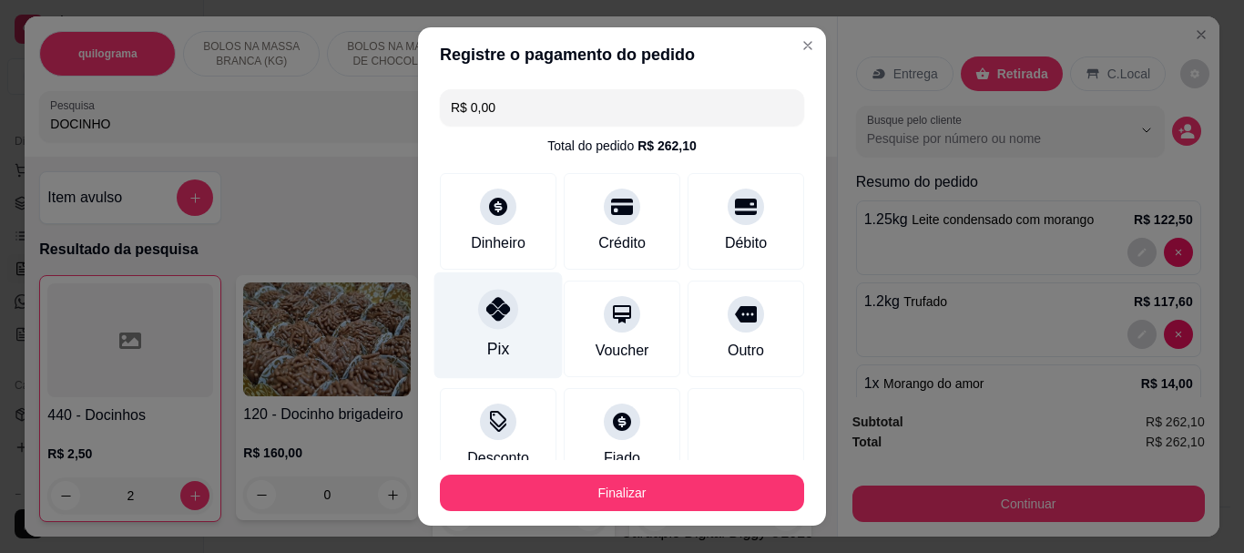
type input "R$ 0,00"
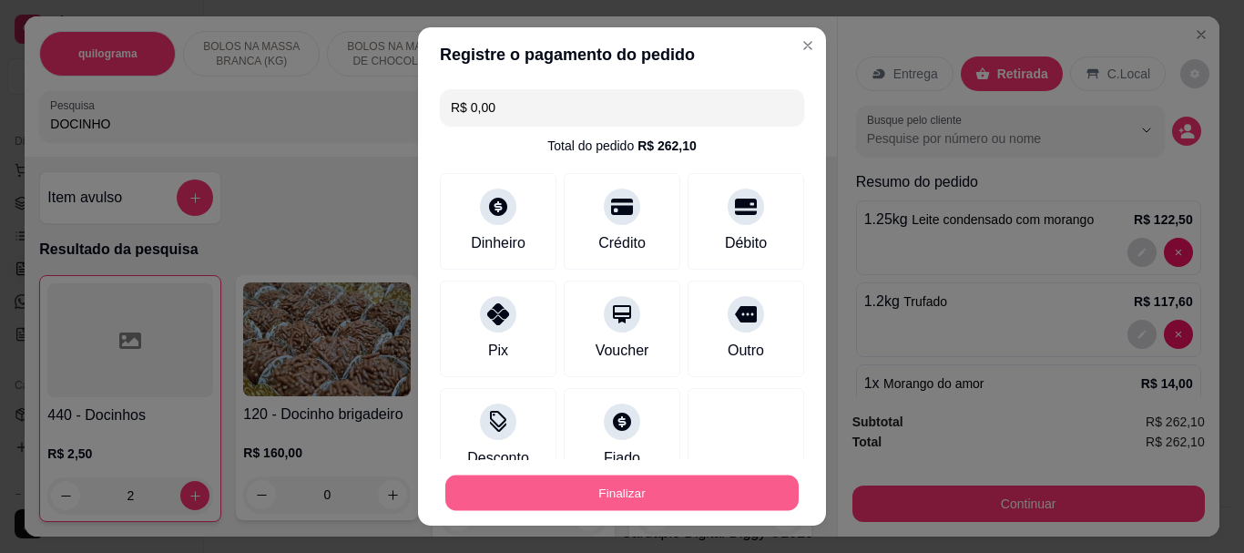
click at [589, 496] on button "Finalizar" at bounding box center [621, 493] width 353 height 36
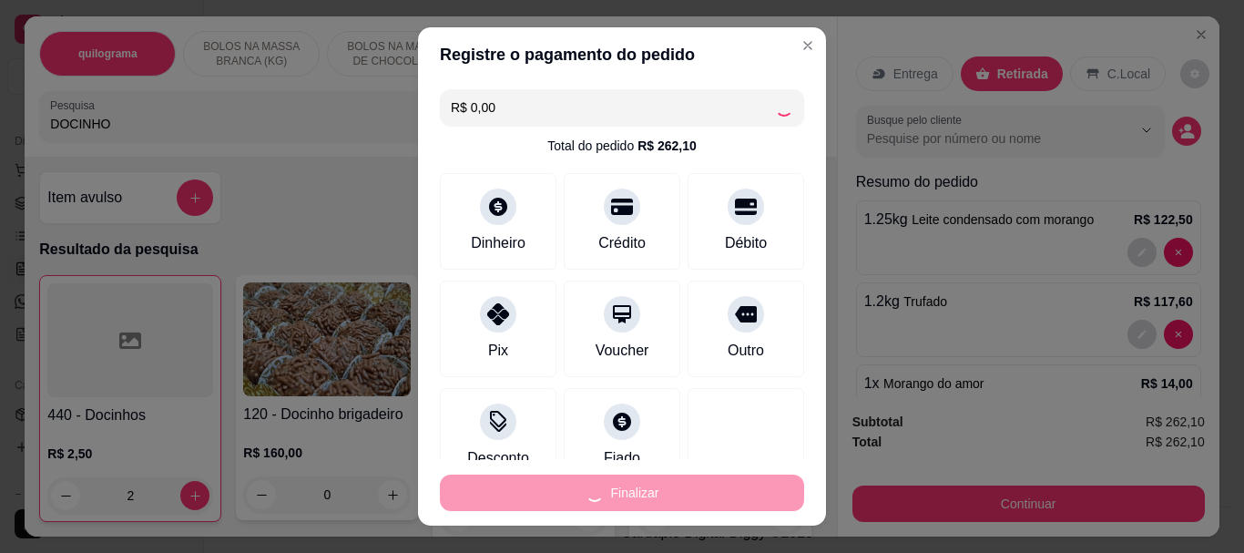
type input "0"
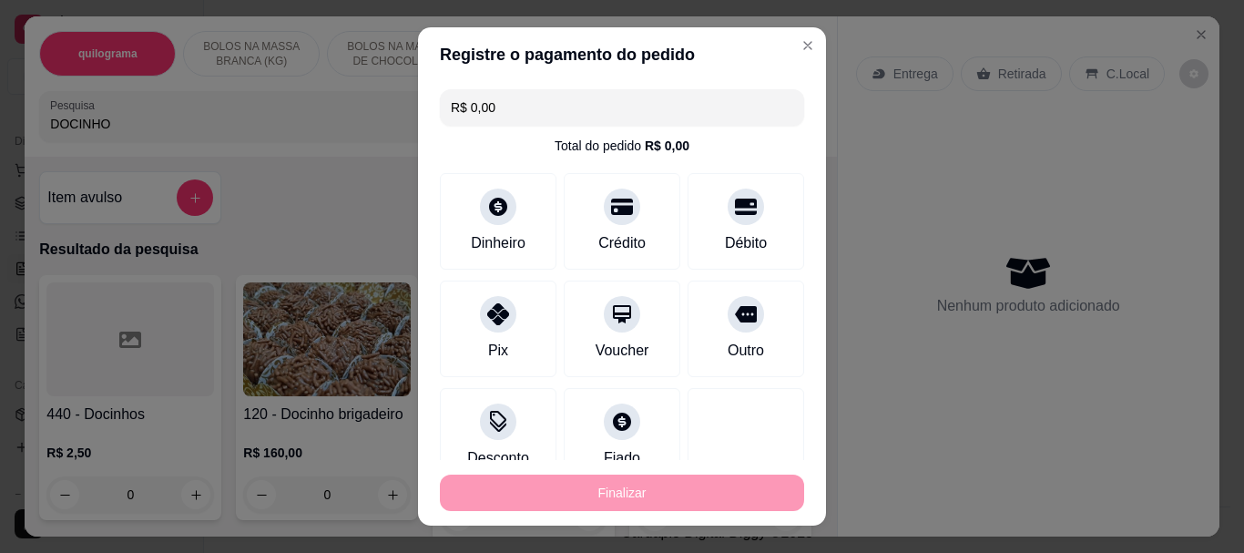
type input "-R$ 262,10"
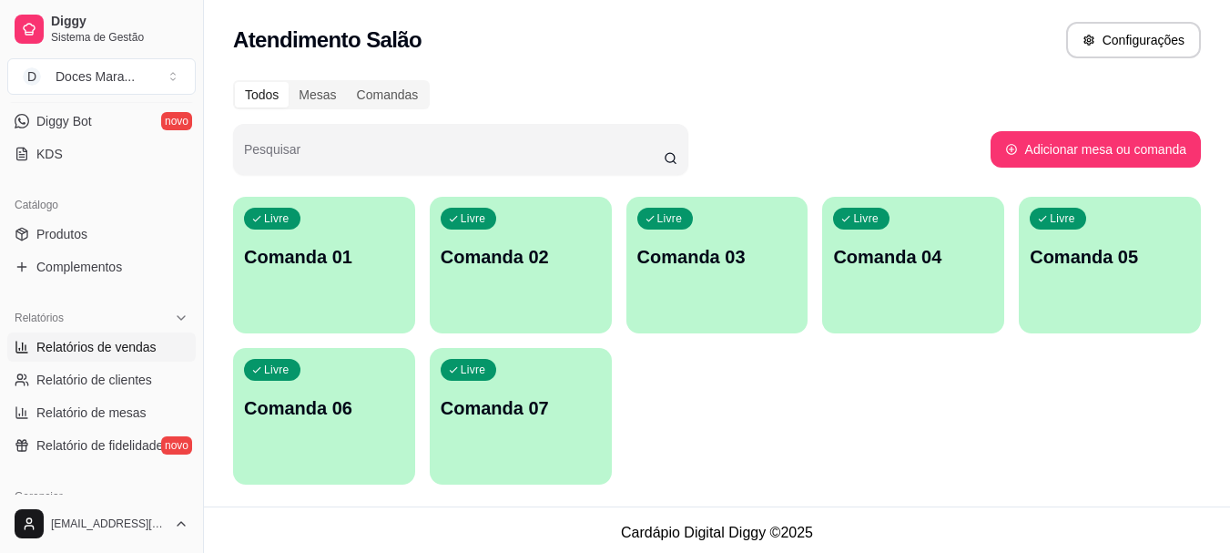
scroll to position [364, 0]
click at [95, 346] on span "Relatórios de vendas" at bounding box center [96, 345] width 120 height 18
select select "ALL"
select select "0"
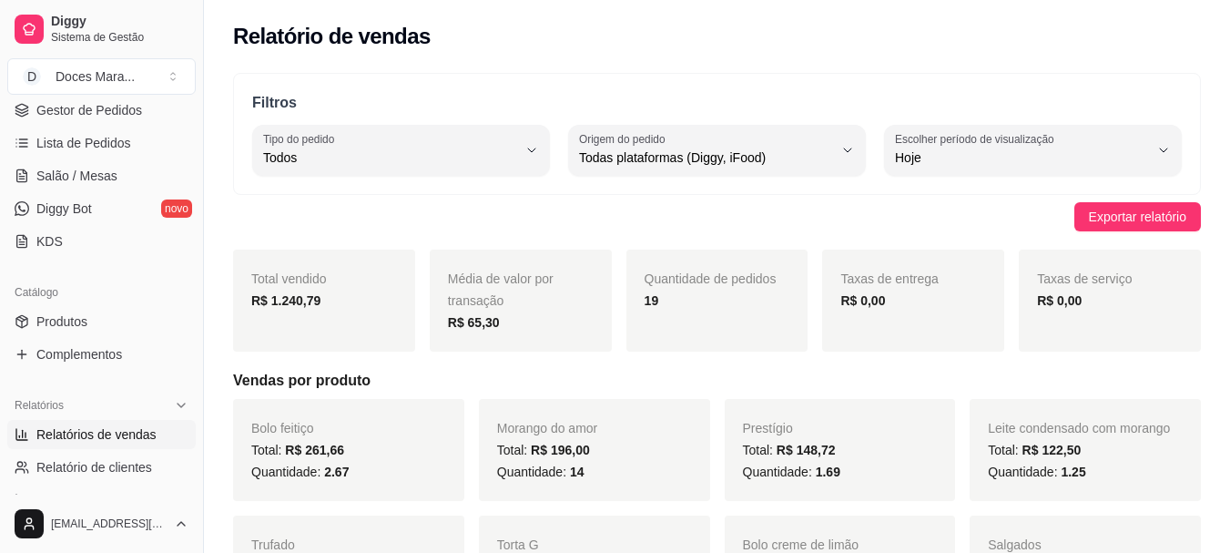
scroll to position [273, 0]
click at [95, 175] on span "Salão / Mesas" at bounding box center [76, 177] width 81 height 18
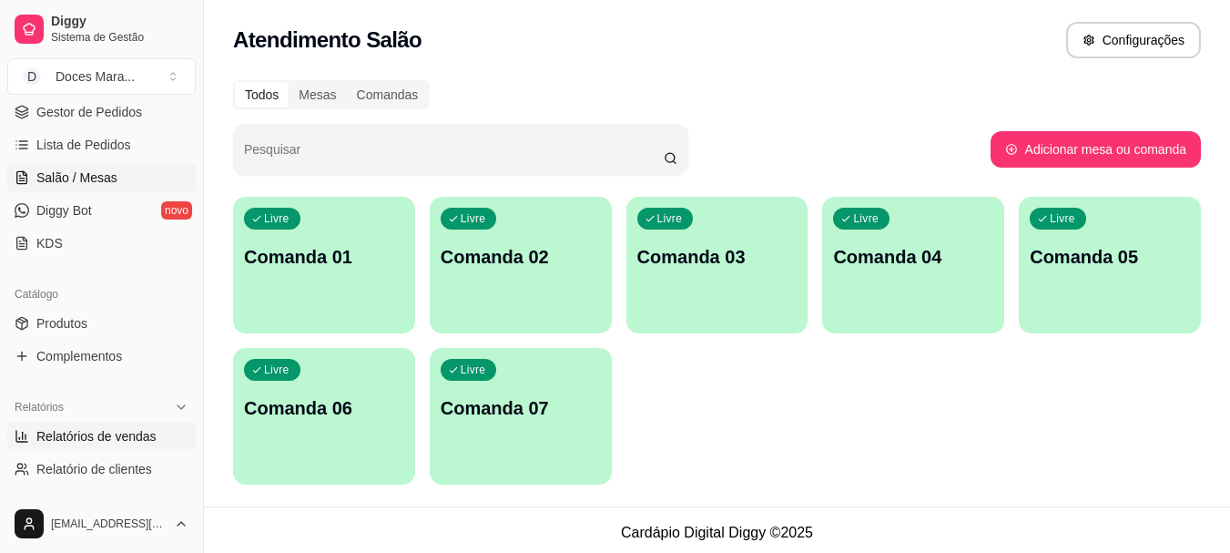
click at [109, 434] on span "Relatórios de vendas" at bounding box center [96, 436] width 120 height 18
select select "ALL"
select select "0"
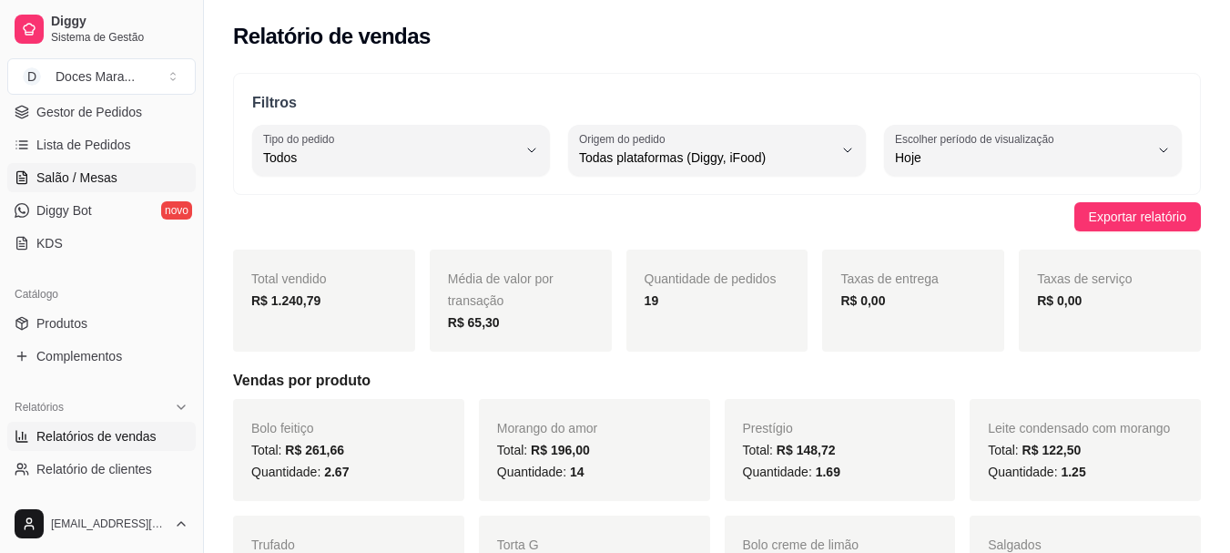
click at [94, 176] on span "Salão / Mesas" at bounding box center [76, 177] width 81 height 18
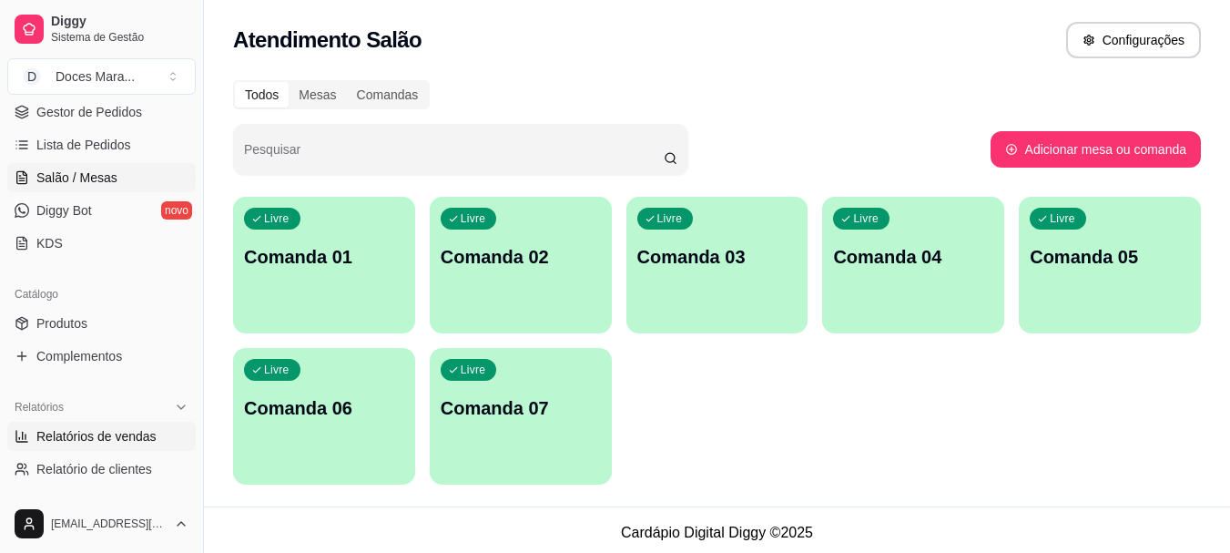
click at [110, 437] on span "Relatórios de vendas" at bounding box center [96, 436] width 120 height 18
select select "ALL"
select select "0"
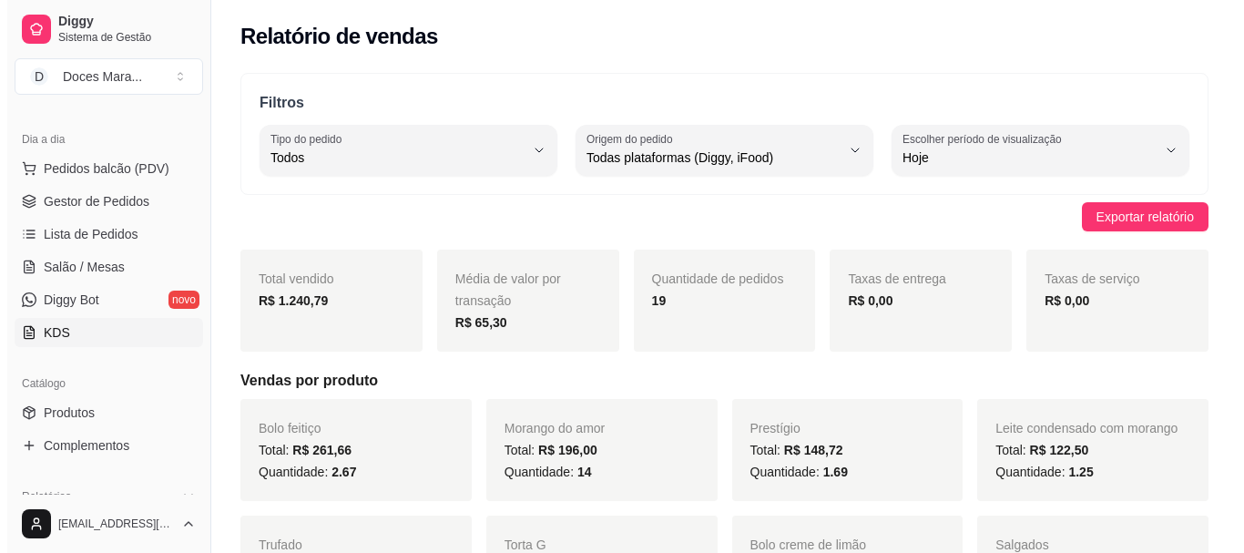
scroll to position [182, 0]
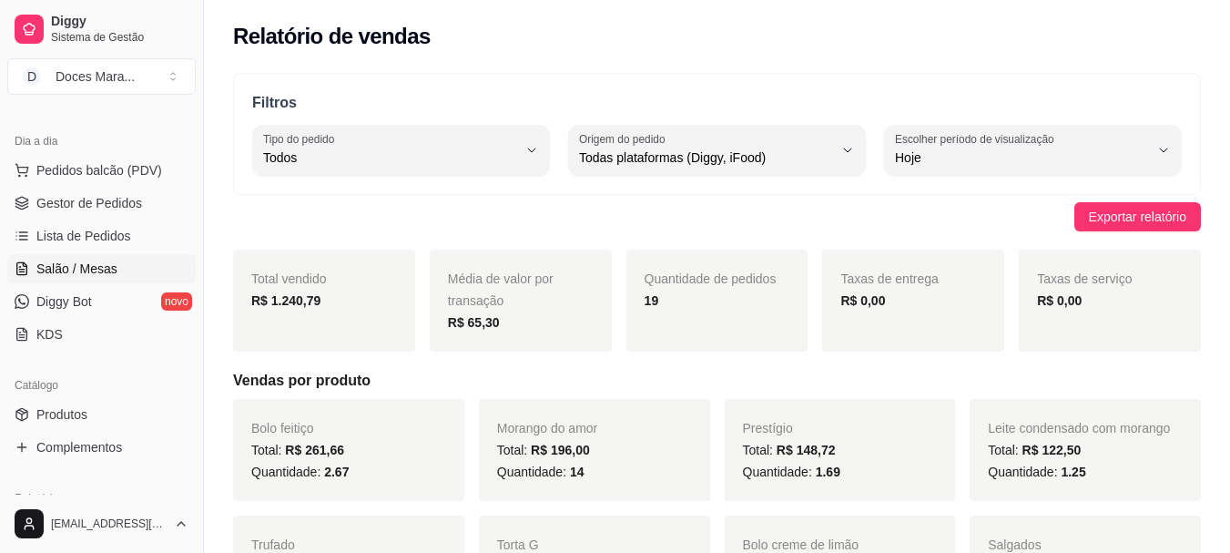
click at [92, 271] on span "Salão / Mesas" at bounding box center [76, 269] width 81 height 18
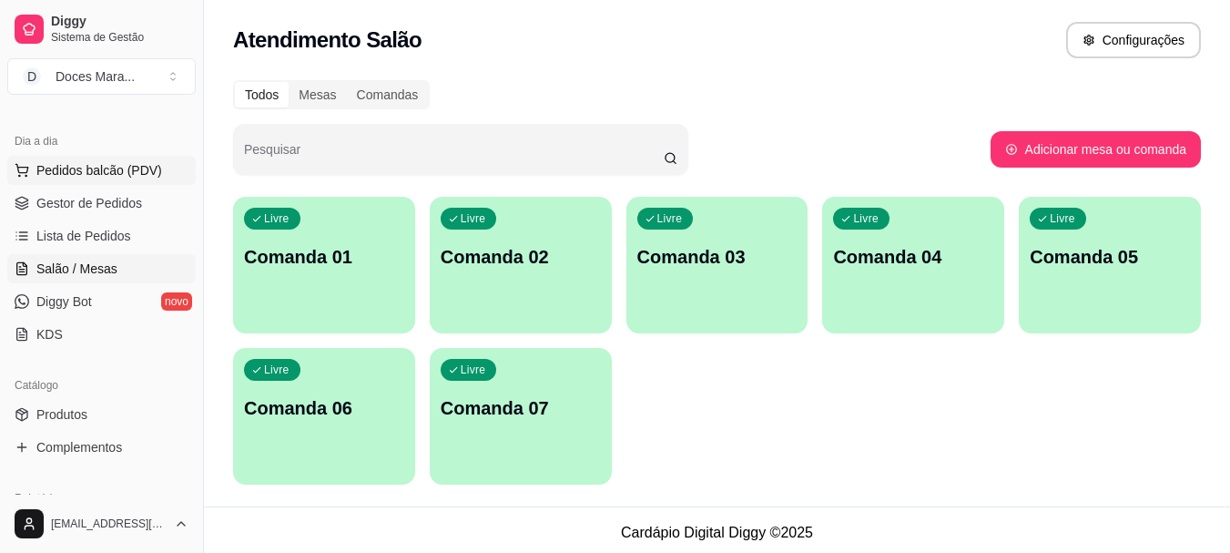
click at [81, 168] on span "Pedidos balcão (PDV)" at bounding box center [99, 170] width 126 height 18
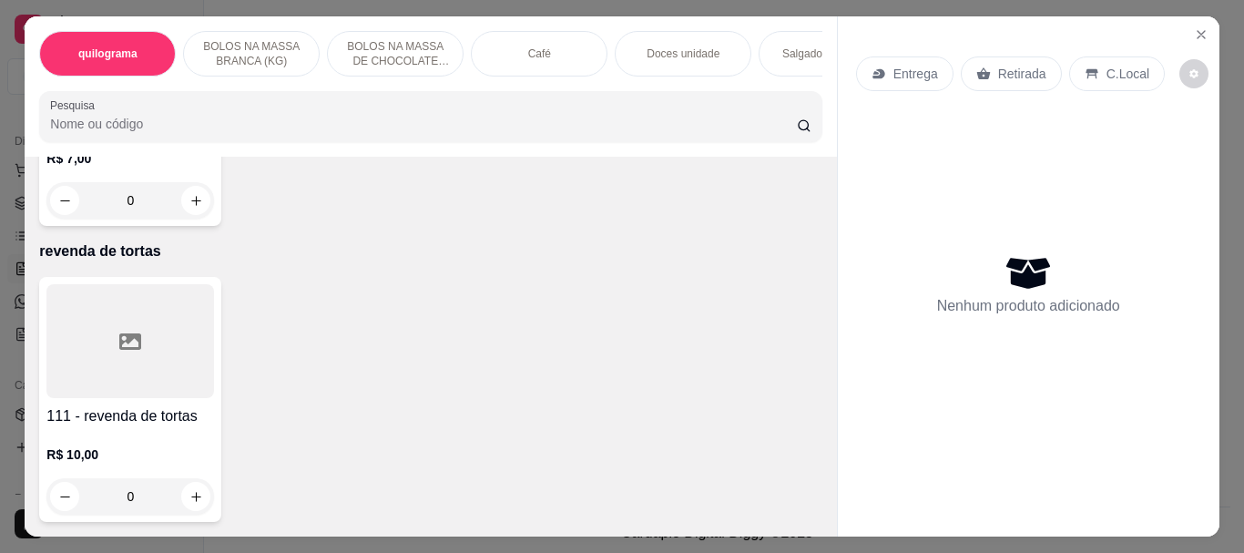
scroll to position [14461, 0]
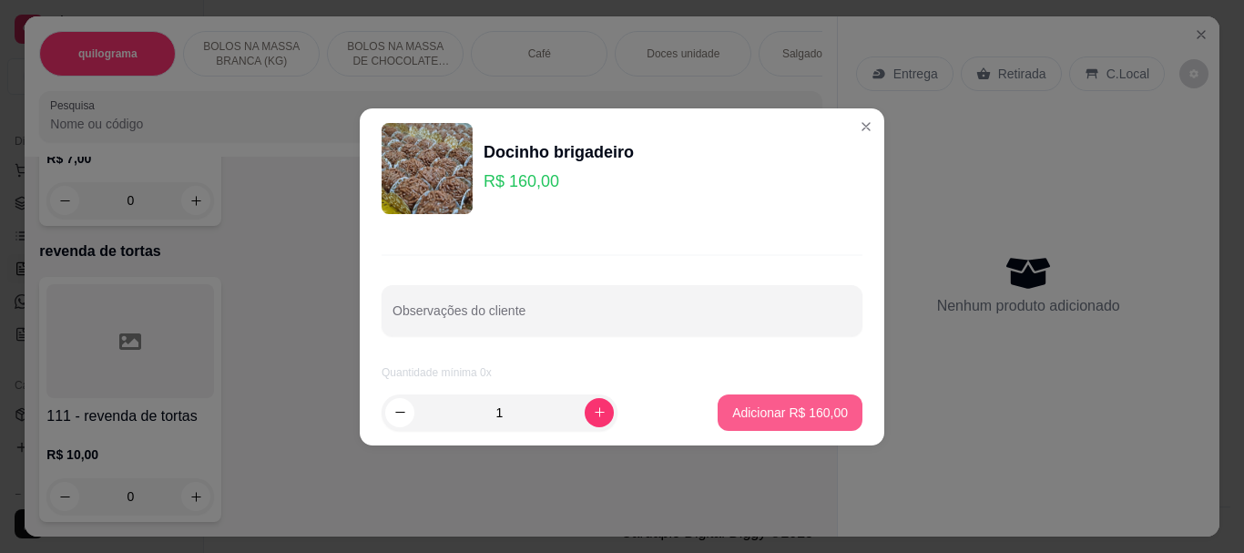
click at [748, 404] on p "Adicionar R$ 160,00" at bounding box center [790, 412] width 116 height 18
type input "1"
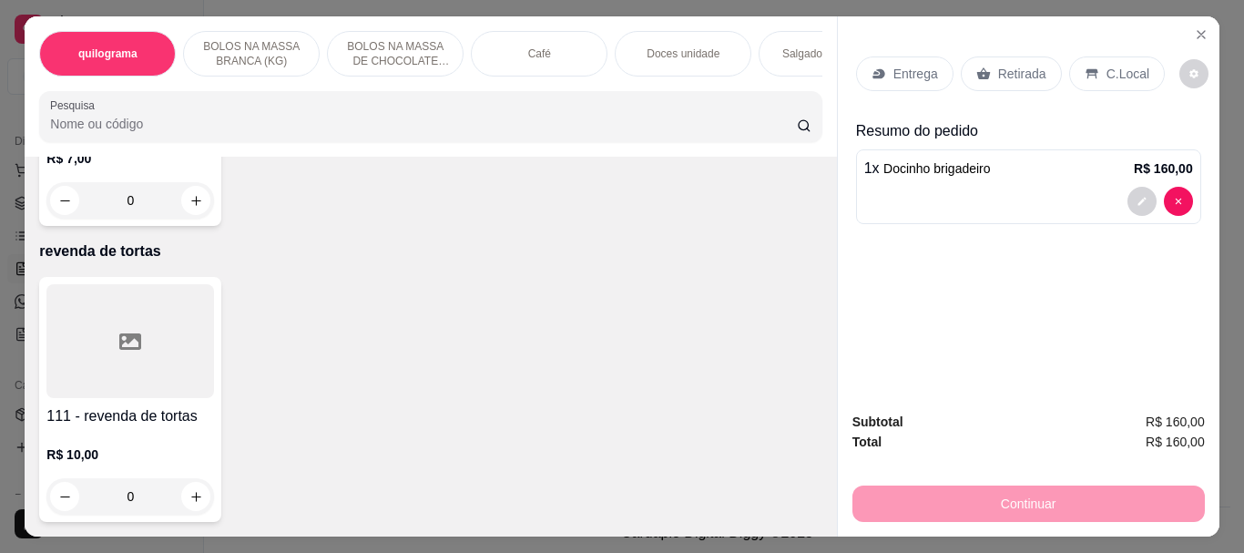
scroll to position [15554, 0]
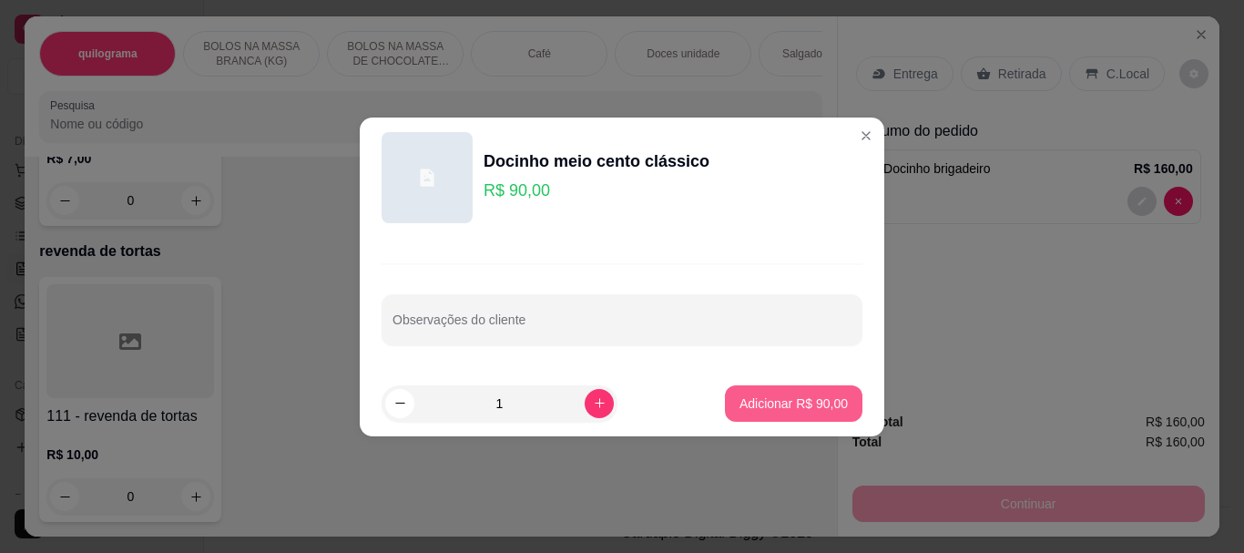
click at [810, 407] on p "Adicionar R$ 90,00" at bounding box center [794, 403] width 108 height 18
type input "1"
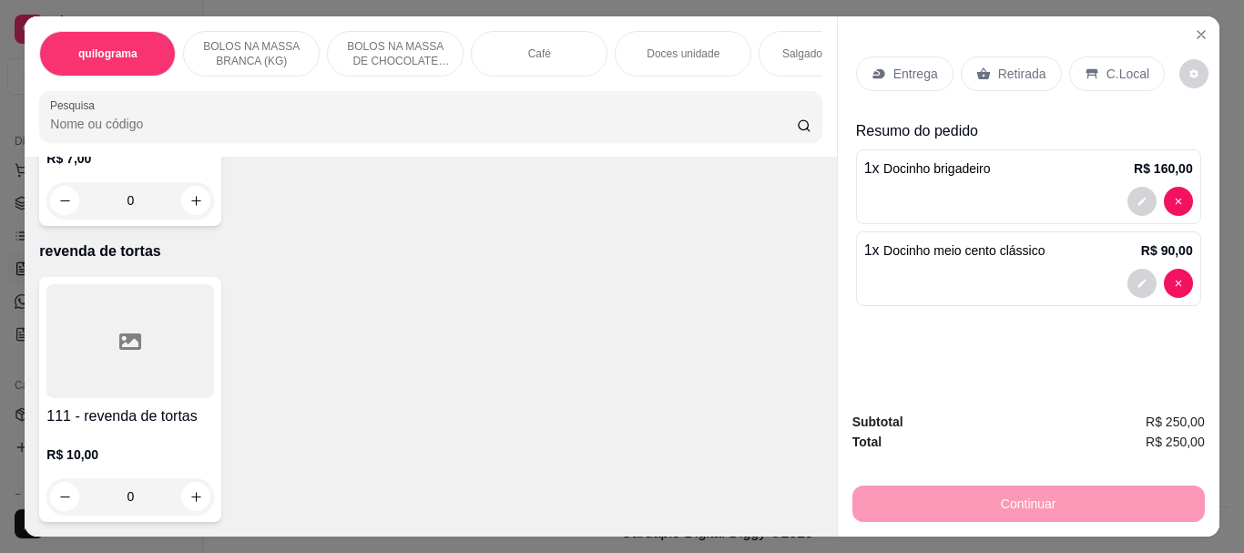
click at [1009, 65] on p "Retirada" at bounding box center [1022, 74] width 48 height 18
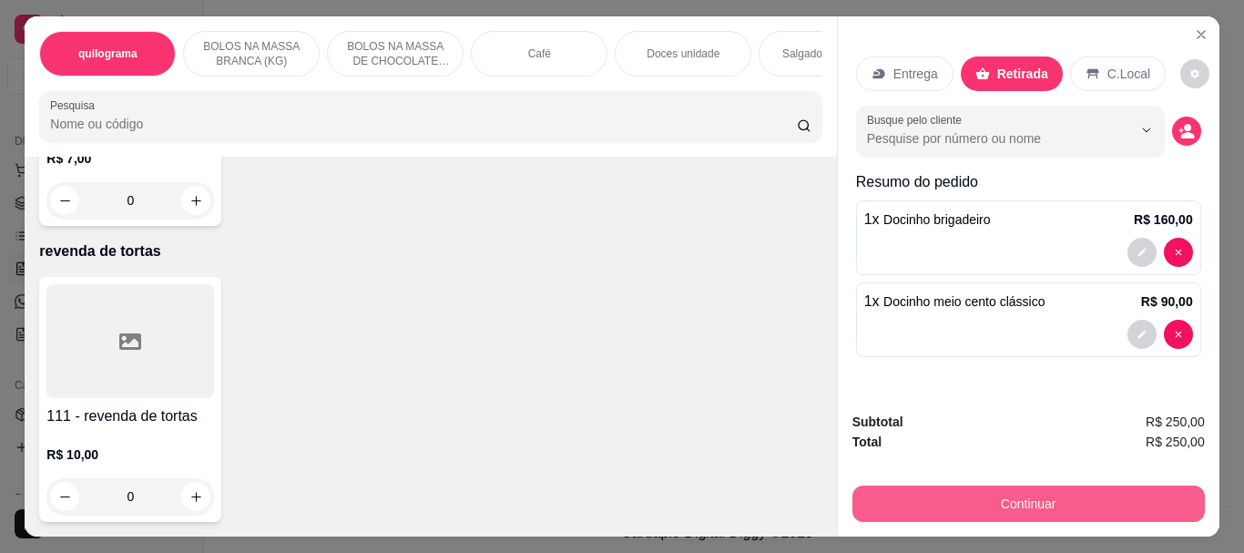
click at [1002, 488] on button "Continuar" at bounding box center [1028, 503] width 352 height 36
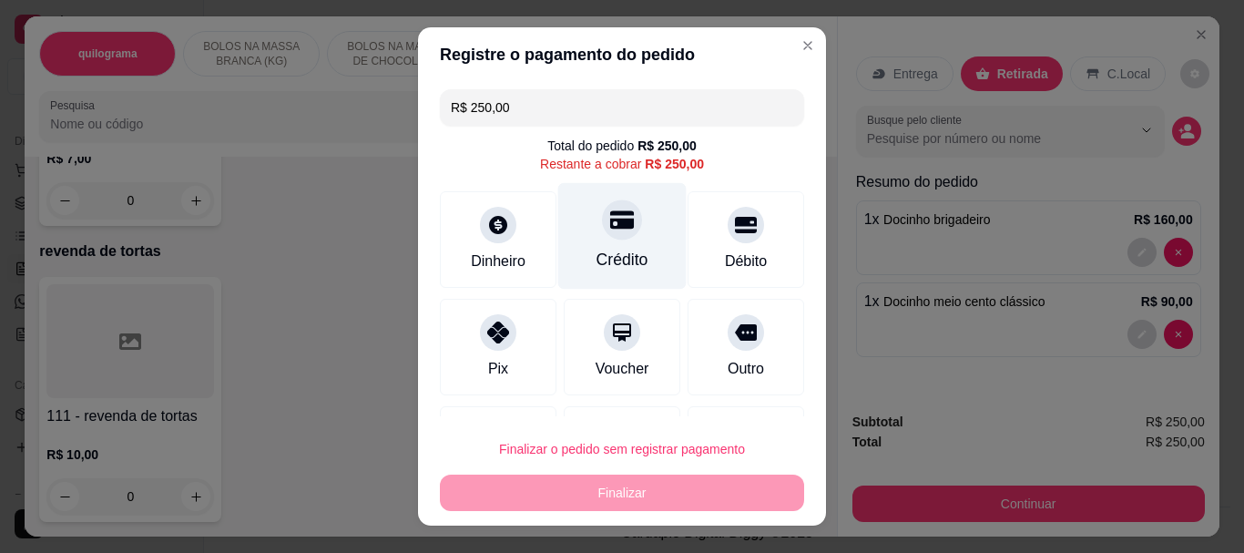
click at [611, 249] on div "Crédito" at bounding box center [623, 261] width 52 height 24
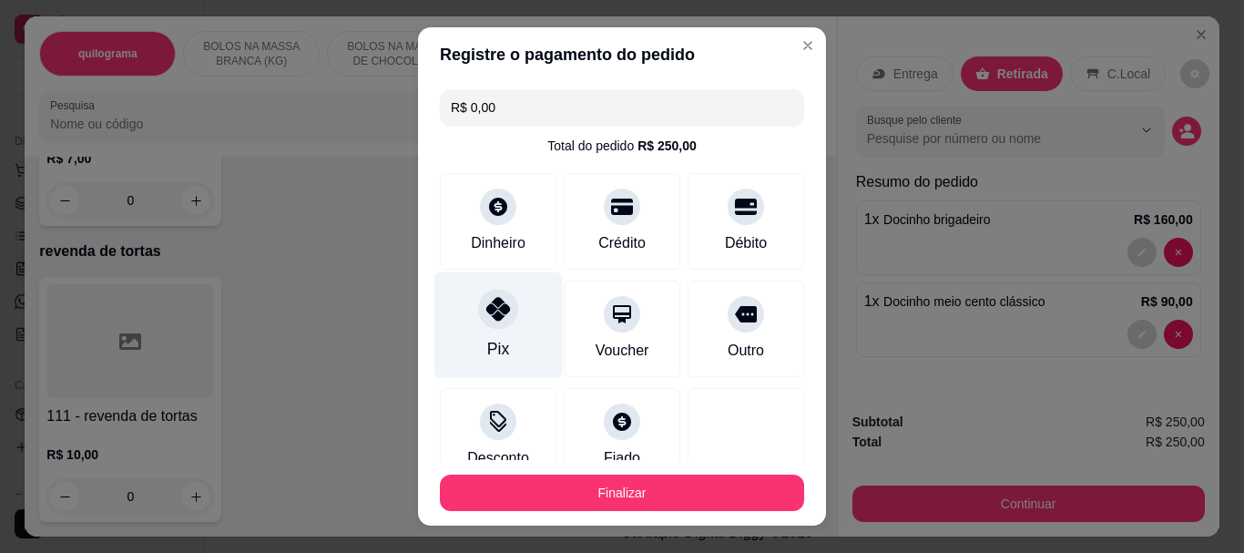
click at [486, 319] on icon at bounding box center [498, 310] width 24 height 24
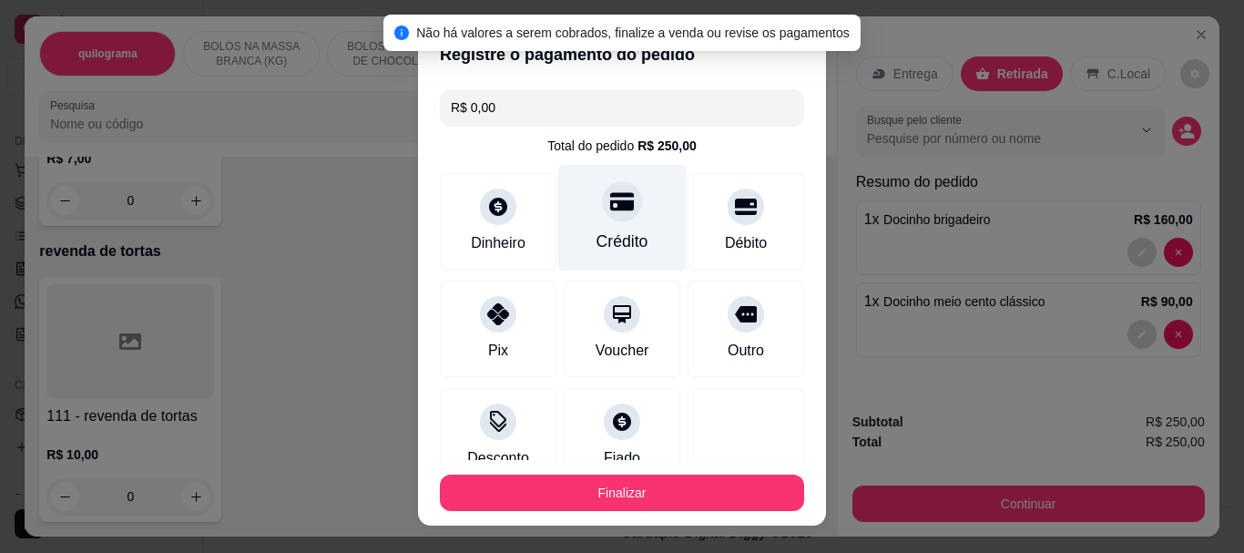
scroll to position [127, 0]
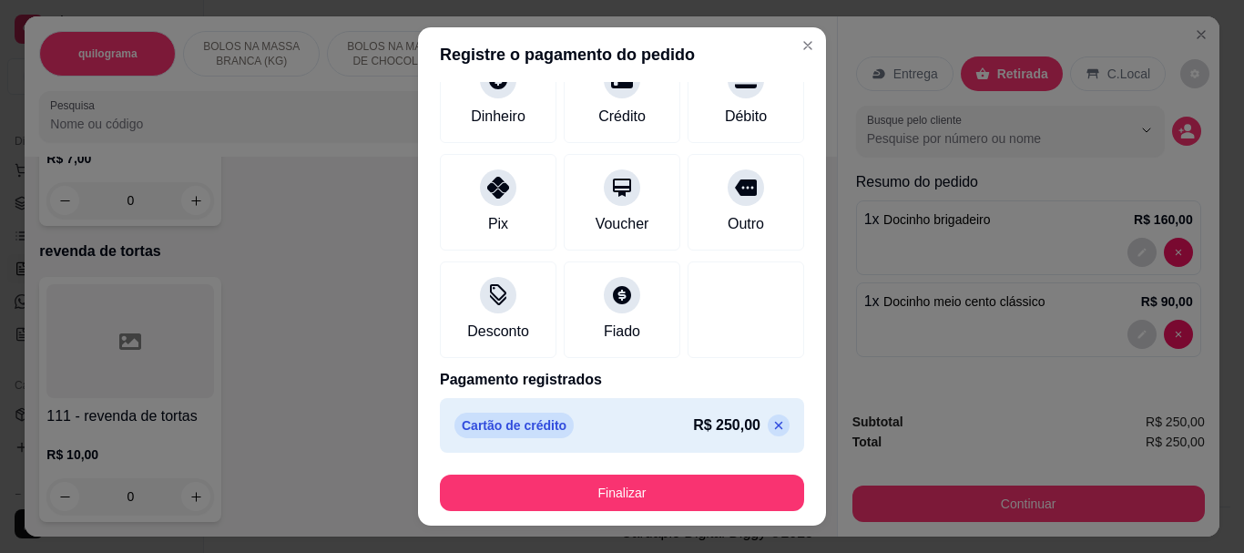
click at [771, 424] on icon at bounding box center [778, 425] width 15 height 15
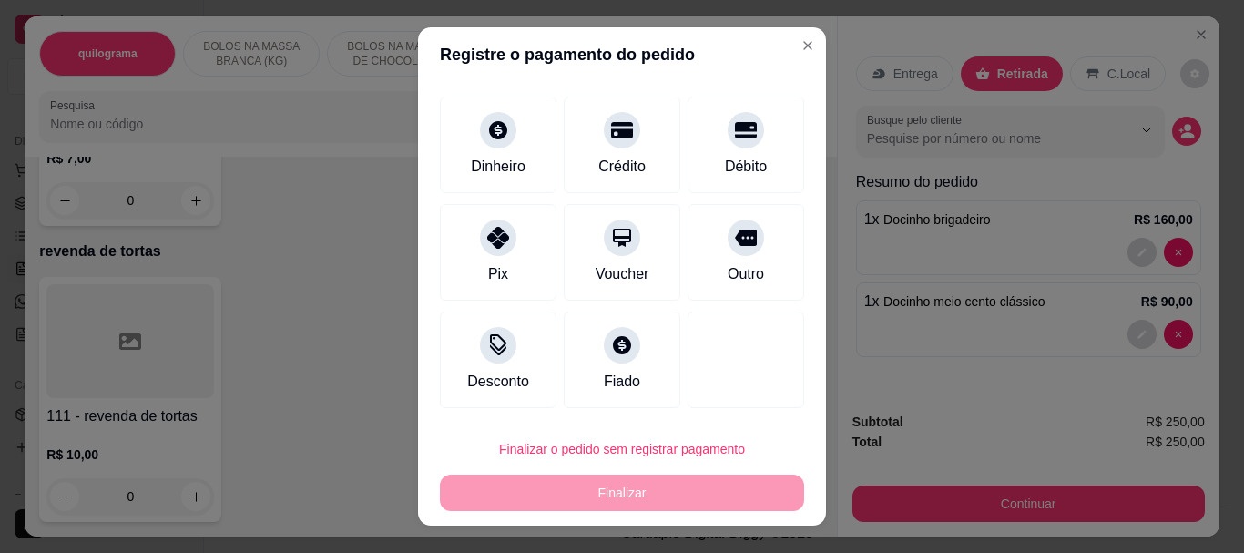
scroll to position [95, 0]
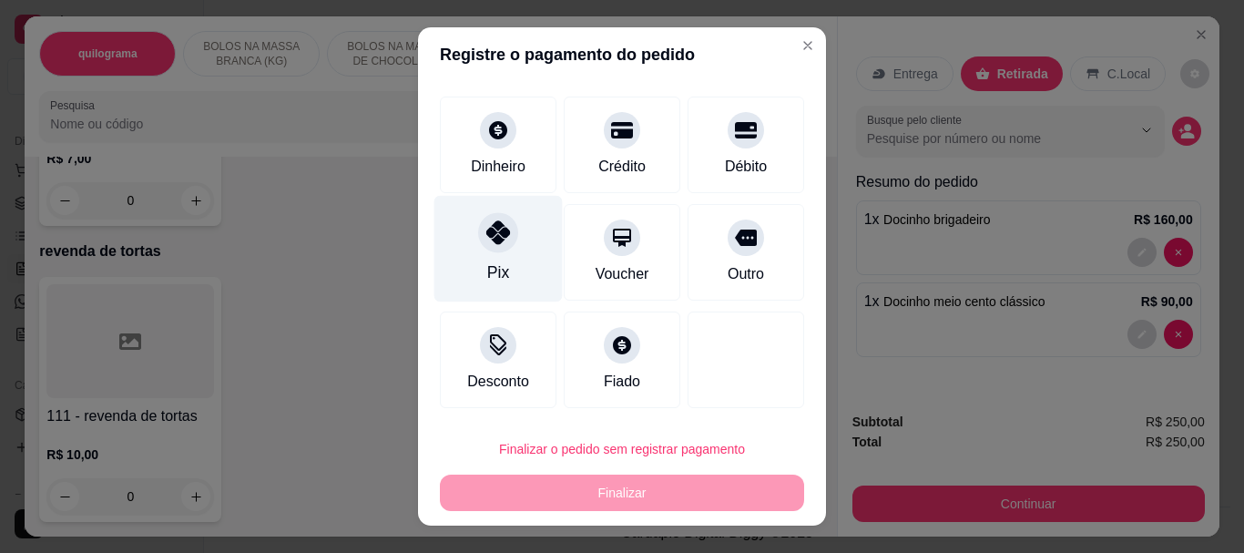
click at [486, 241] on icon at bounding box center [498, 233] width 24 height 24
type input "R$ 0,00"
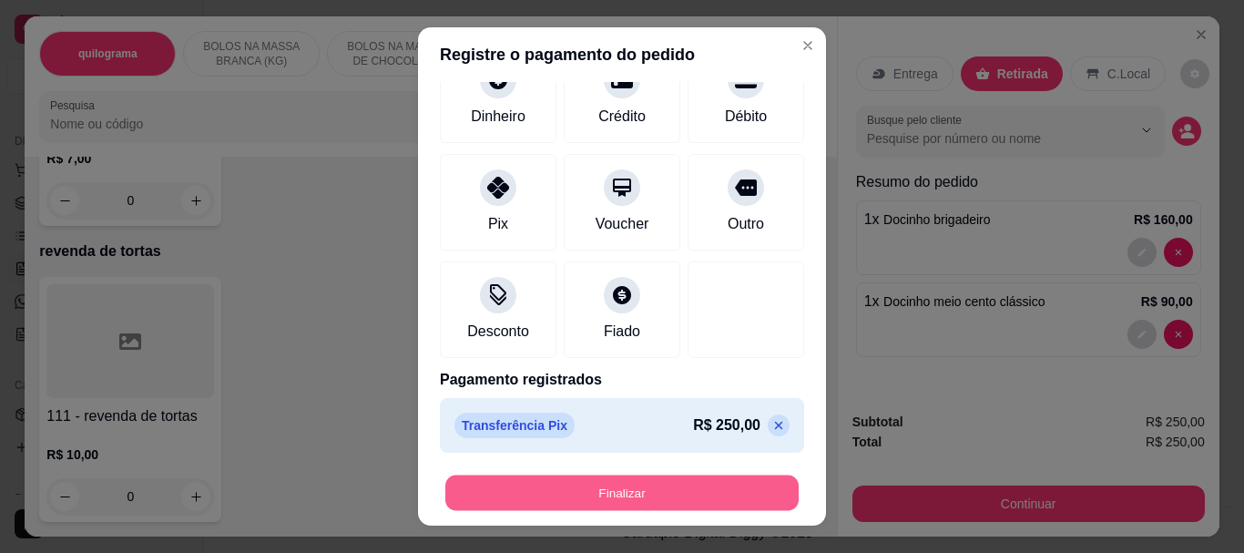
click at [585, 486] on button "Finalizar" at bounding box center [621, 493] width 353 height 36
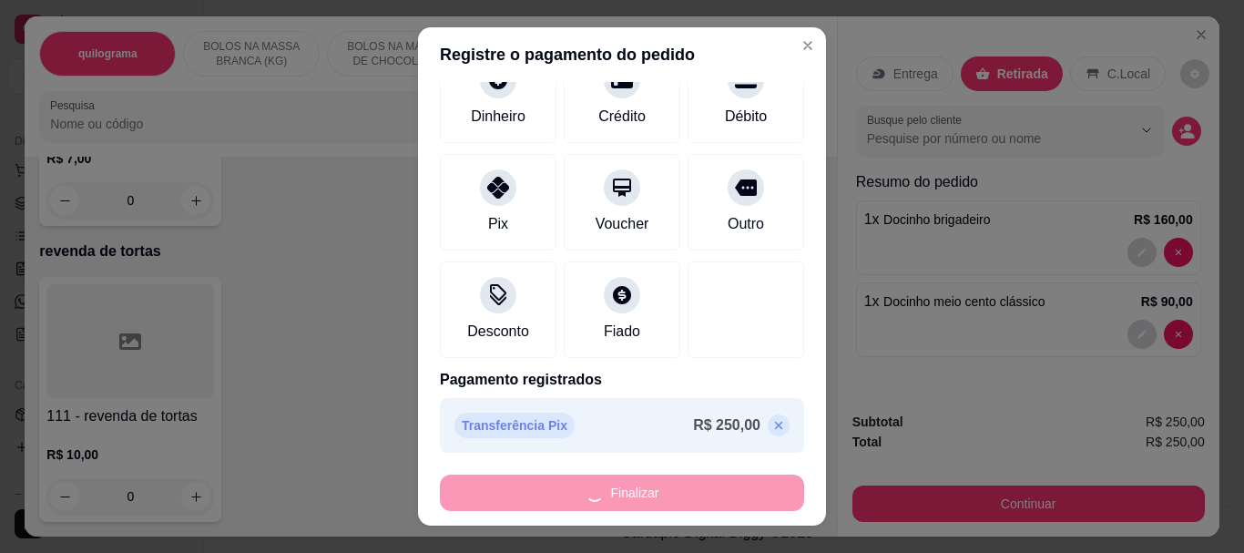
type input "0"
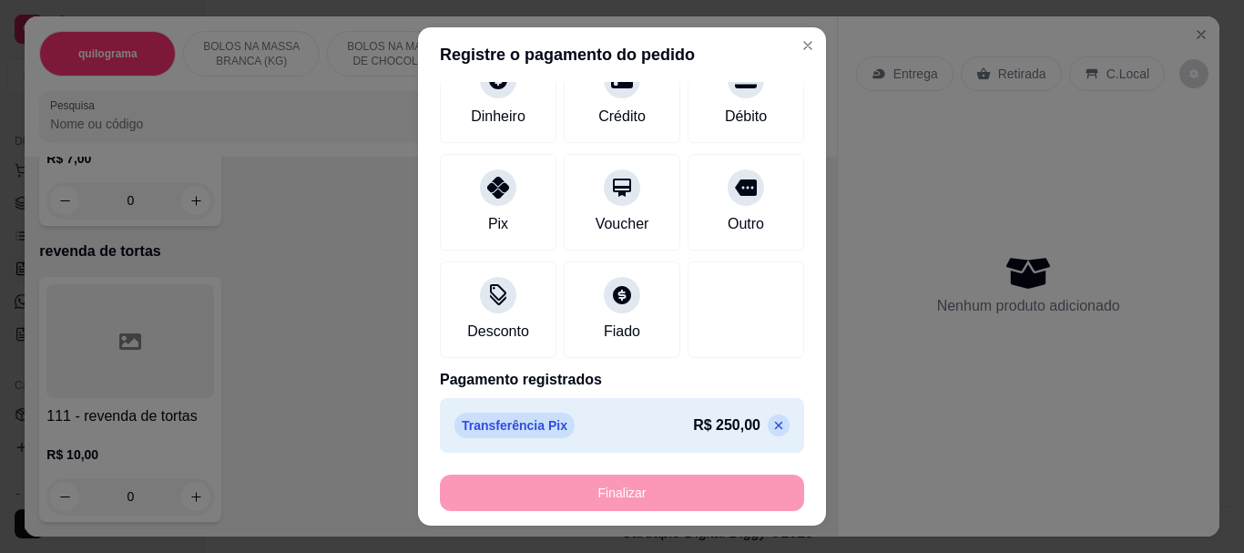
type input "-R$ 250,00"
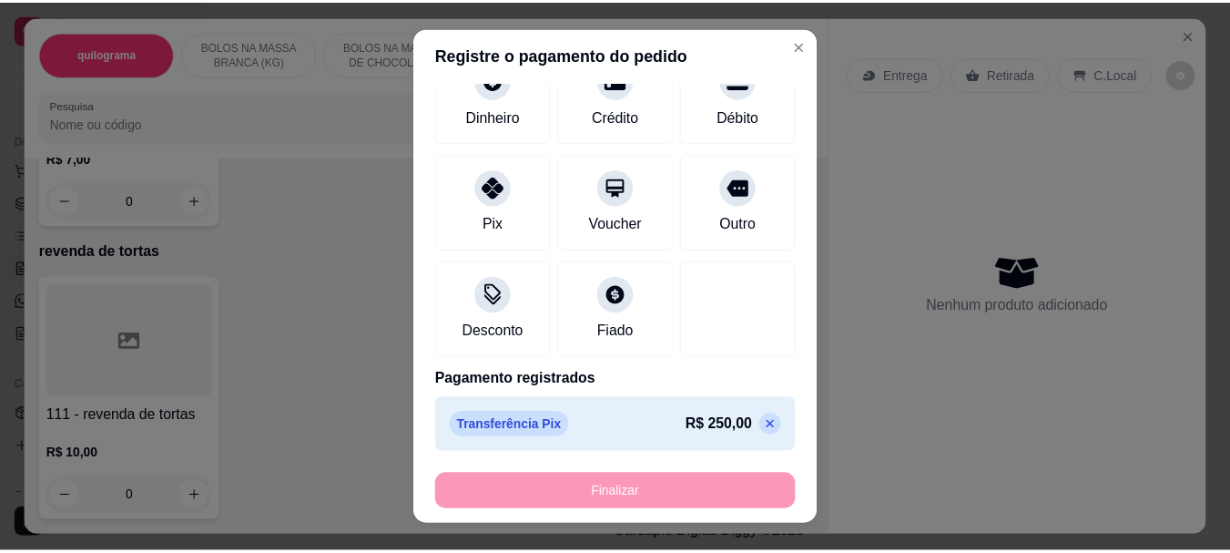
scroll to position [15552, 0]
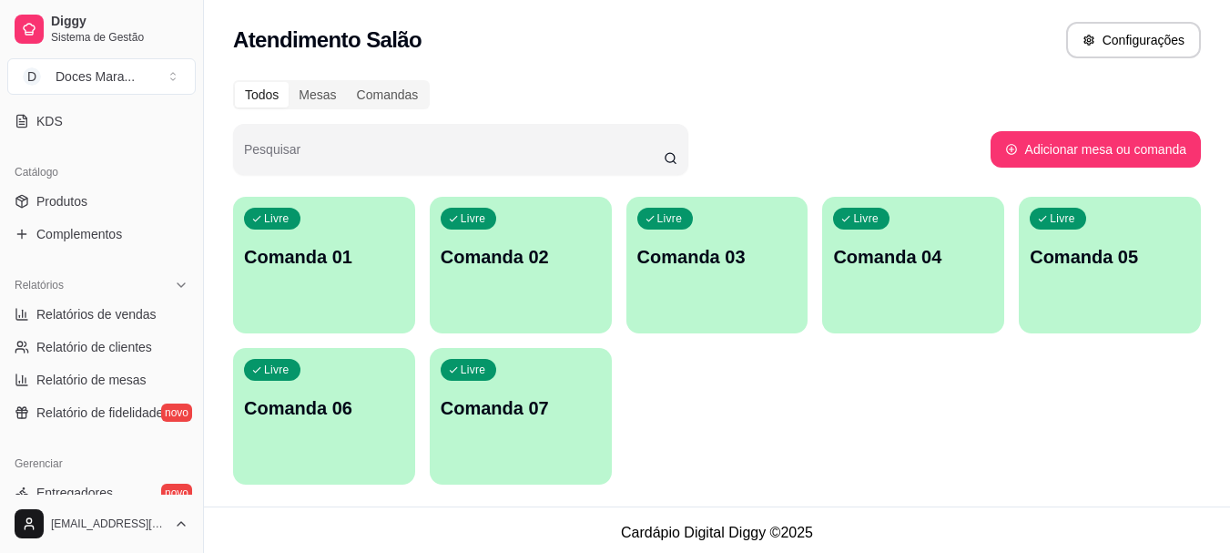
scroll to position [455, 0]
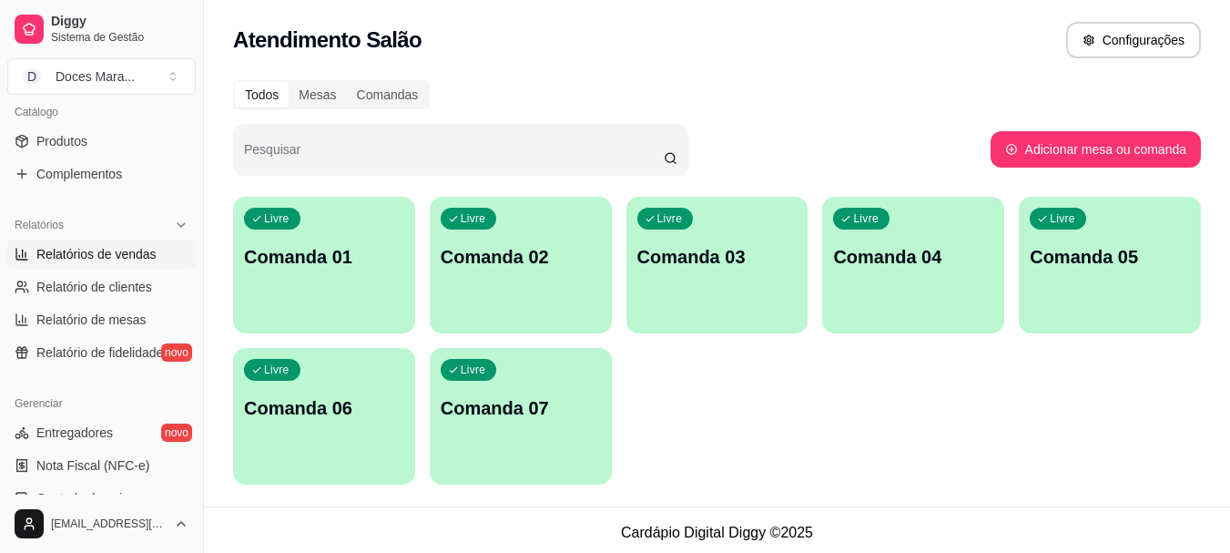
click at [87, 257] on span "Relatórios de vendas" at bounding box center [96, 254] width 120 height 18
select select "ALL"
select select "0"
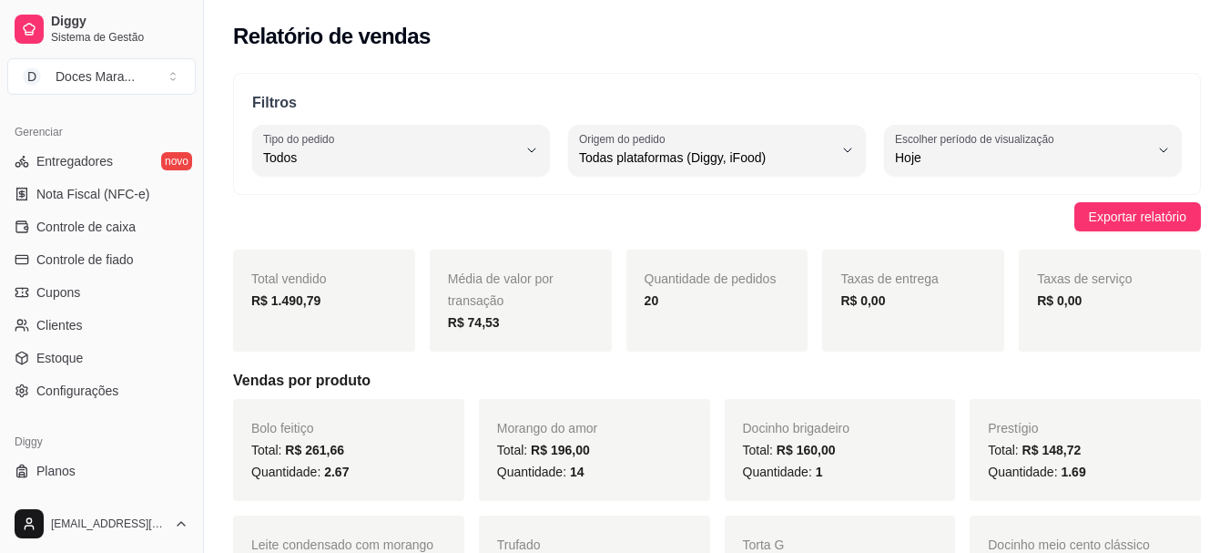
scroll to position [729, 0]
click at [114, 228] on span "Controle de caixa" at bounding box center [85, 225] width 99 height 18
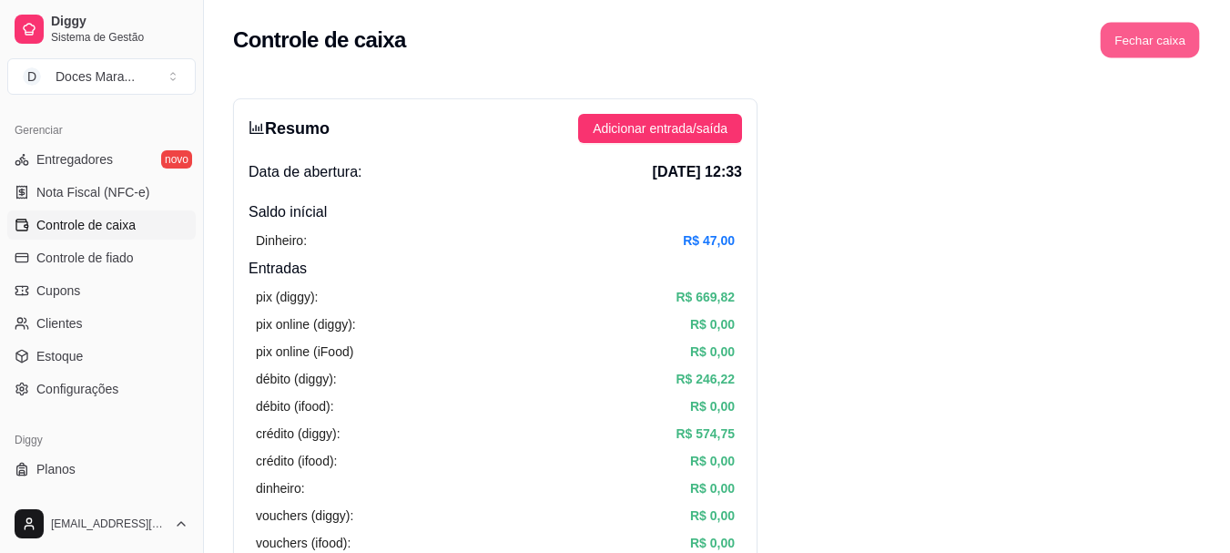
click at [1179, 46] on button "Fechar caixa" at bounding box center [1150, 41] width 99 height 36
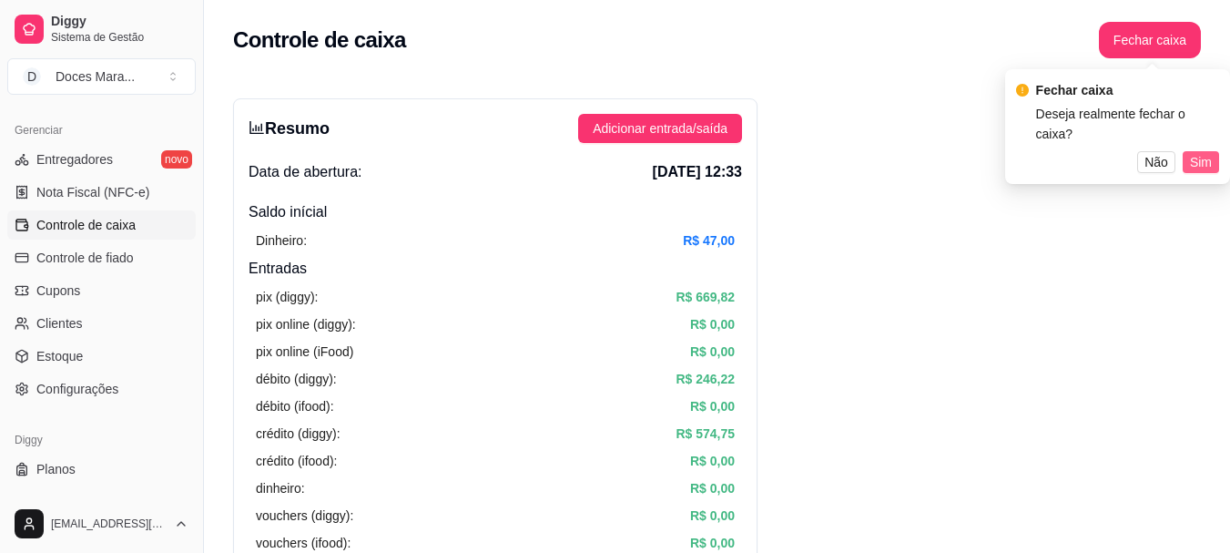
click at [1194, 152] on span "Sim" at bounding box center [1201, 162] width 22 height 20
